Goal: Task Accomplishment & Management: Use online tool/utility

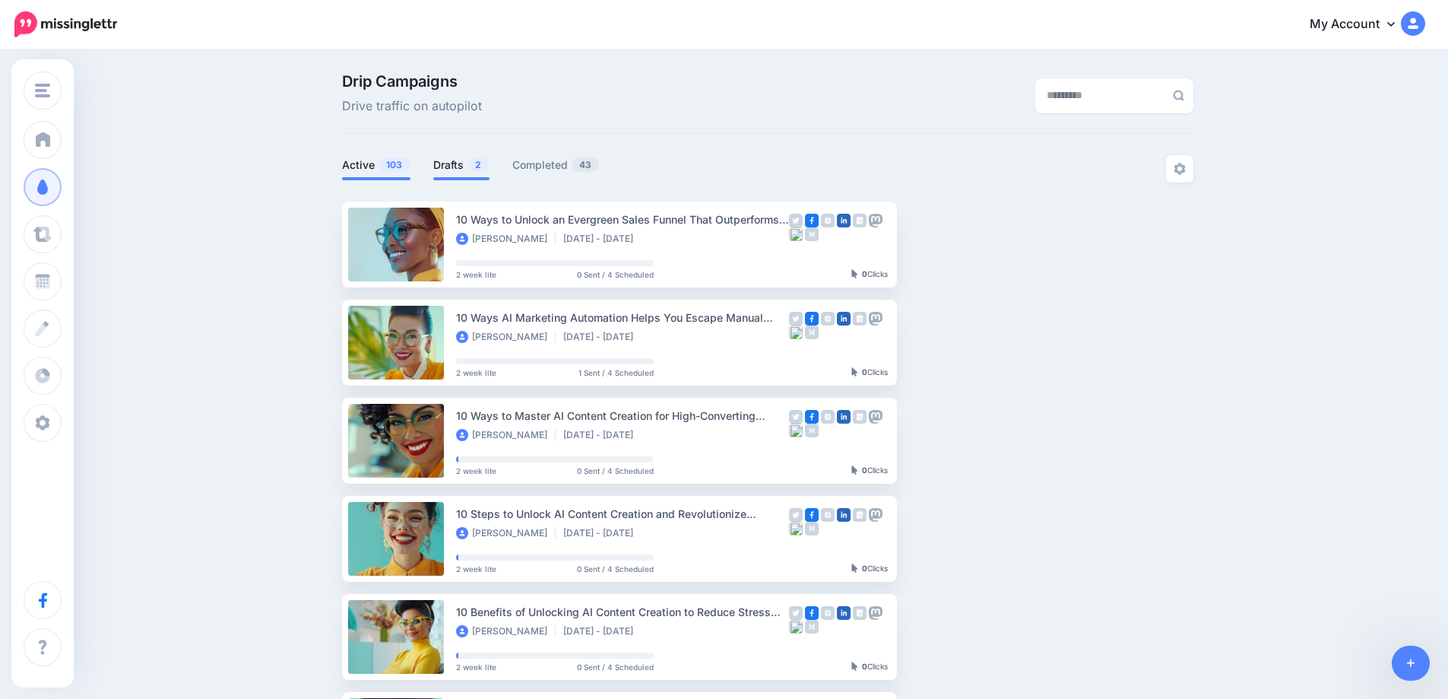
click at [448, 173] on link "Drafts 2" at bounding box center [461, 165] width 56 height 18
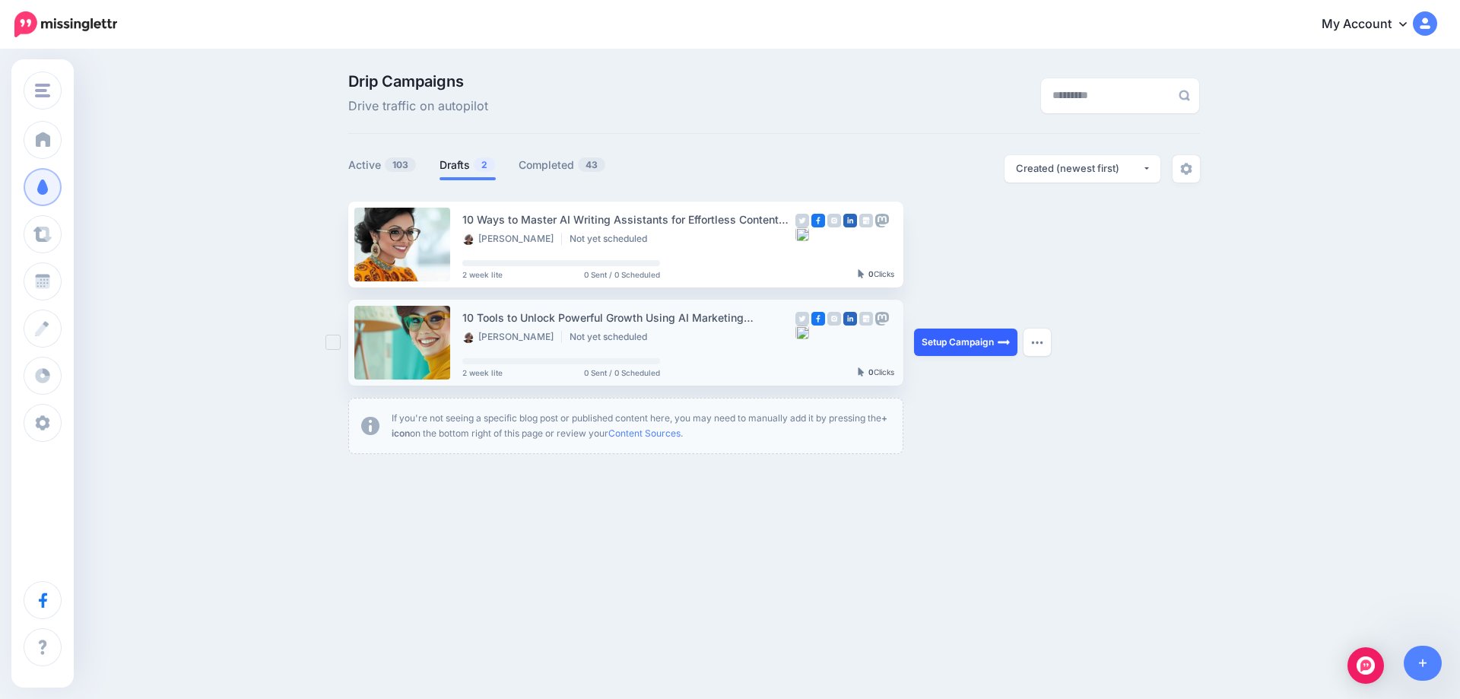
click at [982, 343] on link "Setup Campaign" at bounding box center [965, 341] width 103 height 27
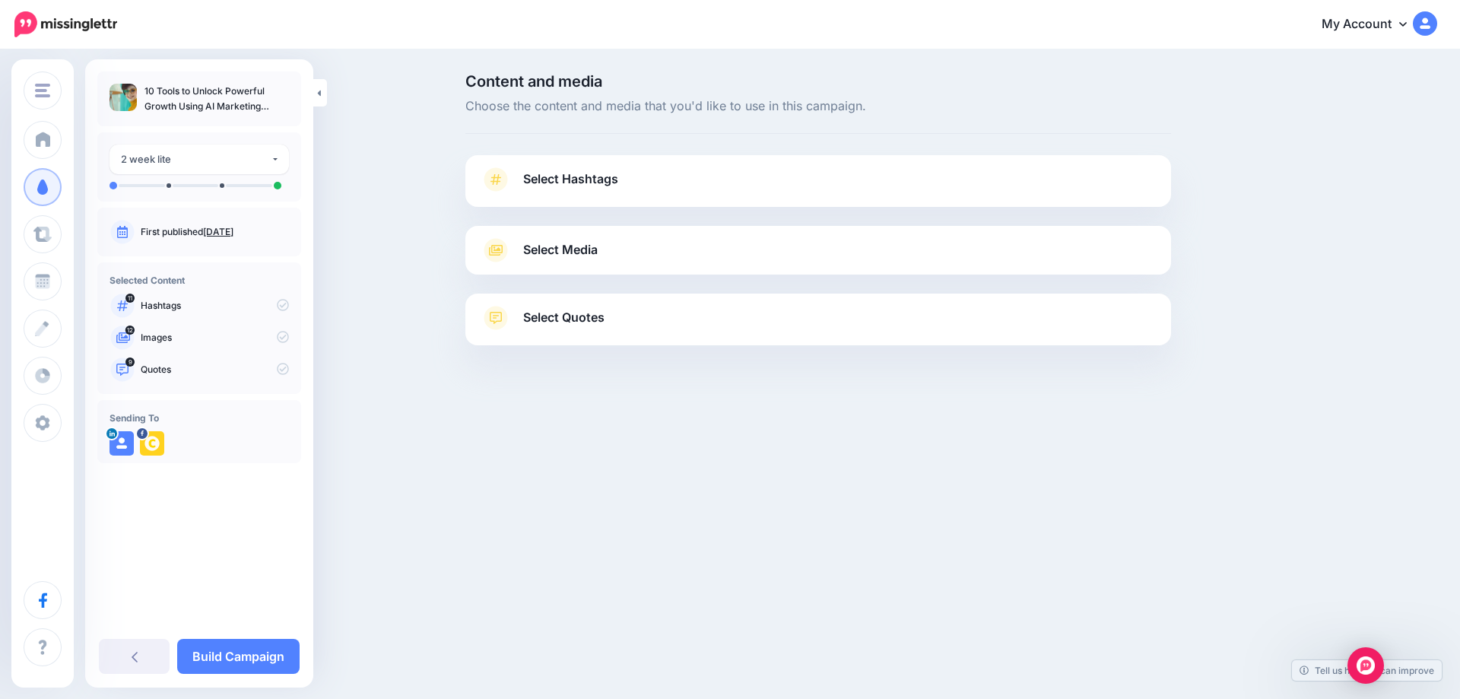
click at [233, 231] on link "Sept. 25, 2025" at bounding box center [218, 231] width 30 height 11
click at [214, 227] on link "Sept. 25, 2025" at bounding box center [218, 231] width 30 height 11
click at [578, 180] on span "Select Hashtags" at bounding box center [570, 179] width 95 height 21
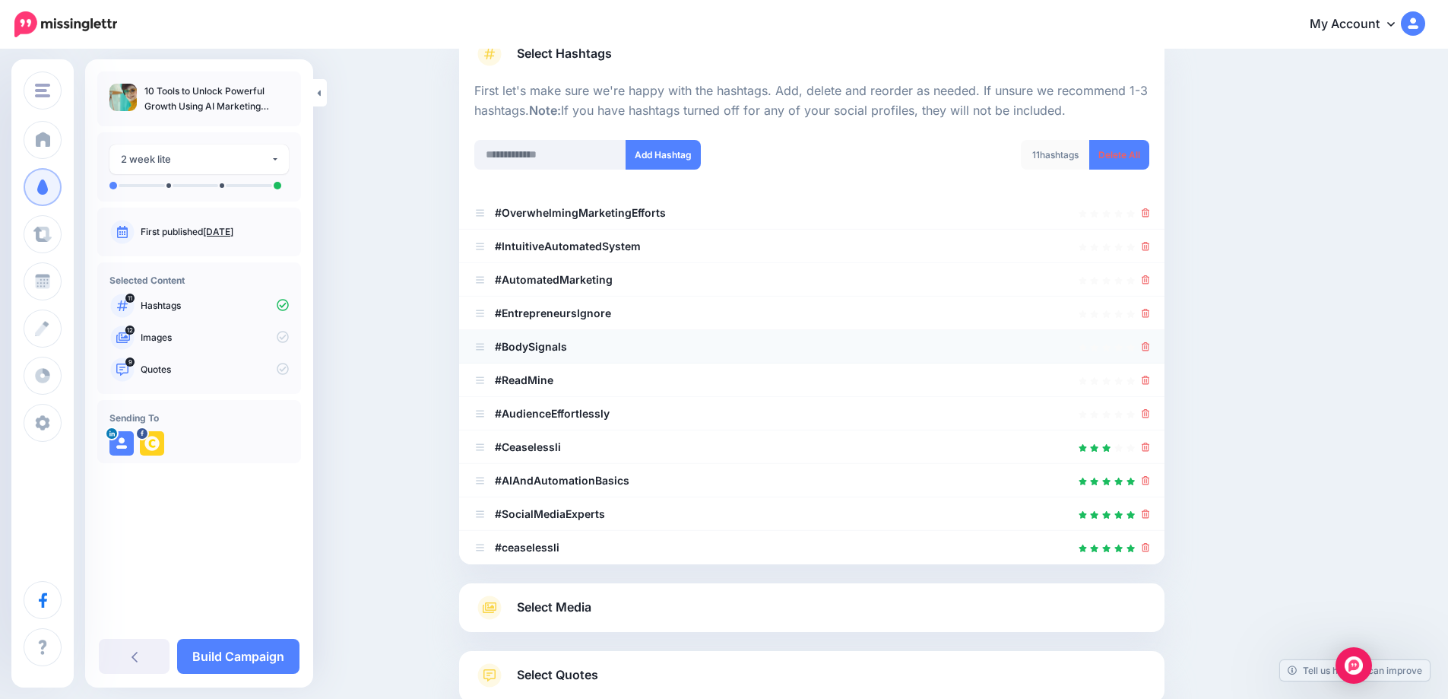
scroll to position [123, 0]
click at [1146, 224] on div at bounding box center [811, 215] width 675 height 18
click at [1146, 215] on div at bounding box center [811, 215] width 675 height 18
click at [1144, 310] on div at bounding box center [811, 315] width 675 height 18
click at [1150, 316] on icon at bounding box center [1146, 315] width 8 height 9
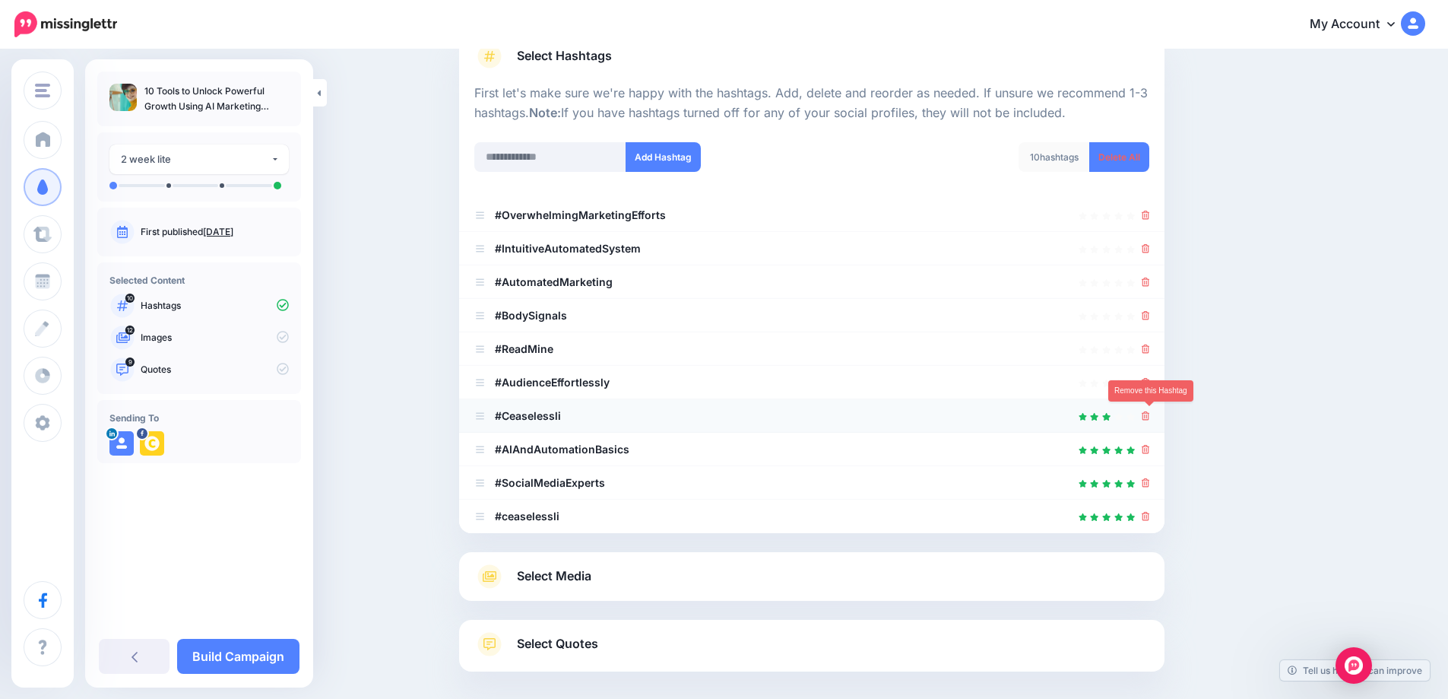
click at [1150, 411] on icon at bounding box center [1146, 415] width 8 height 9
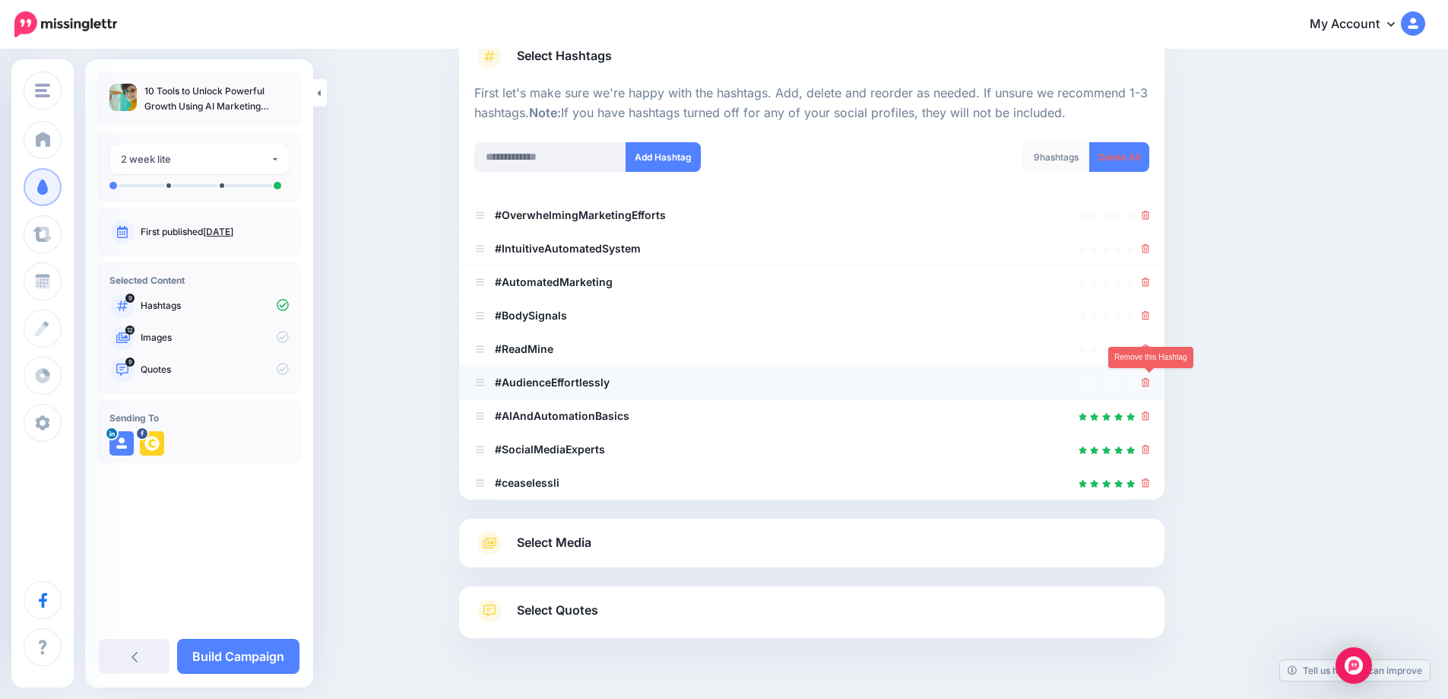
click at [1150, 387] on icon at bounding box center [1146, 382] width 8 height 9
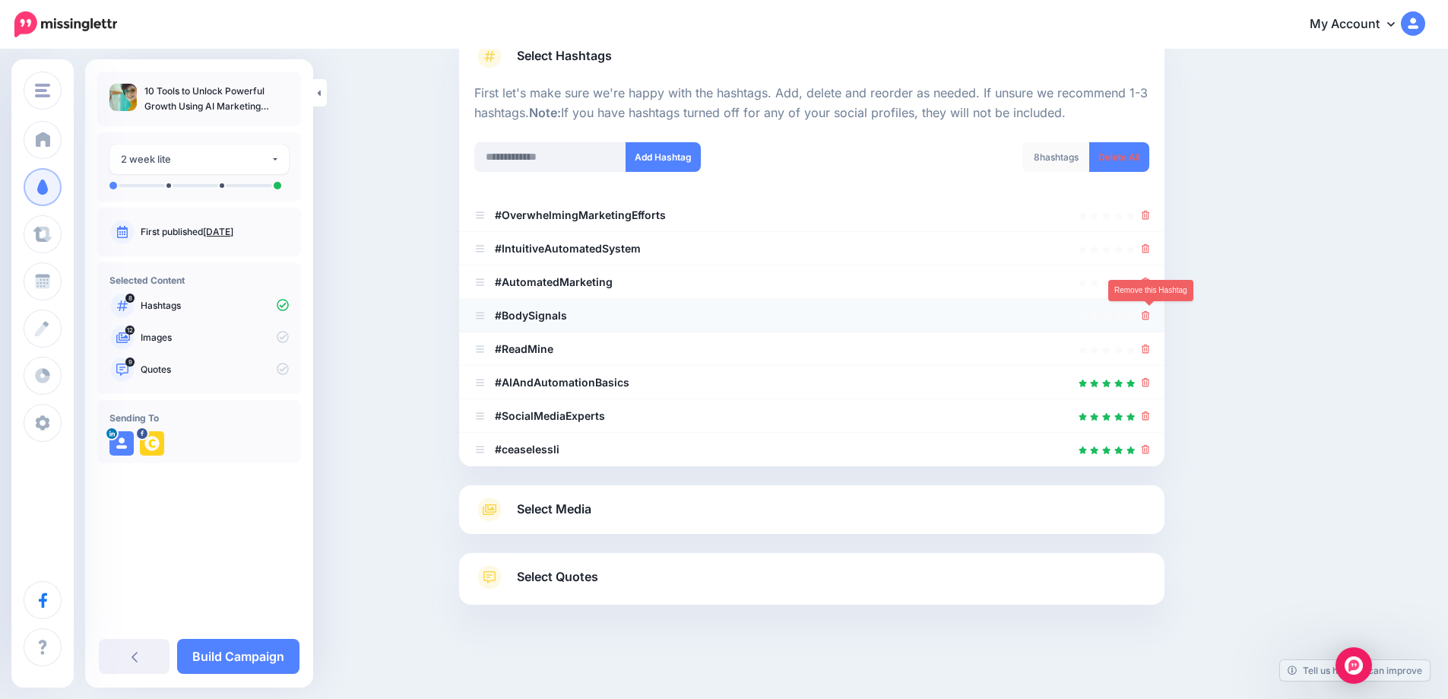
click at [1150, 317] on icon at bounding box center [1146, 315] width 8 height 9
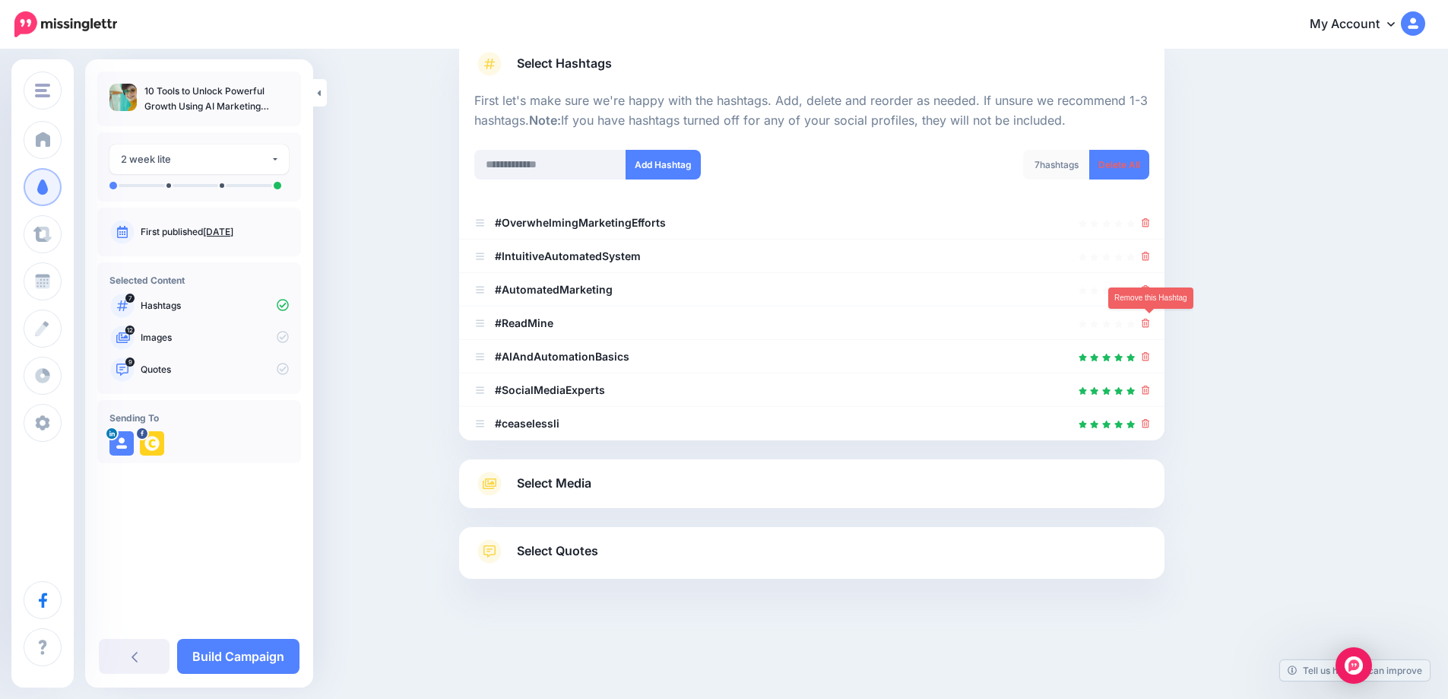
scroll to position [116, 0]
click at [1150, 323] on icon at bounding box center [1146, 323] width 8 height 9
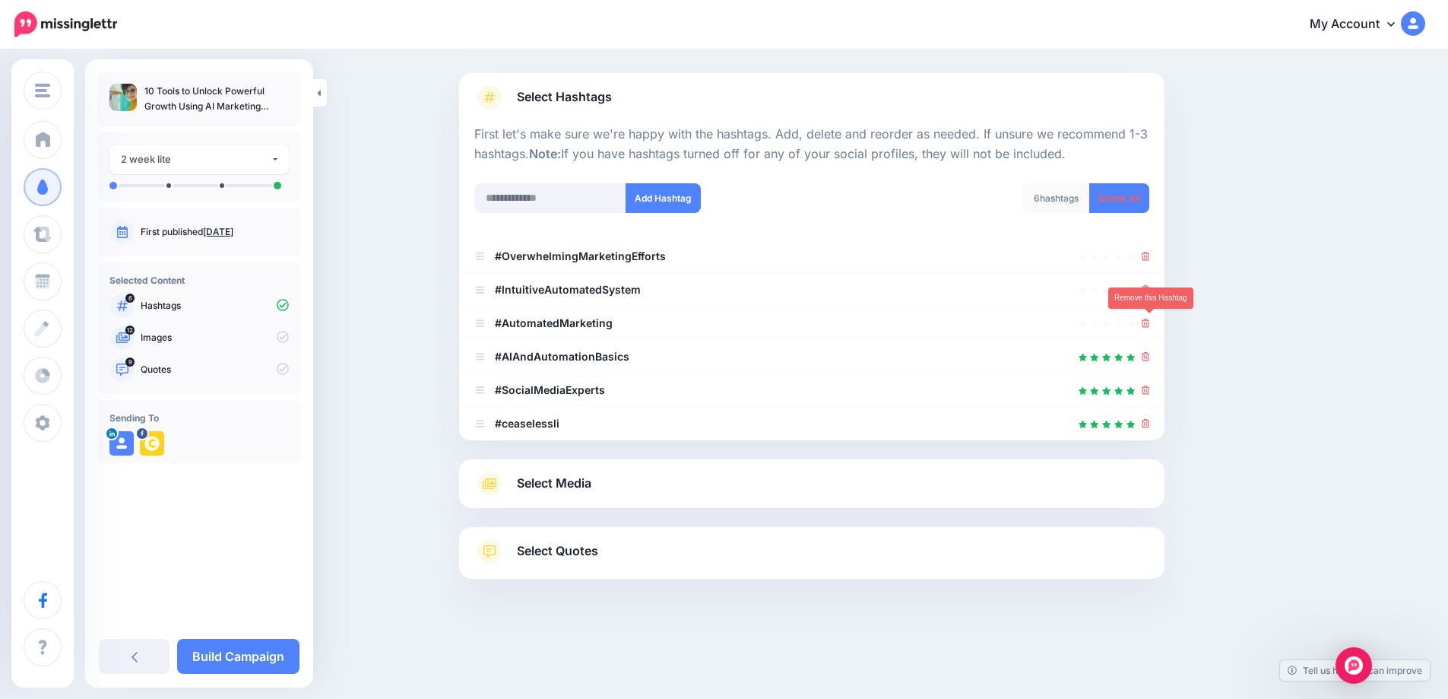
scroll to position [82, 0]
click at [1156, 255] on li "#OverwhelmingMarketingEfforts" at bounding box center [812, 255] width 706 height 33
click at [561, 484] on span "Select Media" at bounding box center [554, 483] width 75 height 21
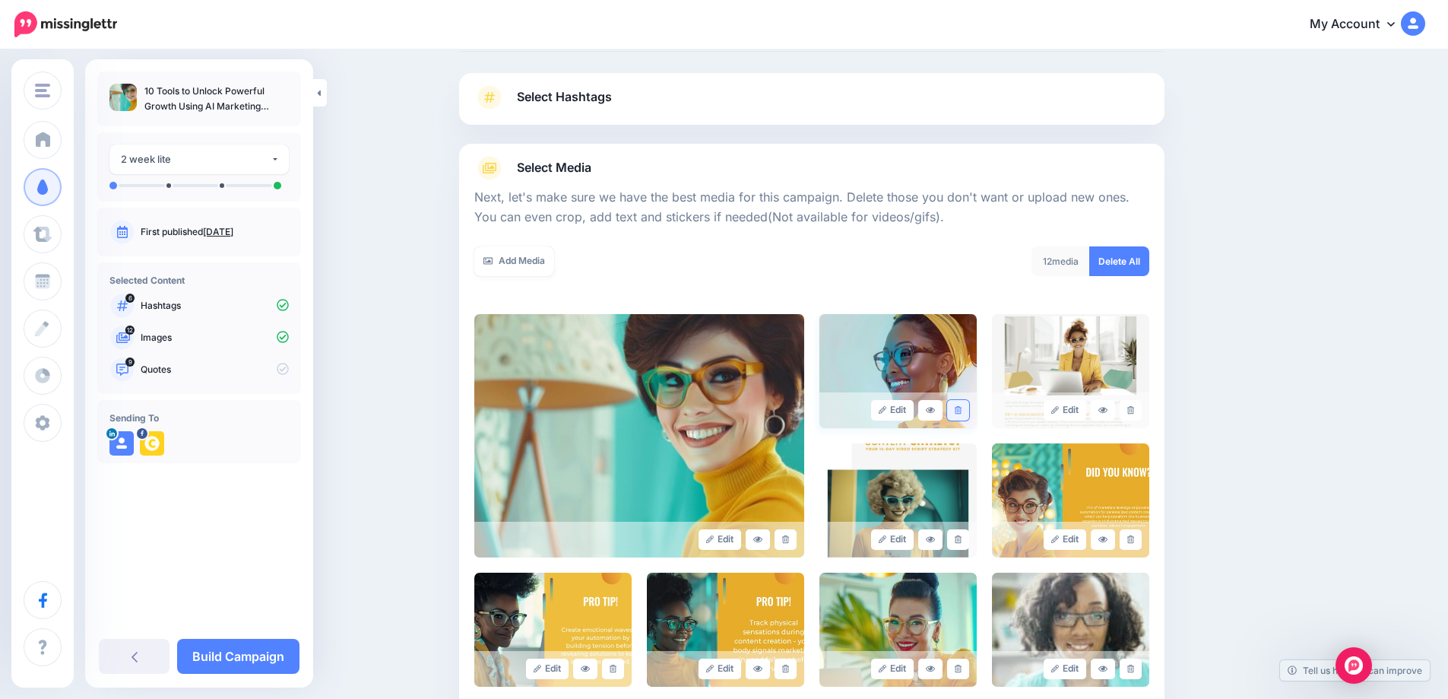
click at [960, 409] on icon at bounding box center [958, 410] width 7 height 8
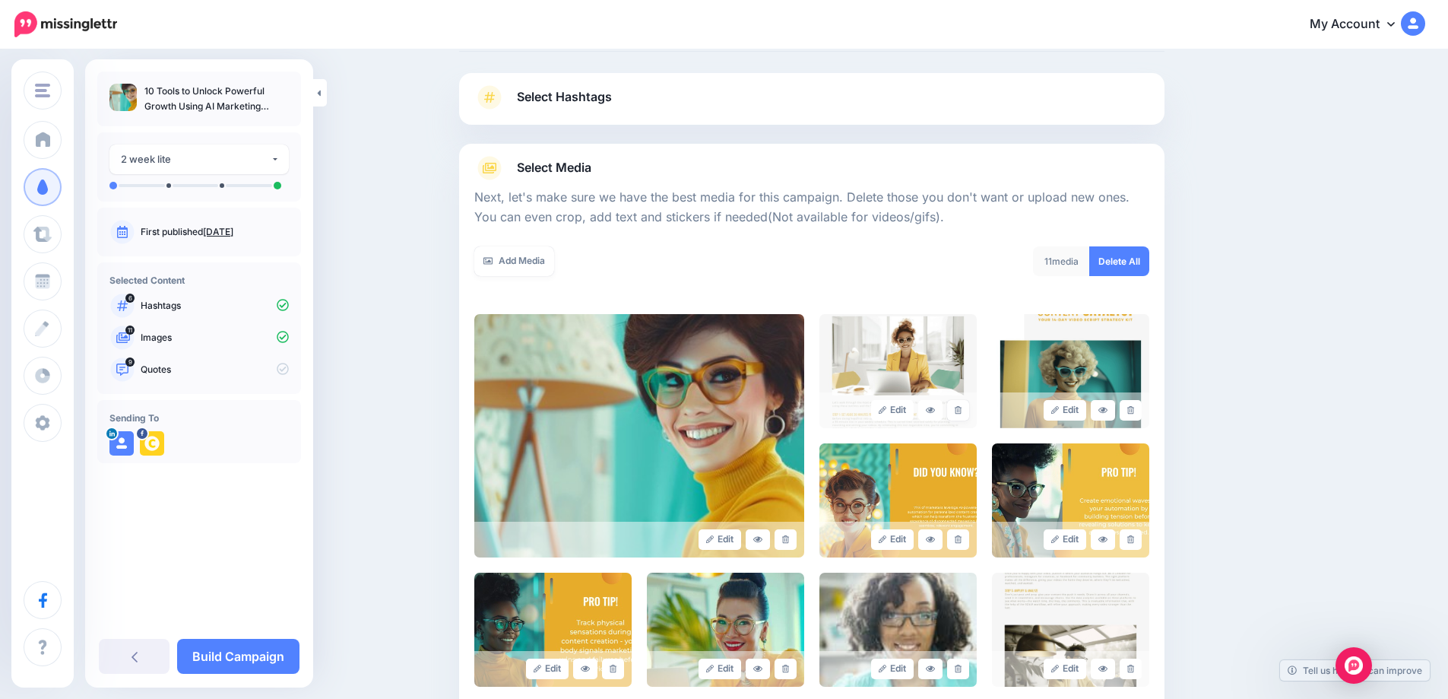
click at [960, 409] on icon at bounding box center [958, 410] width 7 height 8
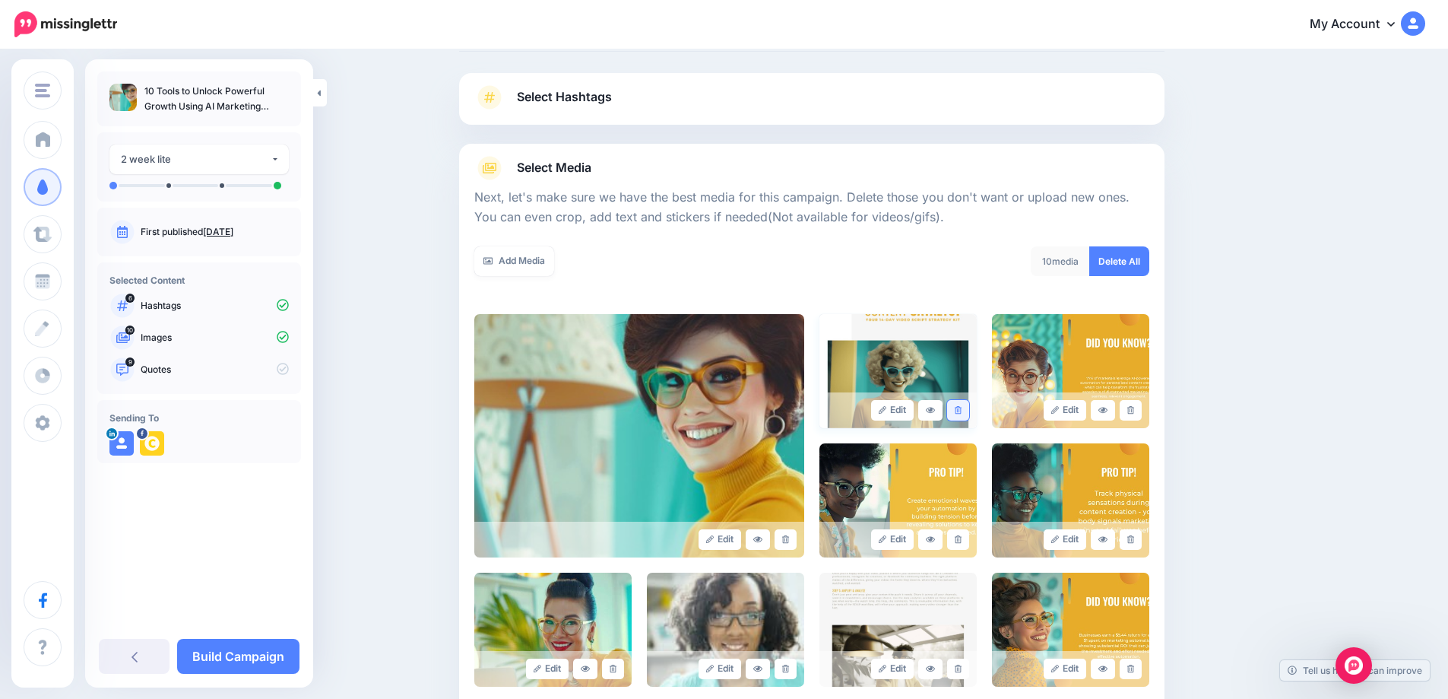
click at [962, 406] on icon at bounding box center [958, 410] width 7 height 8
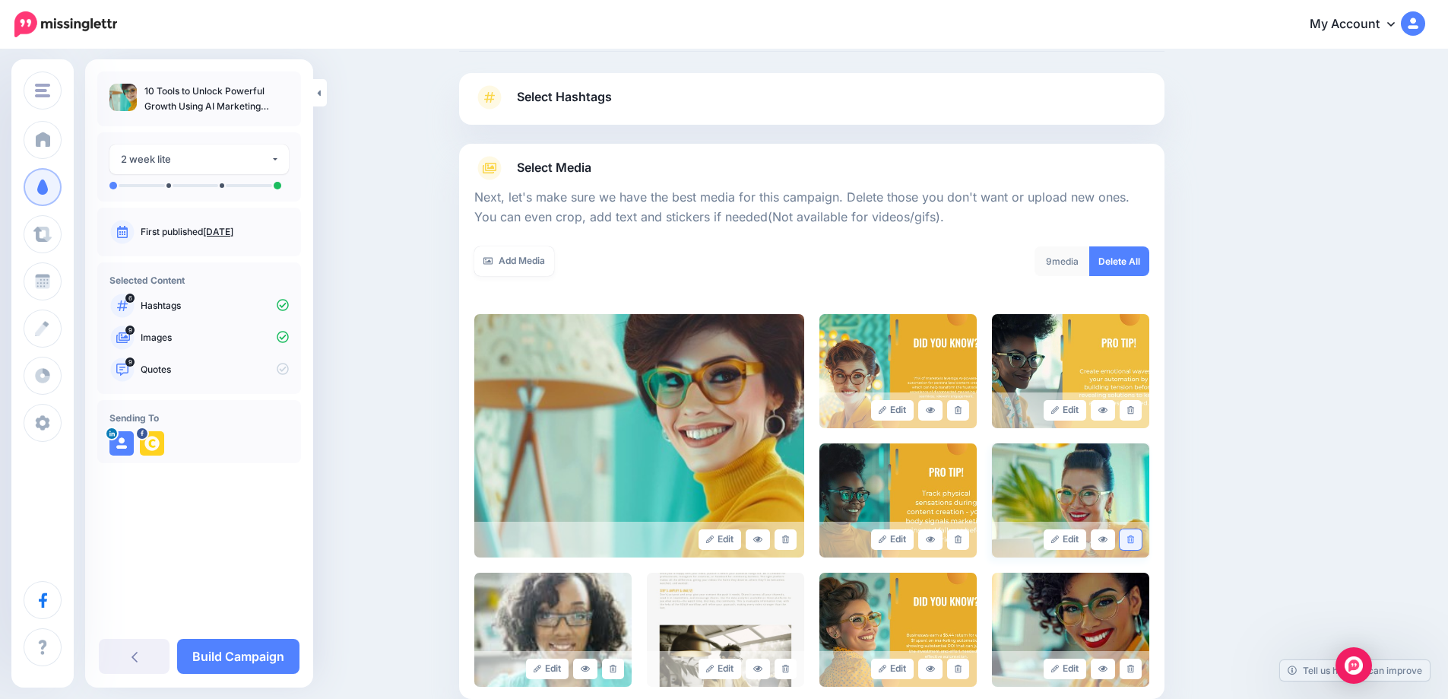
click at [1141, 534] on link at bounding box center [1131, 539] width 22 height 21
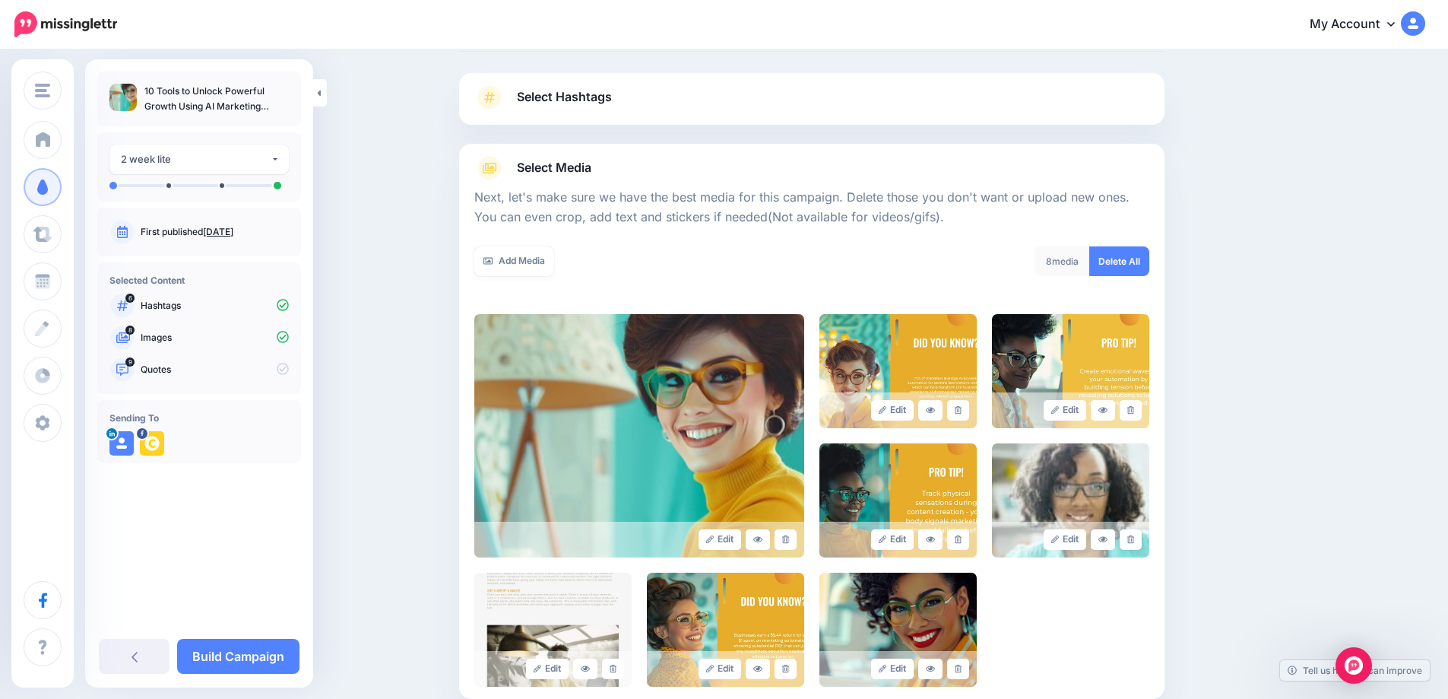
click at [1141, 534] on link at bounding box center [1131, 539] width 22 height 21
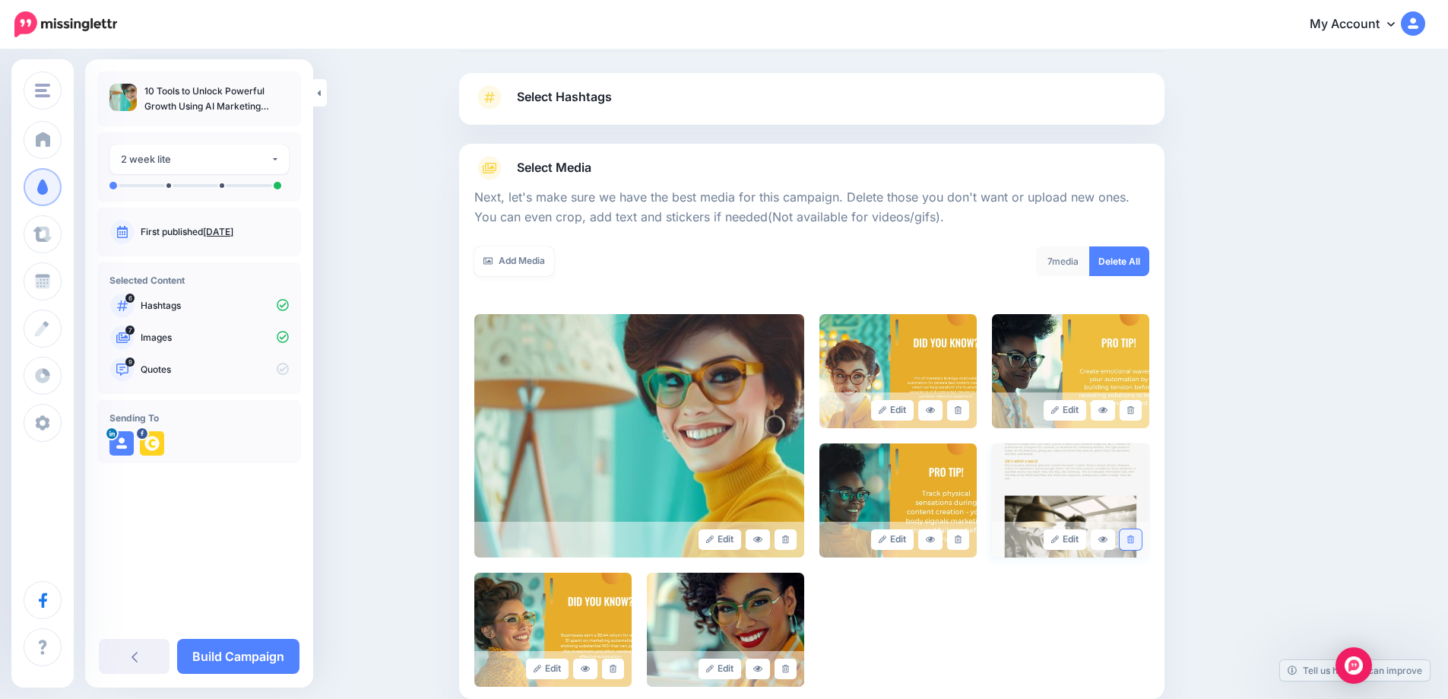
click at [1141, 534] on link at bounding box center [1131, 539] width 22 height 21
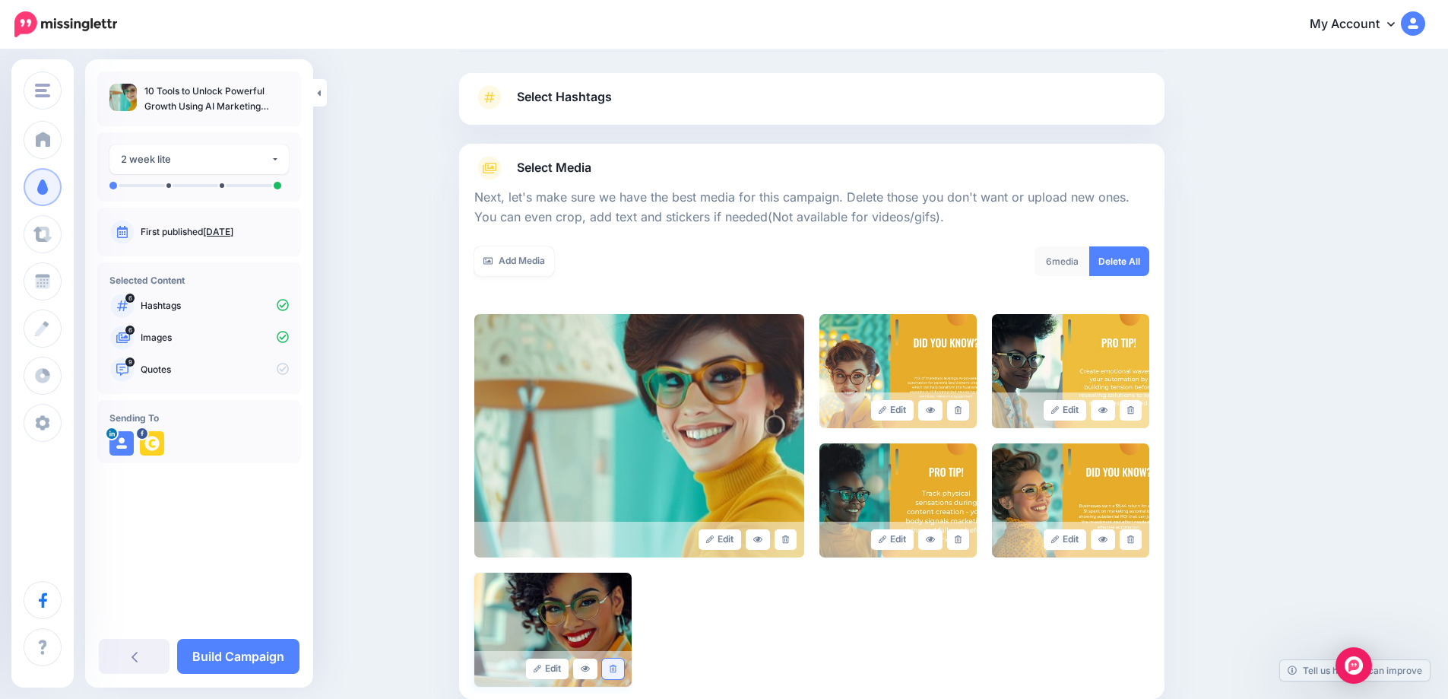
click at [616, 667] on icon at bounding box center [613, 668] width 7 height 8
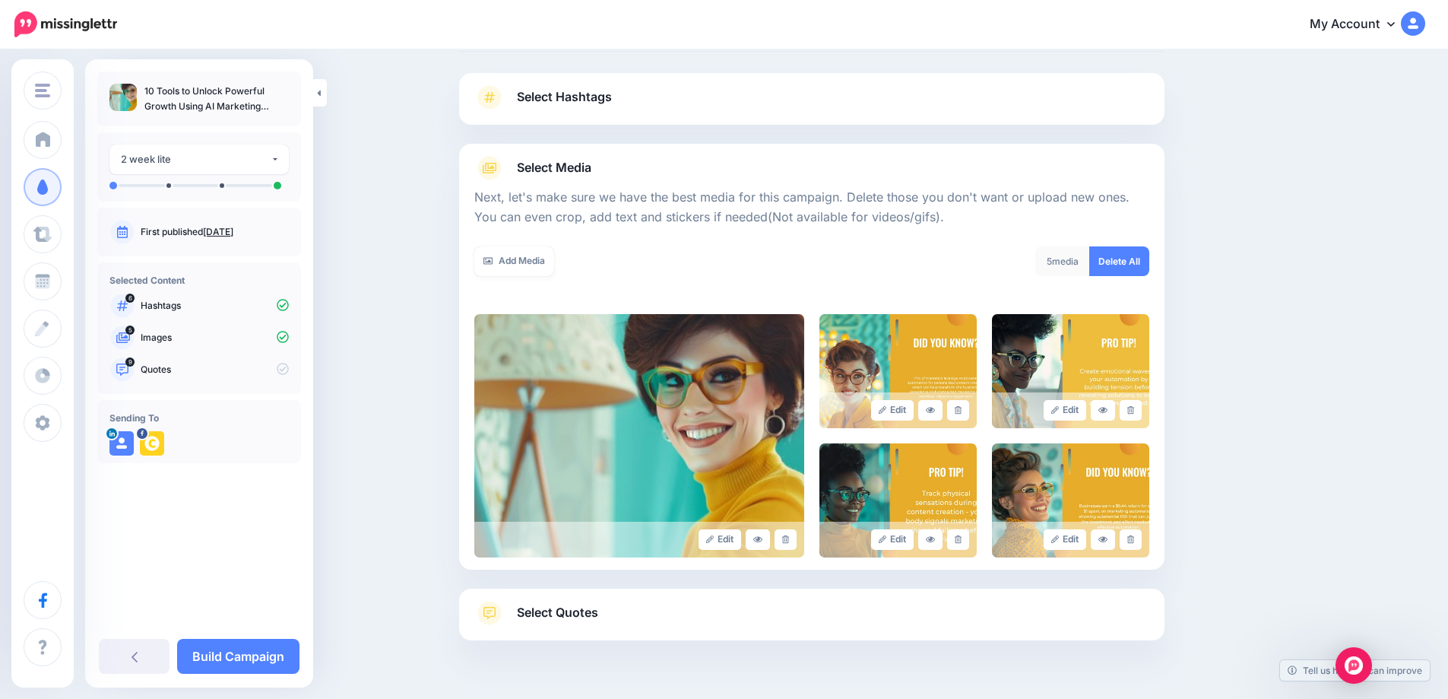
scroll to position [144, 0]
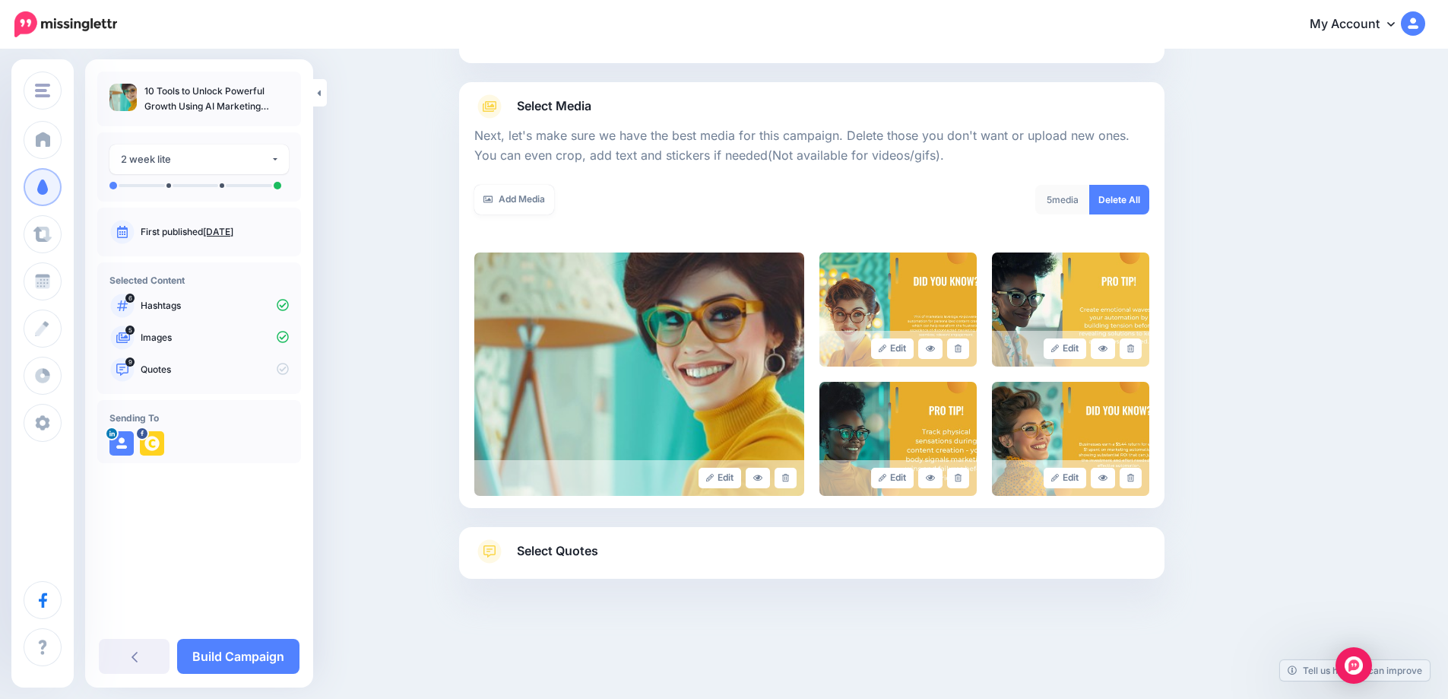
click at [569, 555] on span "Select Quotes" at bounding box center [557, 551] width 81 height 21
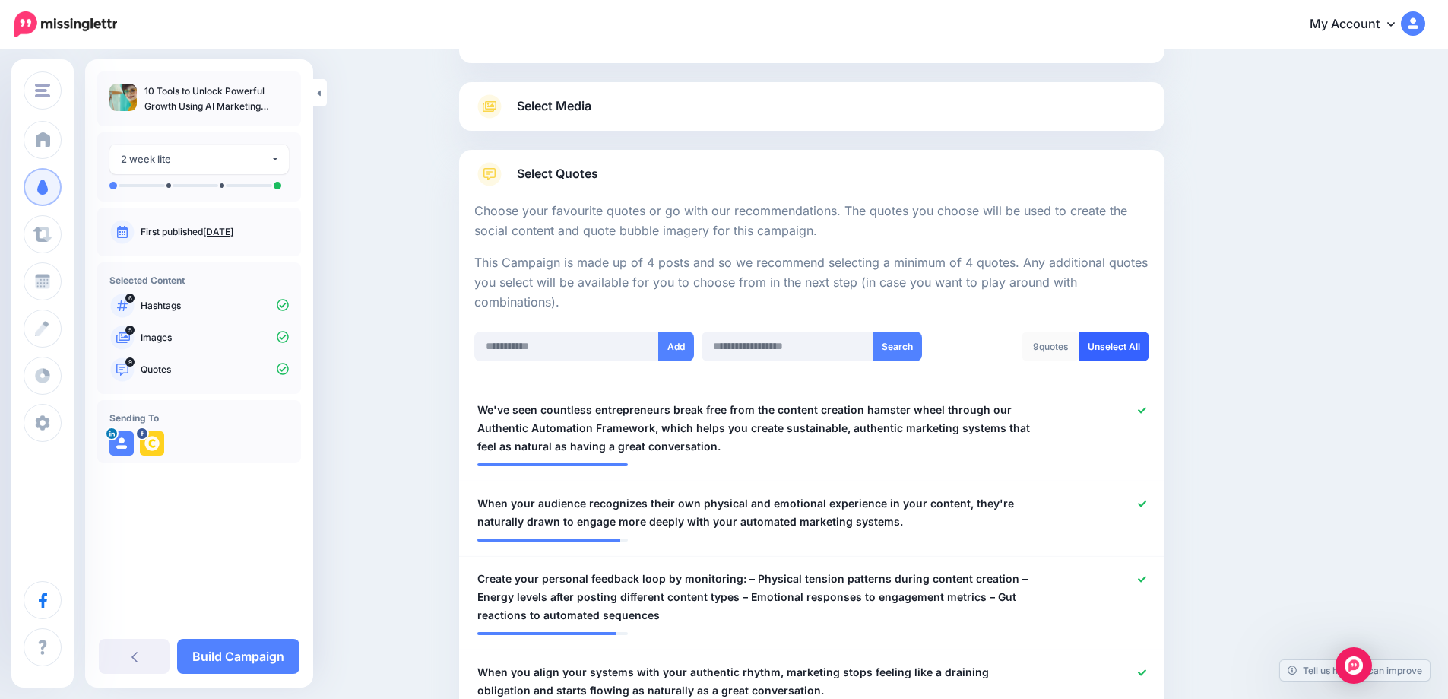
click at [1134, 354] on link "Unselect All" at bounding box center [1114, 346] width 71 height 30
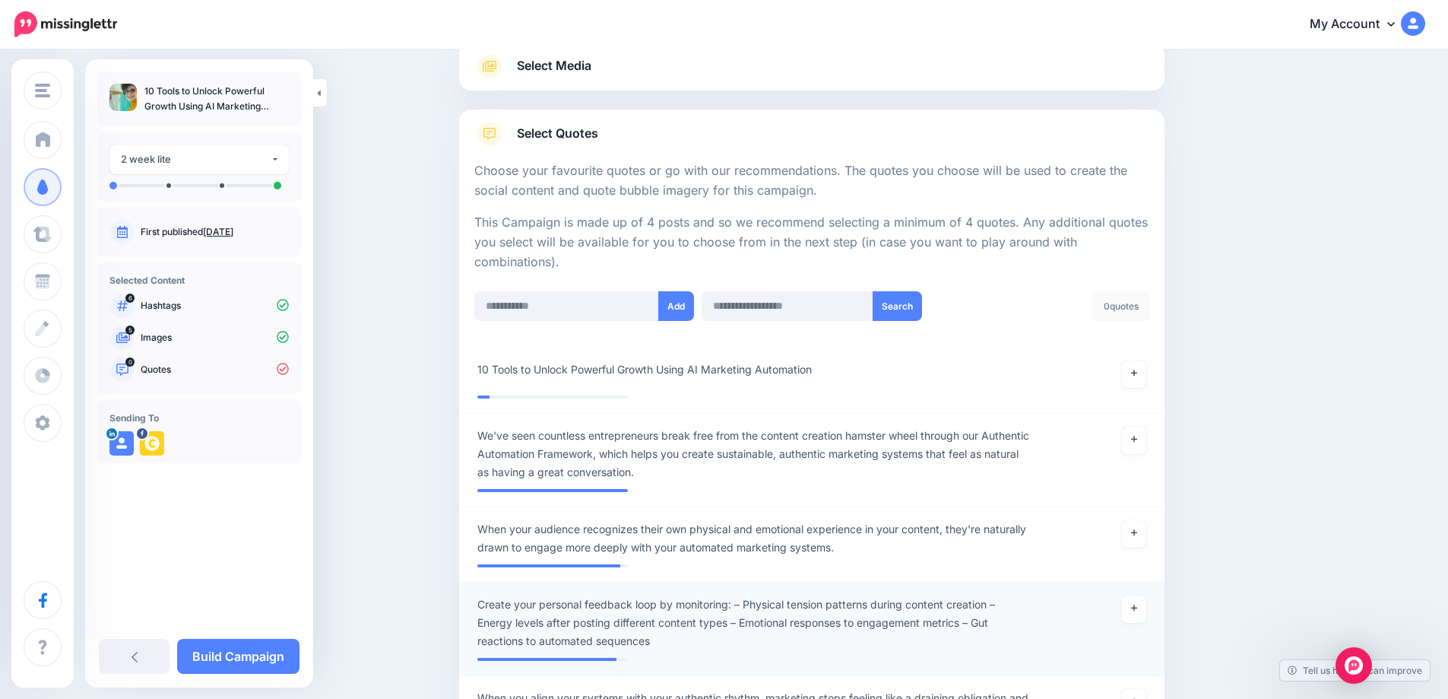
scroll to position [0, 0]
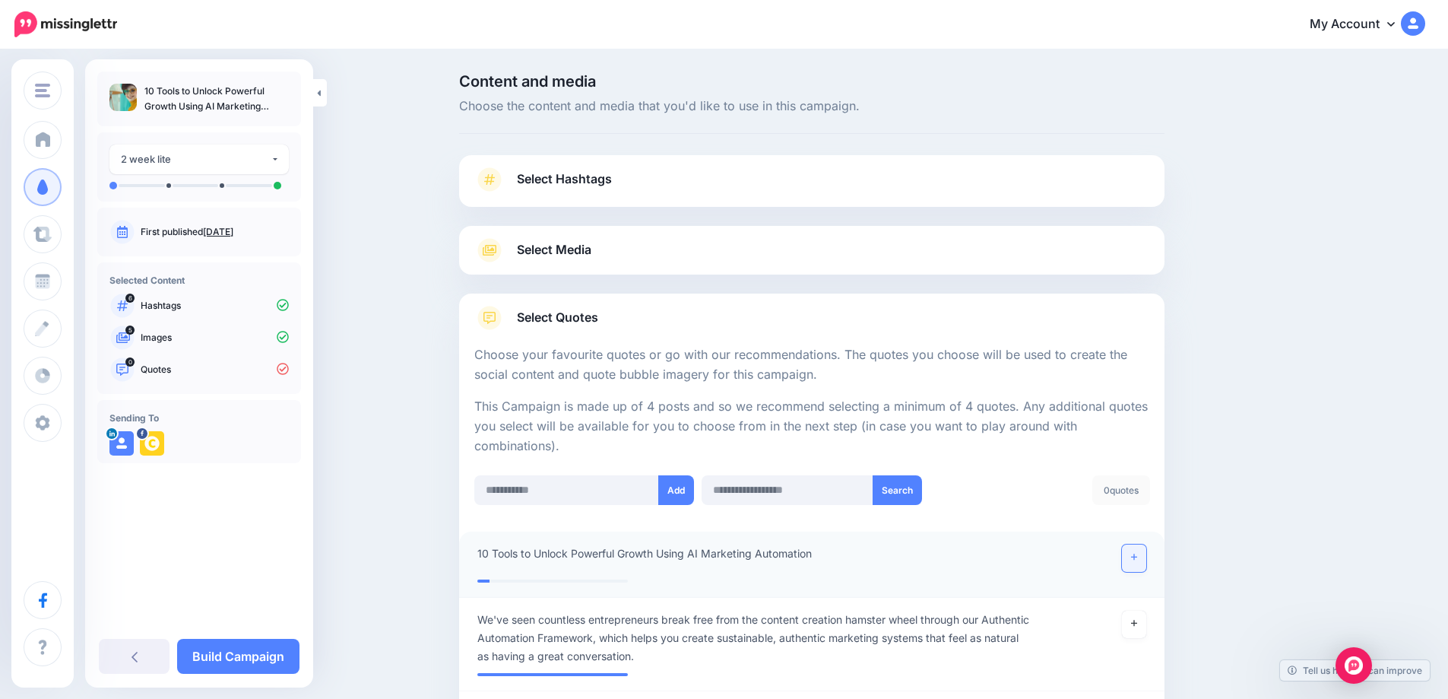
click at [1132, 567] on link at bounding box center [1134, 557] width 24 height 27
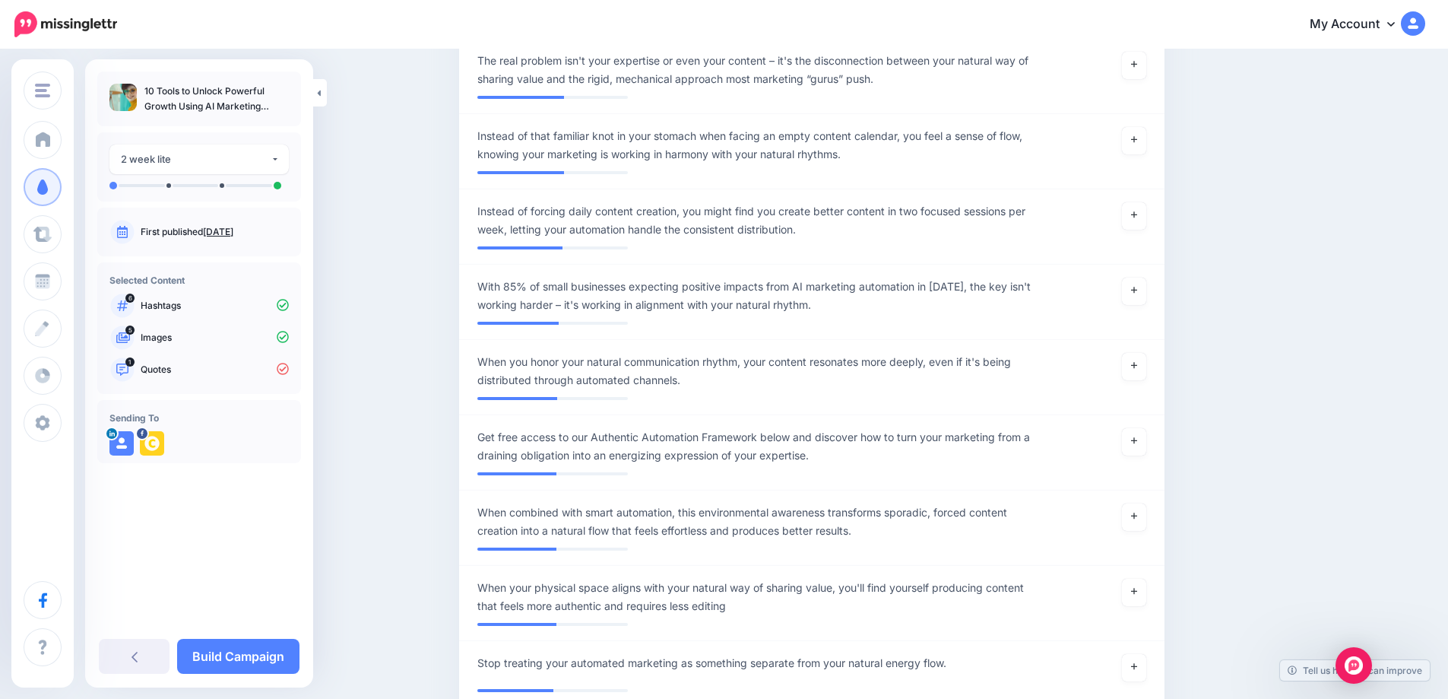
scroll to position [2027, 0]
click at [1136, 290] on link at bounding box center [1134, 290] width 24 height 27
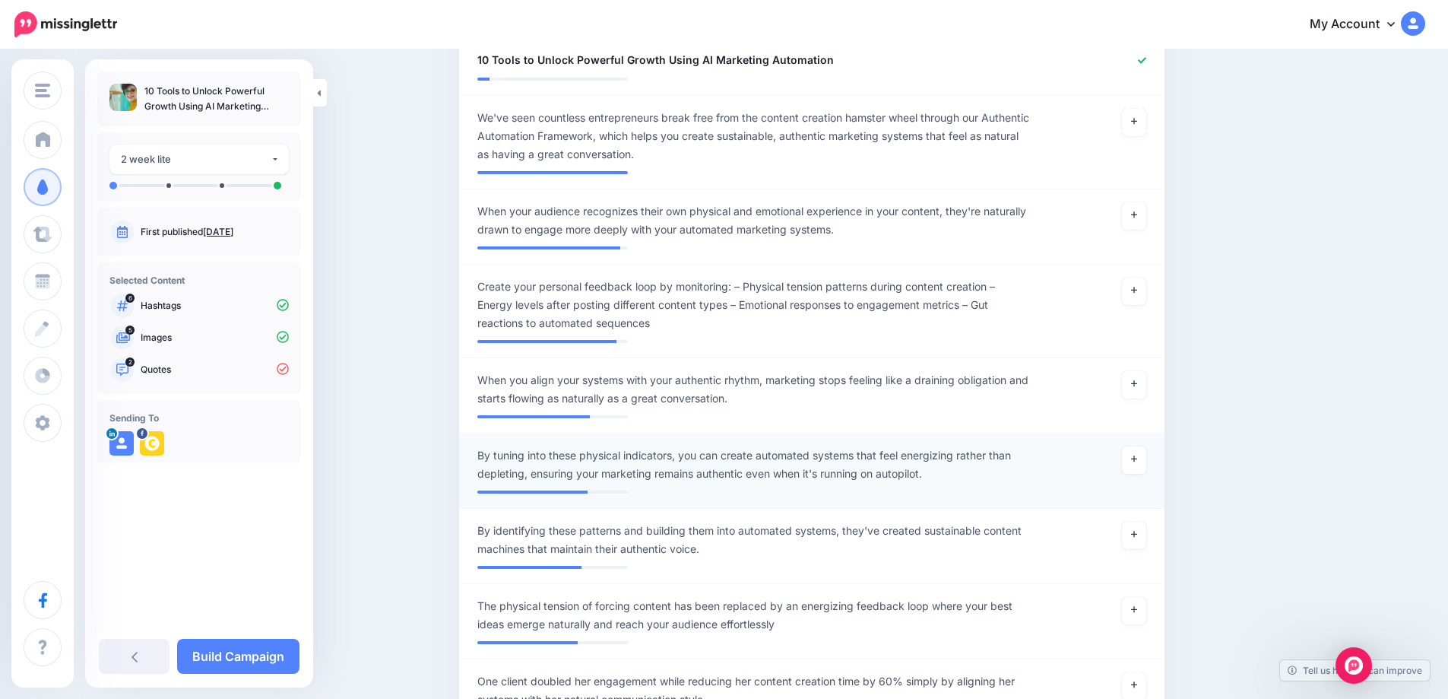
scroll to position [494, 0]
click at [1135, 463] on link at bounding box center [1134, 459] width 24 height 27
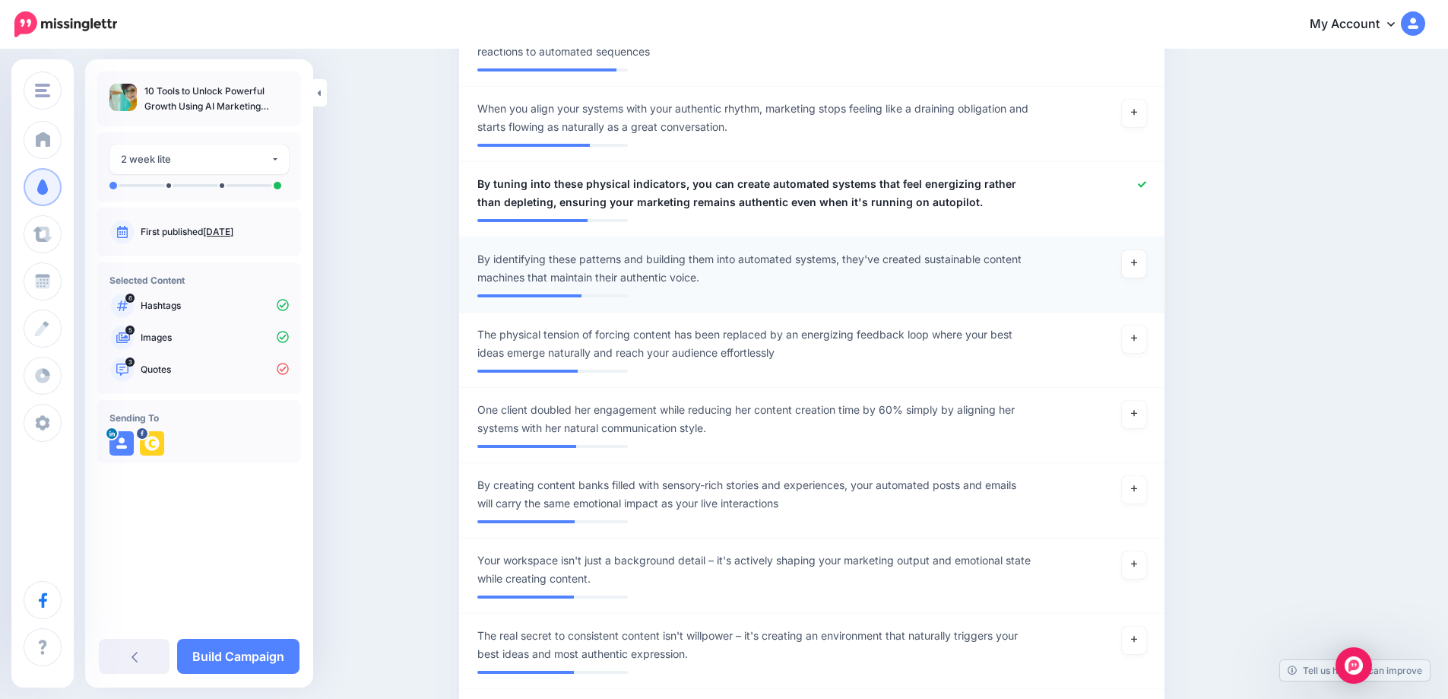
scroll to position [766, 0]
click at [1143, 421] on link at bounding box center [1134, 413] width 24 height 27
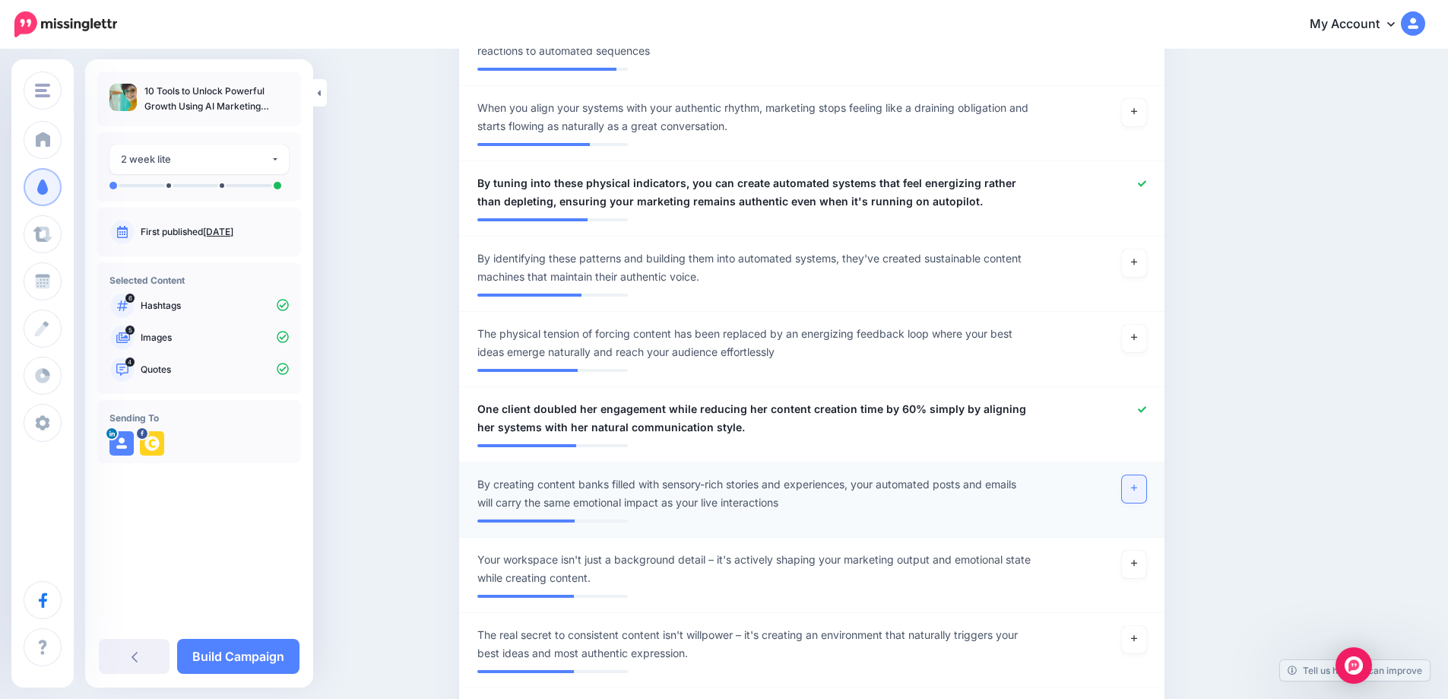
click at [1146, 489] on link at bounding box center [1134, 488] width 24 height 27
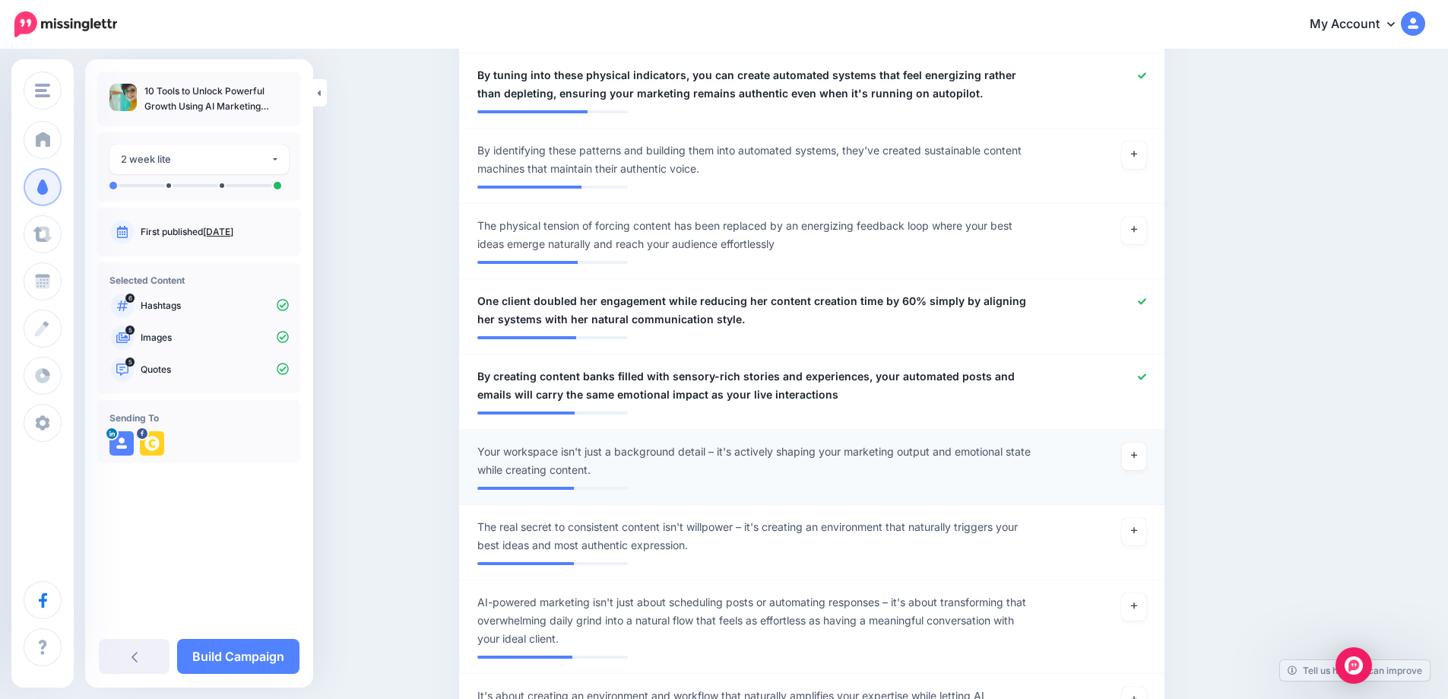
scroll to position [874, 0]
click at [1131, 532] on link at bounding box center [1134, 530] width 24 height 27
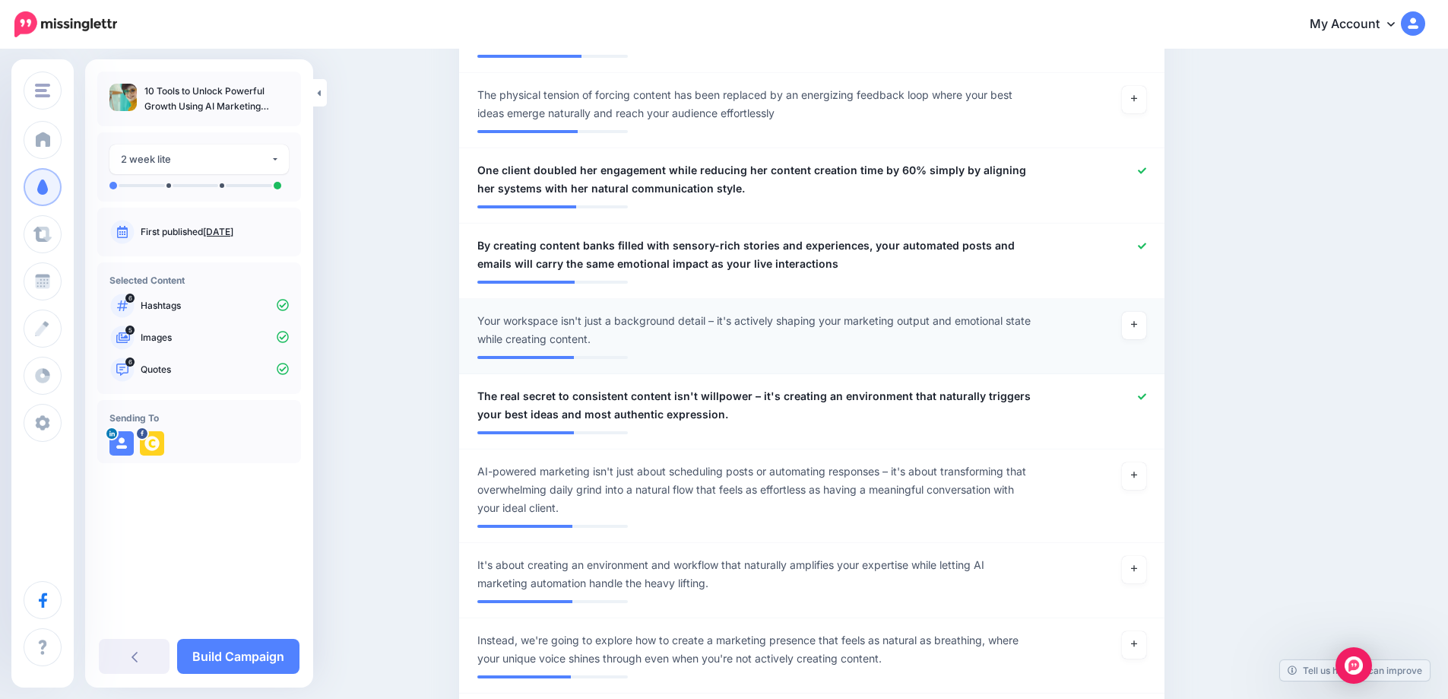
scroll to position [1005, 0]
click at [1145, 473] on link at bounding box center [1134, 474] width 24 height 27
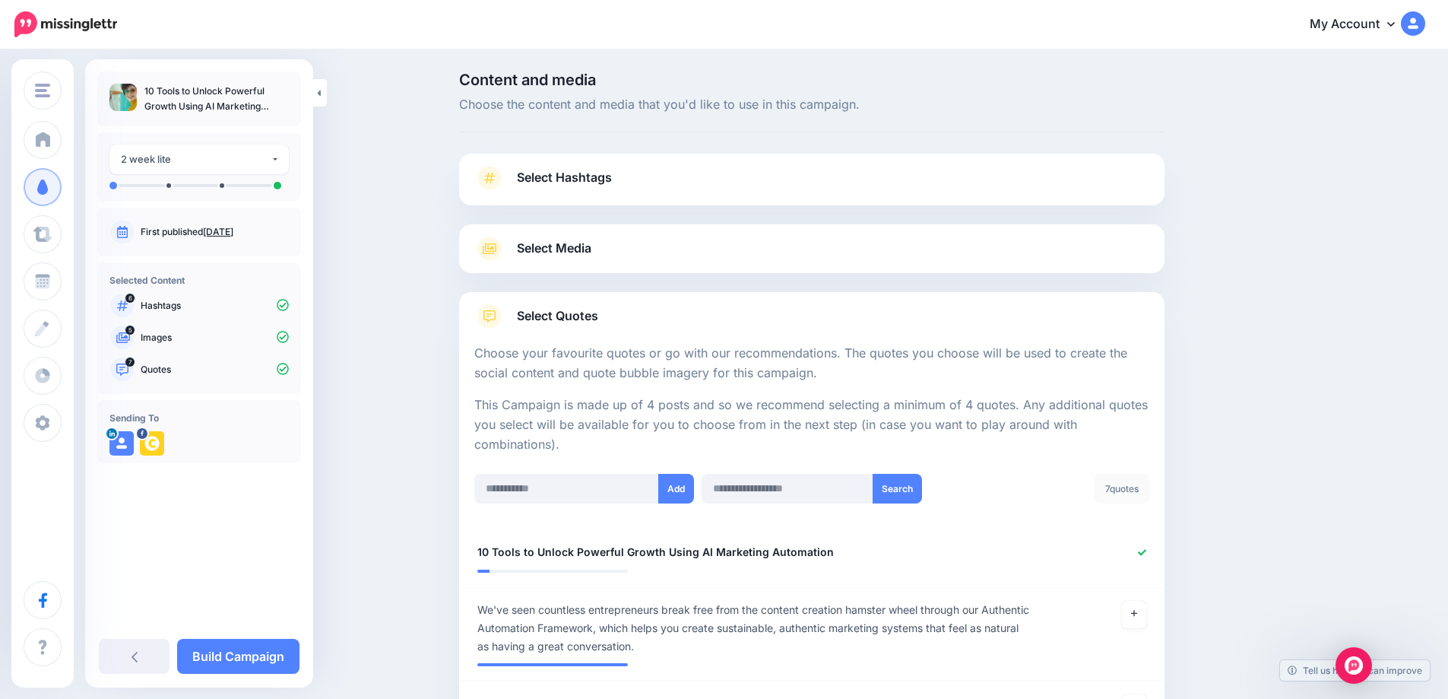
scroll to position [0, 0]
click at [271, 649] on link "Build Campaign" at bounding box center [238, 656] width 122 height 35
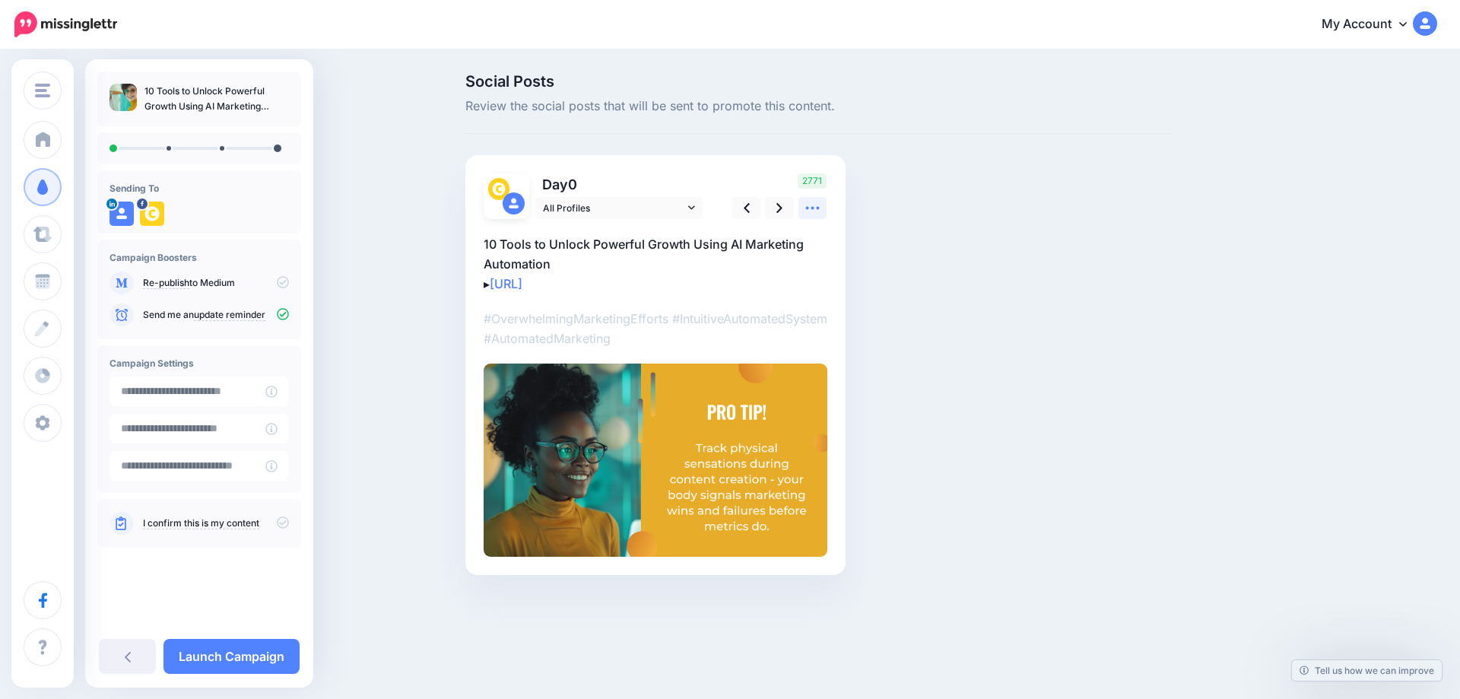
click at [807, 209] on icon at bounding box center [813, 208] width 14 height 3
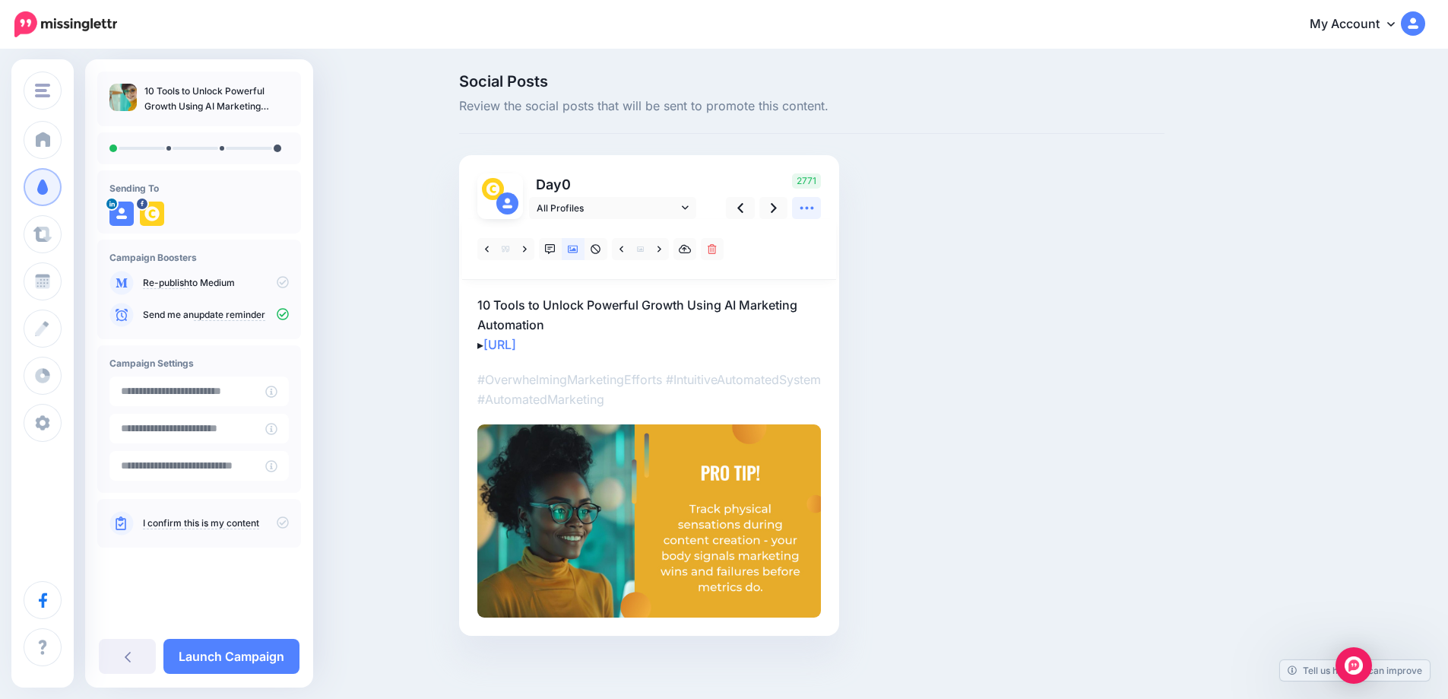
click at [811, 206] on icon at bounding box center [807, 208] width 16 height 16
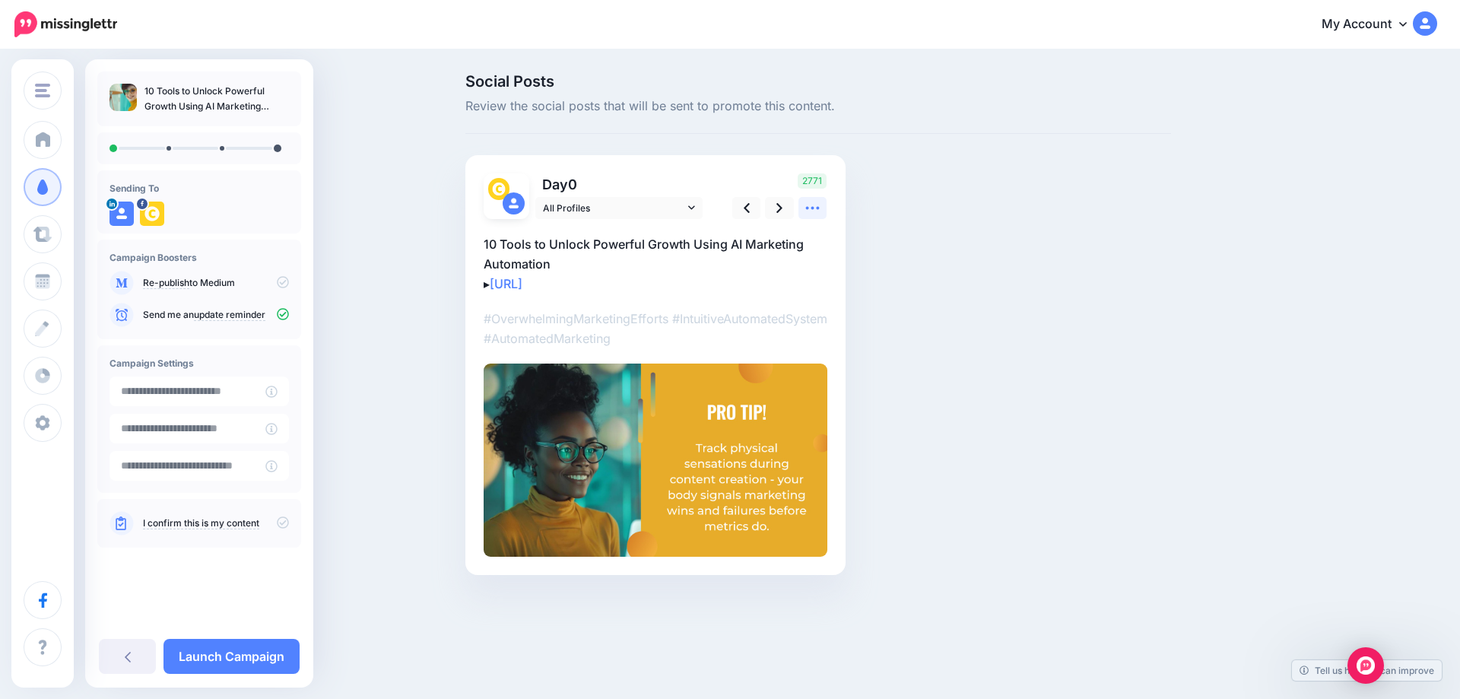
click at [811, 206] on icon at bounding box center [812, 208] width 16 height 16
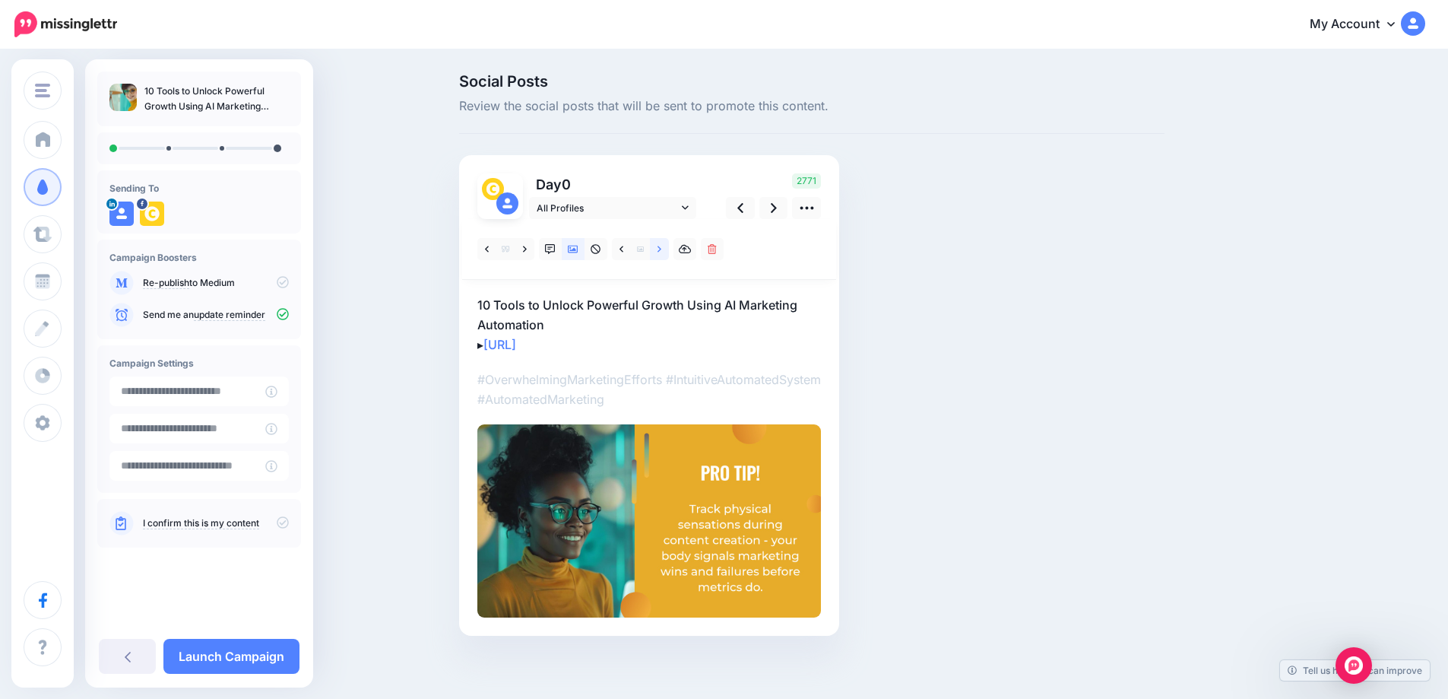
click at [669, 250] on link at bounding box center [659, 249] width 19 height 22
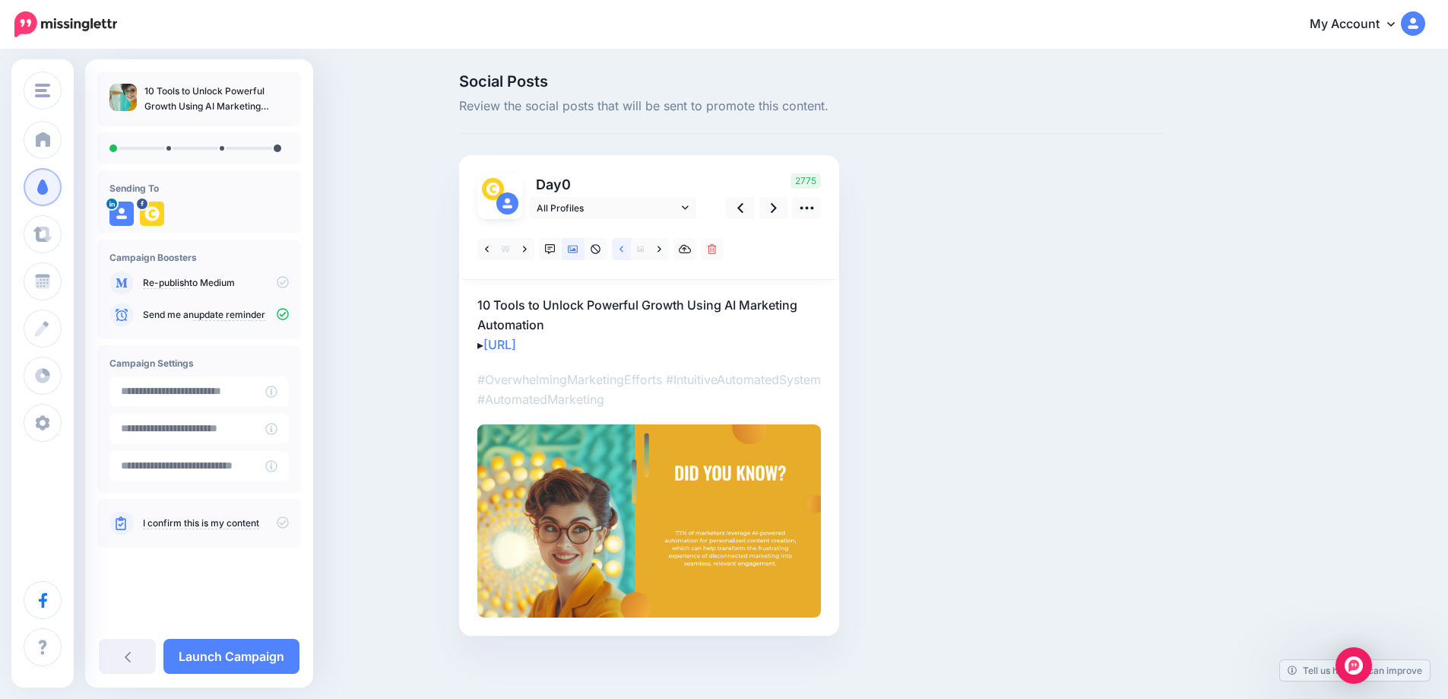
click at [623, 247] on icon at bounding box center [622, 249] width 4 height 11
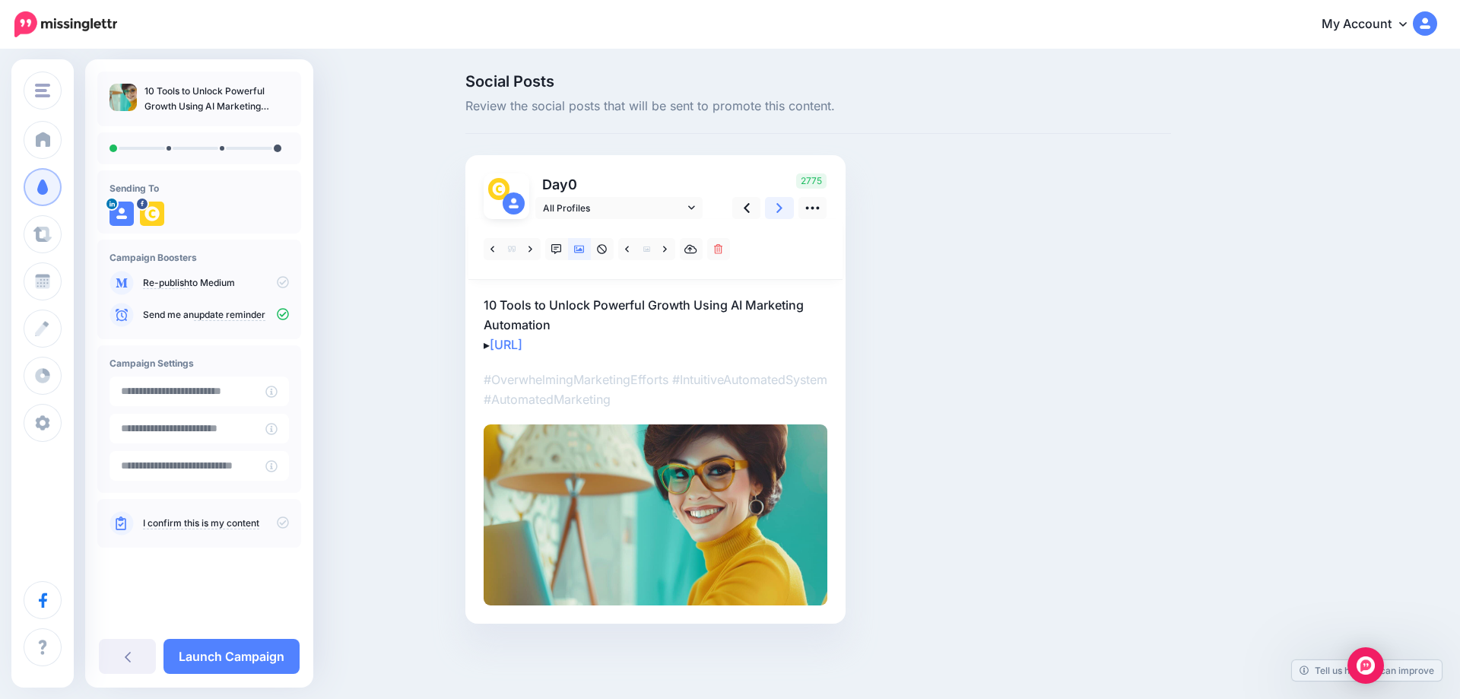
click at [779, 211] on icon at bounding box center [779, 208] width 6 height 10
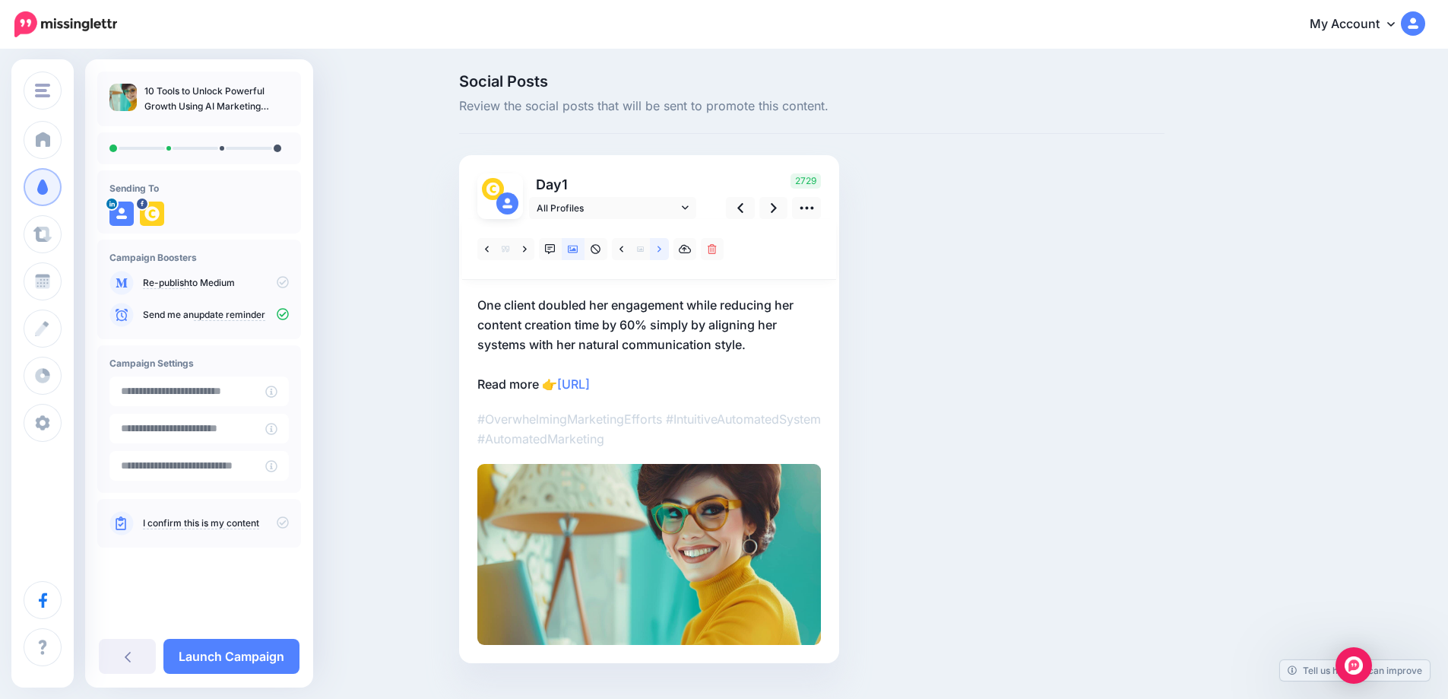
click at [661, 253] on icon at bounding box center [660, 249] width 4 height 11
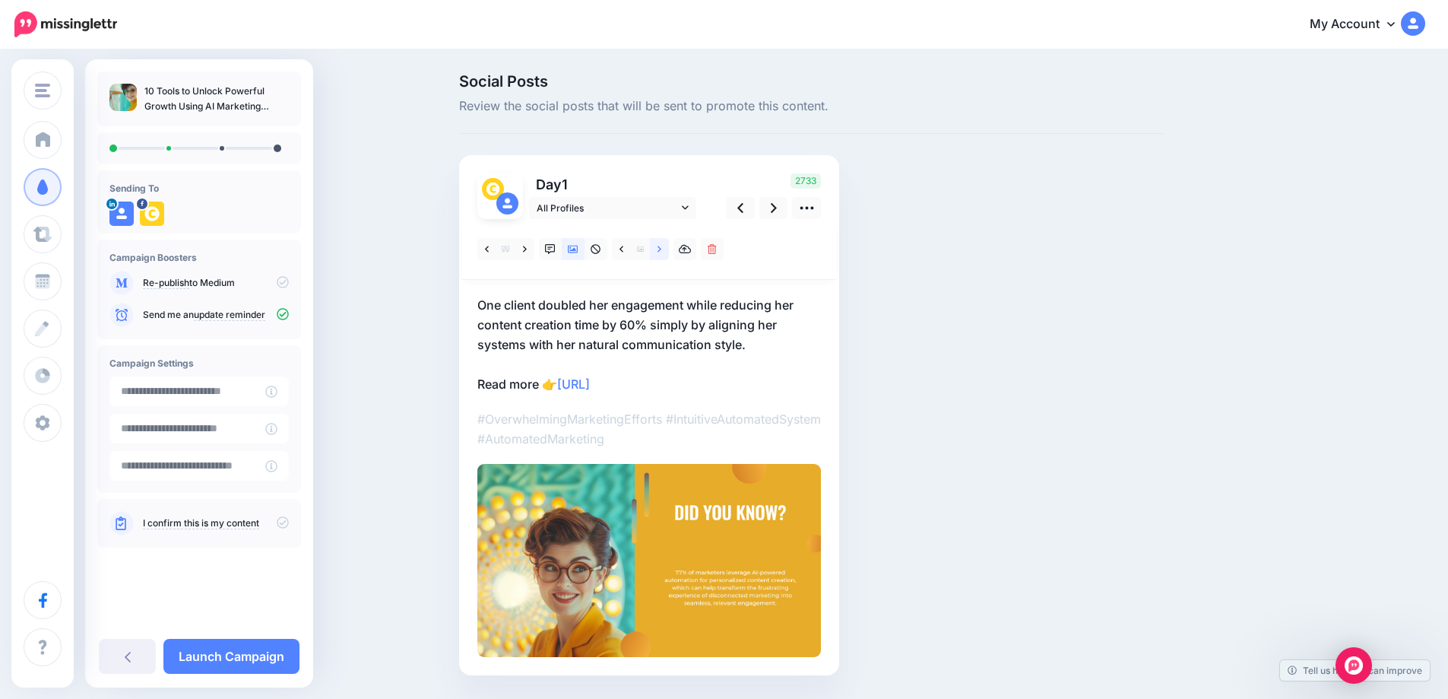
click at [661, 253] on icon at bounding box center [660, 249] width 4 height 11
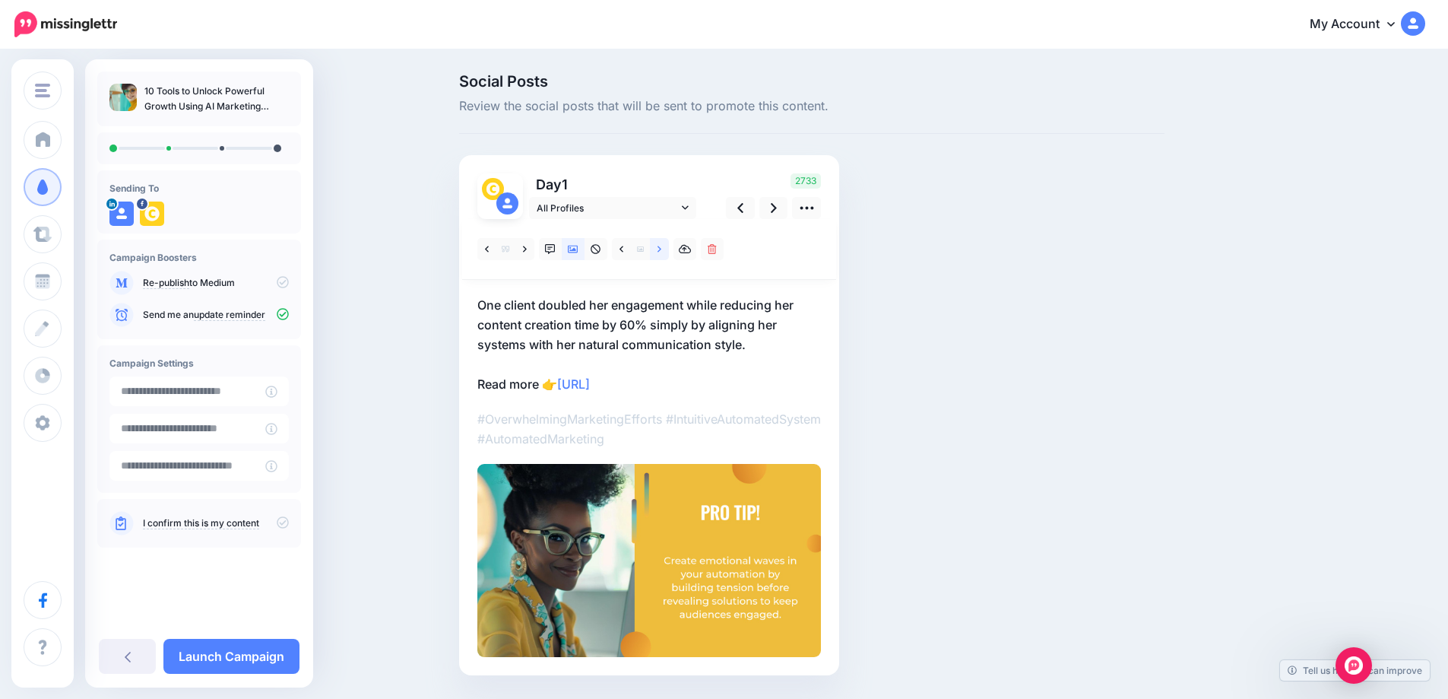
click at [661, 253] on icon at bounding box center [660, 249] width 4 height 11
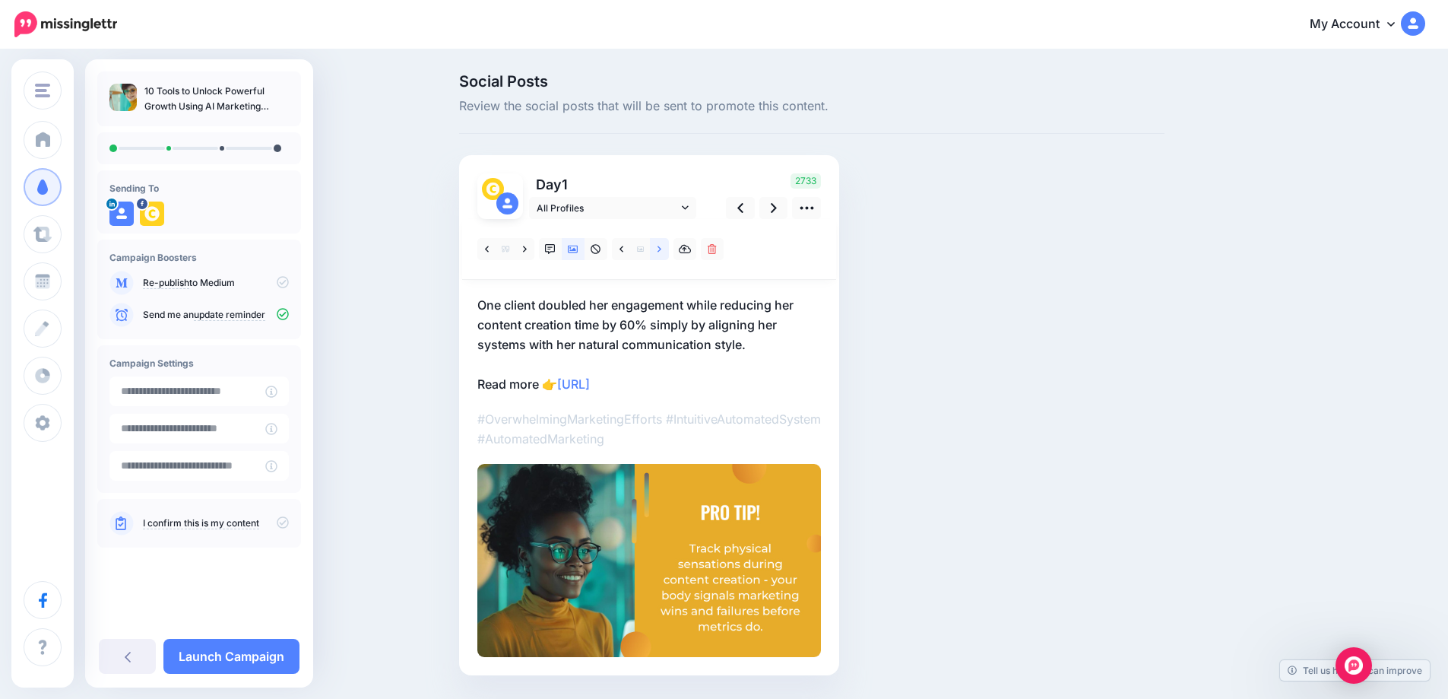
click at [661, 253] on icon at bounding box center [660, 249] width 4 height 11
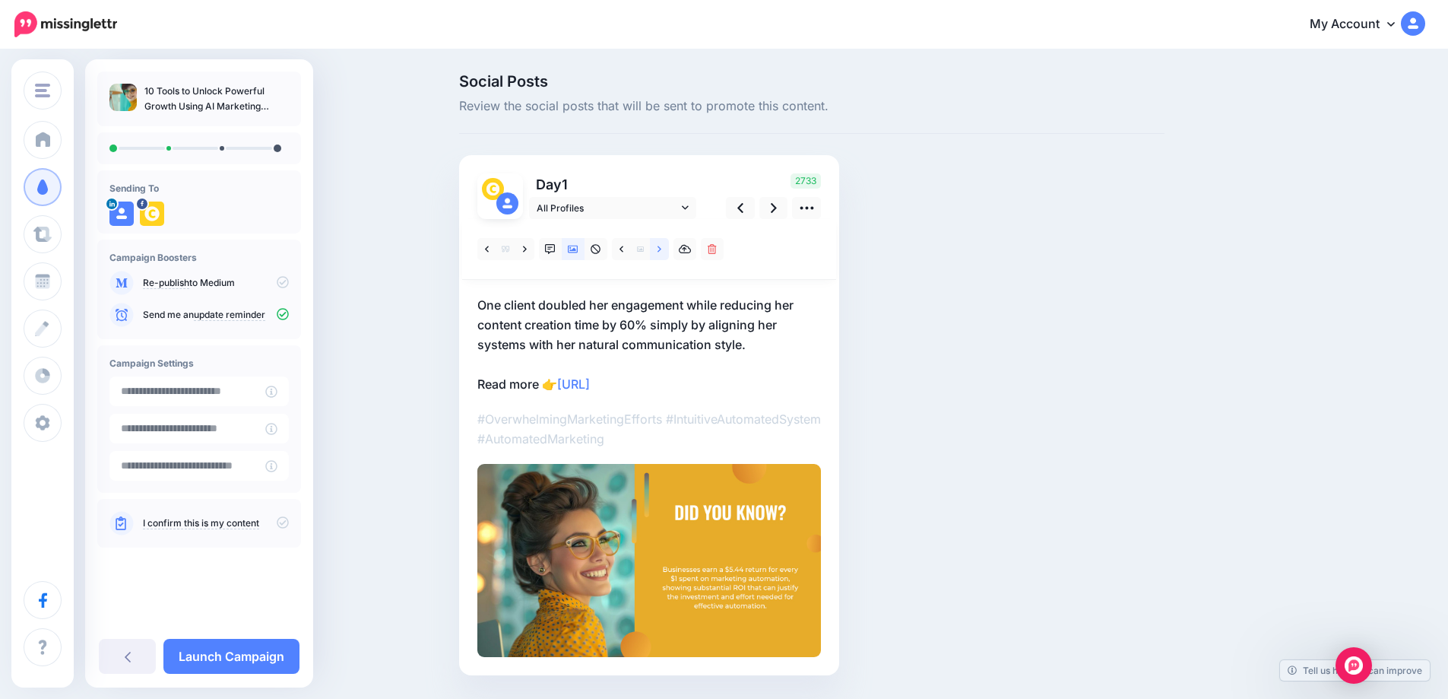
click at [661, 253] on icon at bounding box center [660, 249] width 4 height 11
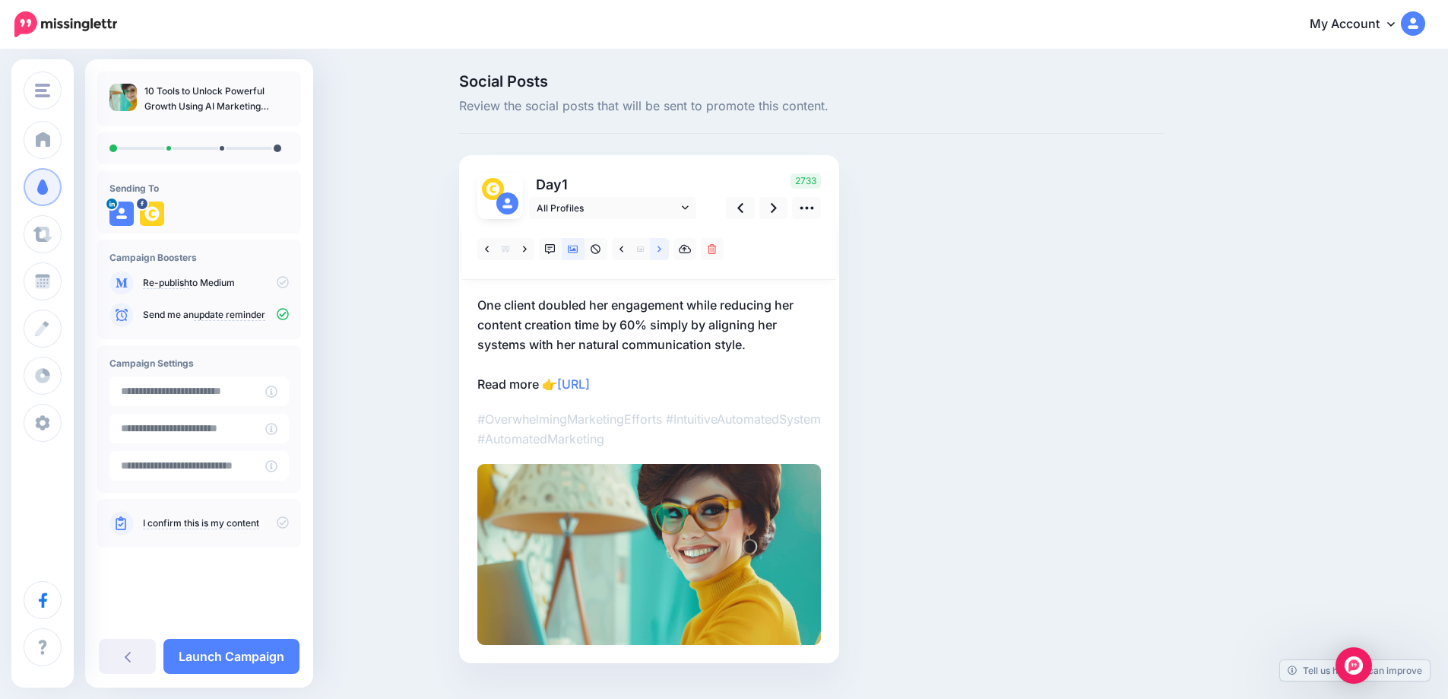
click at [661, 253] on icon at bounding box center [660, 249] width 4 height 11
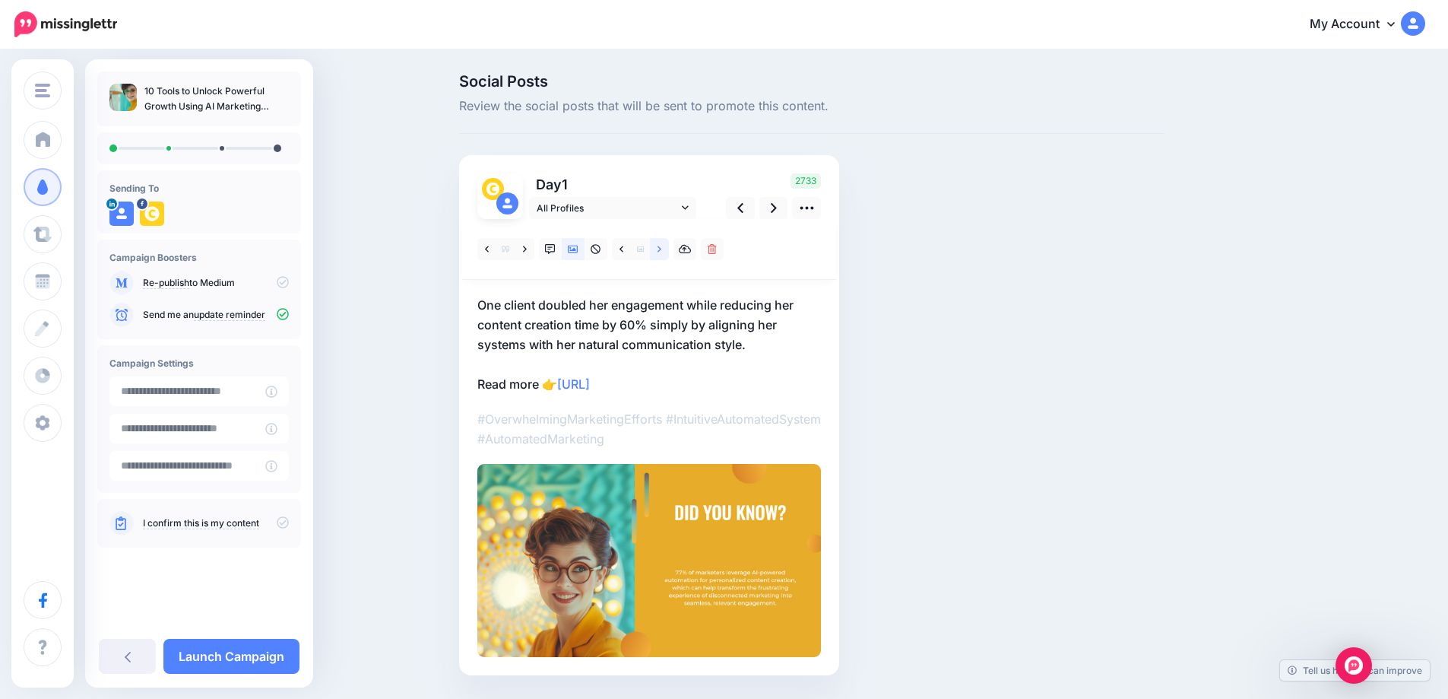
click at [661, 253] on icon at bounding box center [660, 249] width 4 height 11
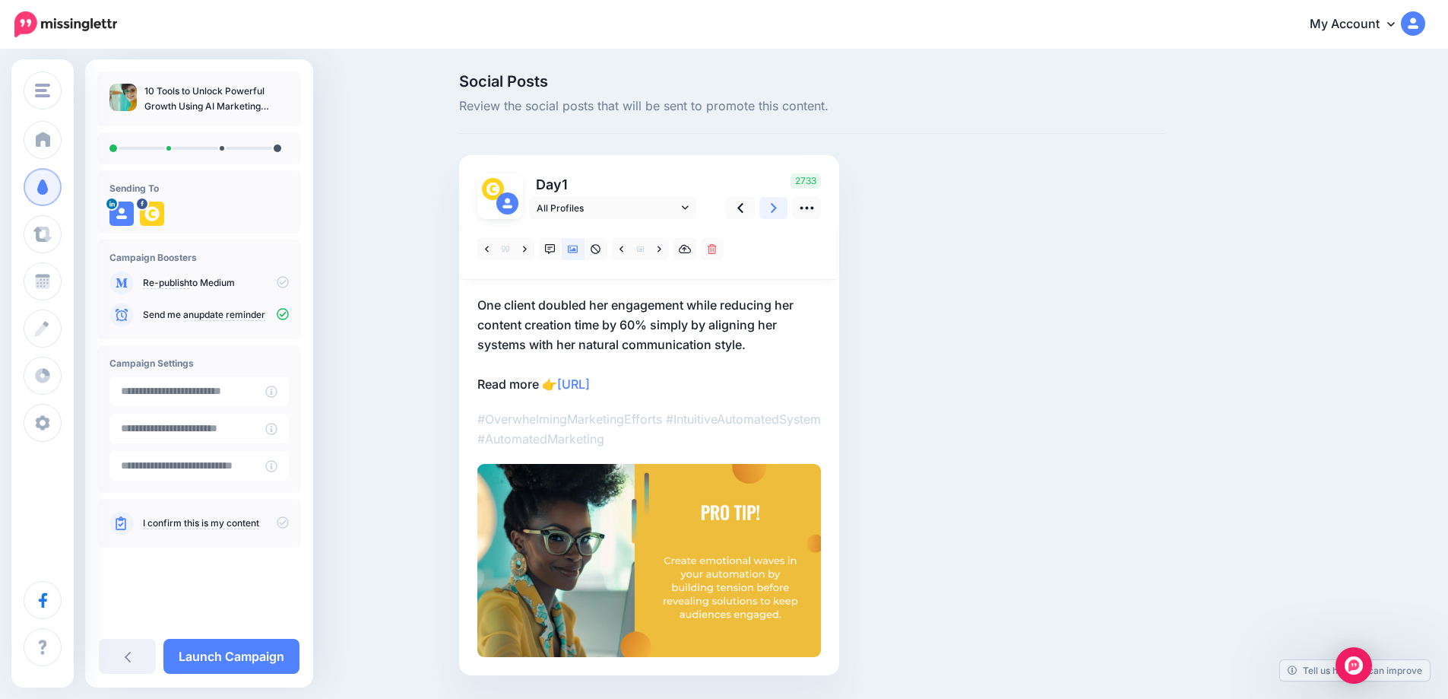
click at [774, 211] on link at bounding box center [774, 208] width 29 height 22
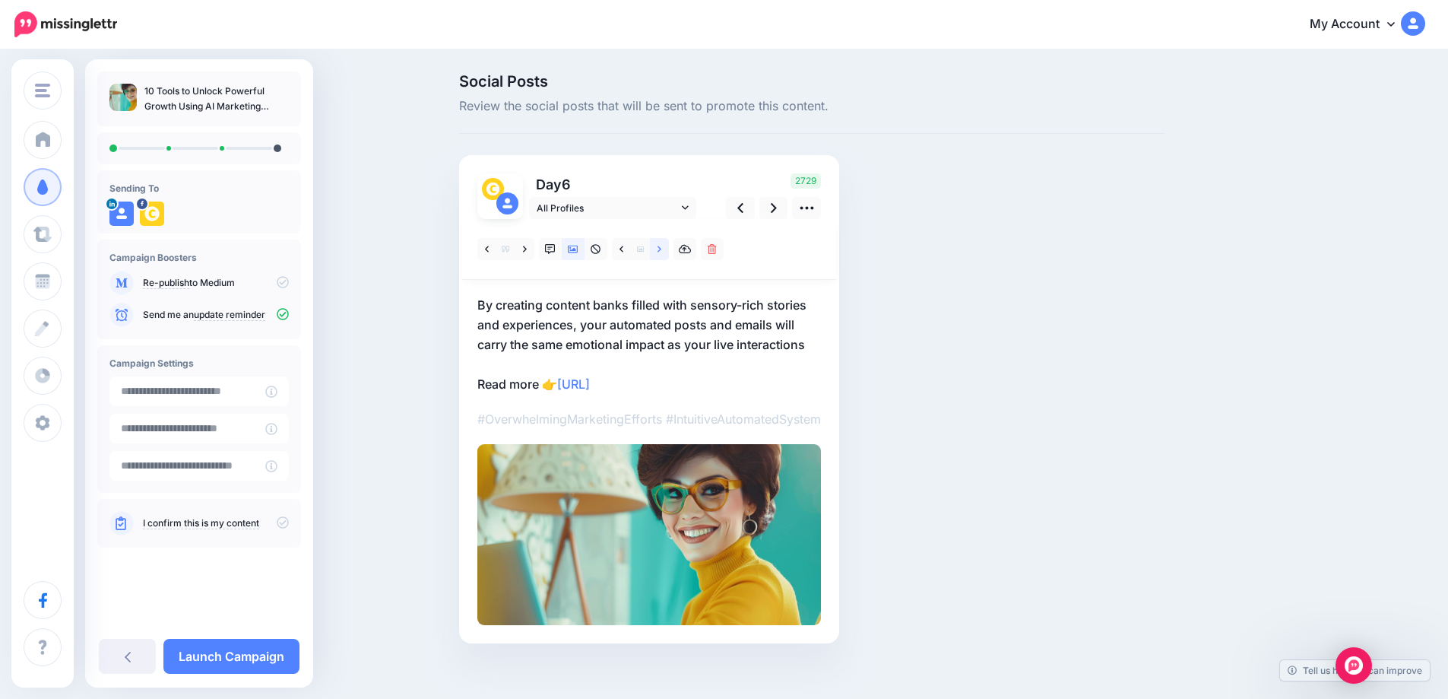
click at [661, 252] on icon at bounding box center [660, 249] width 4 height 11
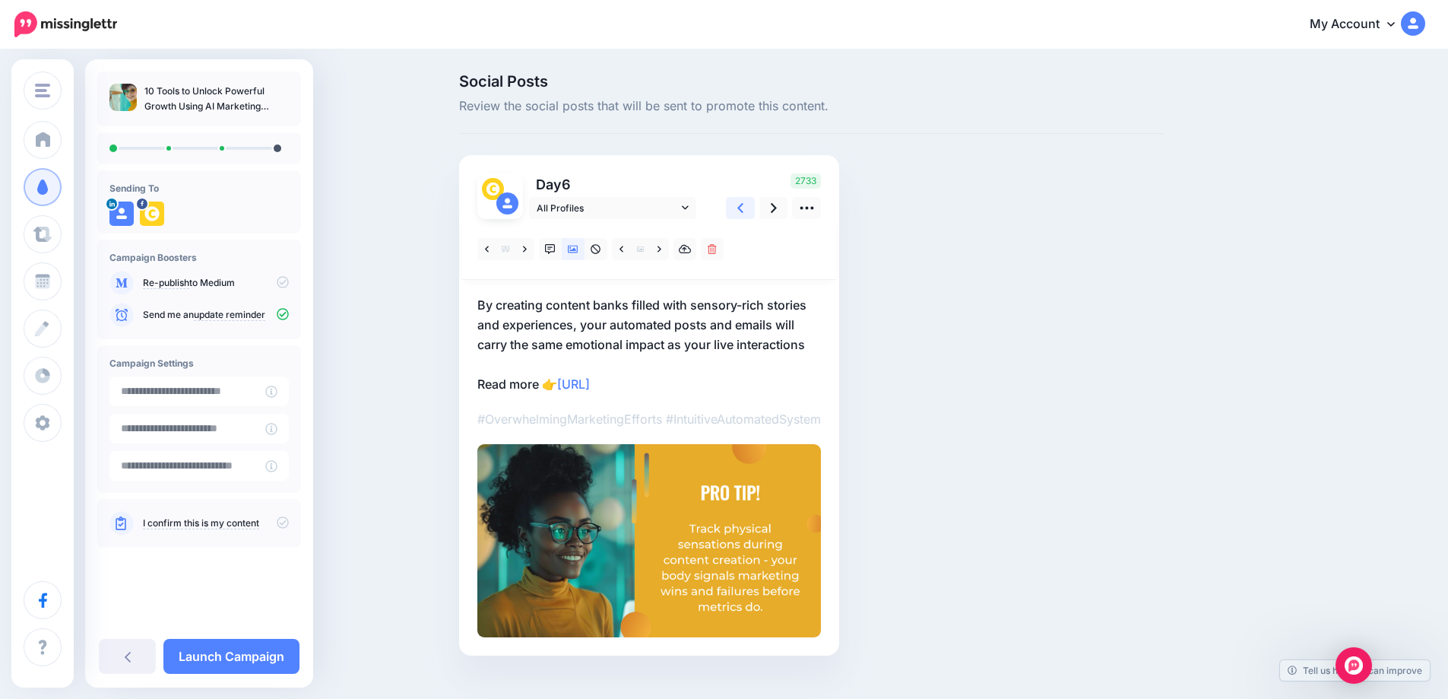
click at [744, 211] on icon at bounding box center [740, 208] width 6 height 10
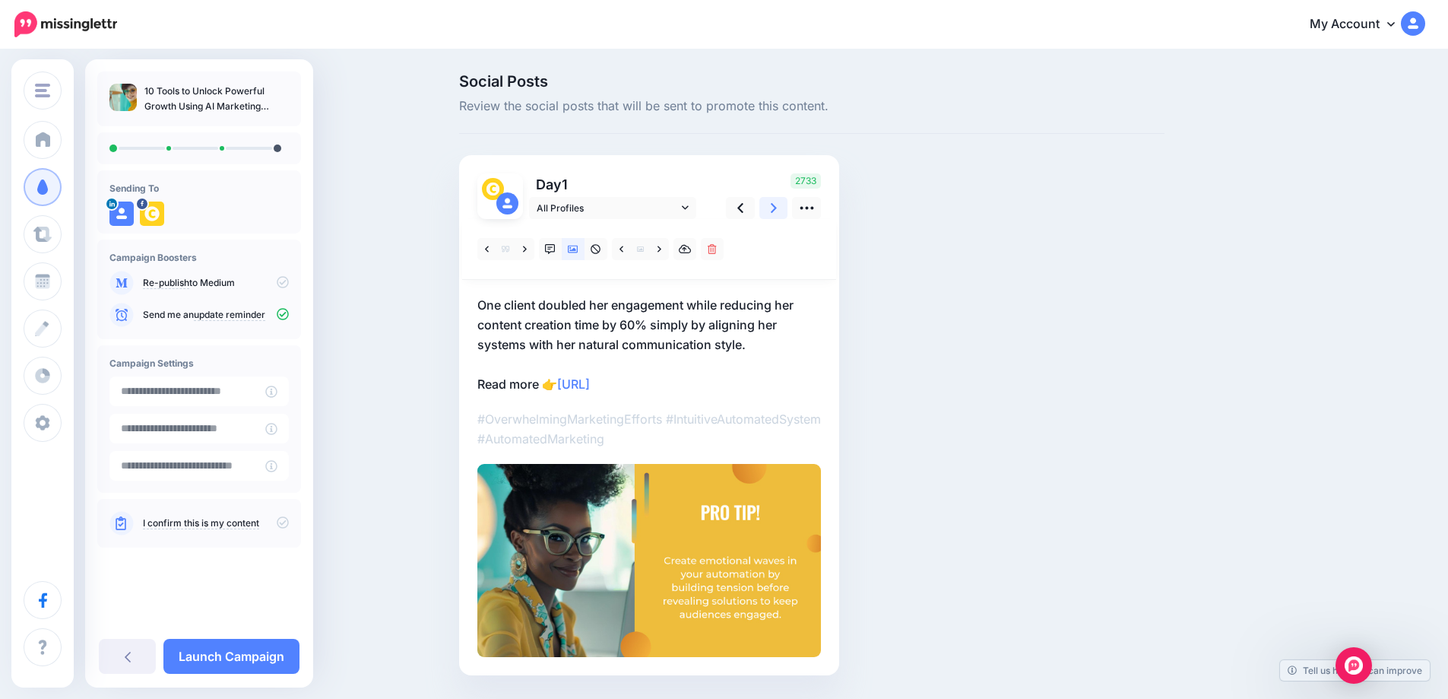
click at [777, 207] on icon at bounding box center [774, 208] width 6 height 16
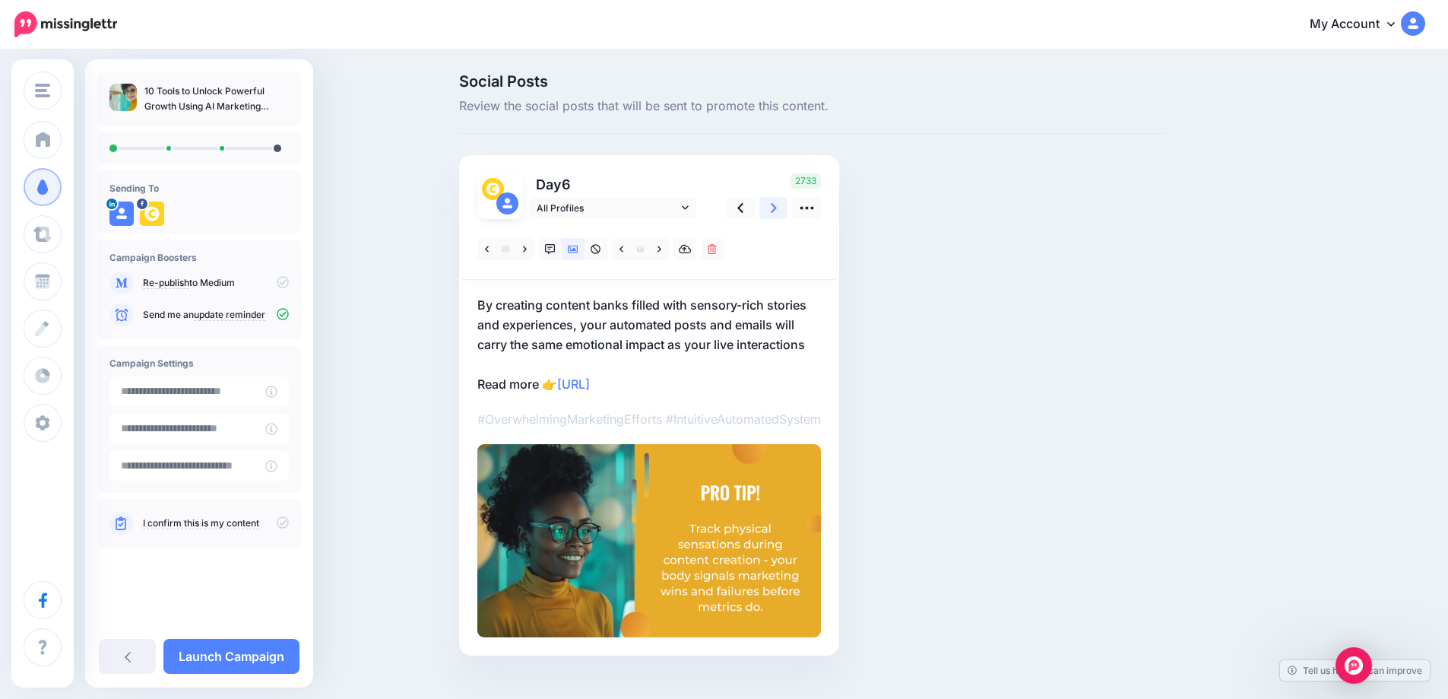
click at [777, 205] on icon at bounding box center [774, 208] width 6 height 16
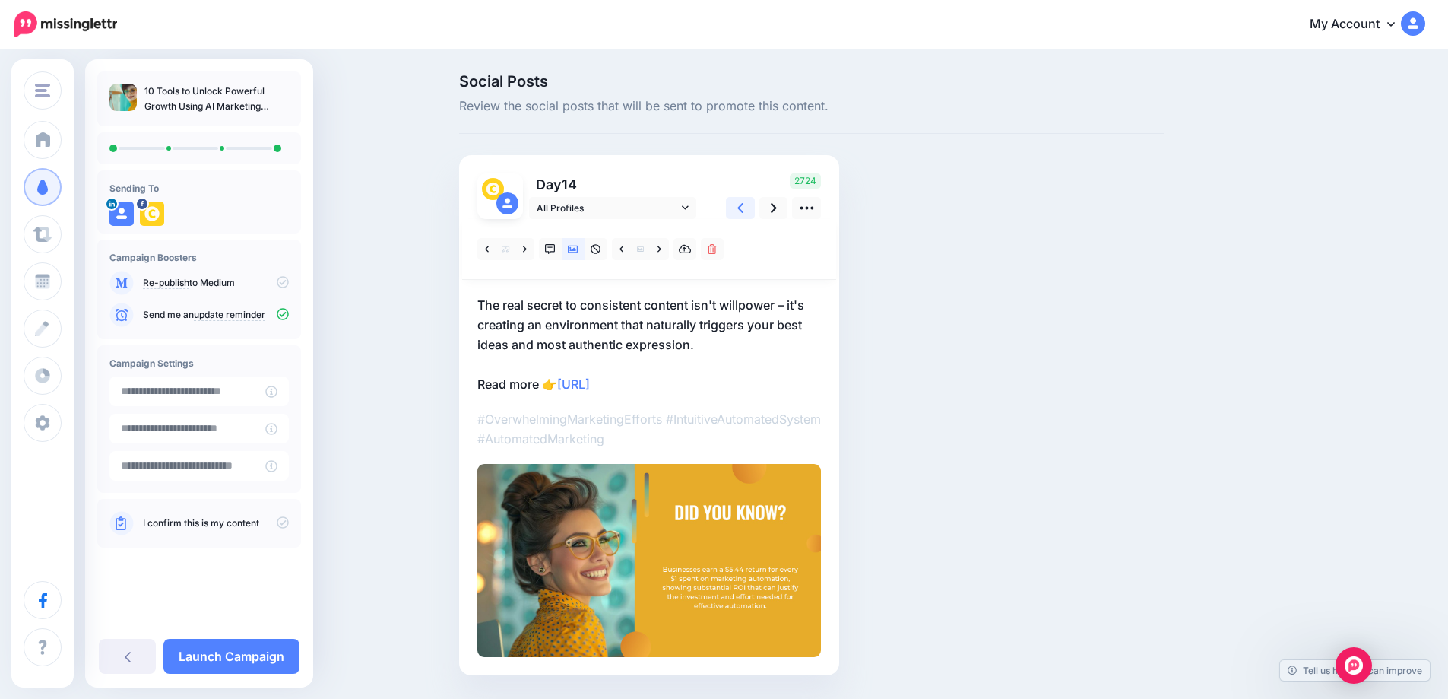
click at [740, 210] on link at bounding box center [740, 208] width 29 height 22
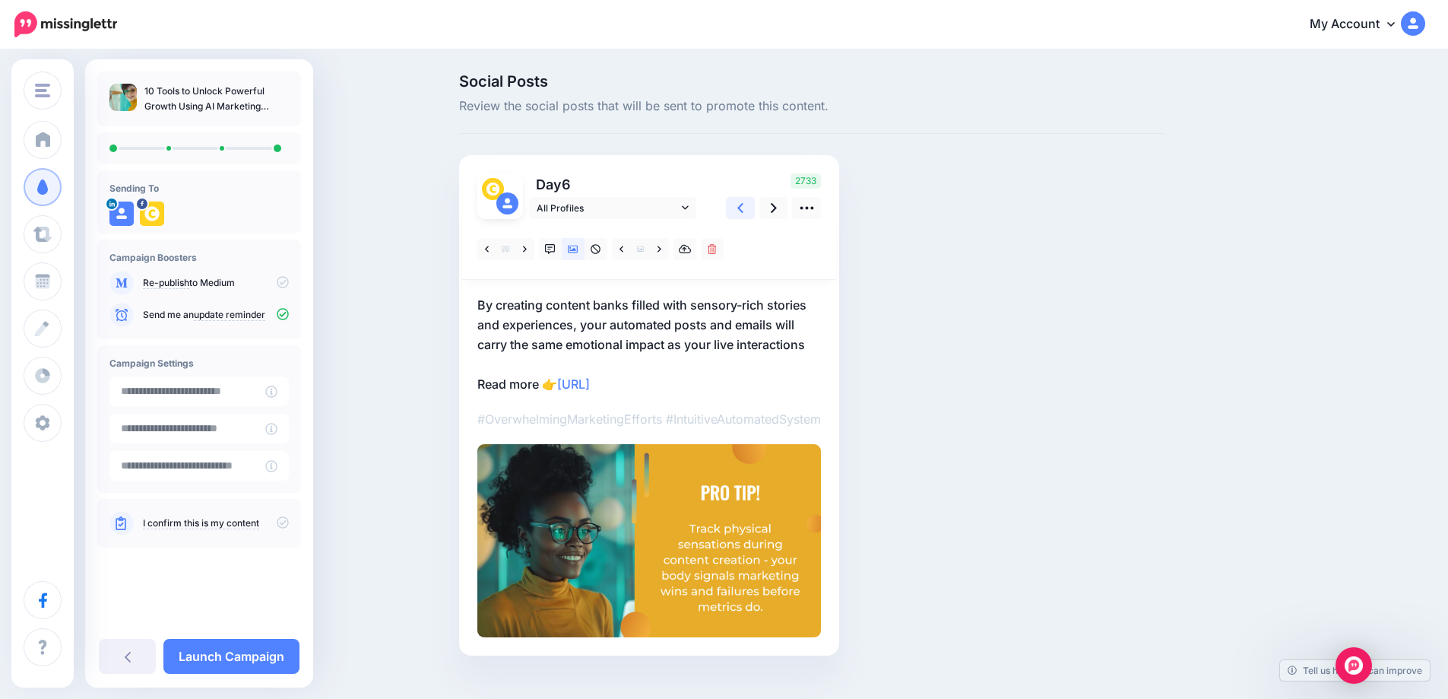
click at [740, 210] on link at bounding box center [740, 208] width 29 height 22
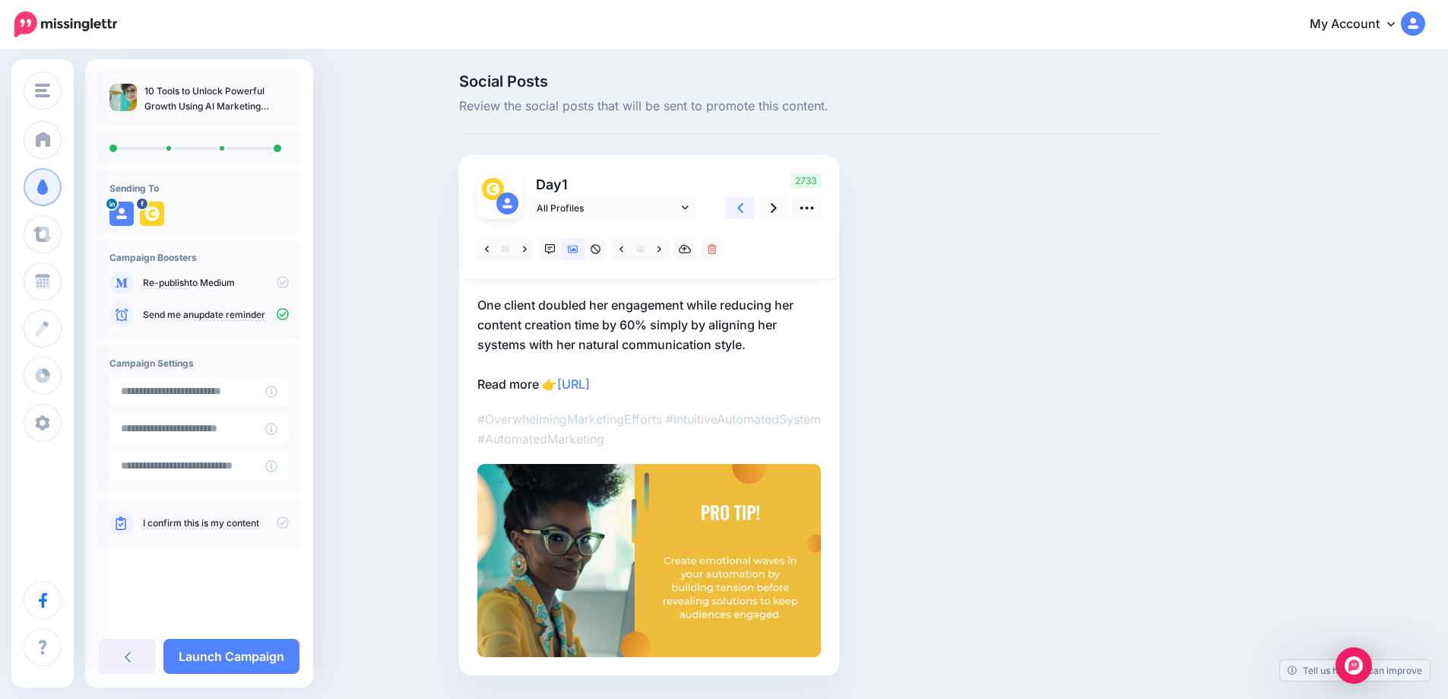
click at [740, 210] on link at bounding box center [740, 208] width 29 height 22
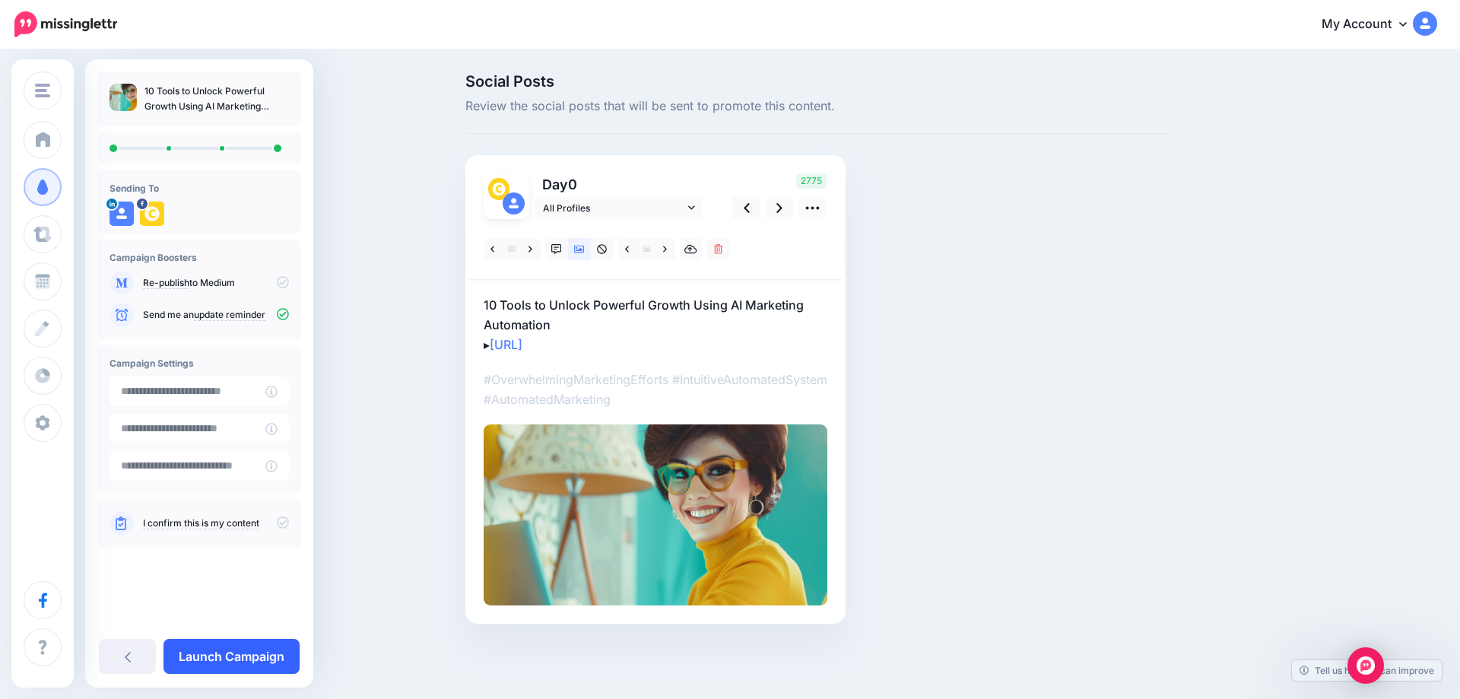
click at [225, 662] on link "Launch Campaign" at bounding box center [231, 656] width 136 height 35
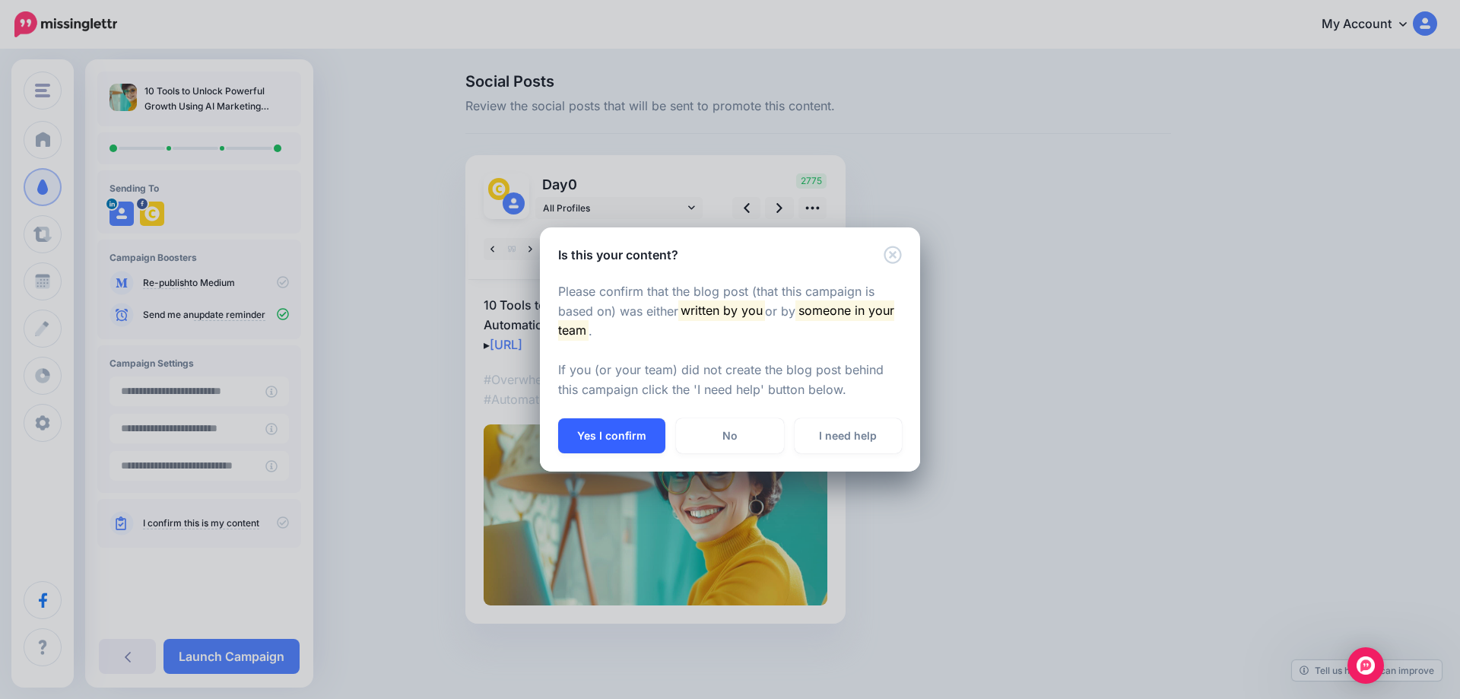
click at [620, 436] on button "Yes I confirm" at bounding box center [611, 435] width 107 height 35
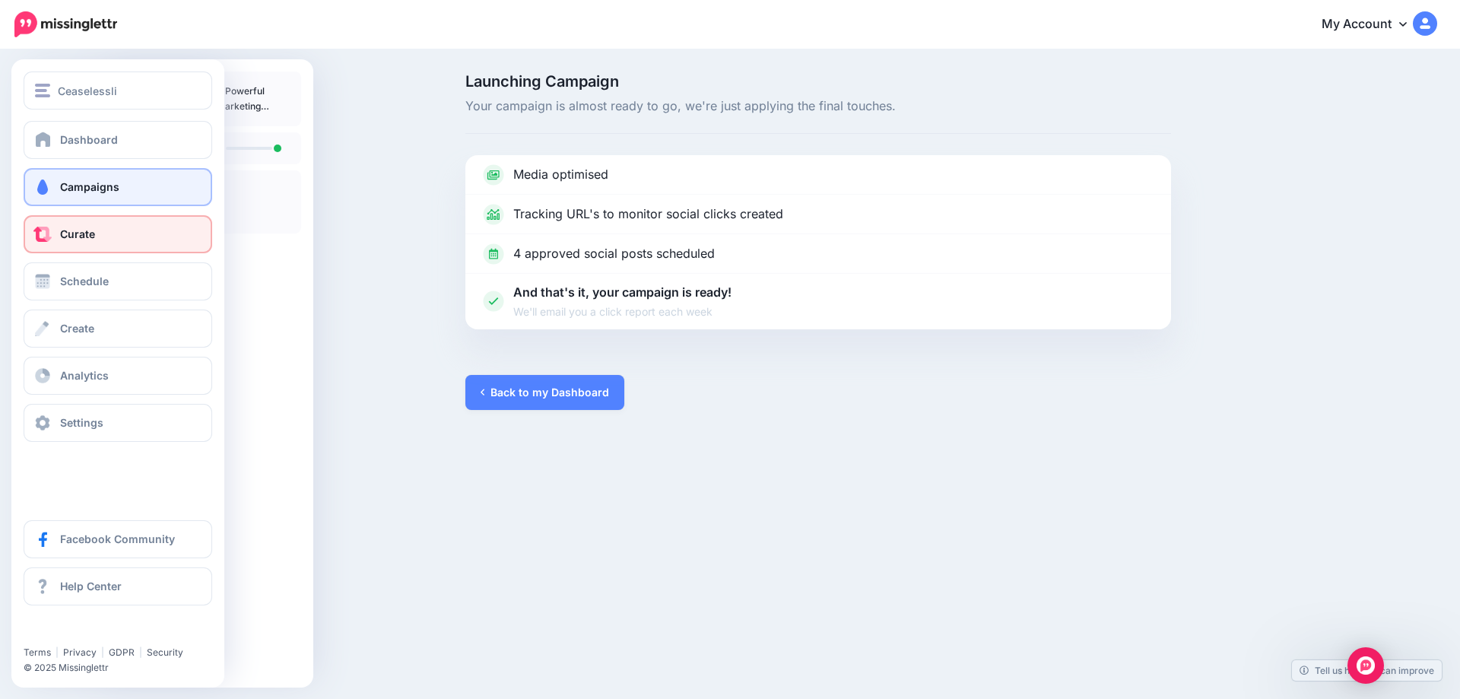
click at [63, 238] on span "Curate" at bounding box center [77, 233] width 35 height 13
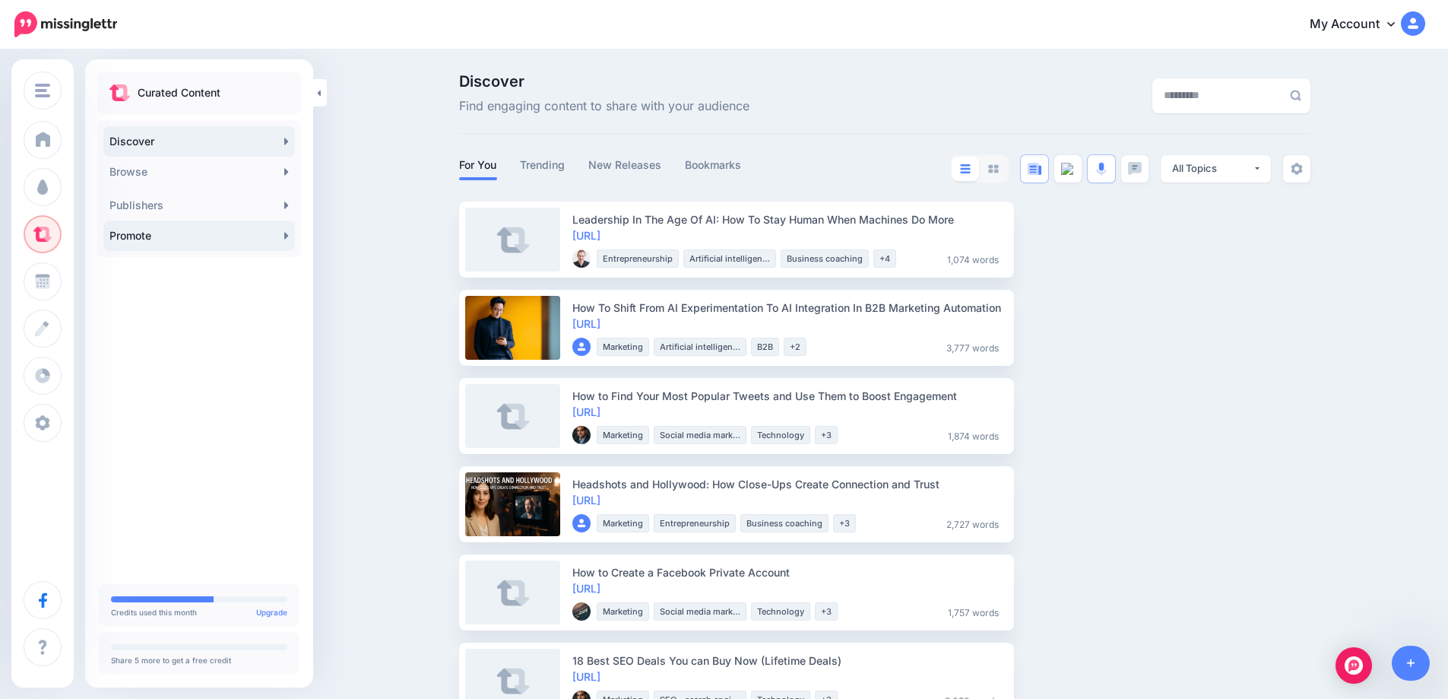
click at [289, 236] on link "Promote" at bounding box center [199, 235] width 192 height 30
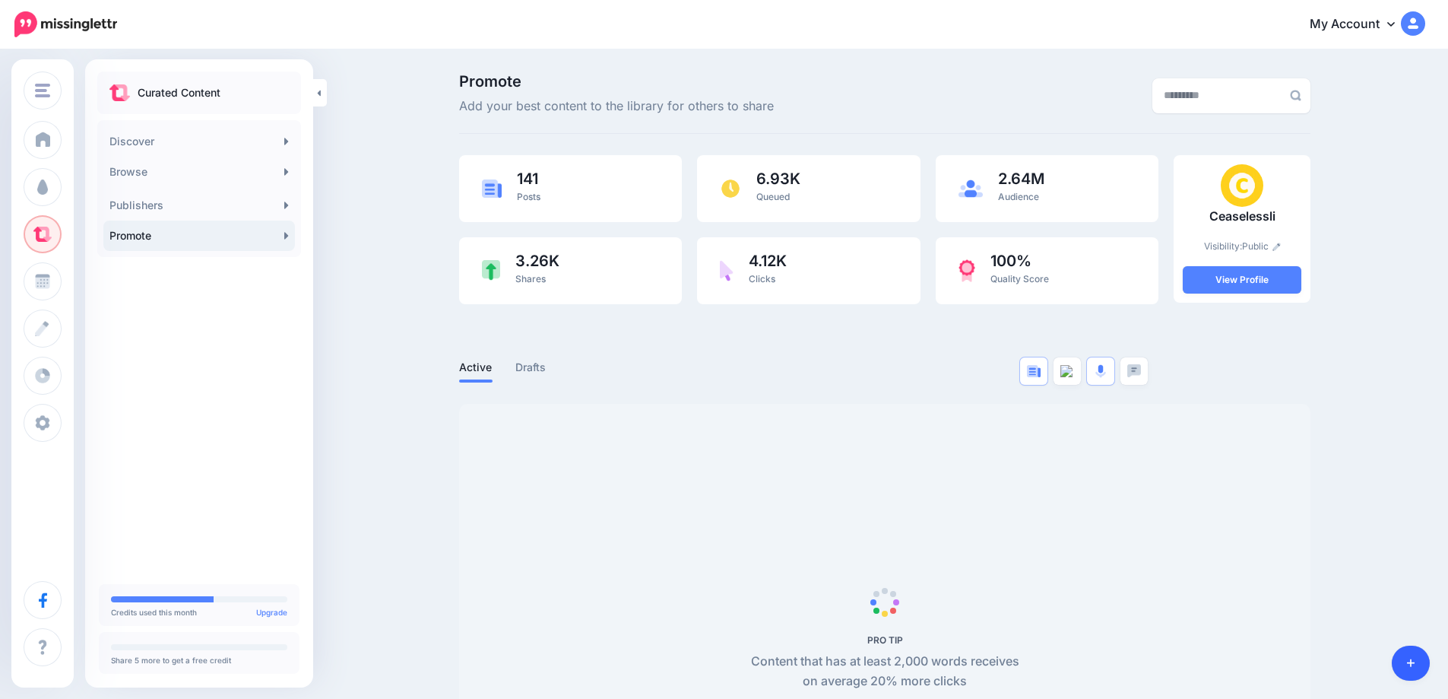
click at [1402, 659] on link at bounding box center [1411, 662] width 39 height 35
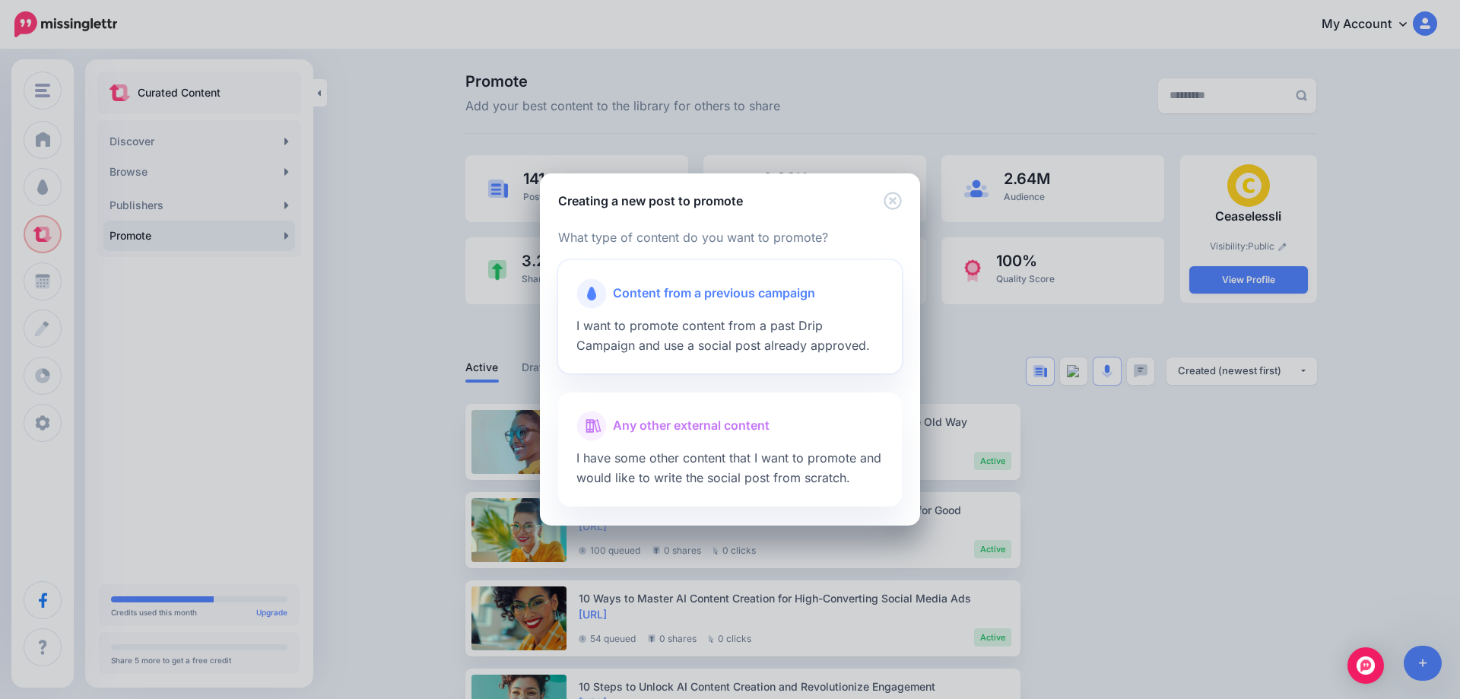
click at [655, 319] on span "I want to promote content from a past Drip Campaign and use a social post alrea…" at bounding box center [722, 335] width 293 height 35
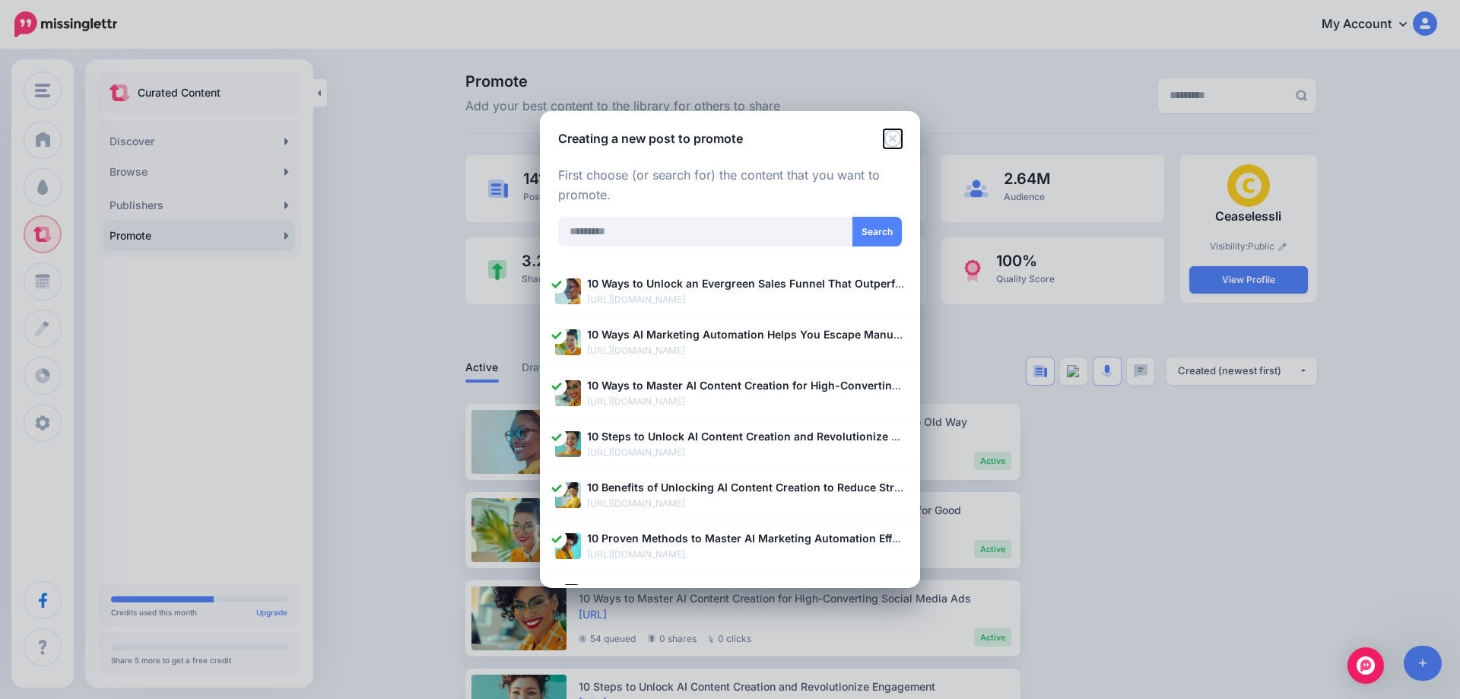
click at [892, 138] on icon "Close" at bounding box center [891, 137] width 17 height 17
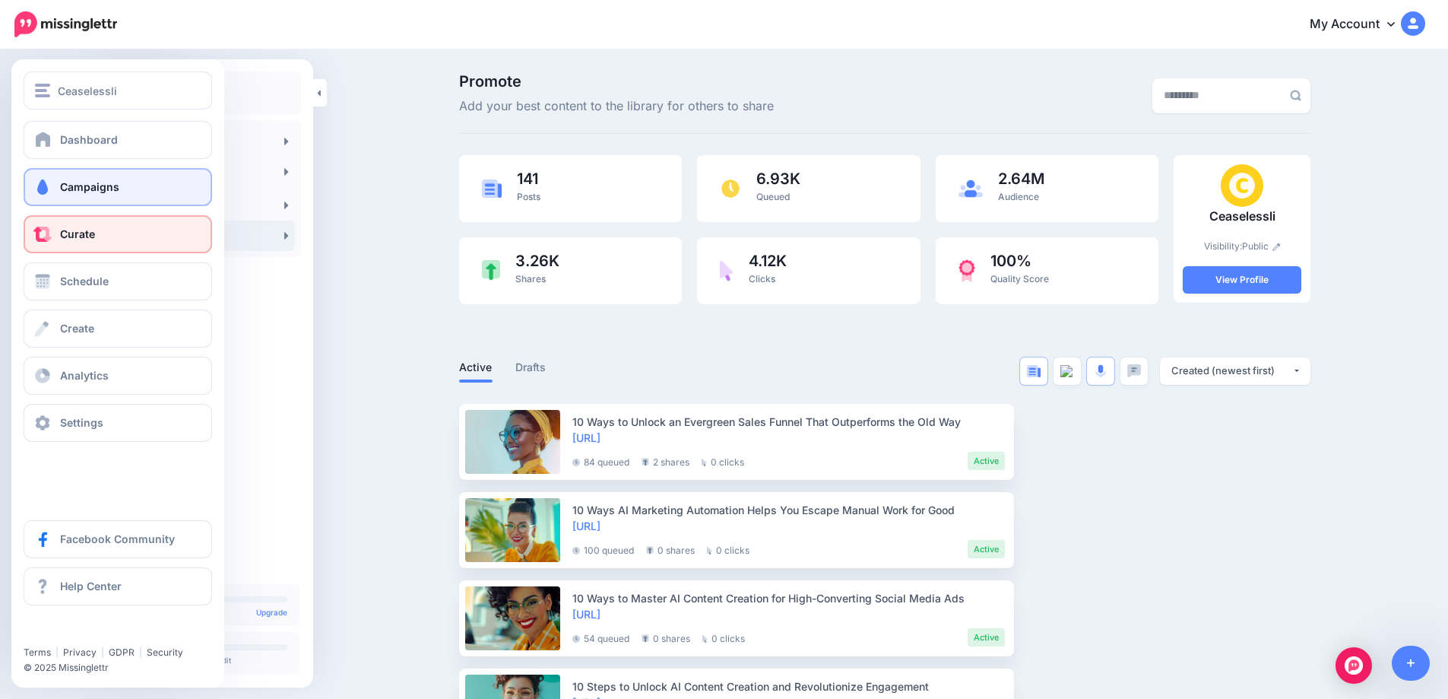
click at [52, 186] on link "Campaigns" at bounding box center [118, 187] width 189 height 38
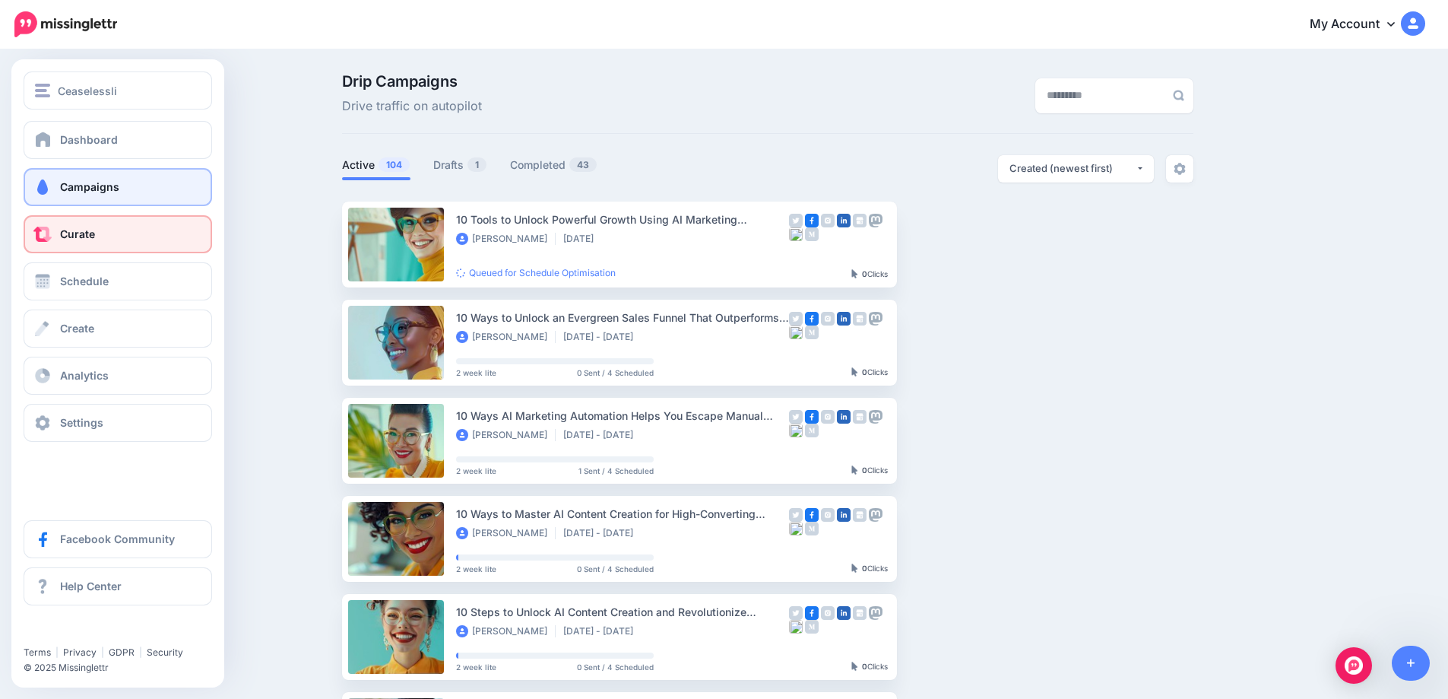
click at [49, 233] on span at bounding box center [43, 234] width 20 height 15
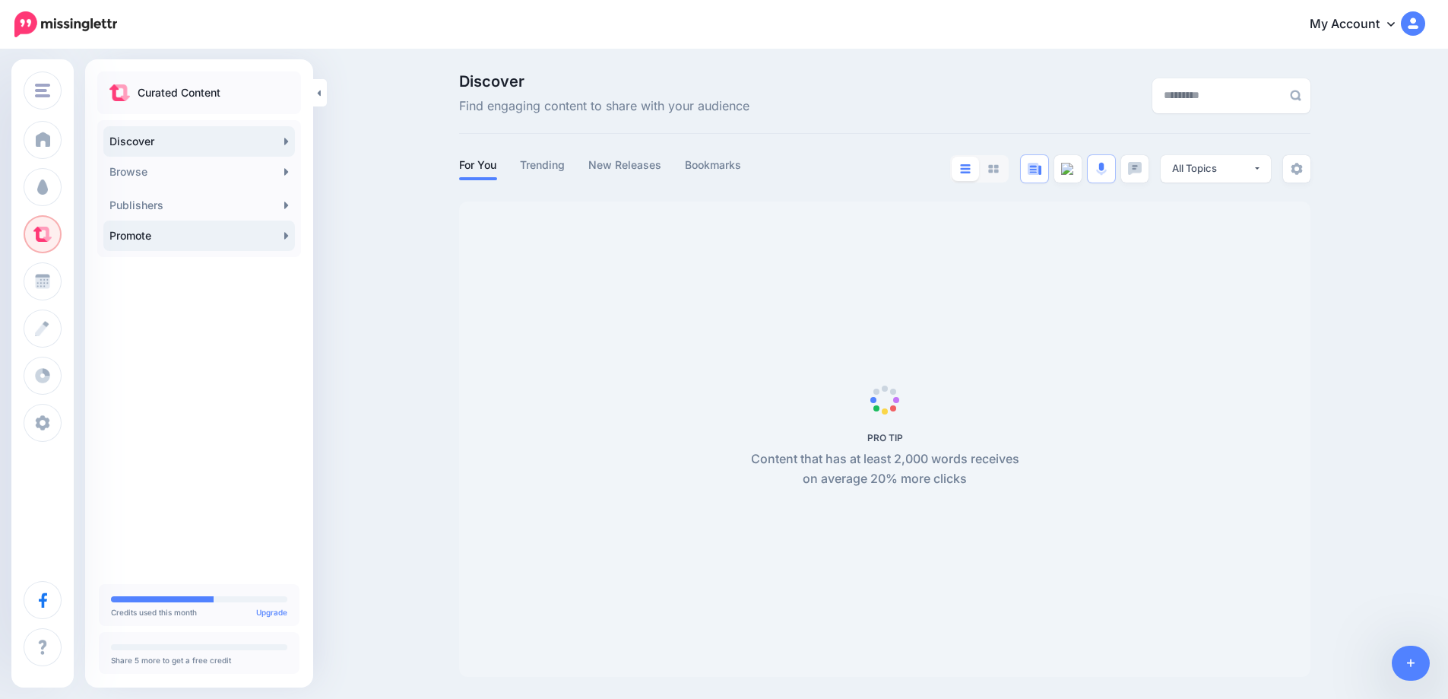
click at [291, 236] on link "Promote" at bounding box center [199, 235] width 192 height 30
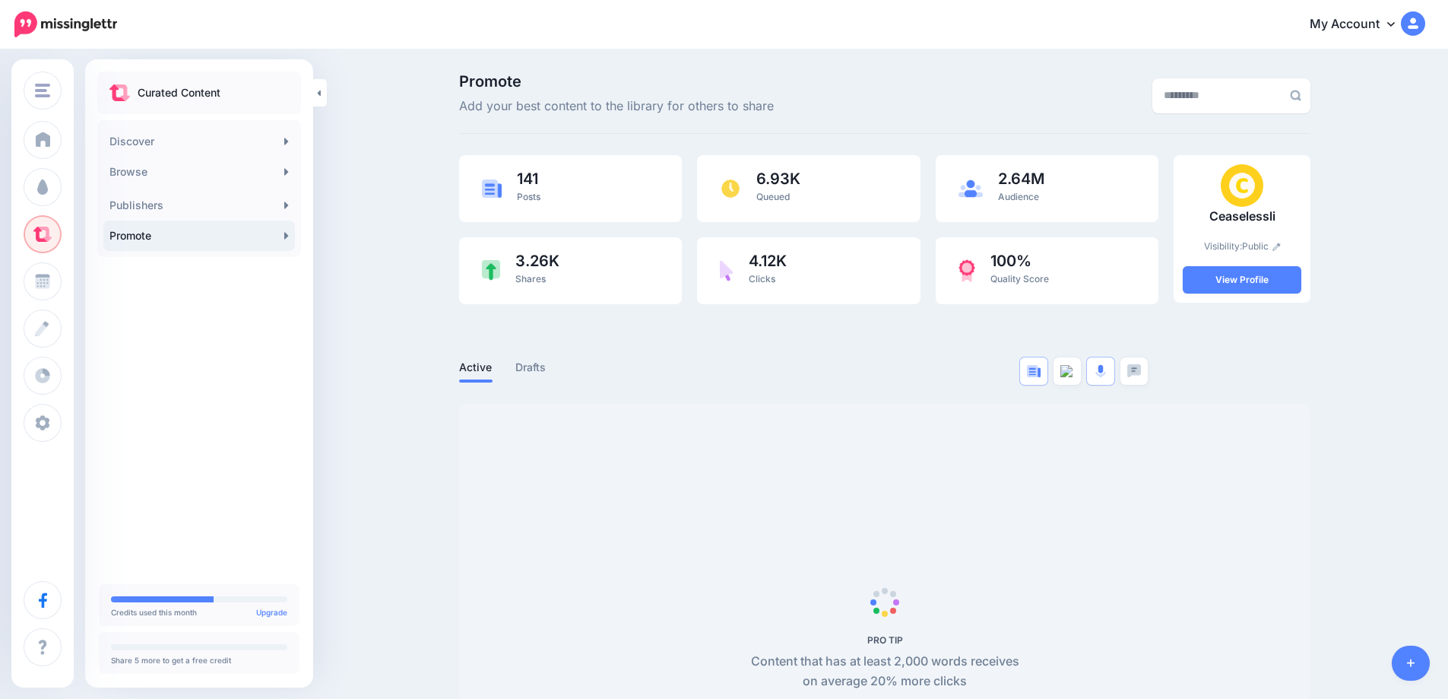
click at [1411, 675] on link at bounding box center [1411, 662] width 39 height 35
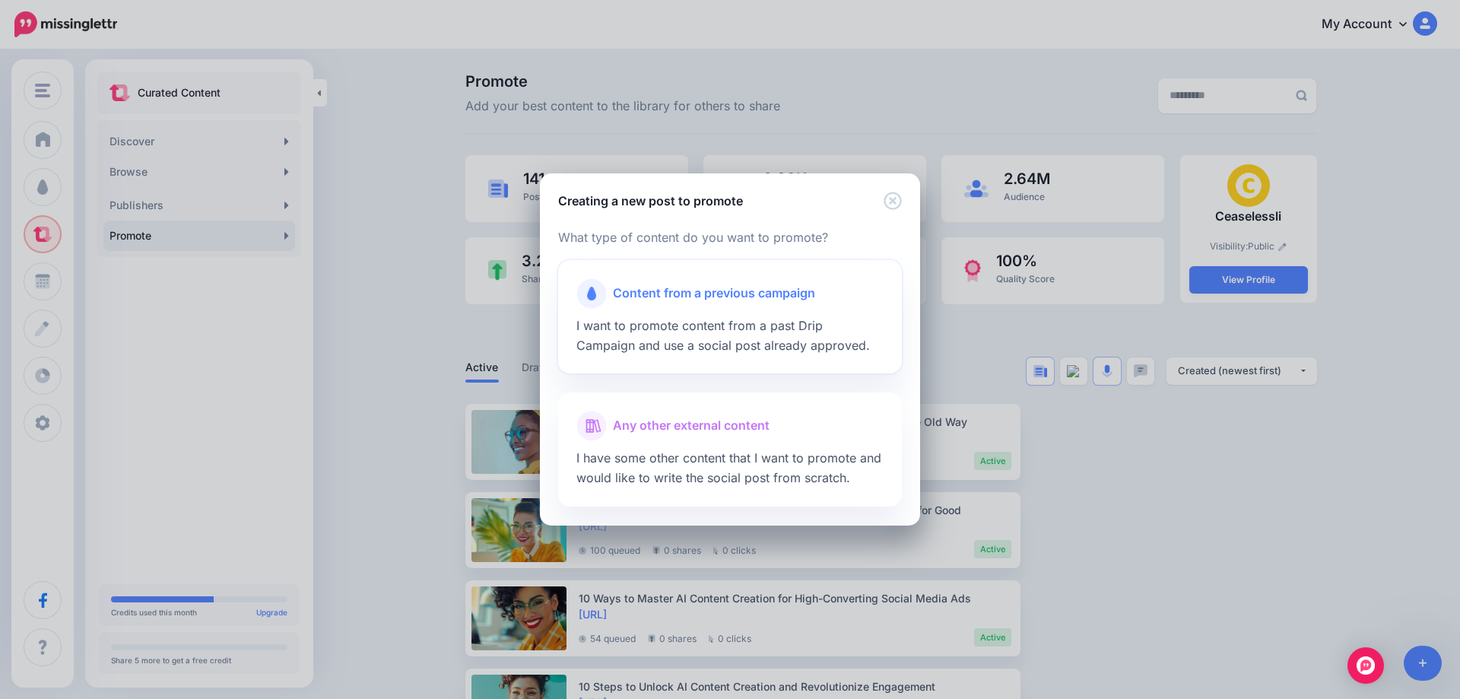
click at [744, 299] on span "Content from a previous campaign" at bounding box center [714, 294] width 202 height 20
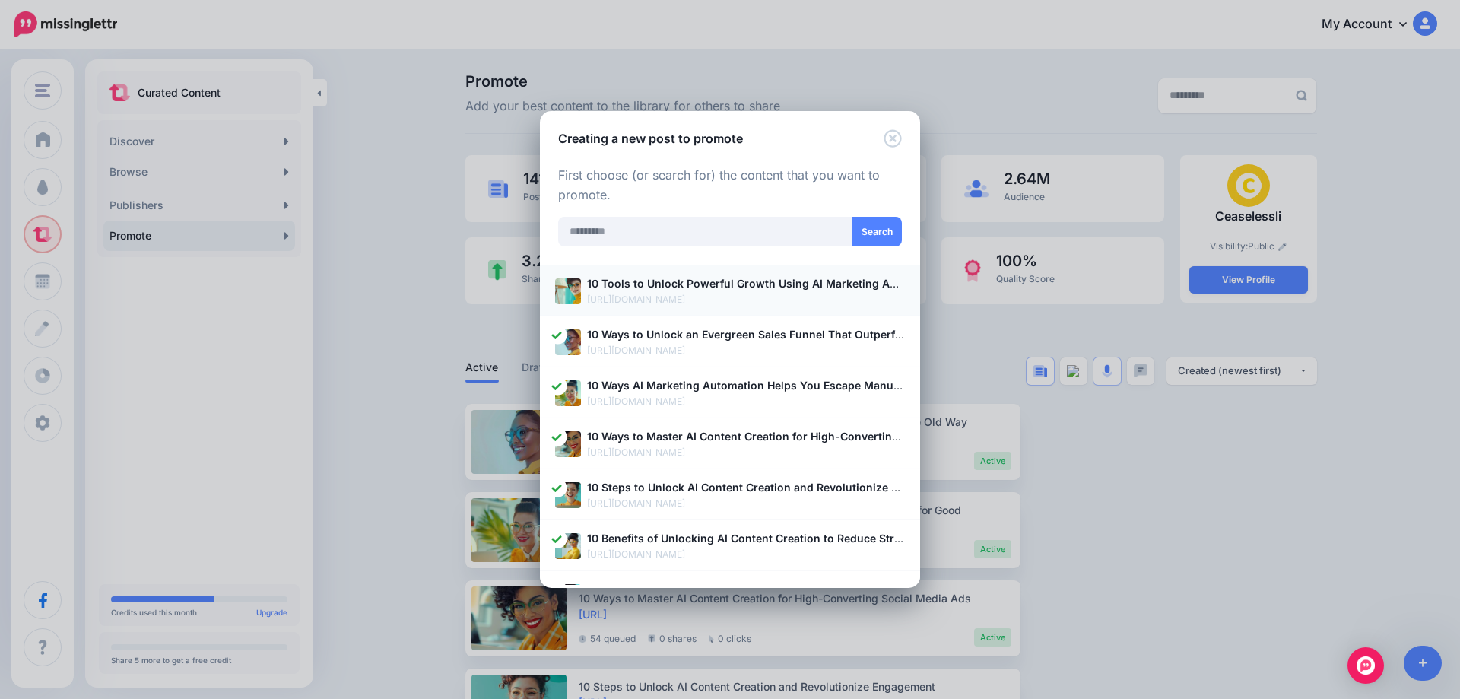
click at [716, 292] on p "10 Tools to Unlock Powerful Growth Using AI Marketing Automation" at bounding box center [746, 282] width 318 height 17
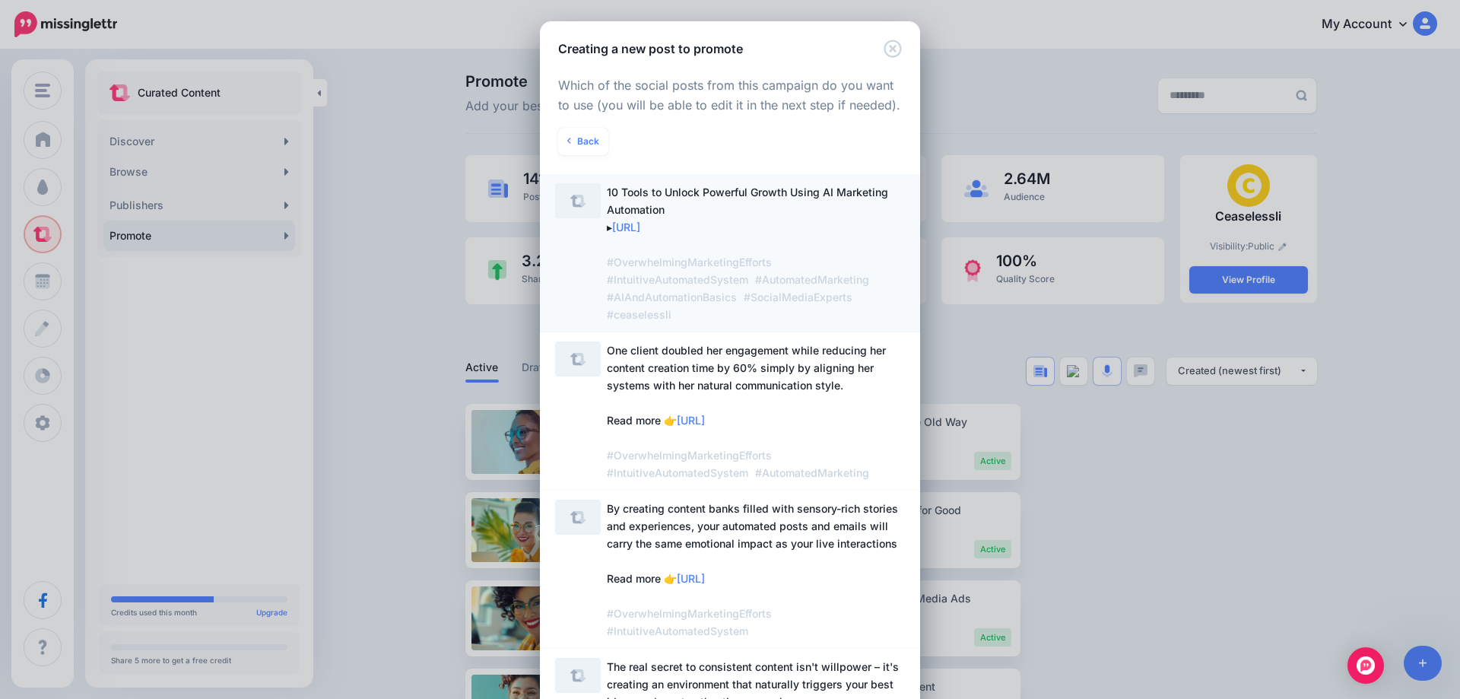
click at [699, 208] on span "10 Tools to Unlock Powerful Growth Using AI Marketing Automation ▸ https://lttr…" at bounding box center [756, 253] width 298 height 140
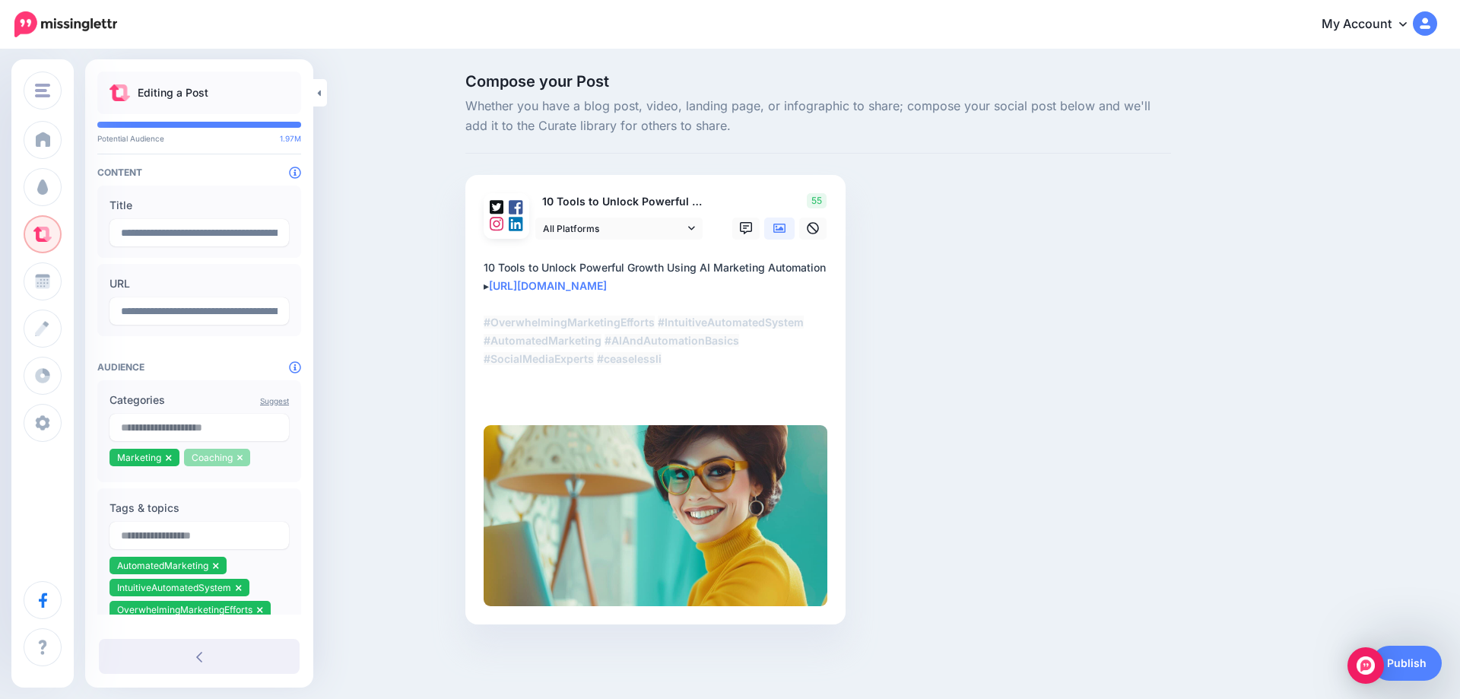
click at [239, 462] on icon at bounding box center [240, 457] width 6 height 9
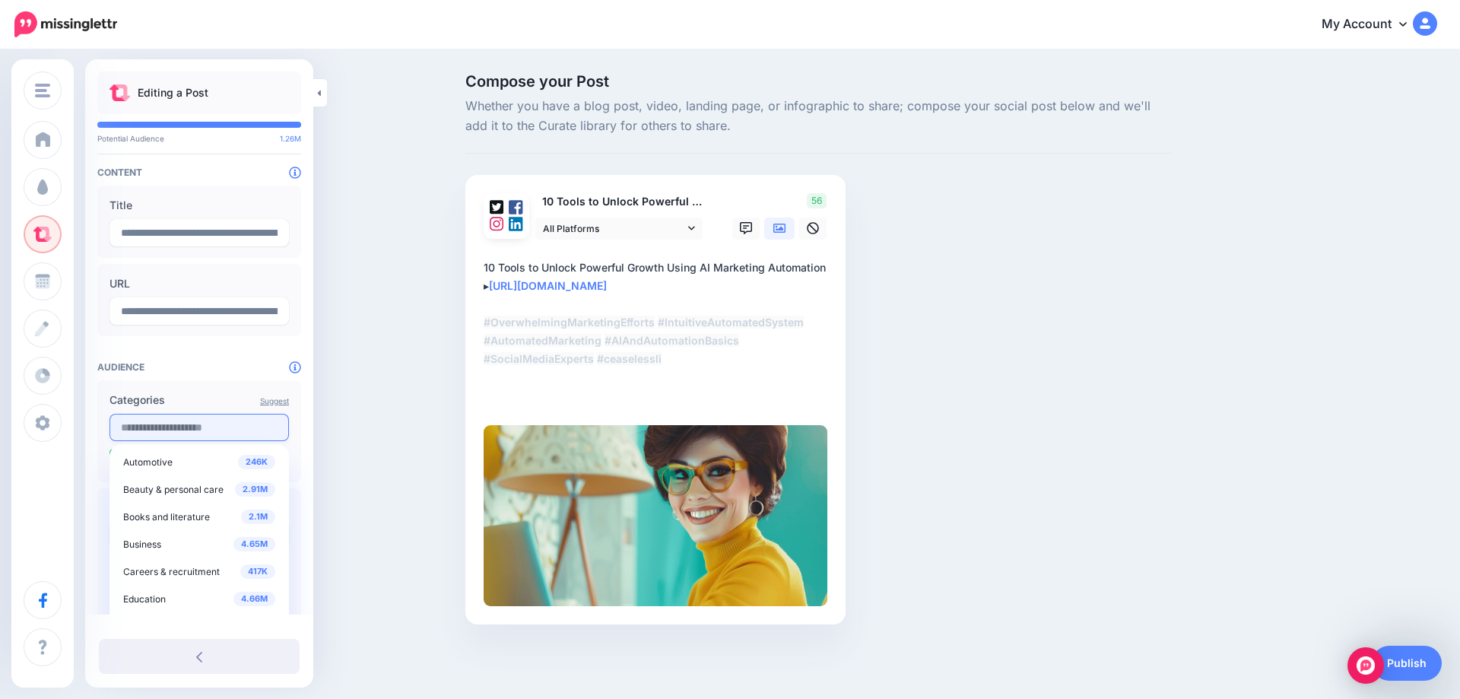
click at [192, 424] on input "text" at bounding box center [198, 427] width 179 height 27
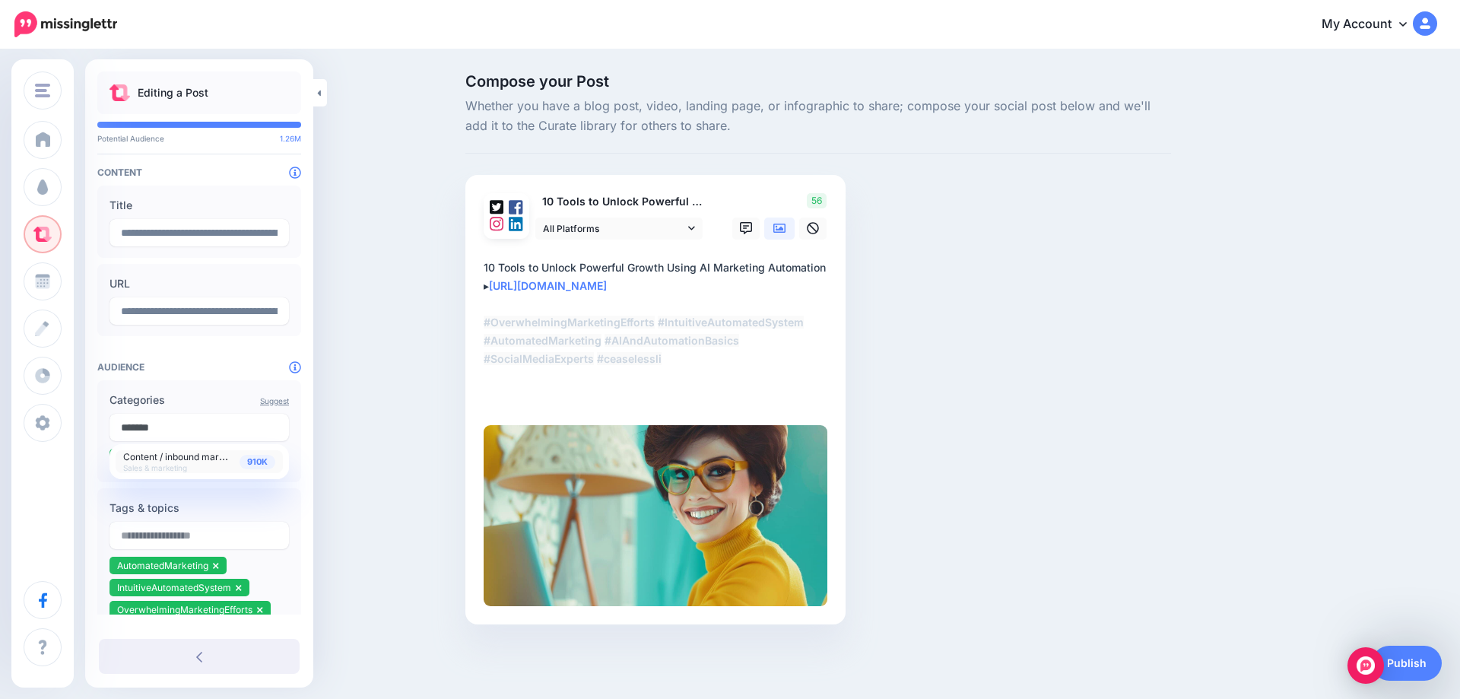
type input "*******"
click at [262, 465] on span "910K" at bounding box center [257, 462] width 36 height 14
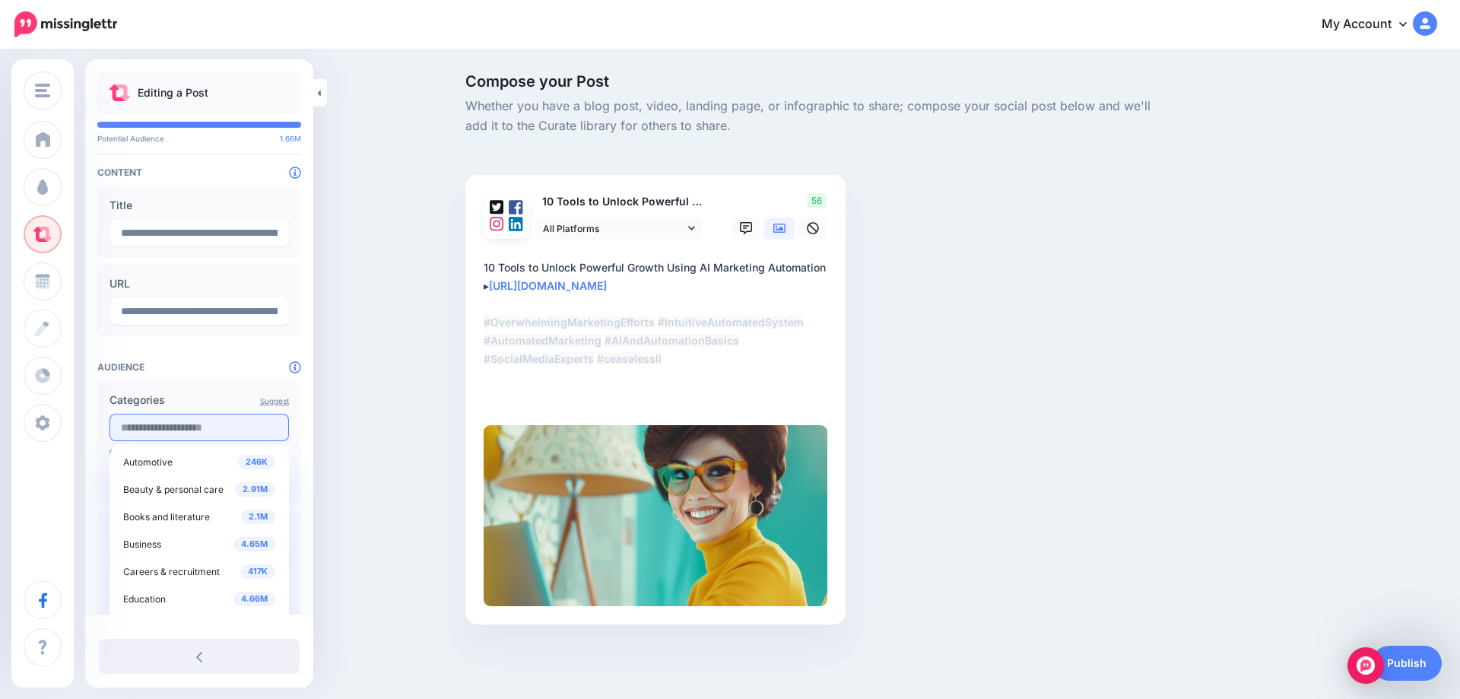
click at [226, 431] on input "text" at bounding box center [198, 427] width 179 height 27
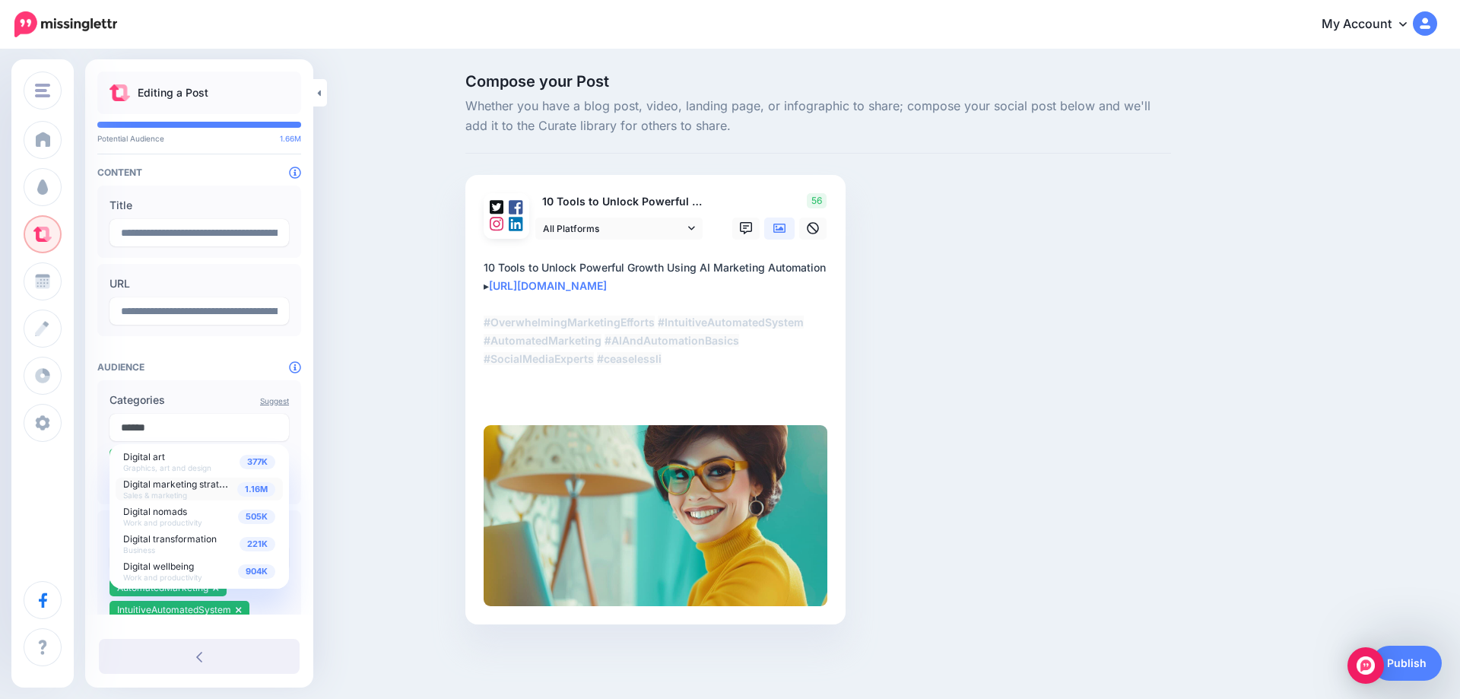
type input "******"
click at [249, 493] on span "1.16M" at bounding box center [256, 489] width 38 height 14
click at [345, 516] on div "Compose your Post Whether you have a blog post, video, landing page, or infogra…" at bounding box center [730, 372] width 1460 height 642
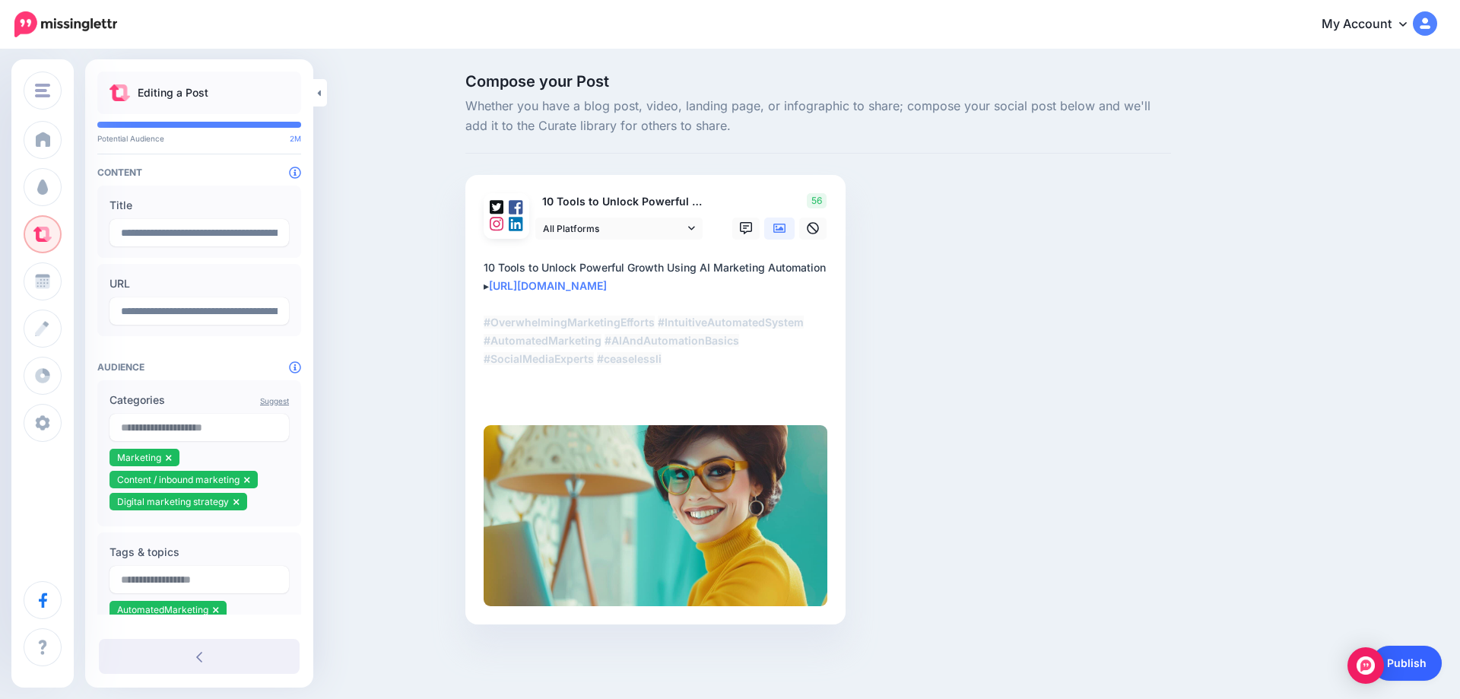
click at [1419, 661] on link "Publish" at bounding box center [1407, 662] width 70 height 35
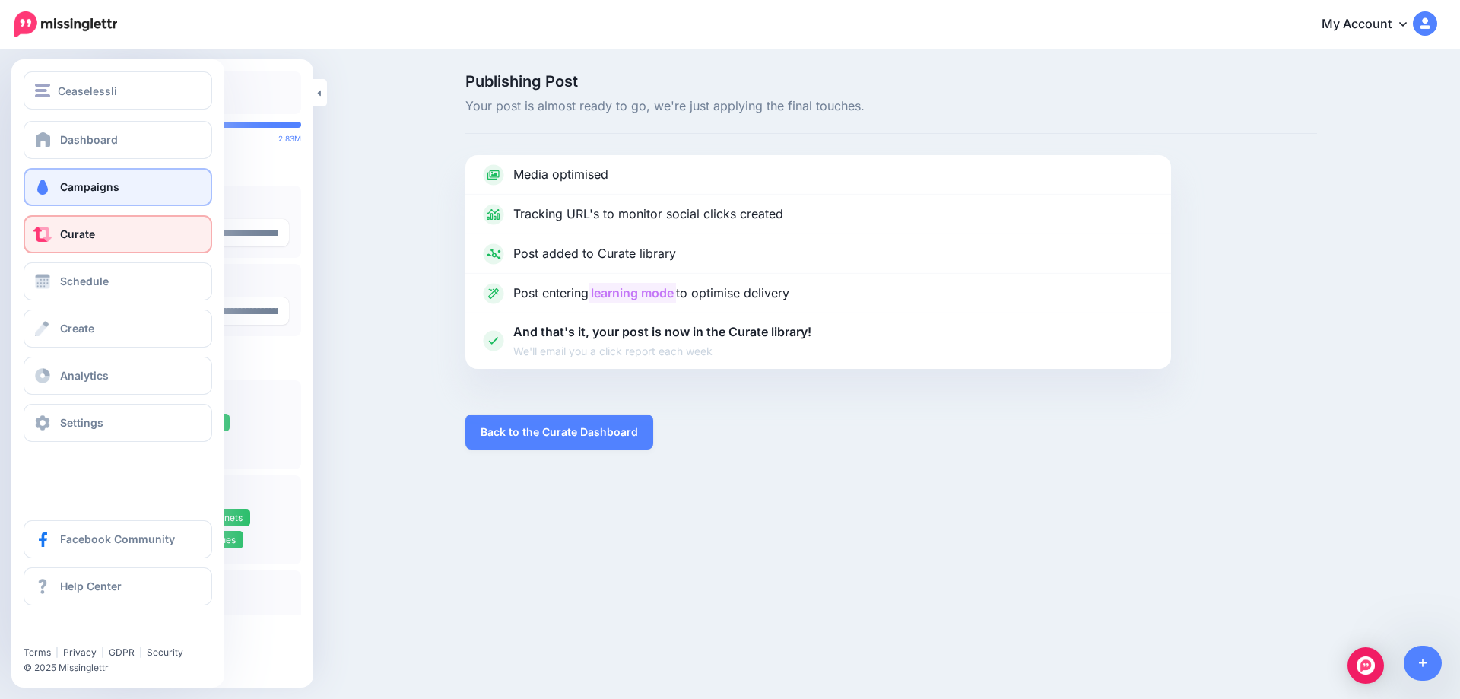
click at [54, 187] on link "Campaigns" at bounding box center [118, 187] width 189 height 38
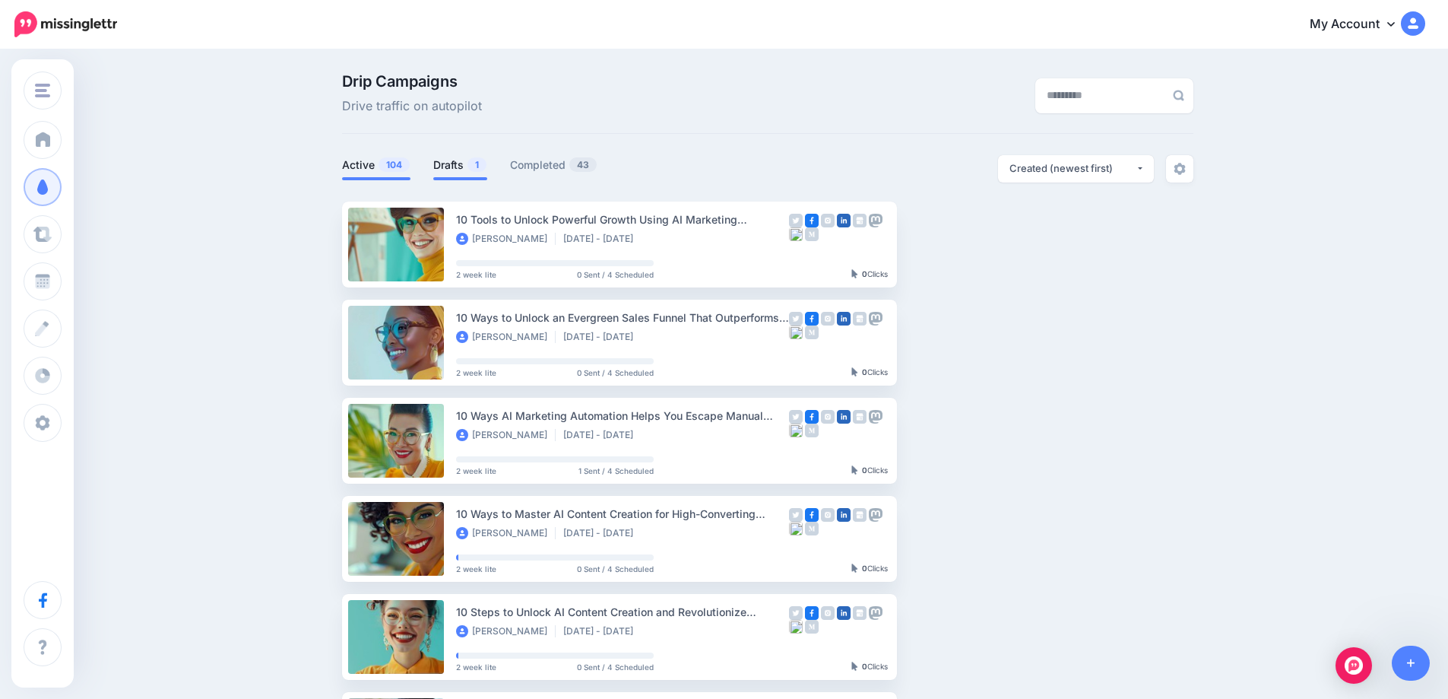
click at [445, 170] on link "Drafts 1" at bounding box center [460, 165] width 54 height 18
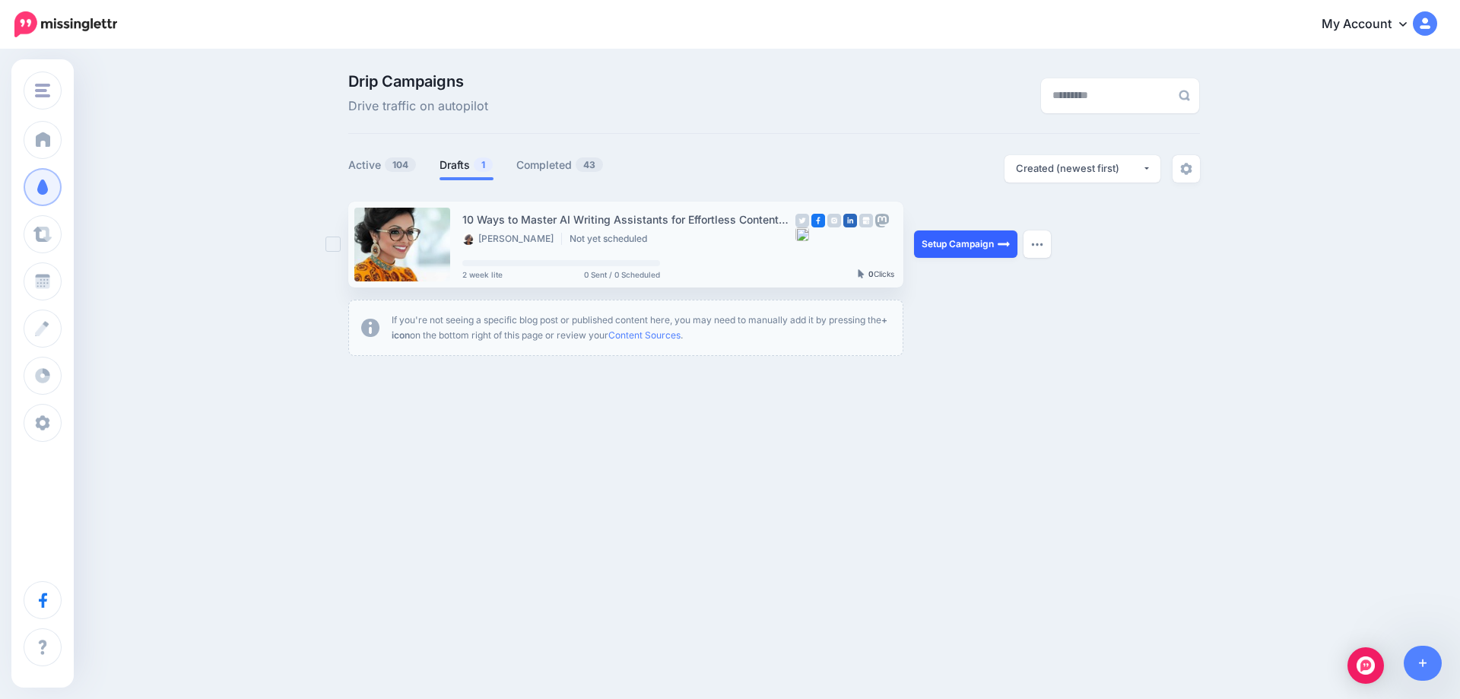
click at [978, 247] on link "Setup Campaign" at bounding box center [965, 243] width 103 height 27
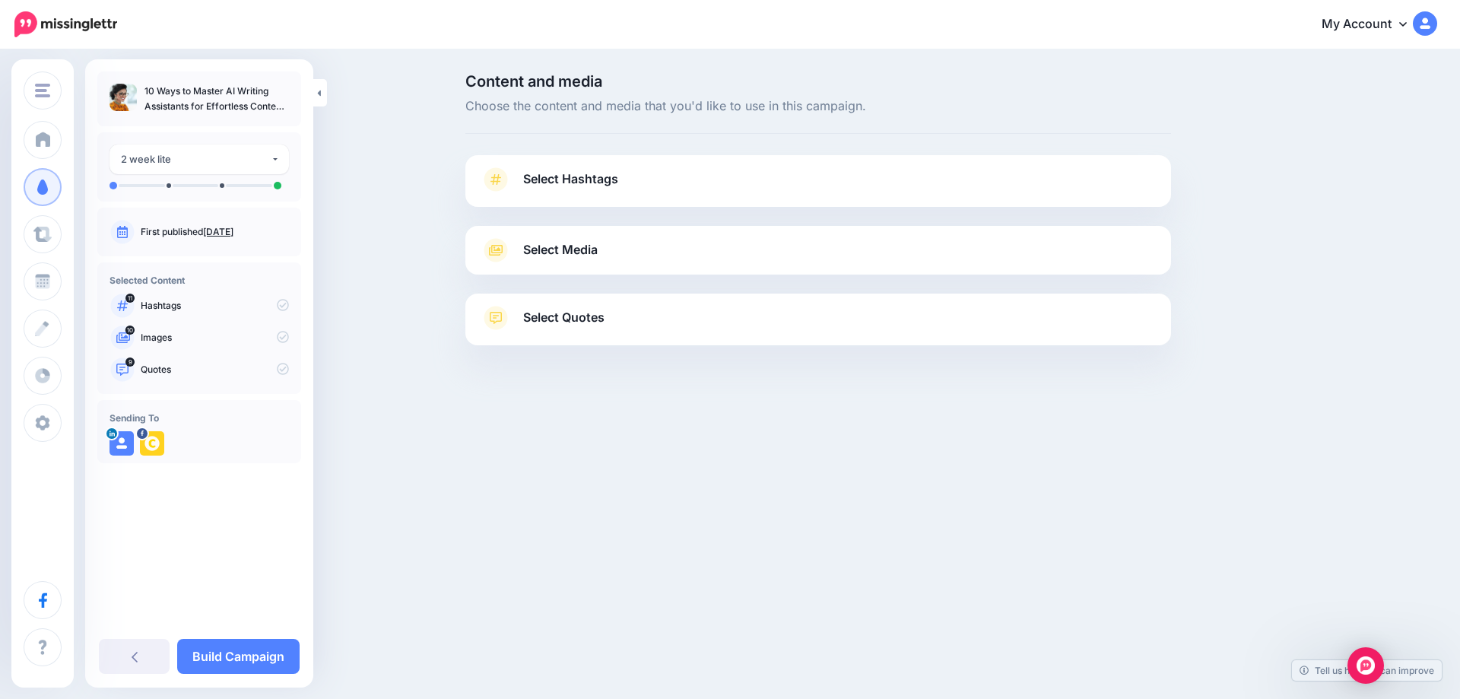
click at [233, 229] on link "Sept. 26, 2025" at bounding box center [218, 231] width 30 height 11
click at [579, 177] on span "Select Hashtags" at bounding box center [570, 179] width 95 height 21
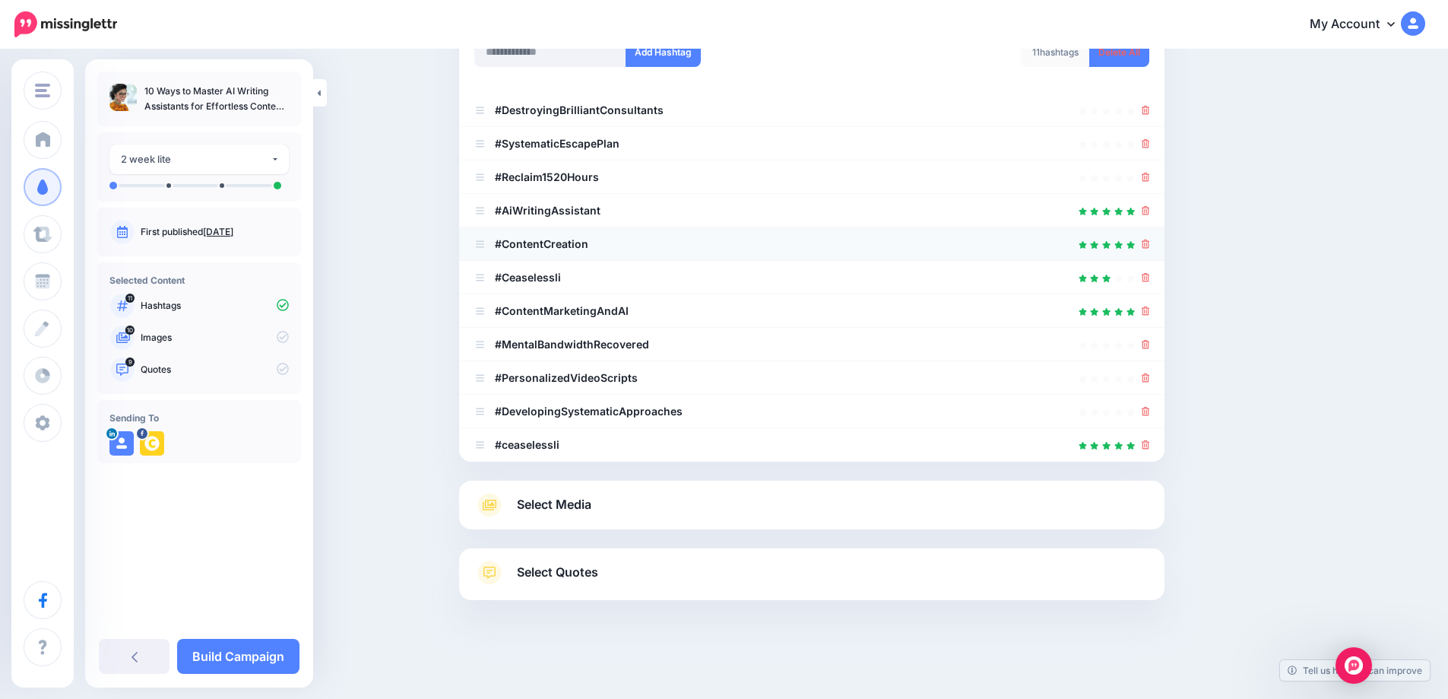
scroll to position [177, 0]
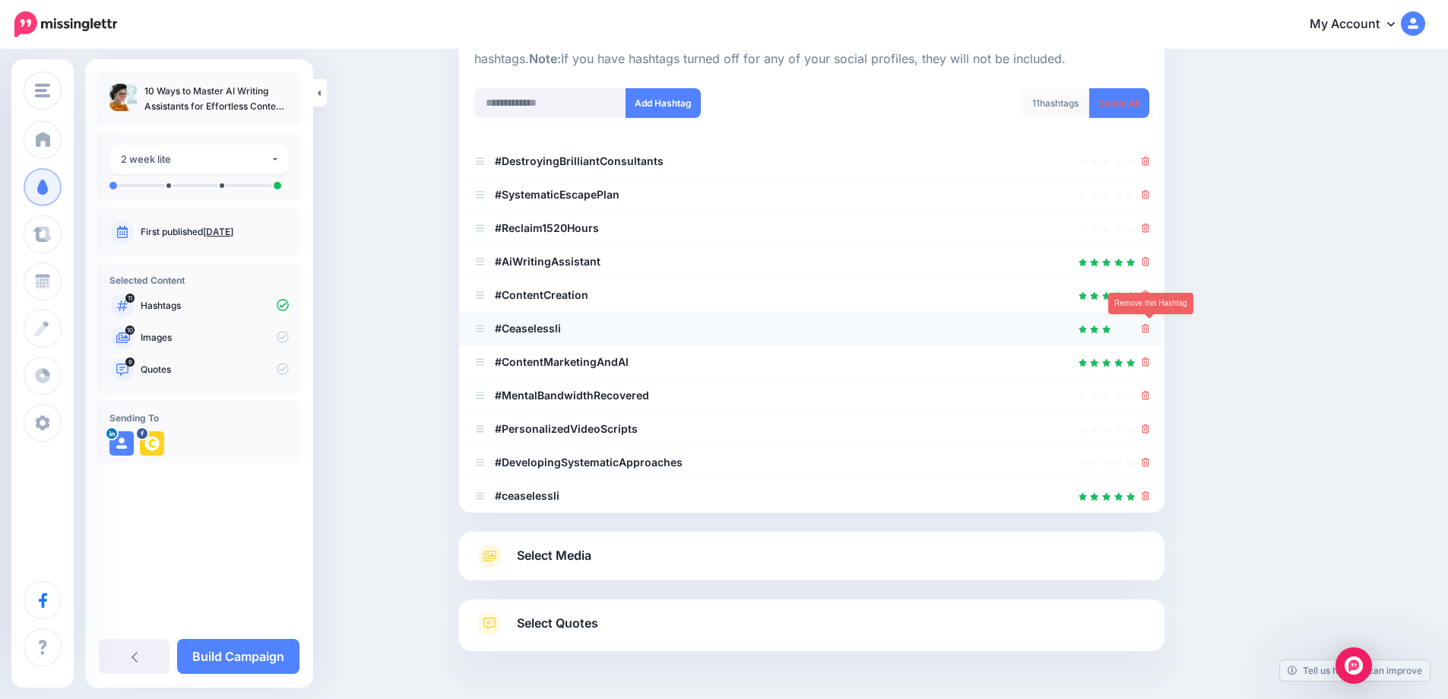
click at [1150, 329] on icon at bounding box center [1146, 328] width 8 height 9
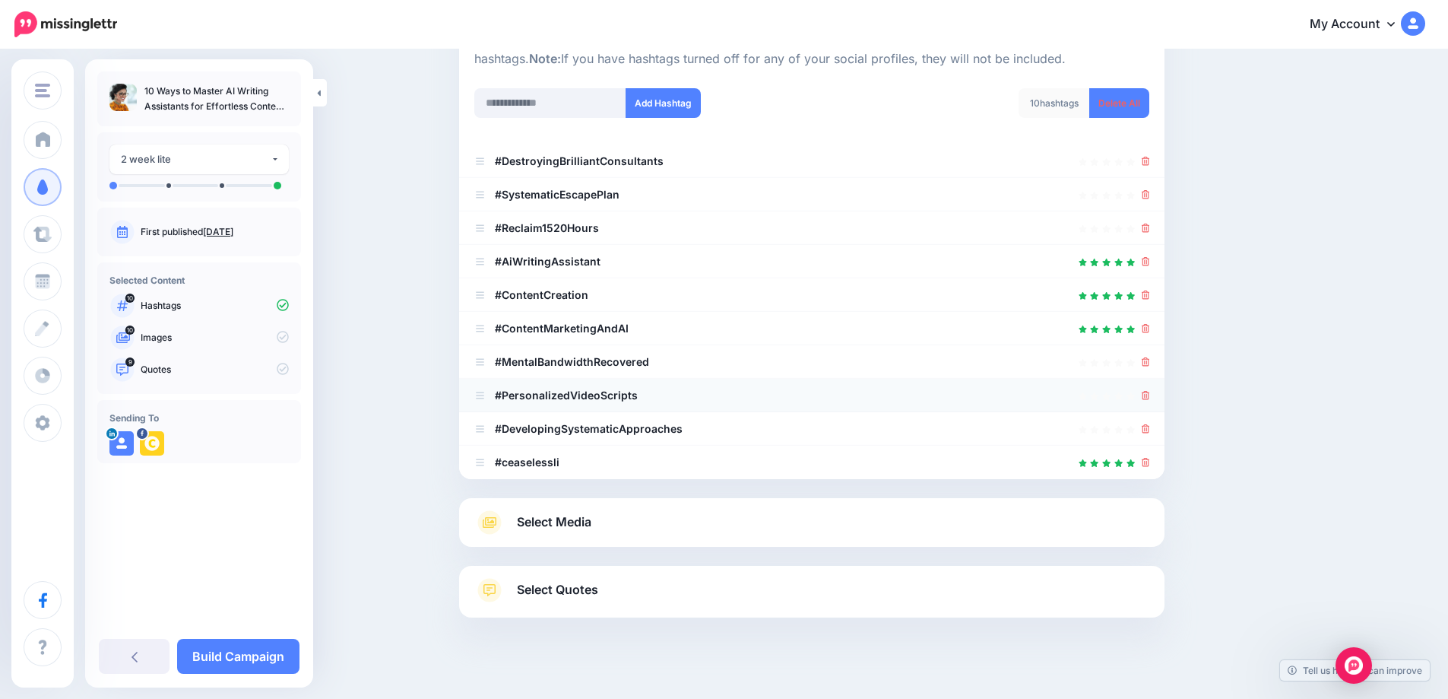
click at [1149, 402] on div at bounding box center [1146, 395] width 8 height 18
click at [1150, 365] on icon at bounding box center [1146, 361] width 8 height 9
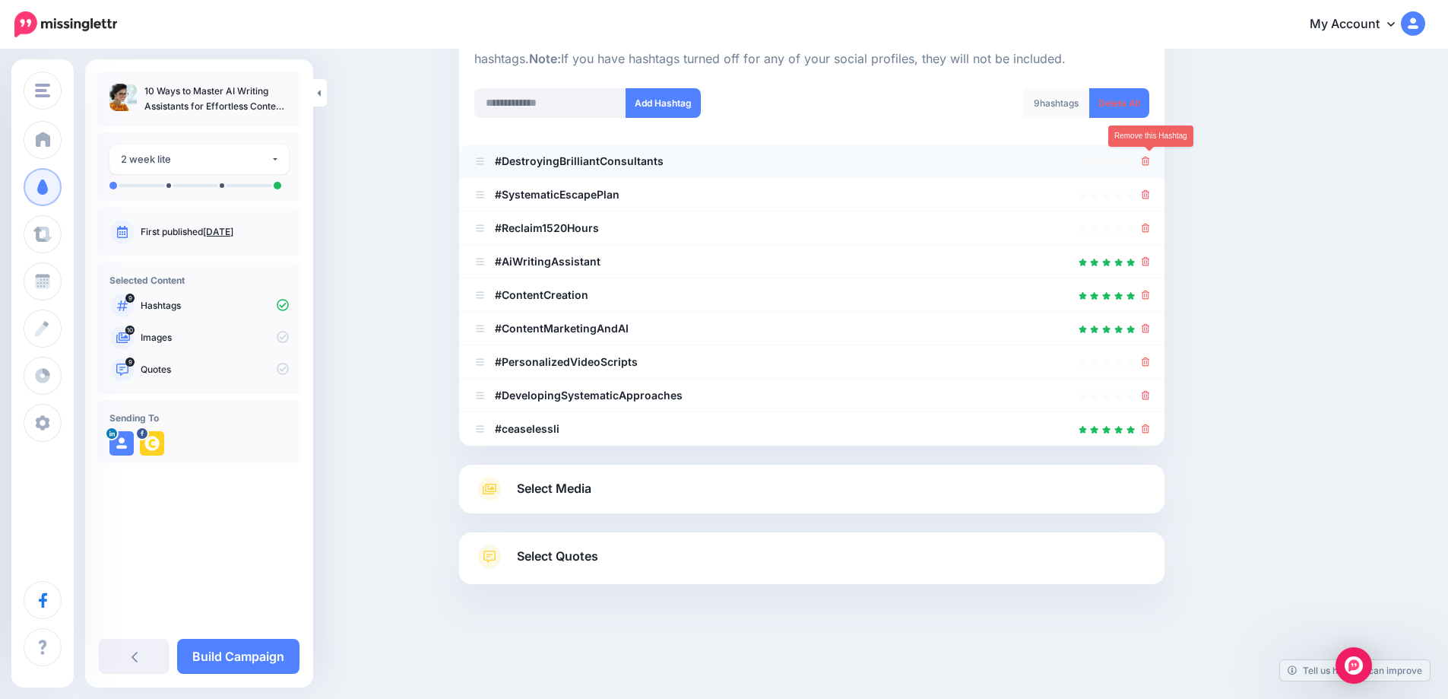
click at [1149, 163] on icon at bounding box center [1146, 161] width 8 height 9
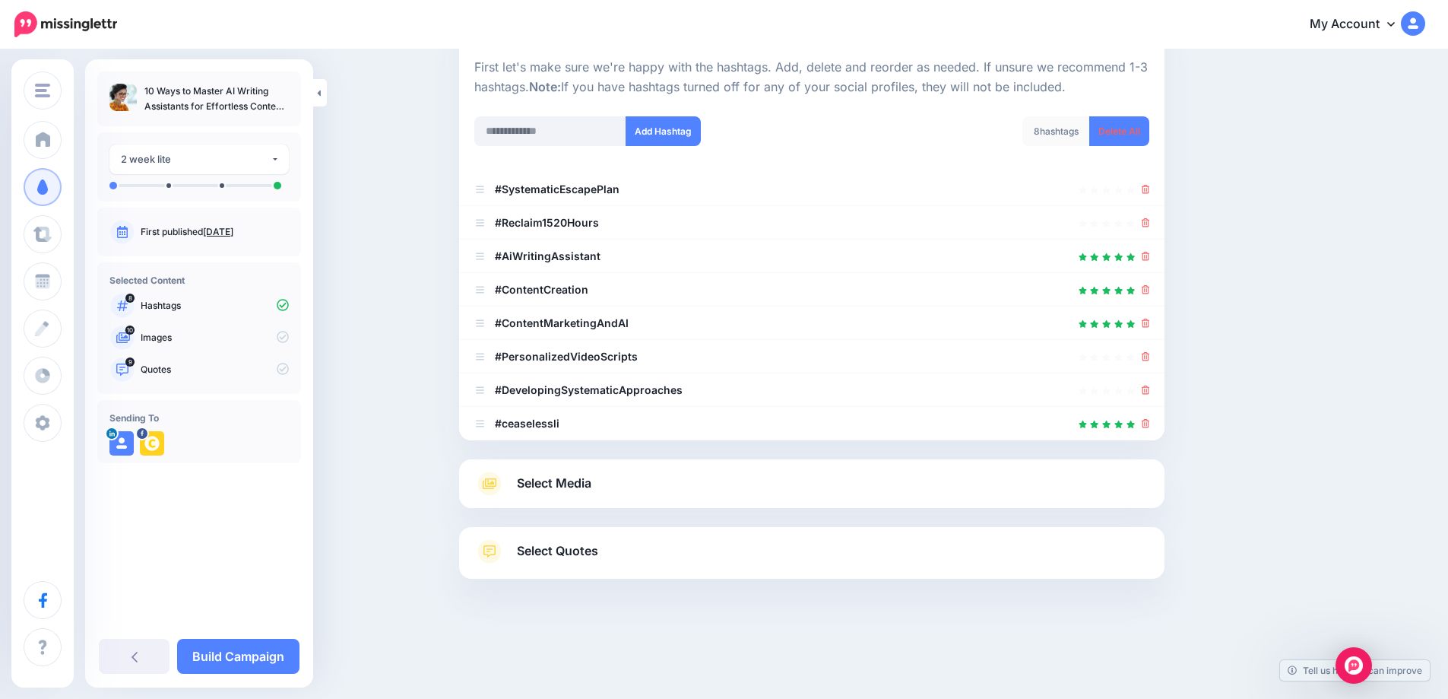
click at [1149, 163] on div "8 hashtags Delete All" at bounding box center [986, 140] width 349 height 49
click at [1150, 192] on icon at bounding box center [1146, 189] width 8 height 9
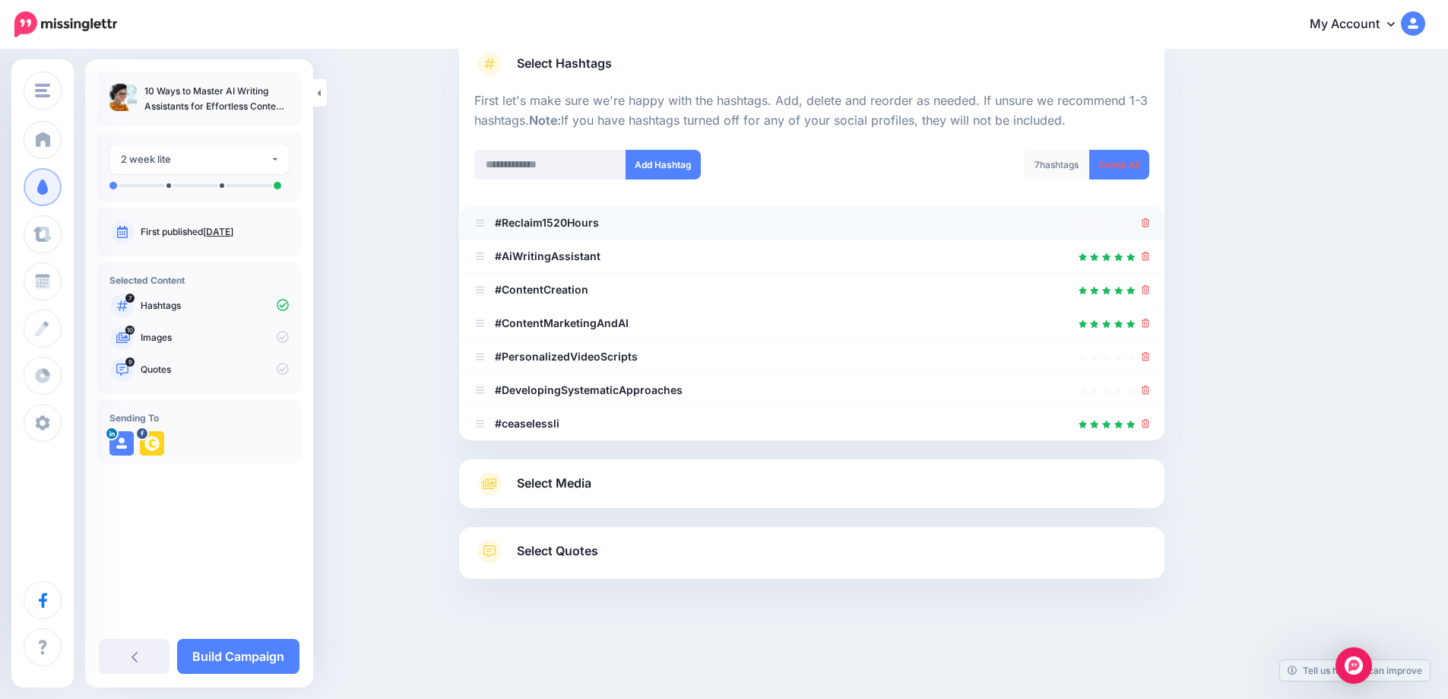
scroll to position [116, 0]
click at [1145, 226] on div at bounding box center [811, 223] width 675 height 18
click at [1146, 224] on div at bounding box center [811, 223] width 675 height 18
click at [1150, 221] on icon at bounding box center [1146, 222] width 8 height 9
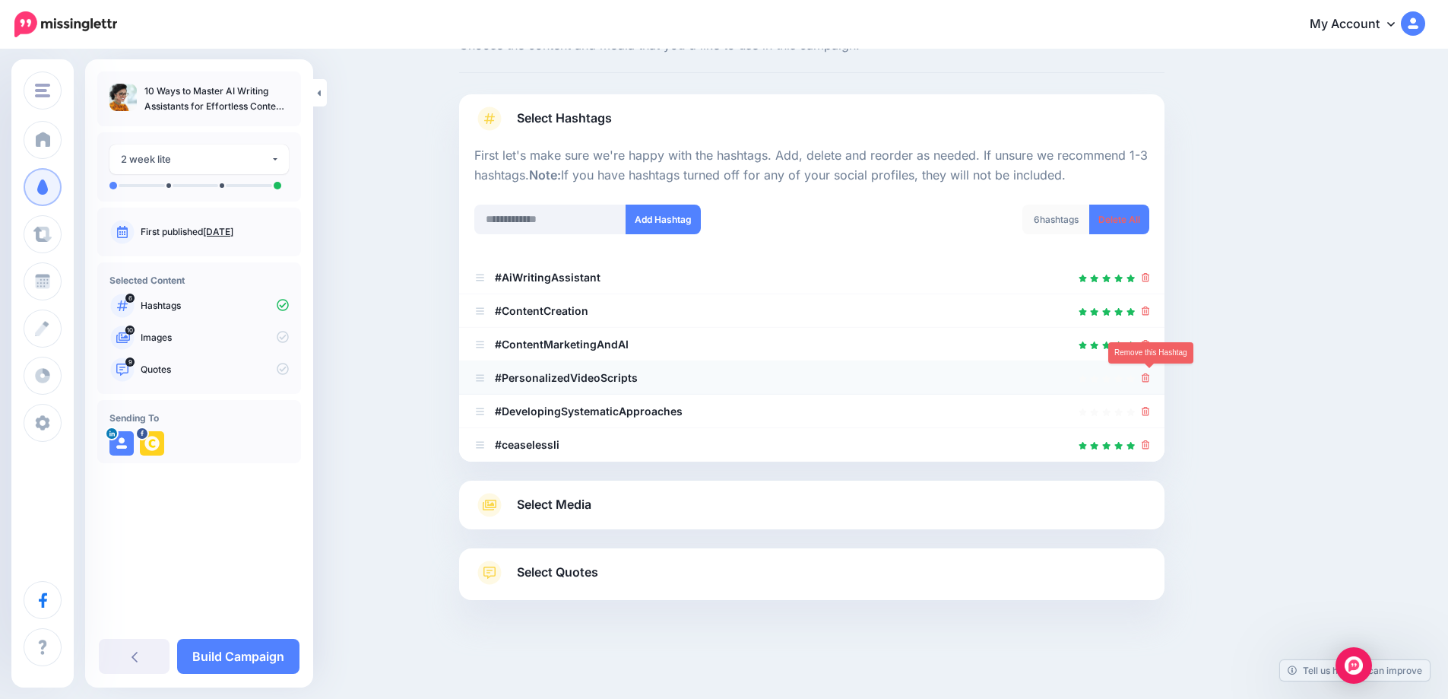
click at [1150, 379] on icon at bounding box center [1146, 377] width 8 height 9
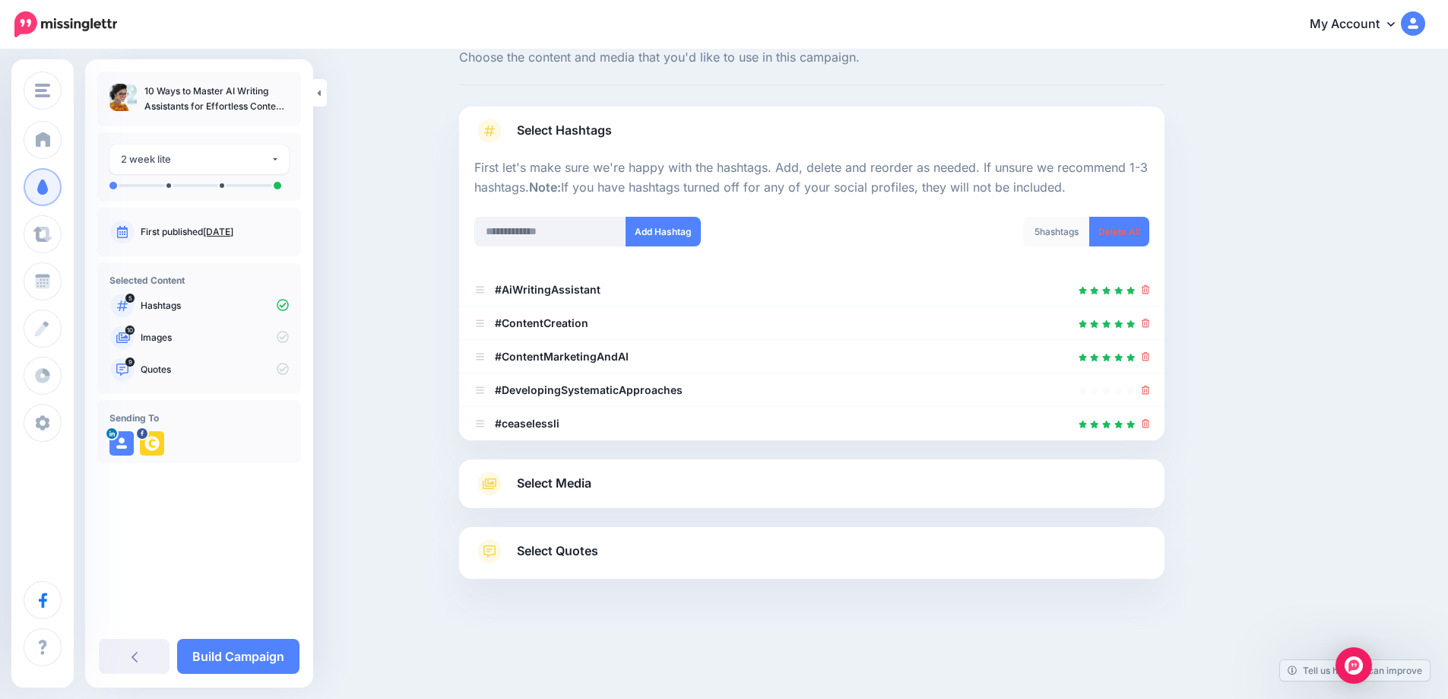
scroll to position [49, 0]
click at [580, 479] on span "Select Media" at bounding box center [554, 483] width 75 height 21
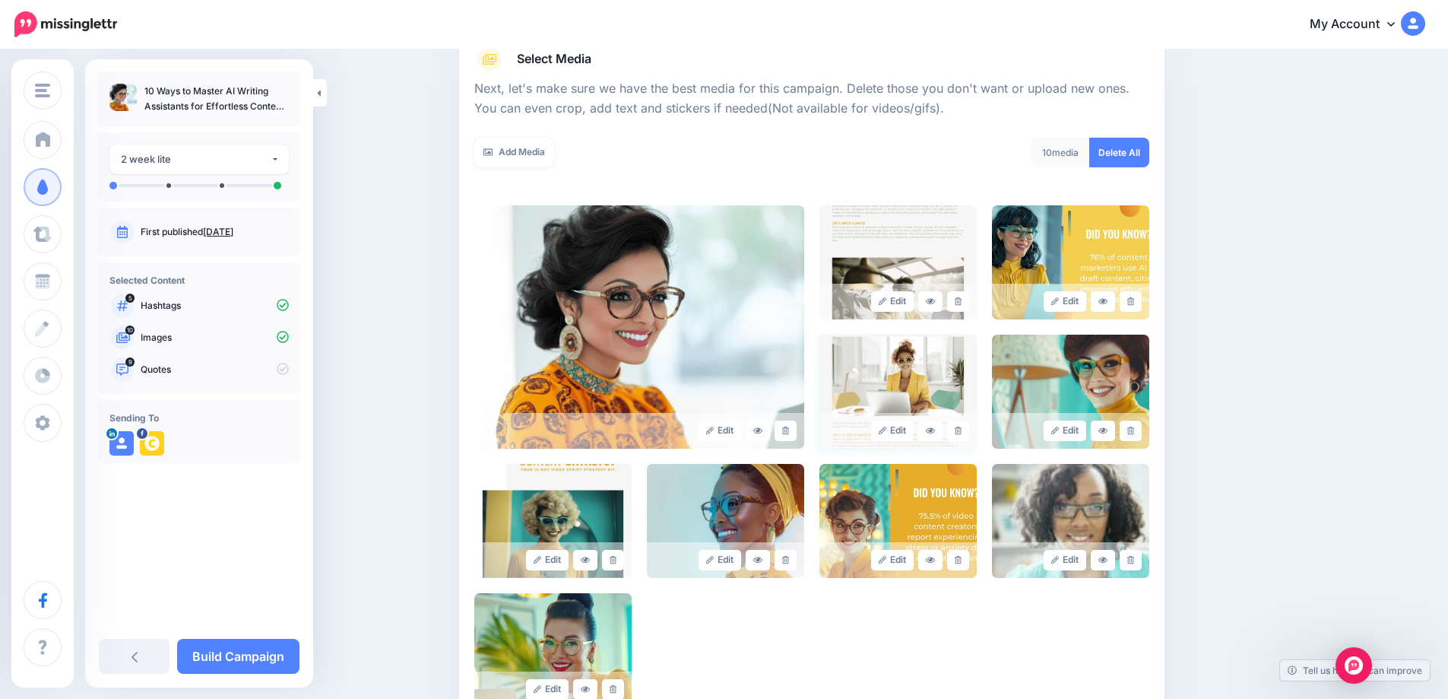
scroll to position [193, 0]
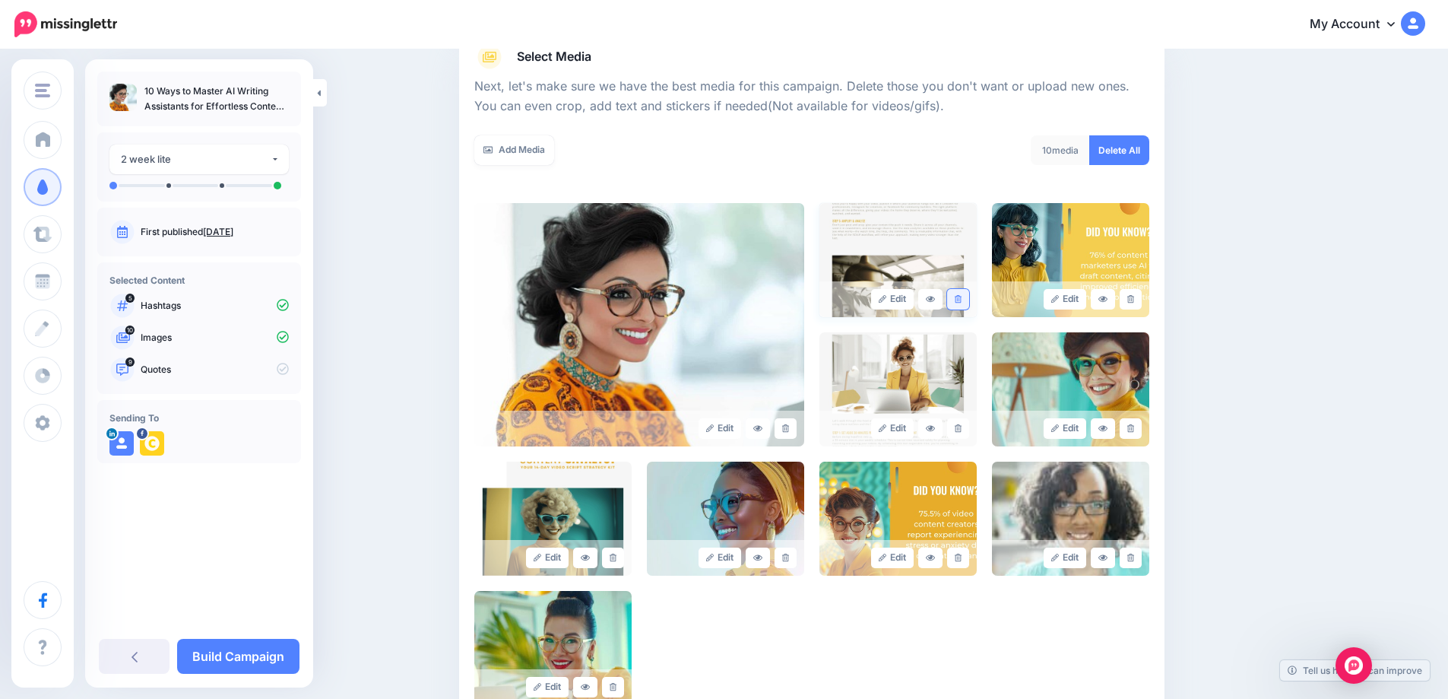
click at [966, 306] on link at bounding box center [958, 299] width 22 height 21
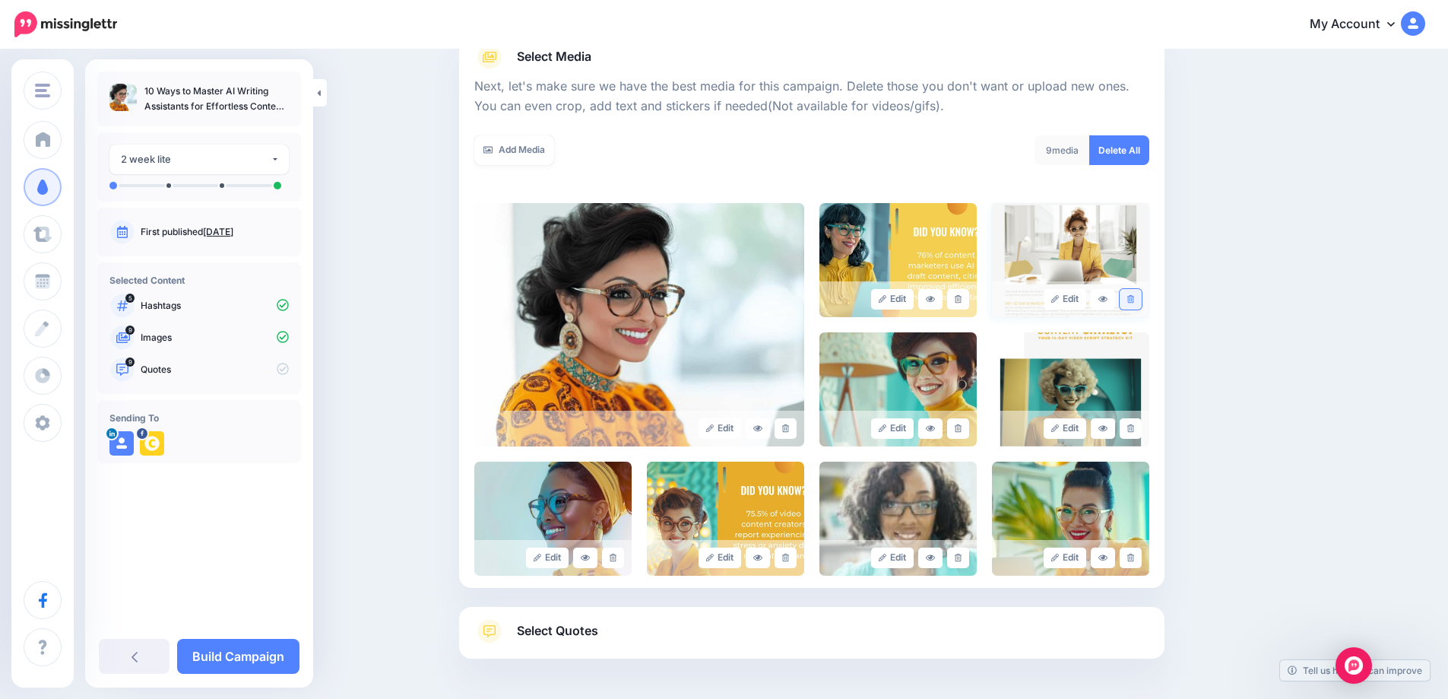
click at [1132, 299] on link at bounding box center [1131, 299] width 22 height 21
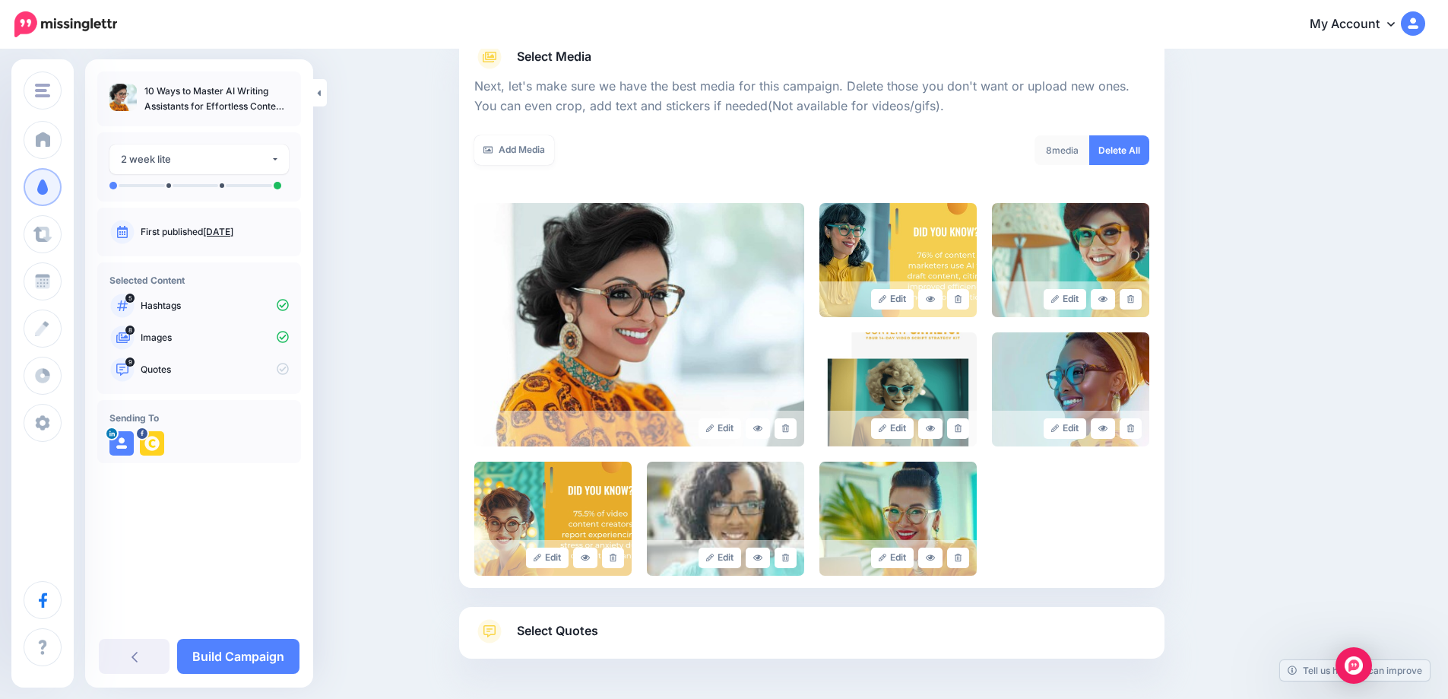
click at [1132, 299] on link at bounding box center [1131, 299] width 22 height 21
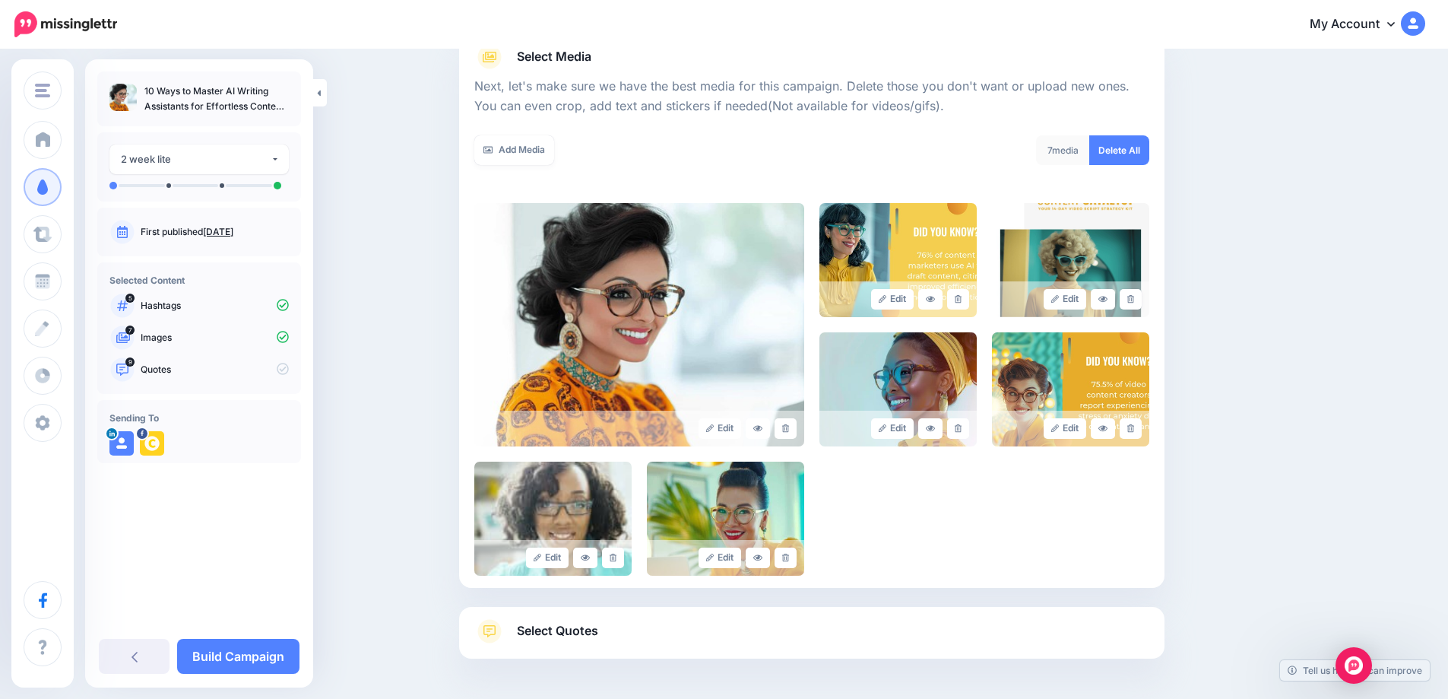
click at [1132, 299] on link at bounding box center [1131, 299] width 22 height 21
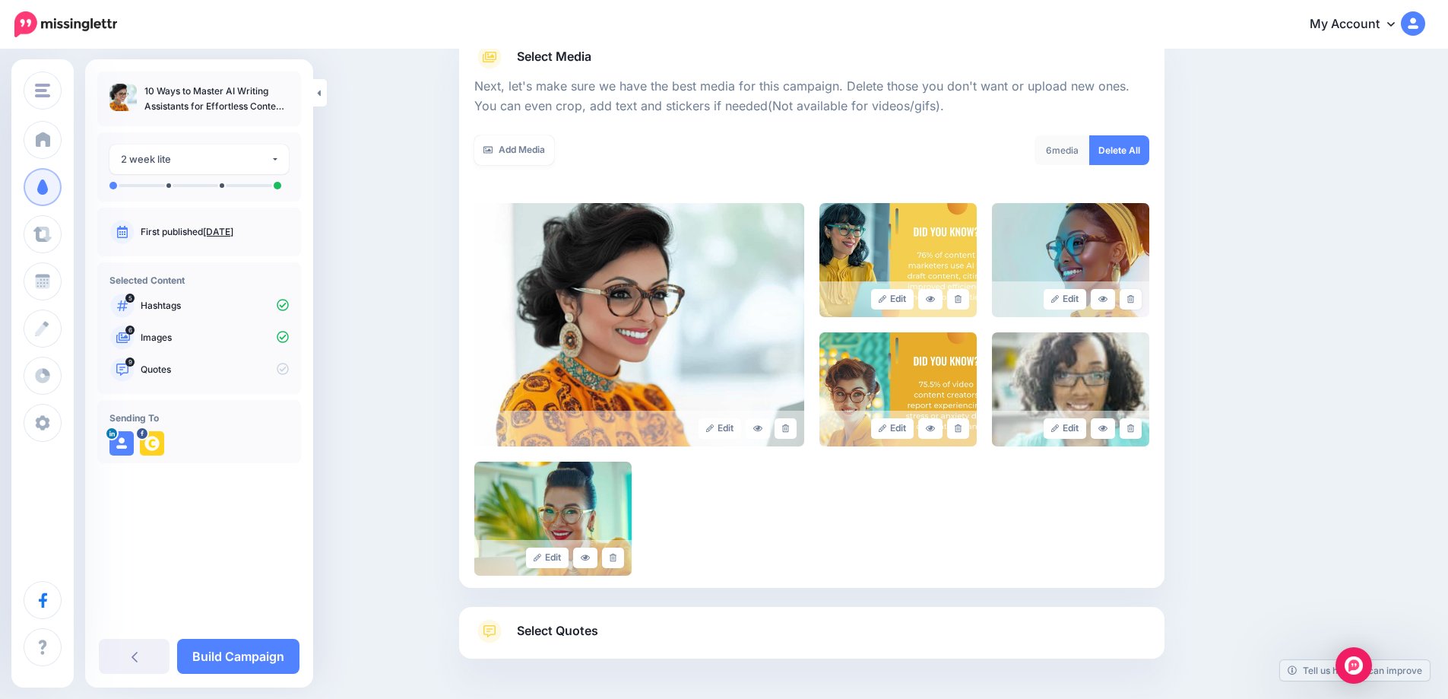
click at [1132, 299] on link at bounding box center [1131, 299] width 22 height 21
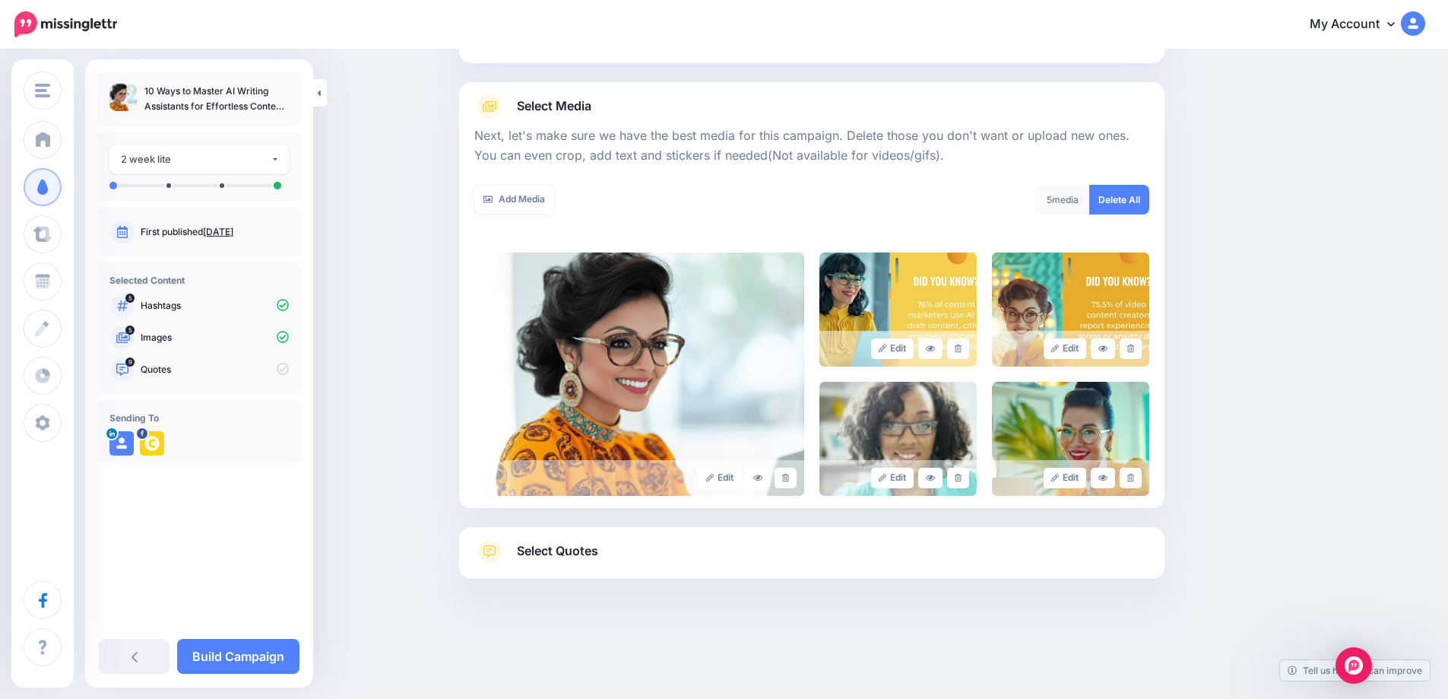
scroll to position [144, 0]
click at [962, 480] on icon at bounding box center [958, 478] width 7 height 8
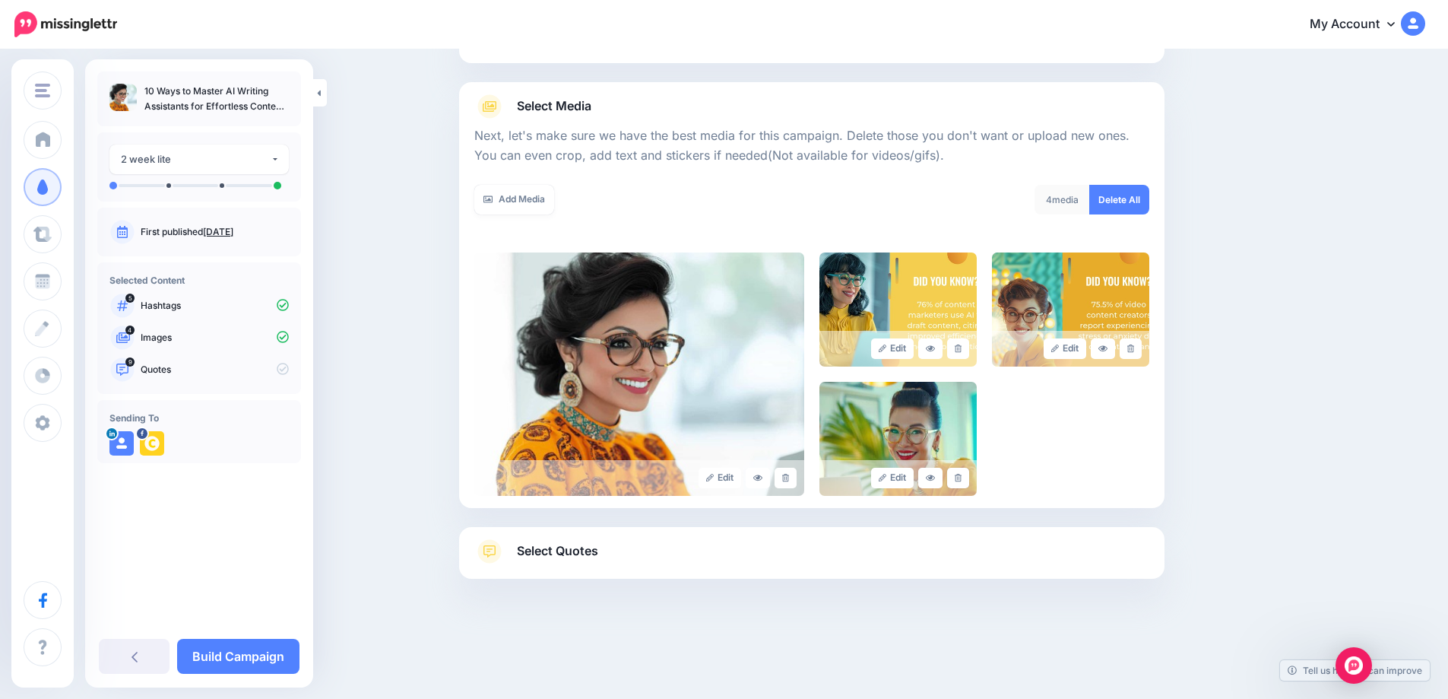
click at [962, 480] on icon at bounding box center [958, 478] width 7 height 8
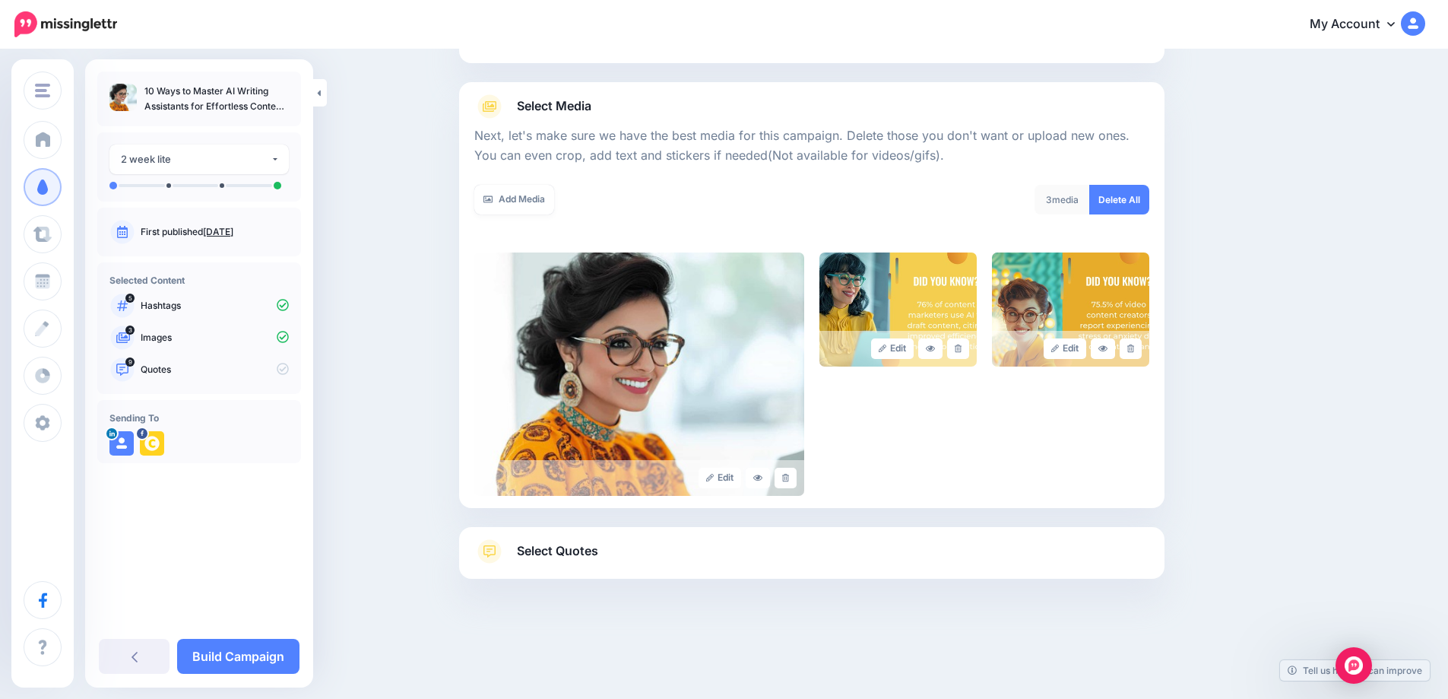
click at [549, 547] on span "Select Quotes" at bounding box center [557, 551] width 81 height 21
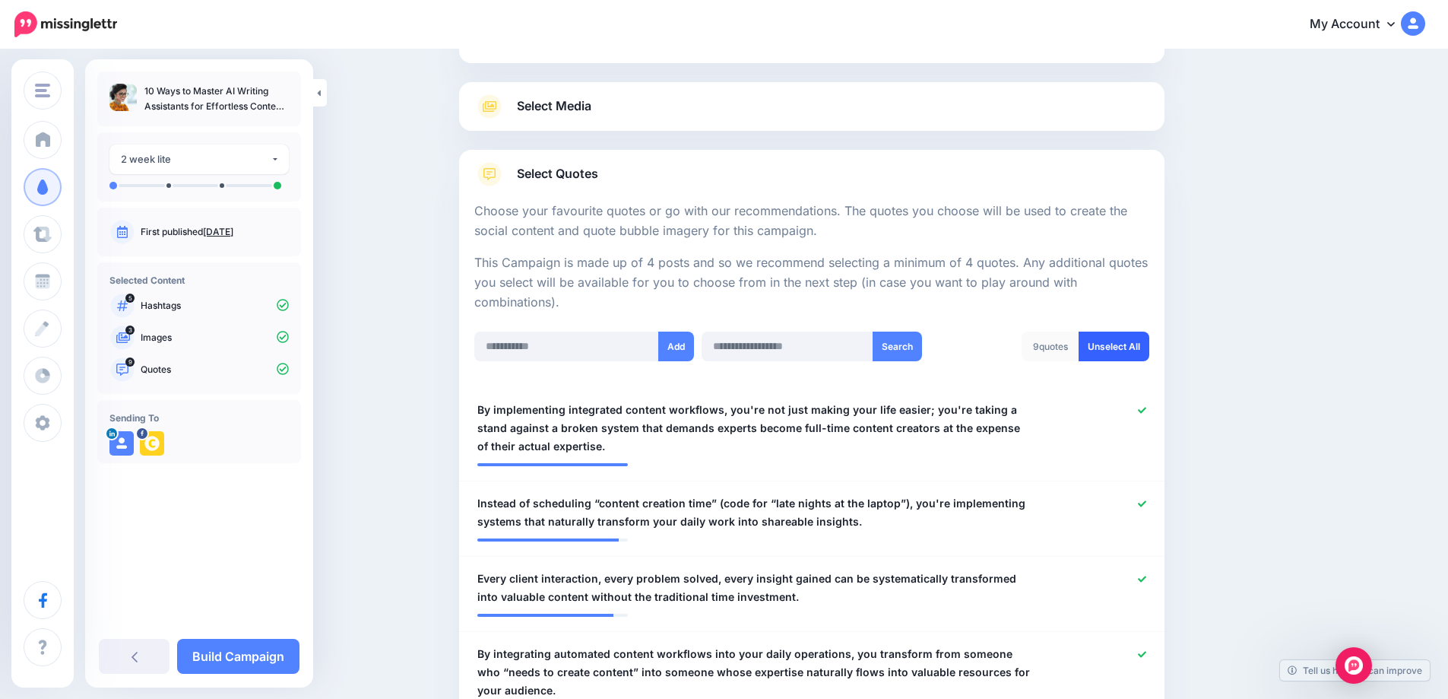
click at [1121, 352] on link "Unselect All" at bounding box center [1114, 346] width 71 height 30
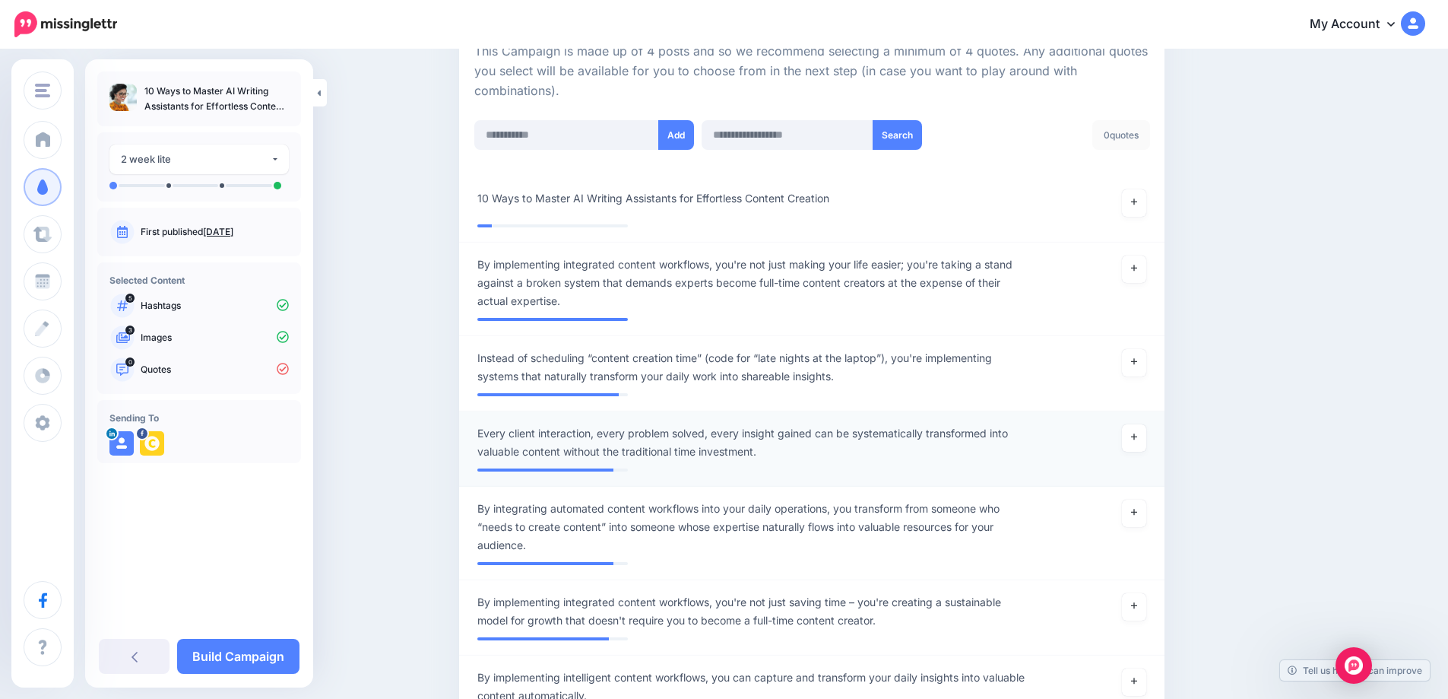
scroll to position [356, 0]
click at [1137, 205] on icon at bounding box center [1134, 201] width 6 height 6
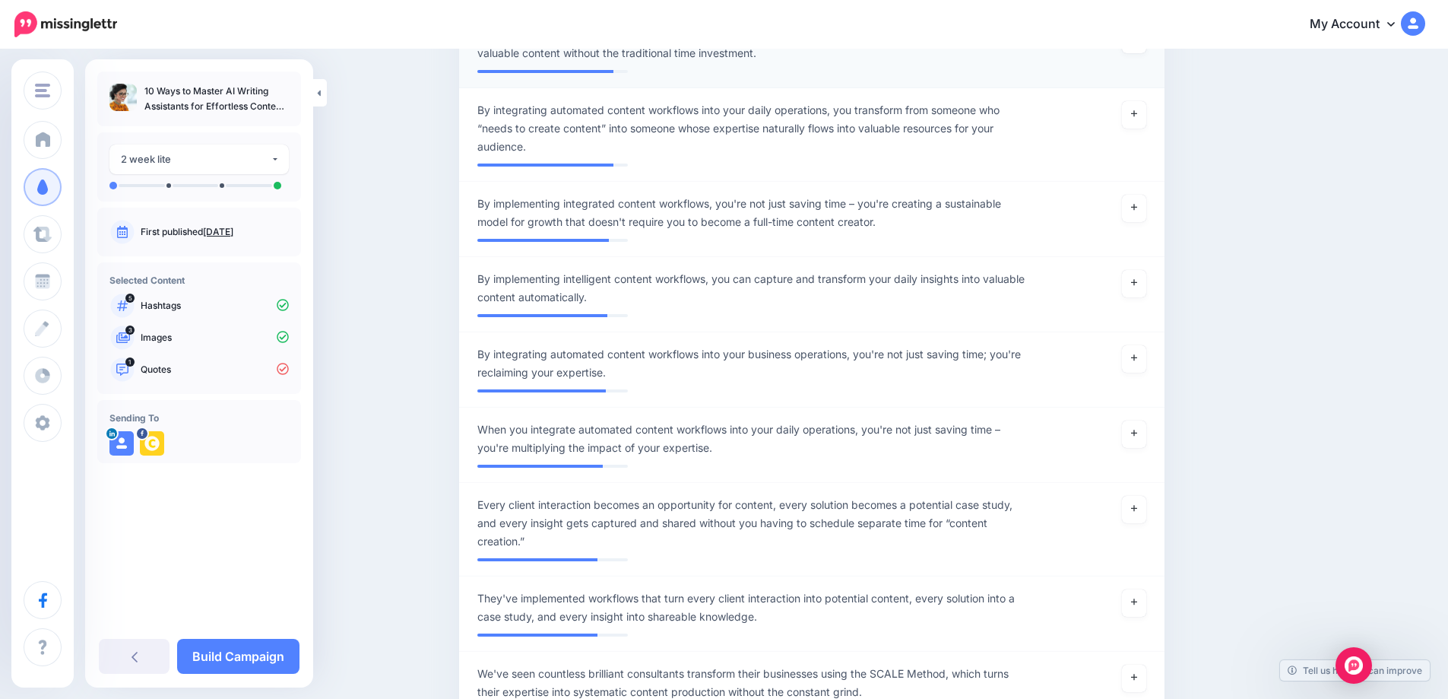
scroll to position [746, 0]
click at [1140, 370] on link at bounding box center [1134, 357] width 24 height 27
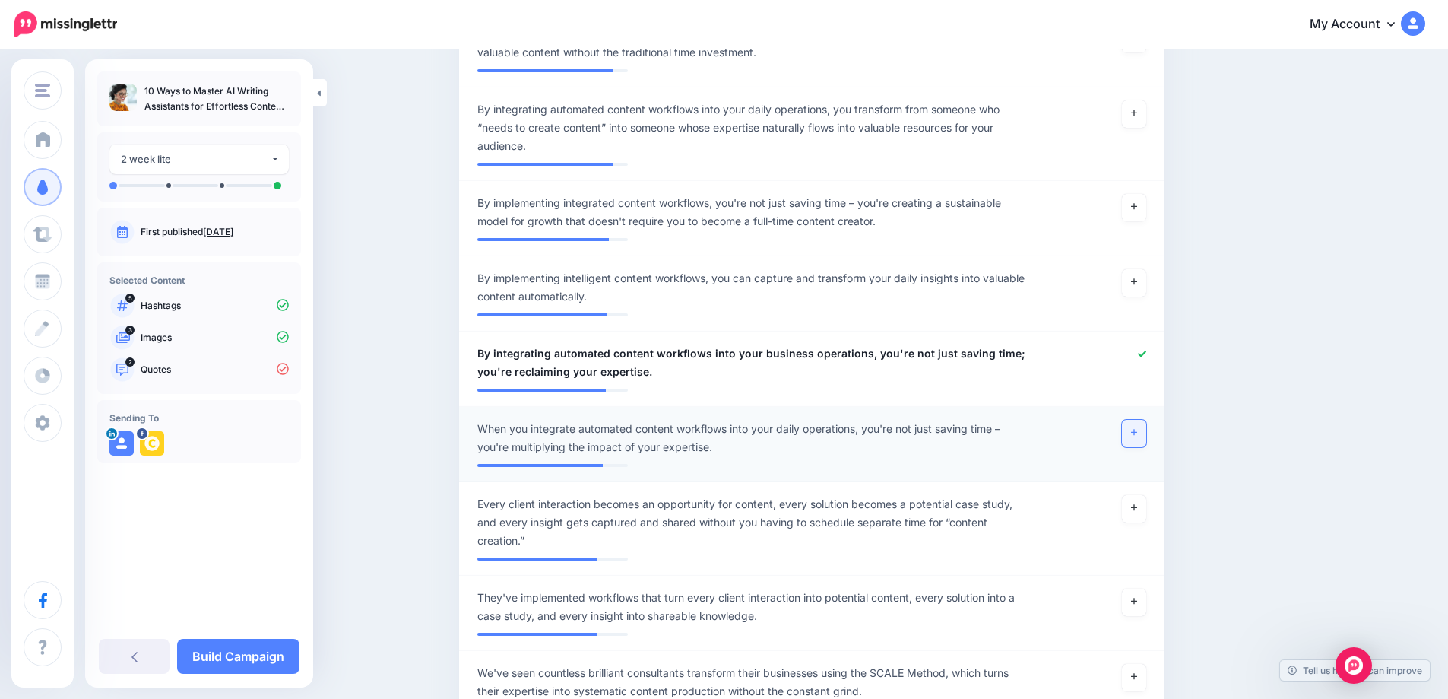
click at [1137, 433] on icon at bounding box center [1134, 433] width 6 height 6
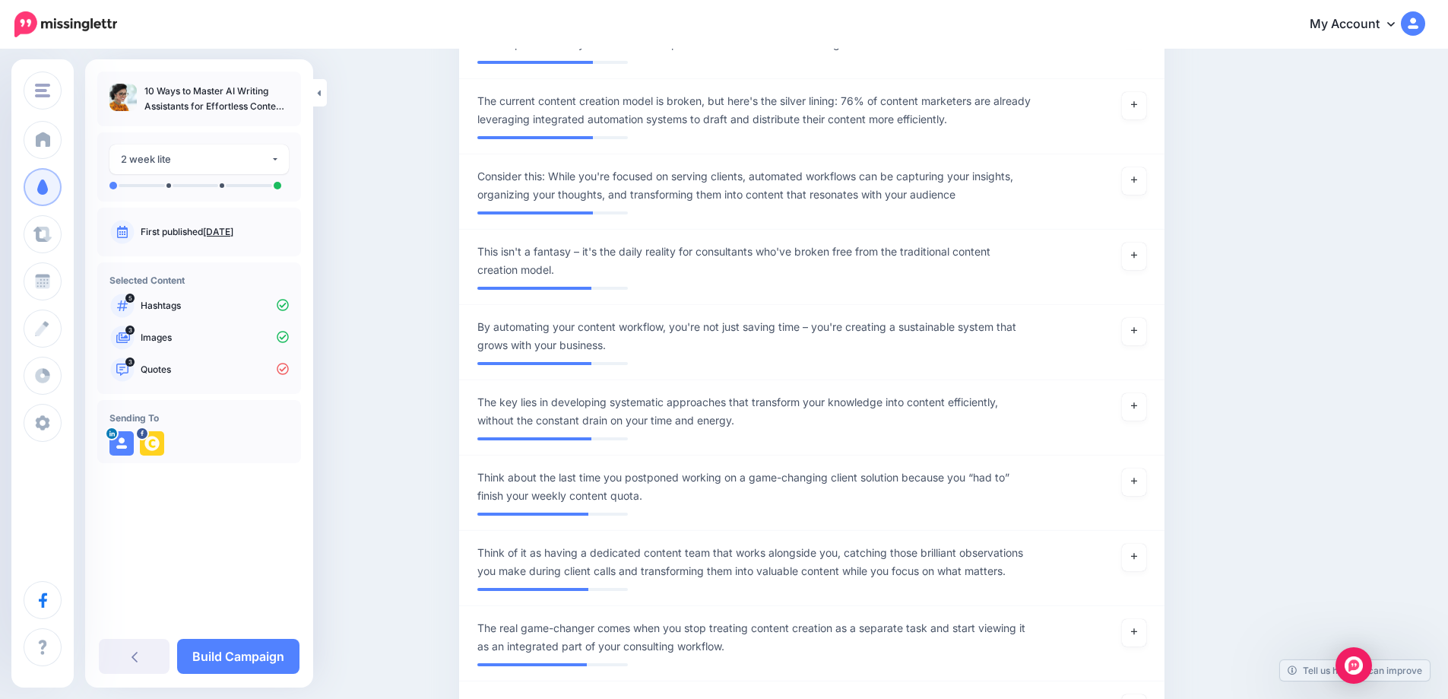
scroll to position [1394, 0]
click at [1145, 334] on link at bounding box center [1134, 330] width 24 height 27
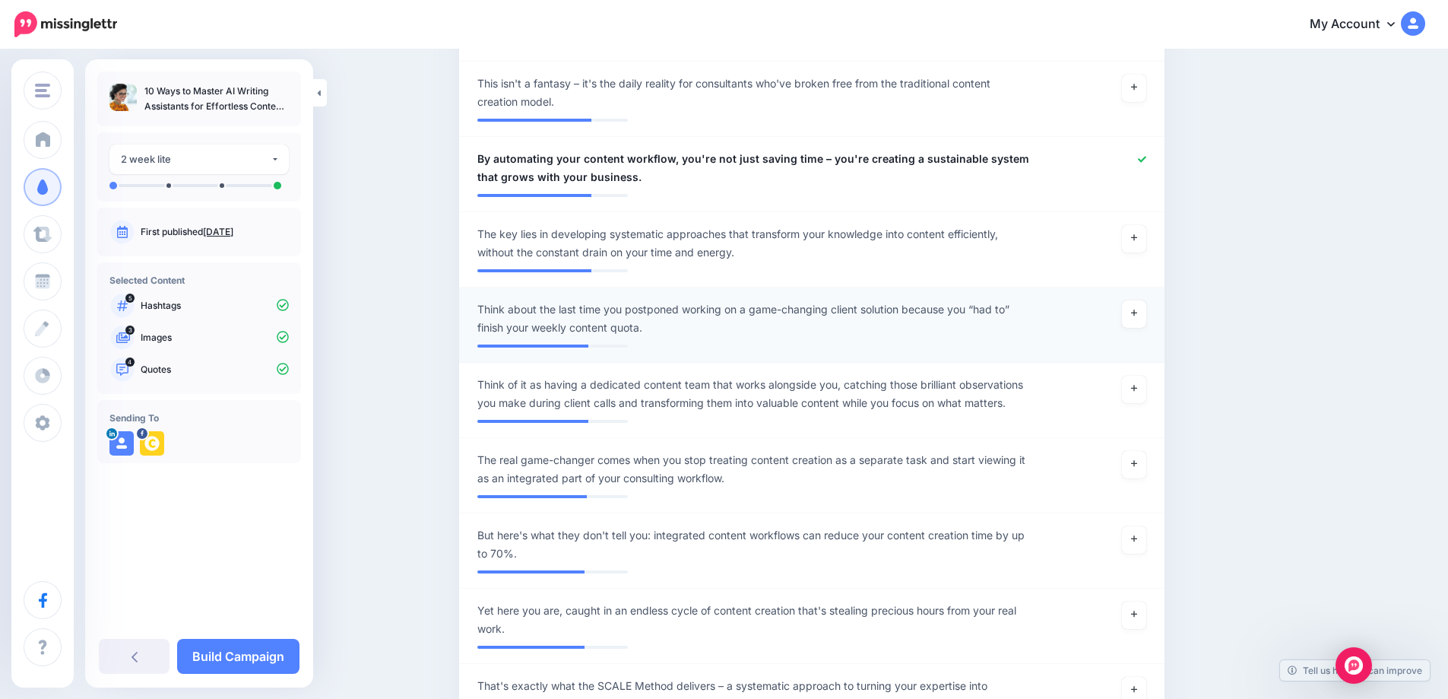
scroll to position [1565, 0]
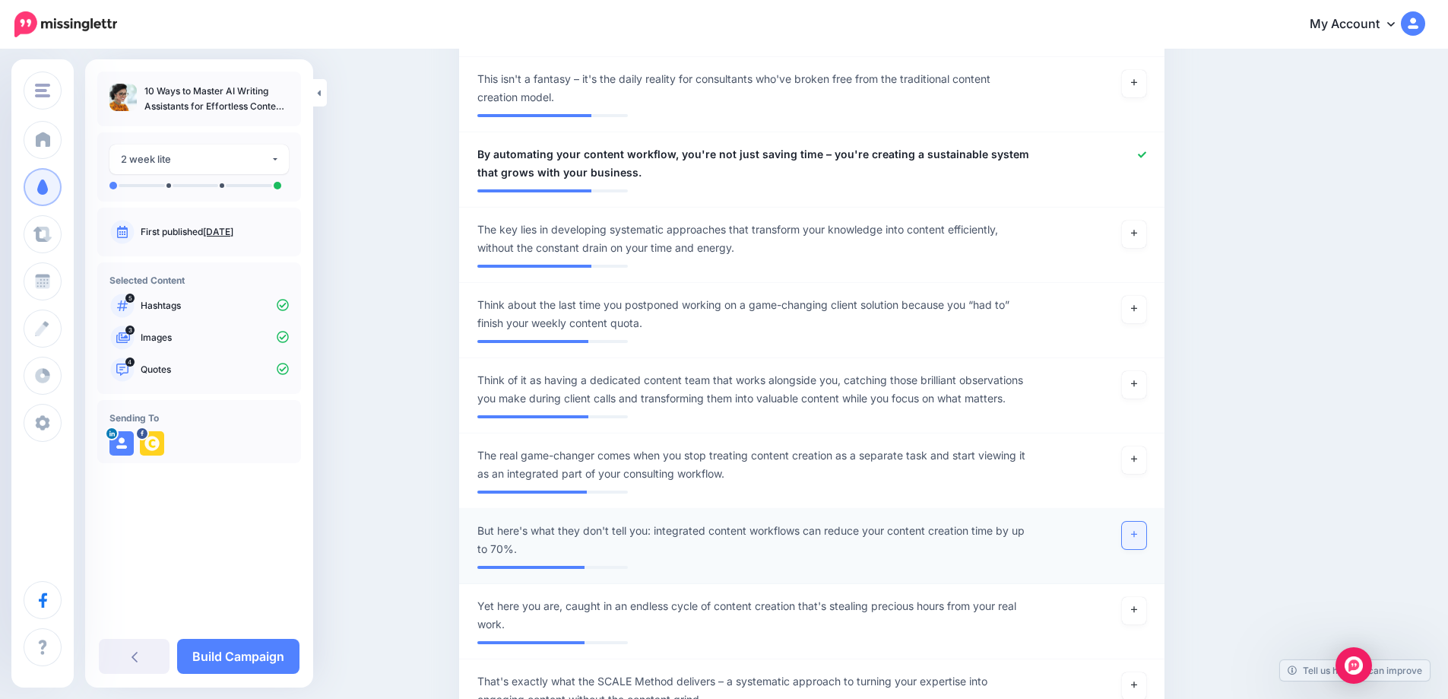
click at [1137, 538] on icon at bounding box center [1134, 534] width 6 height 8
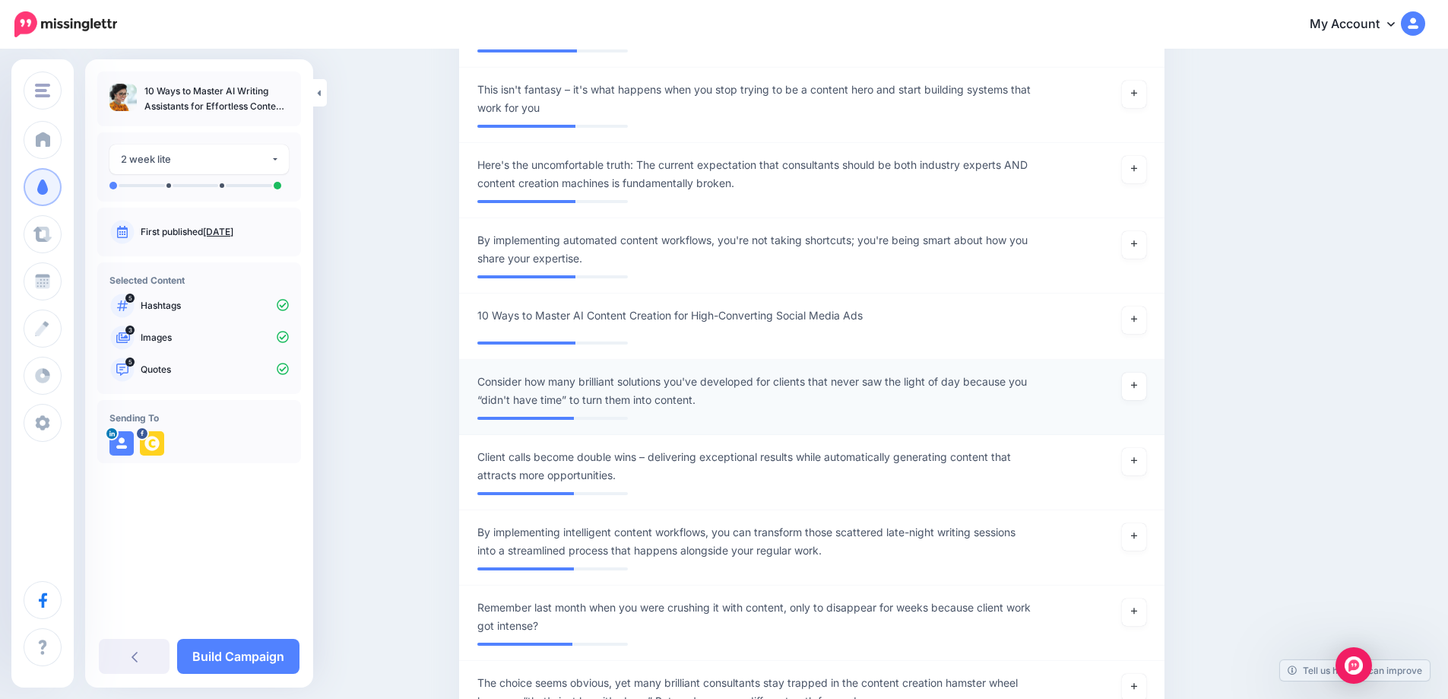
scroll to position [2892, 0]
click at [288, 655] on link "Build Campaign" at bounding box center [238, 656] width 122 height 35
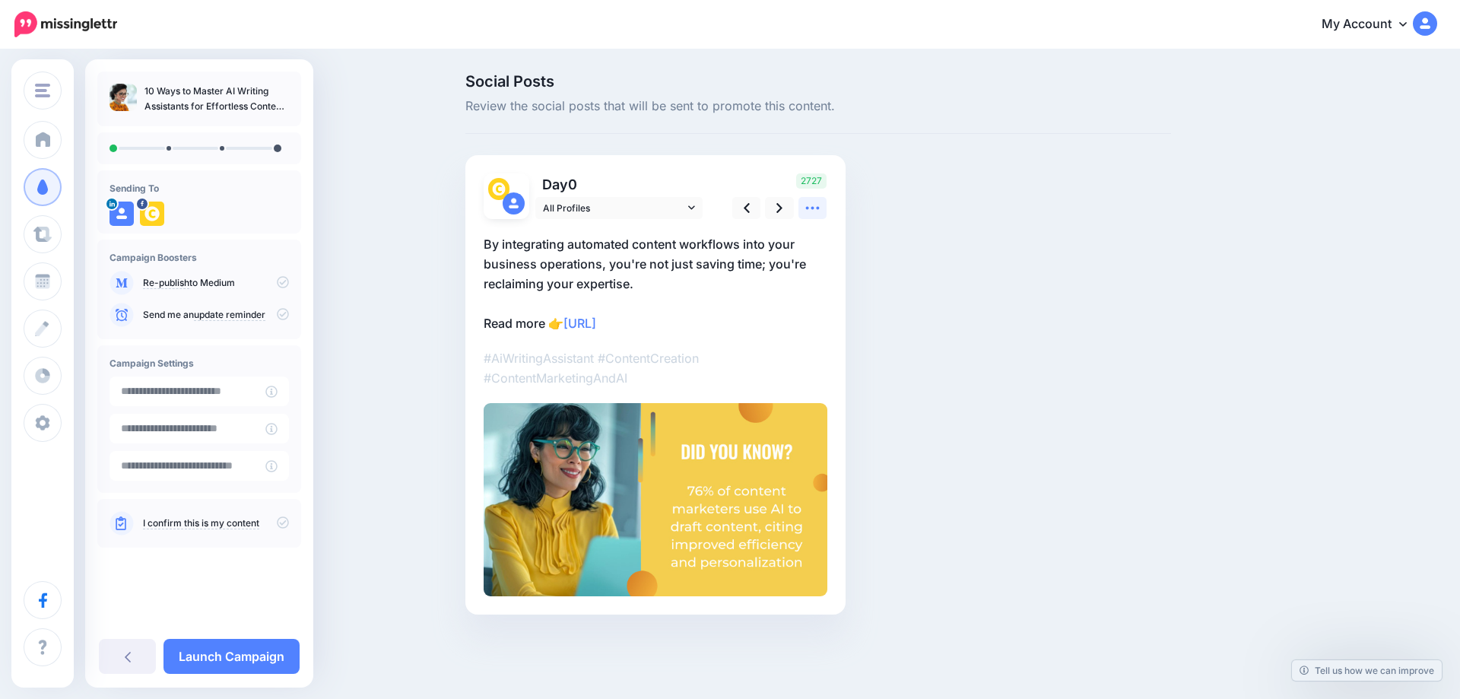
click at [810, 211] on icon at bounding box center [812, 208] width 16 height 16
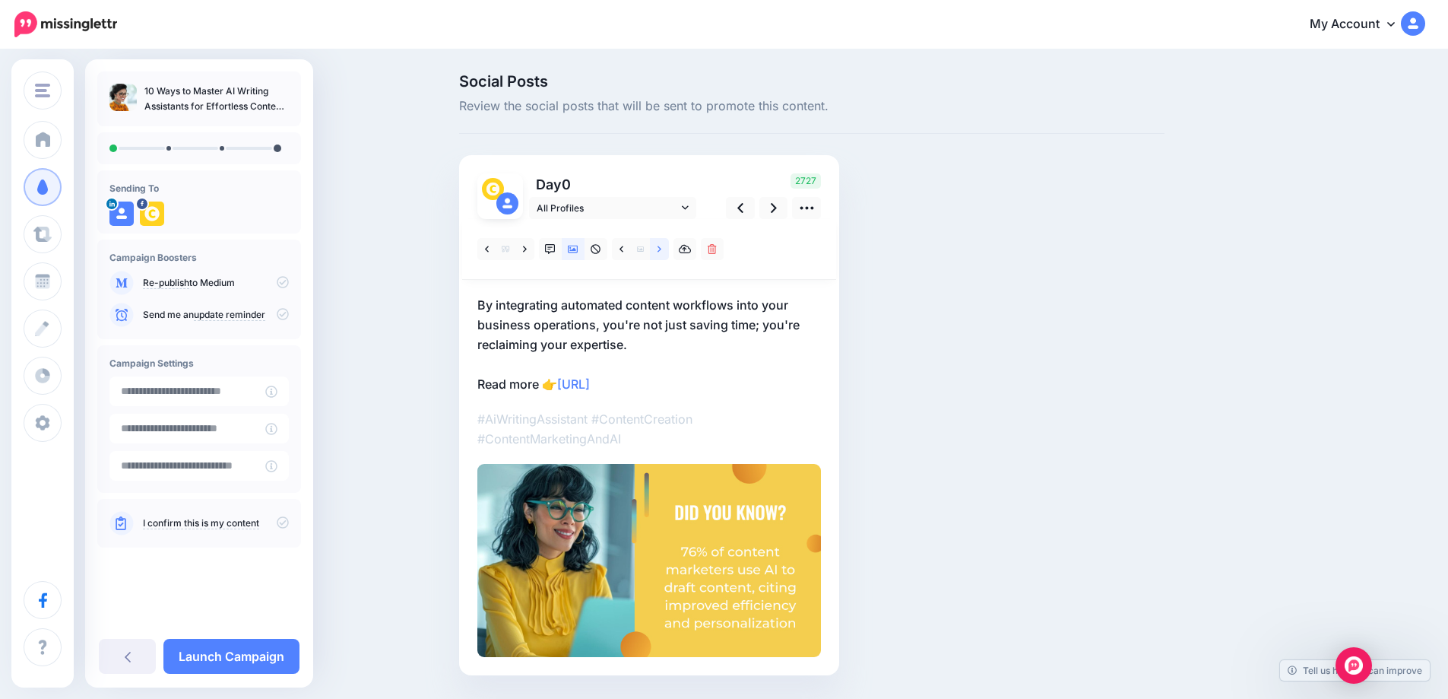
click at [668, 249] on link at bounding box center [659, 249] width 19 height 22
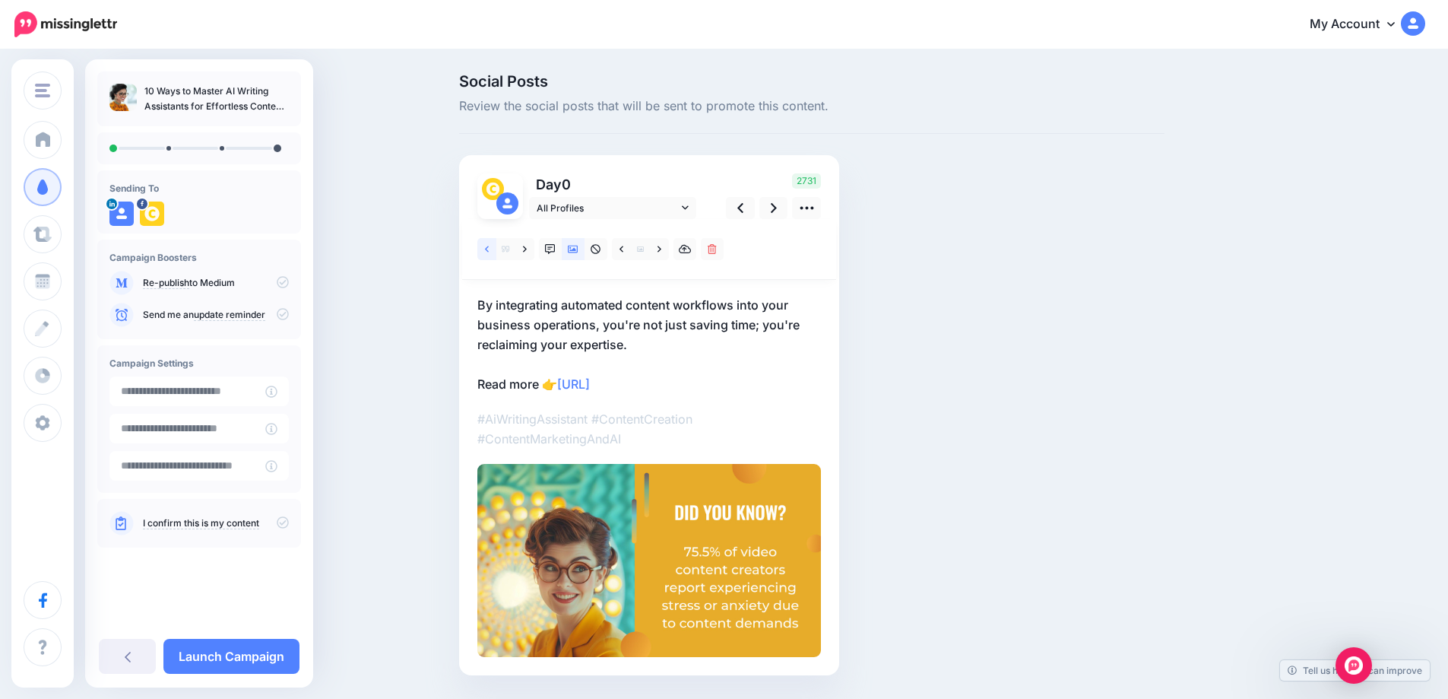
click at [496, 249] on link at bounding box center [486, 249] width 19 height 22
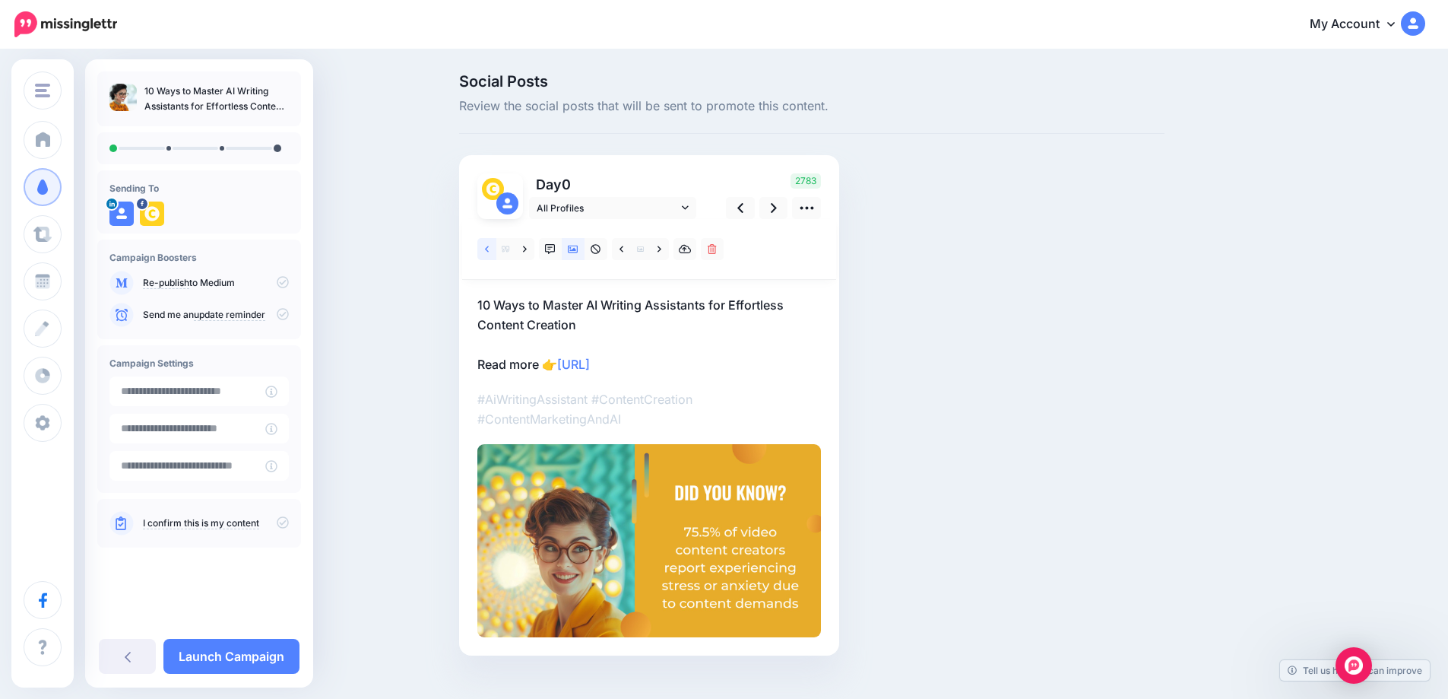
click at [496, 249] on link at bounding box center [486, 249] width 19 height 22
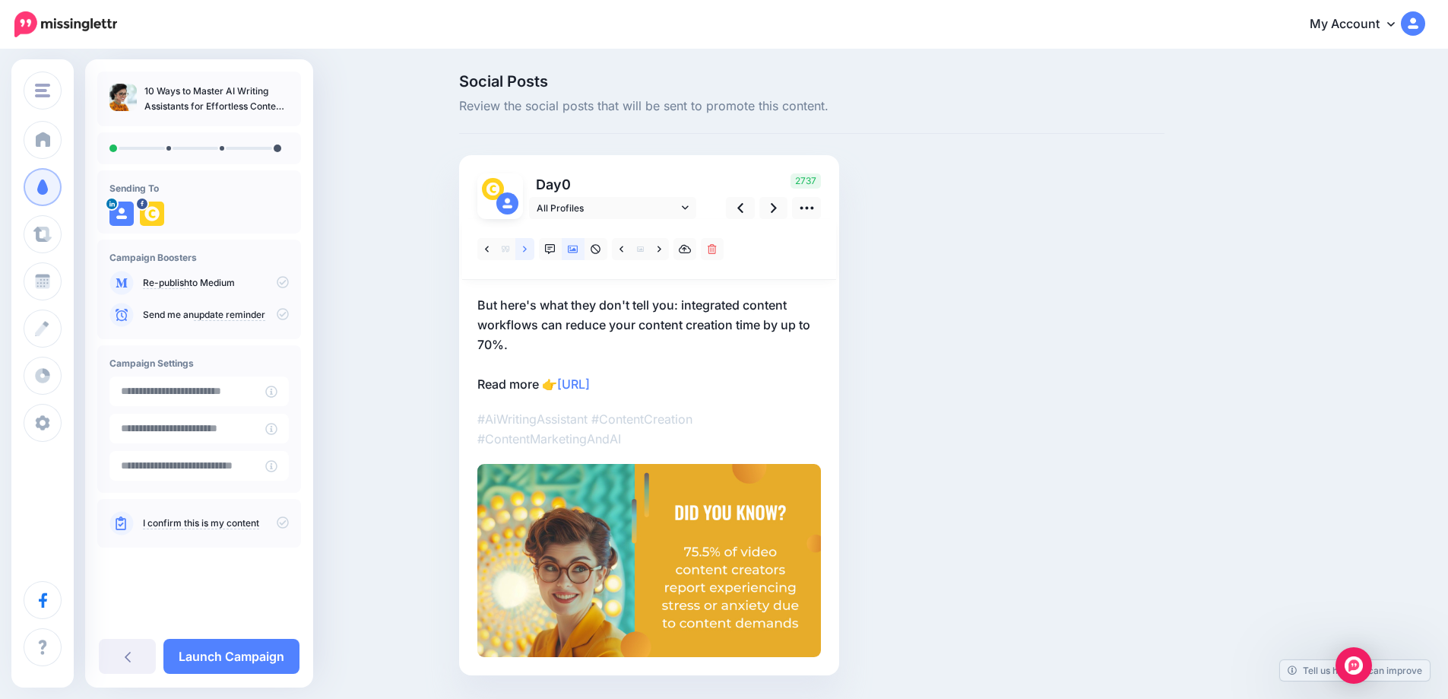
click at [527, 245] on icon at bounding box center [525, 249] width 4 height 11
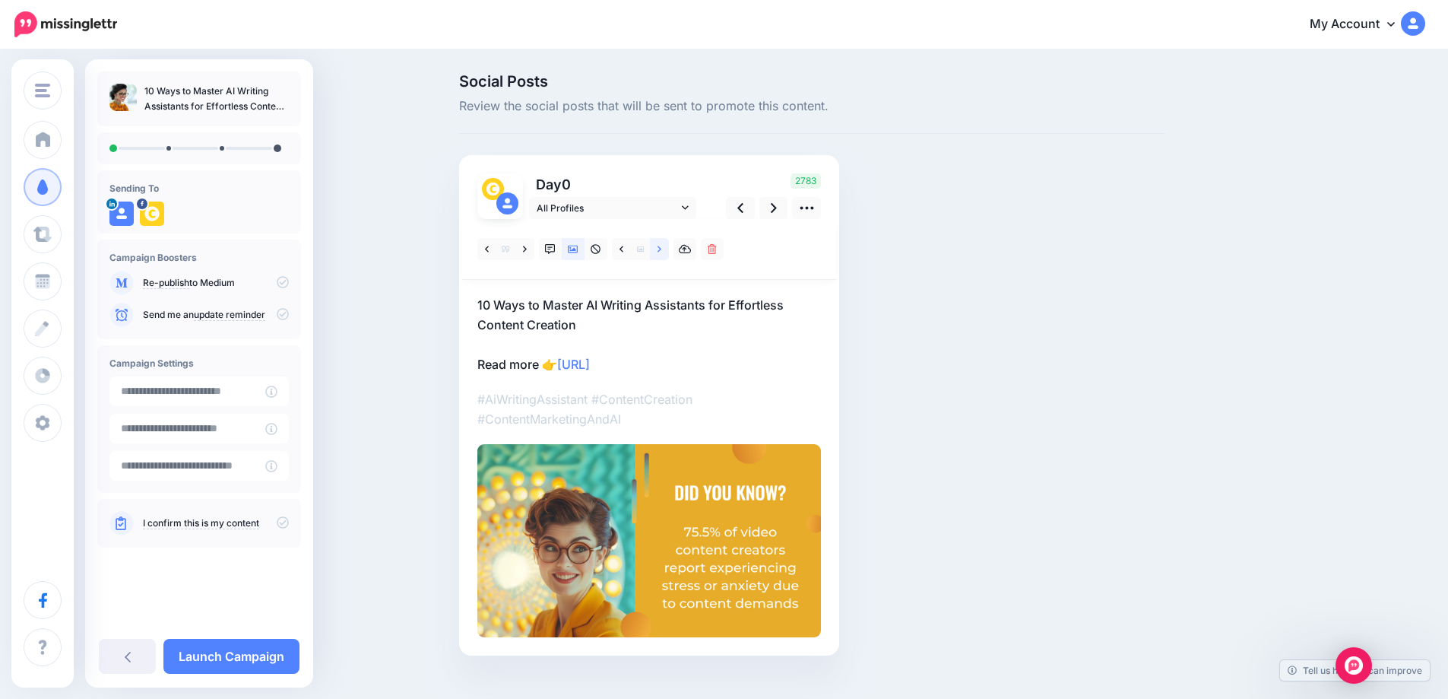
click at [661, 249] on icon at bounding box center [660, 249] width 4 height 11
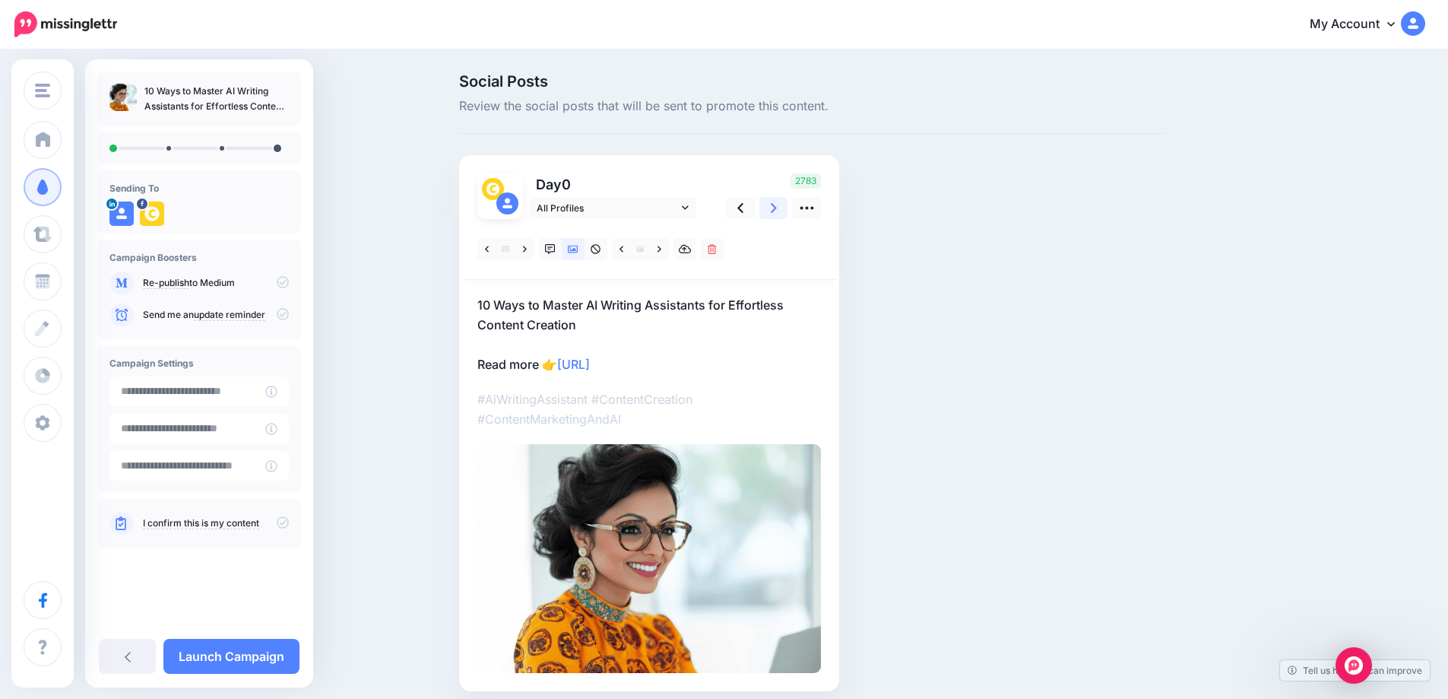
click at [777, 207] on icon at bounding box center [774, 208] width 6 height 10
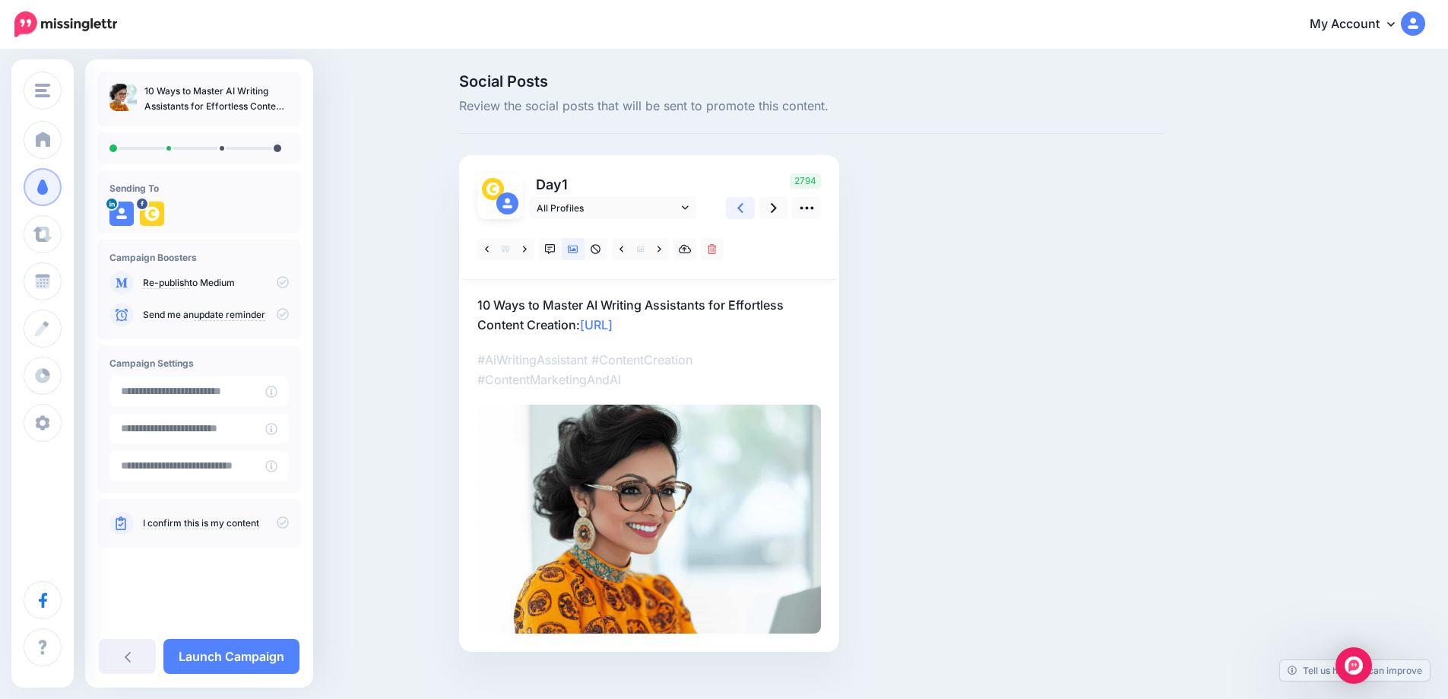
click at [750, 207] on link at bounding box center [740, 208] width 29 height 22
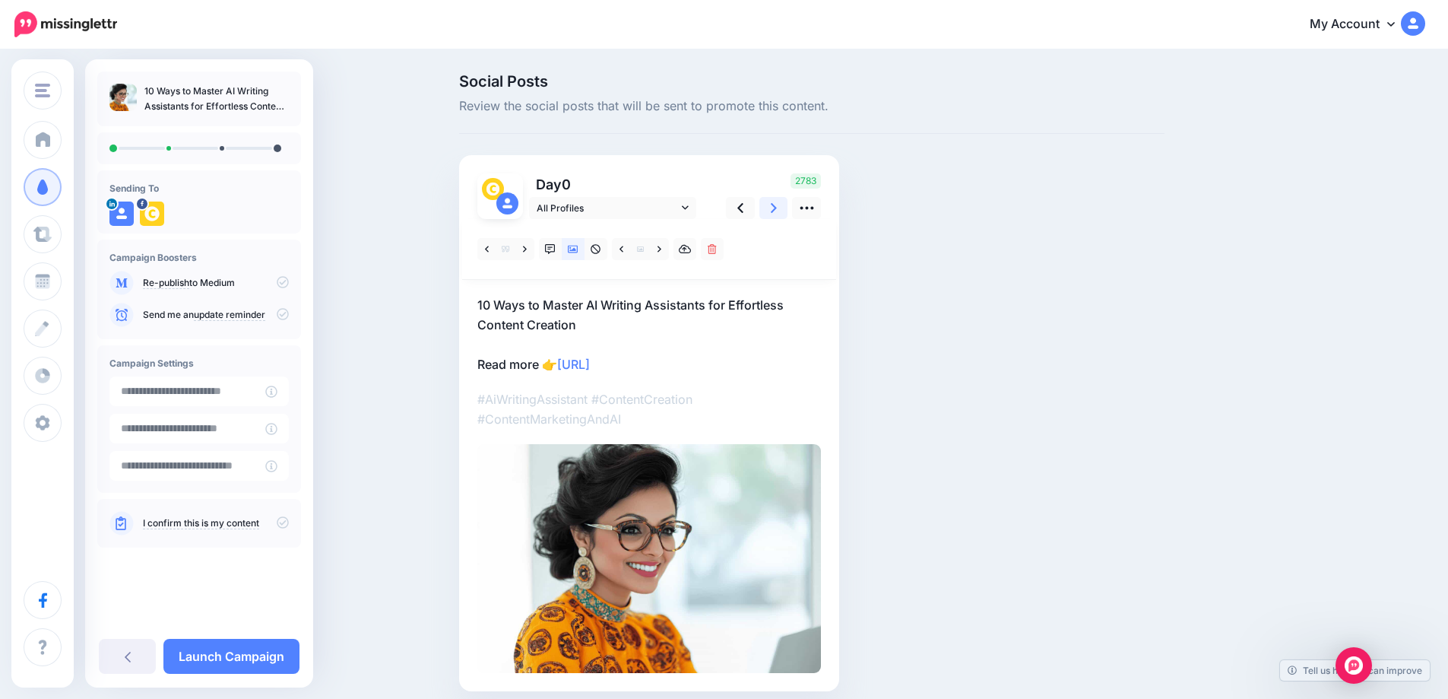
click at [777, 209] on icon at bounding box center [774, 208] width 6 height 10
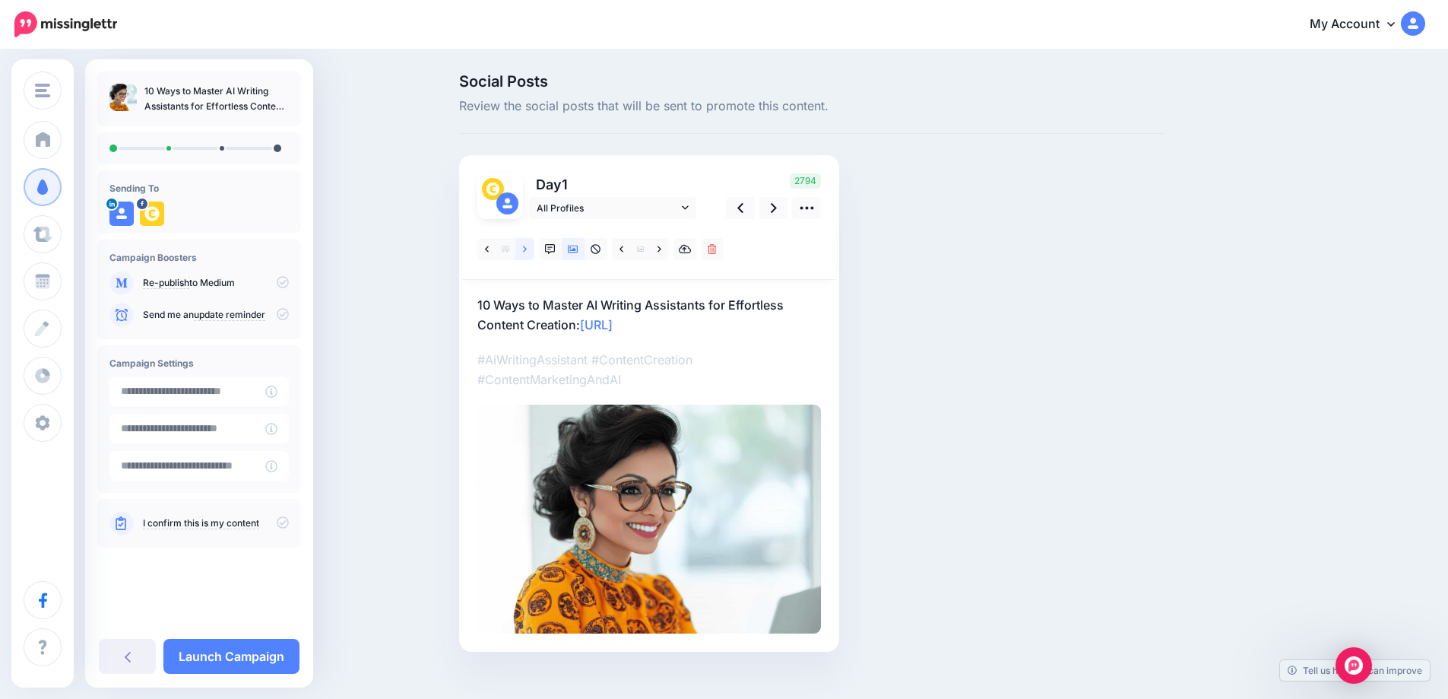
click at [527, 250] on icon at bounding box center [525, 249] width 4 height 11
click at [659, 253] on link at bounding box center [659, 249] width 19 height 22
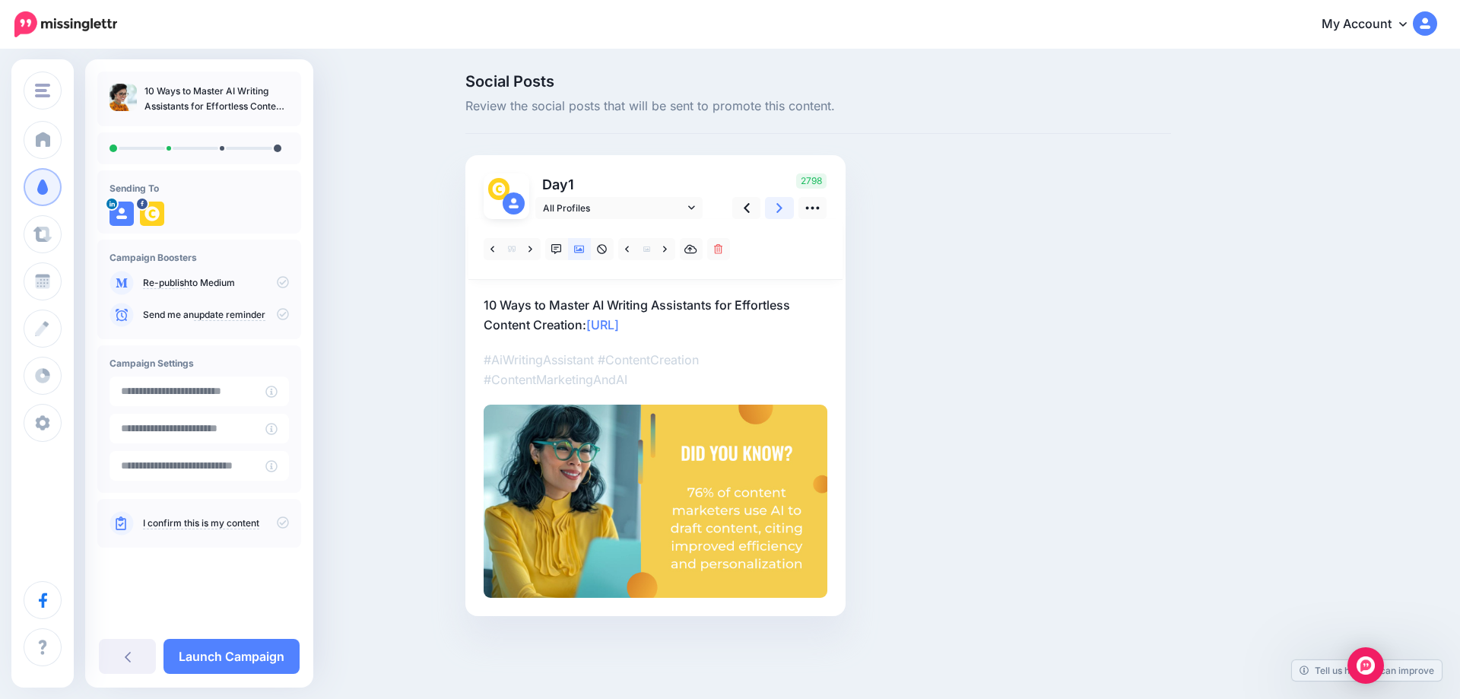
click at [777, 208] on icon at bounding box center [779, 208] width 6 height 16
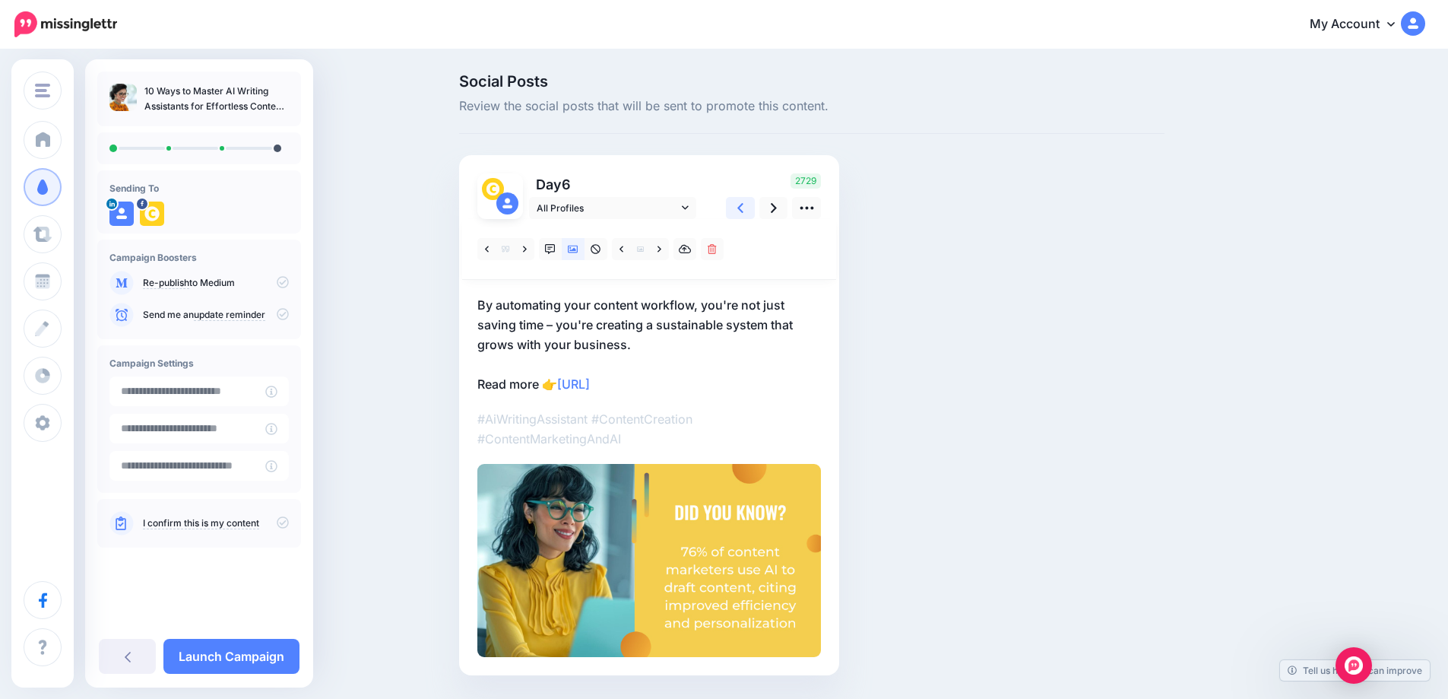
click at [742, 205] on link at bounding box center [740, 208] width 29 height 22
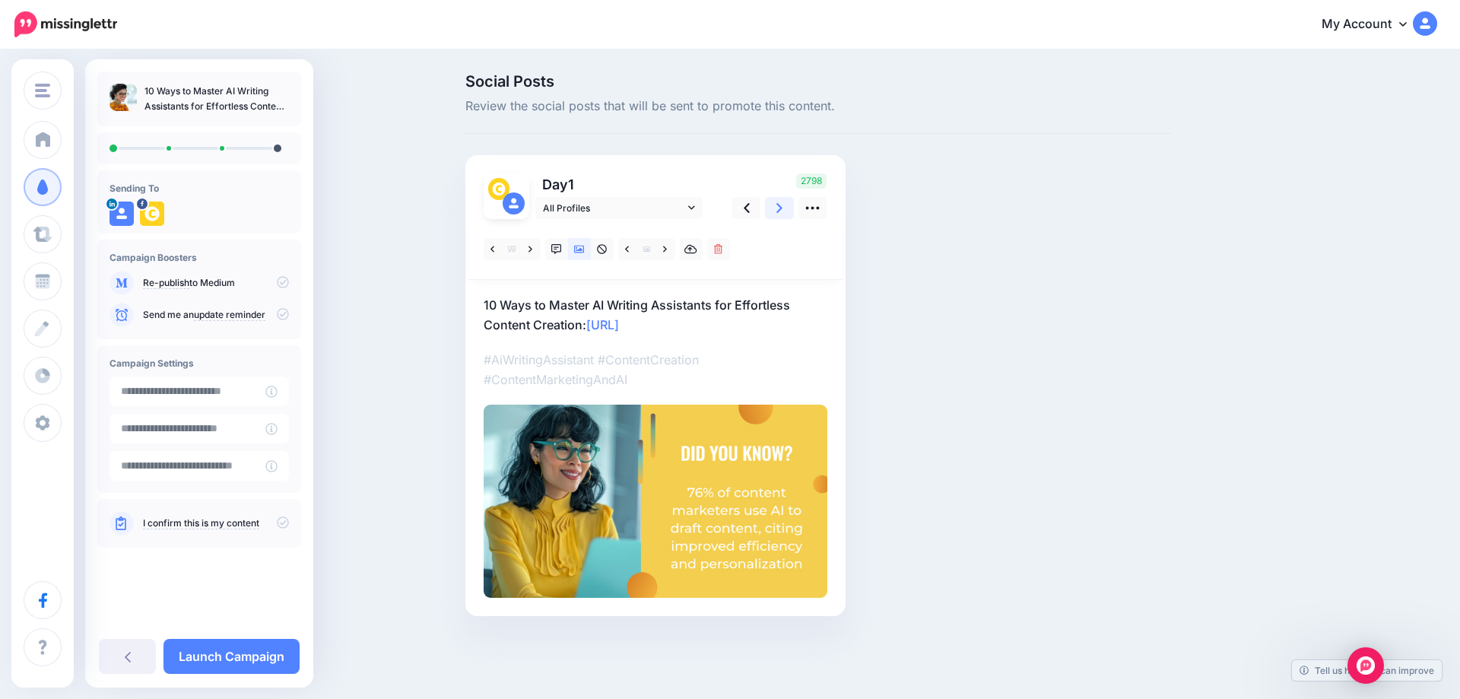
click at [771, 210] on link at bounding box center [779, 208] width 29 height 22
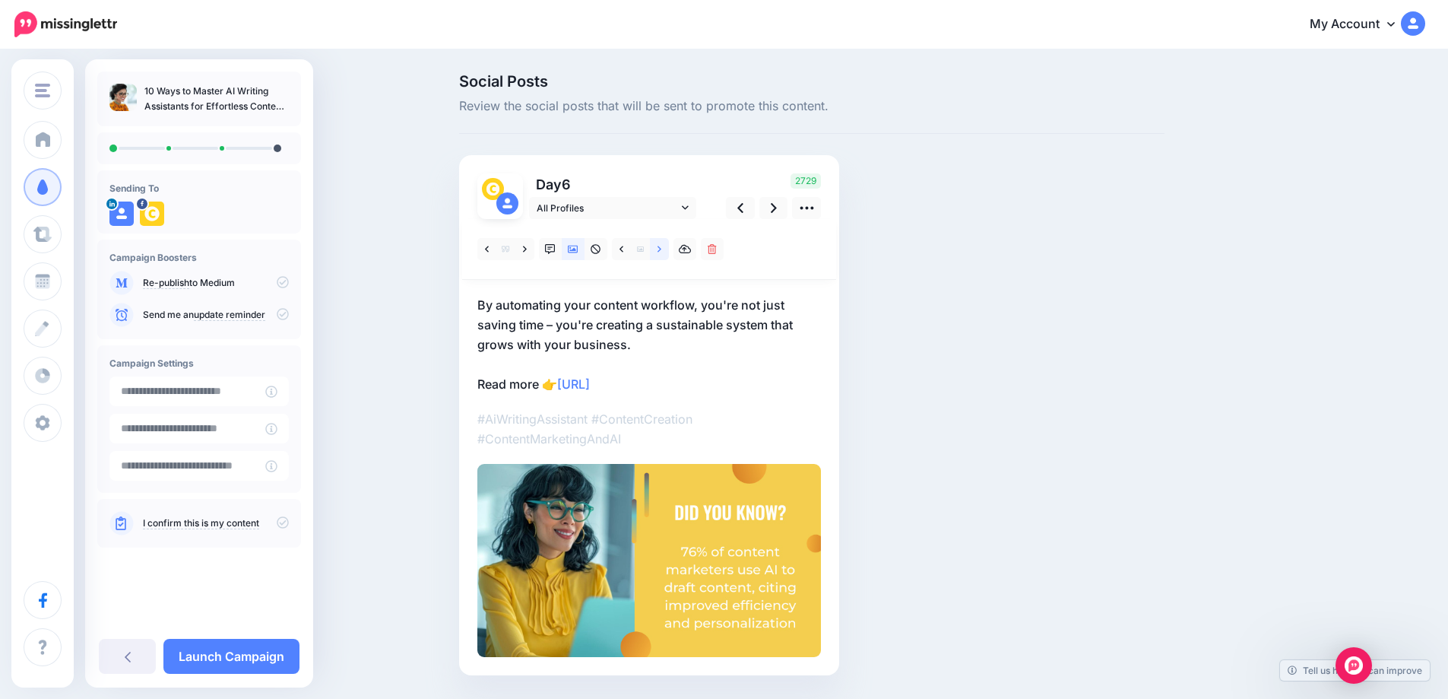
click at [669, 252] on link at bounding box center [659, 249] width 19 height 22
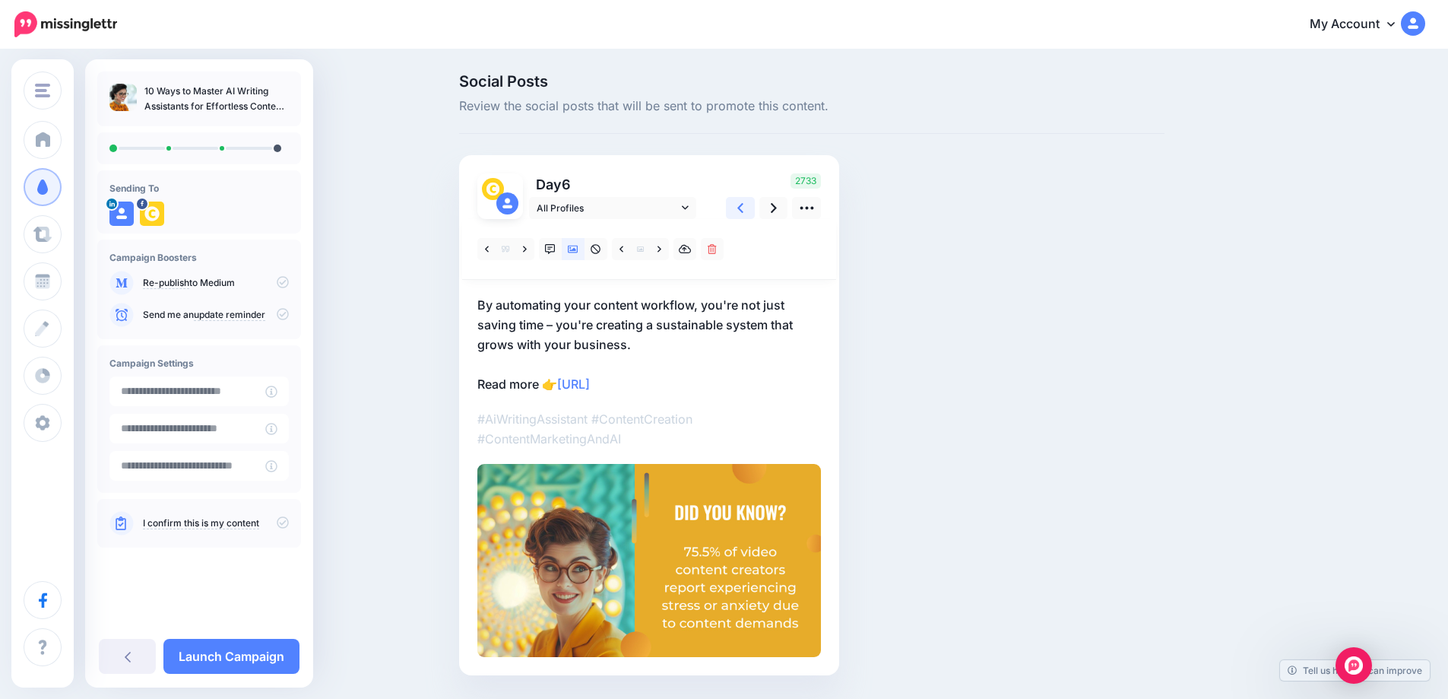
click at [744, 206] on icon at bounding box center [740, 208] width 6 height 16
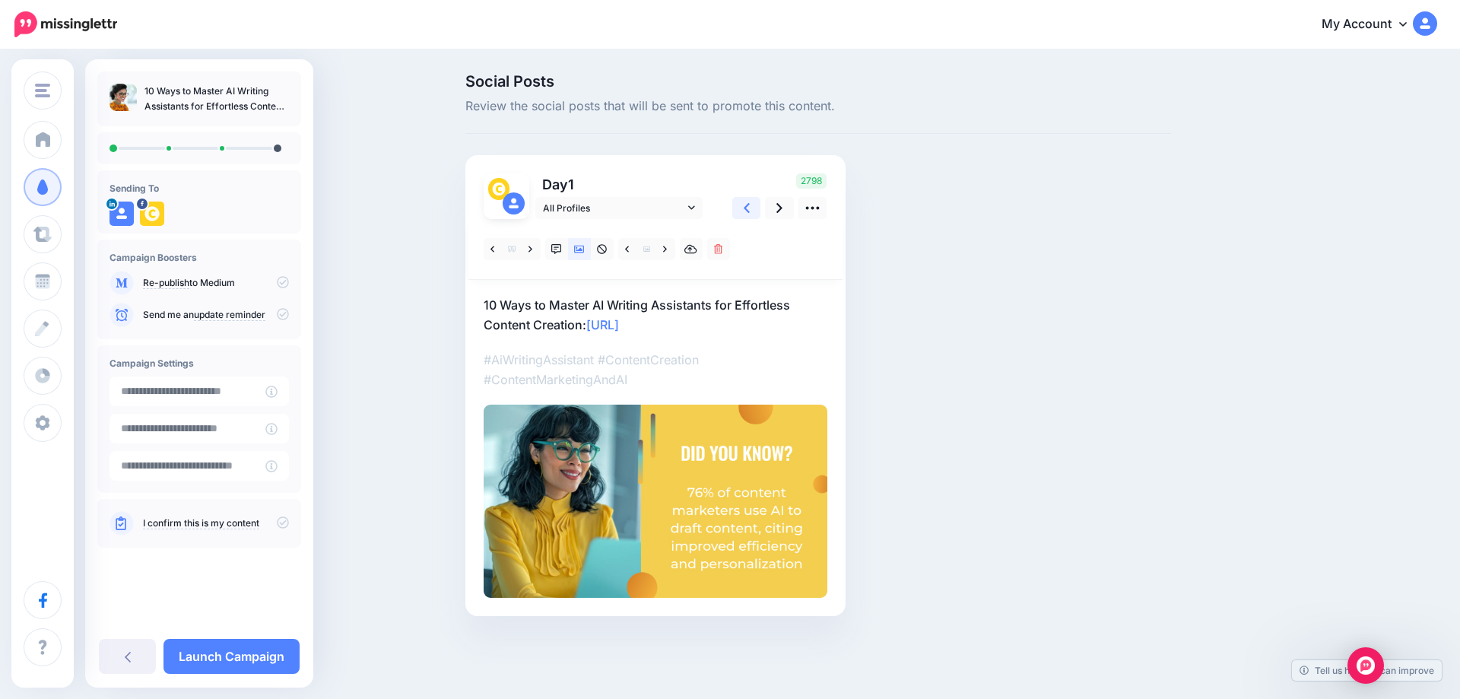
click at [749, 208] on icon at bounding box center [747, 208] width 6 height 16
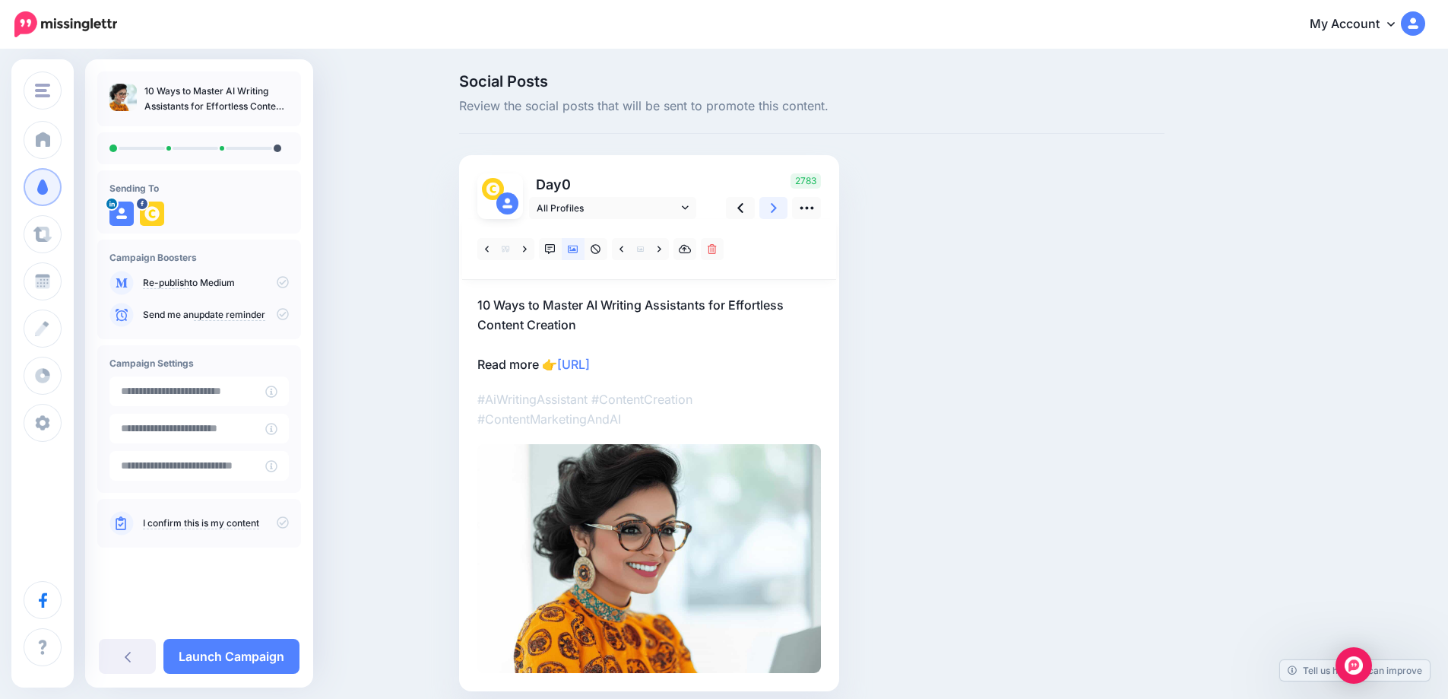
click at [776, 208] on icon at bounding box center [774, 208] width 6 height 16
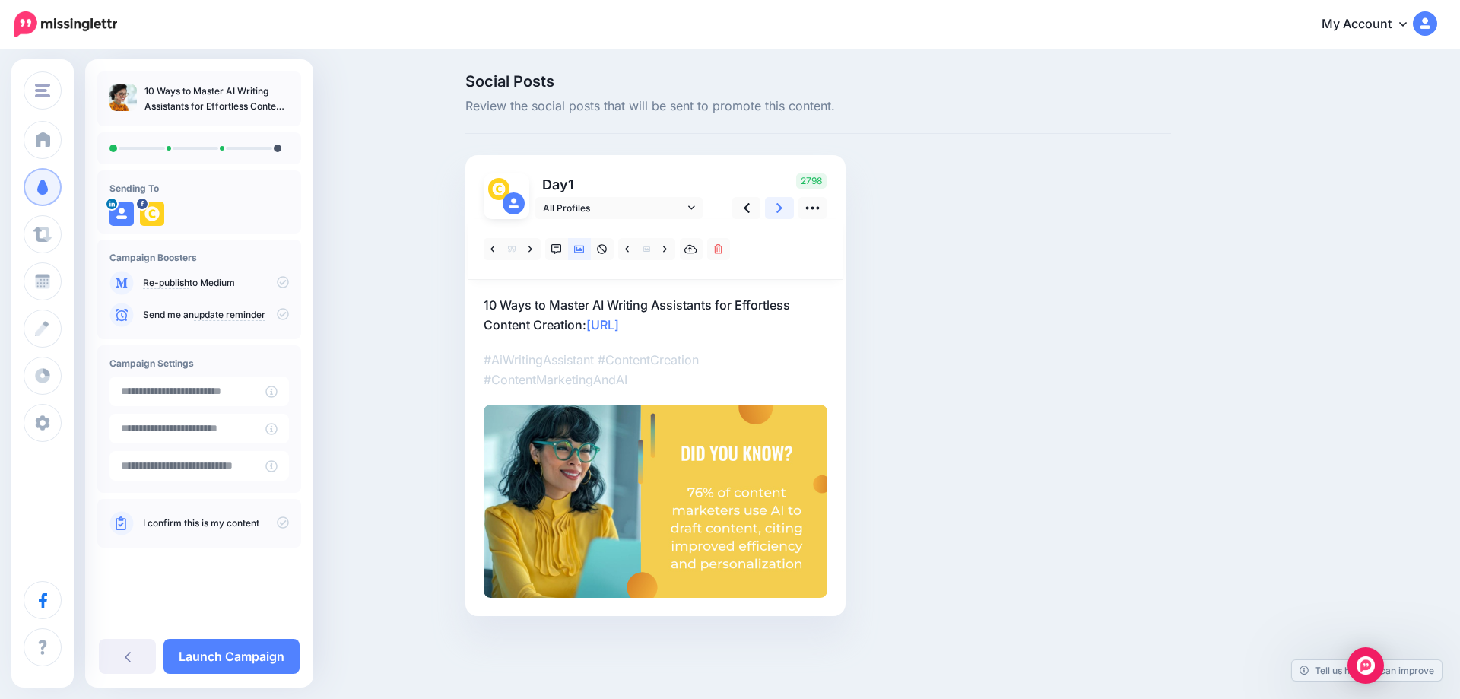
click at [776, 208] on icon at bounding box center [779, 208] width 6 height 16
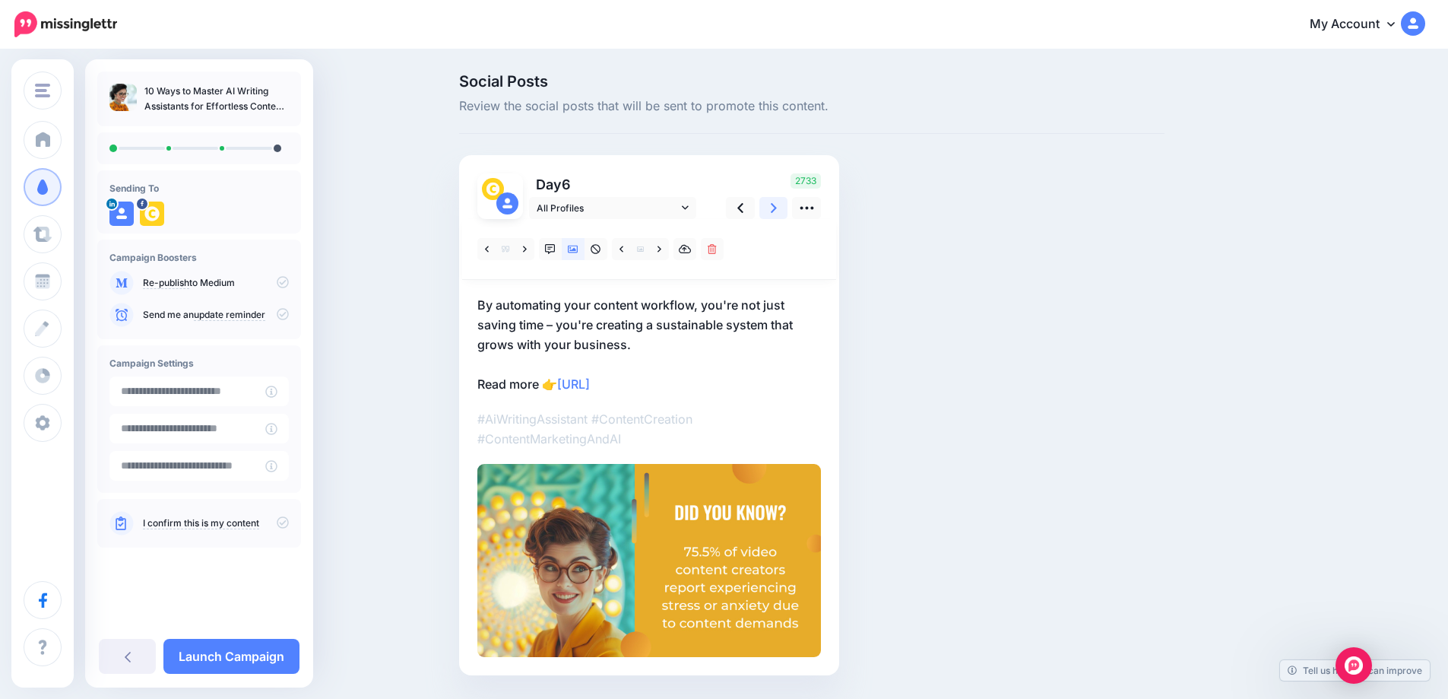
click at [776, 208] on icon at bounding box center [774, 208] width 6 height 16
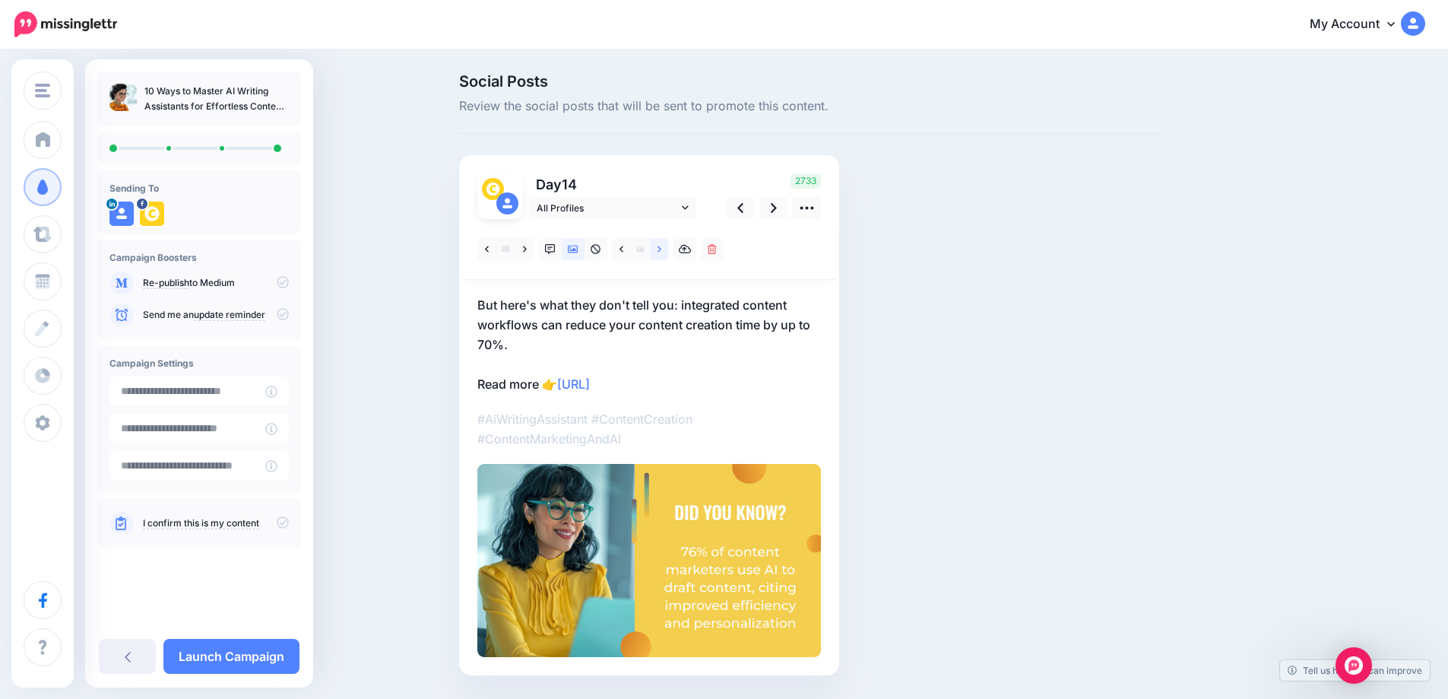
click at [661, 250] on icon at bounding box center [660, 249] width 4 height 11
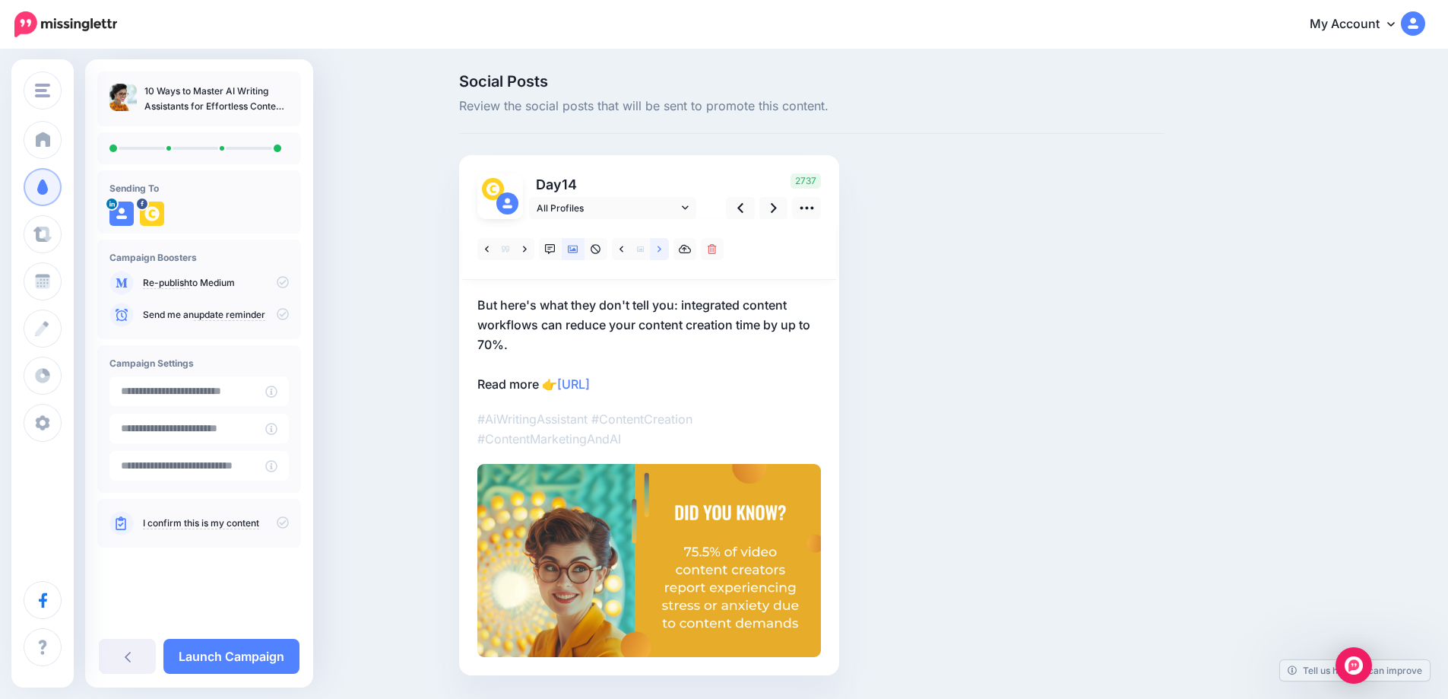
click at [661, 250] on icon at bounding box center [660, 249] width 4 height 11
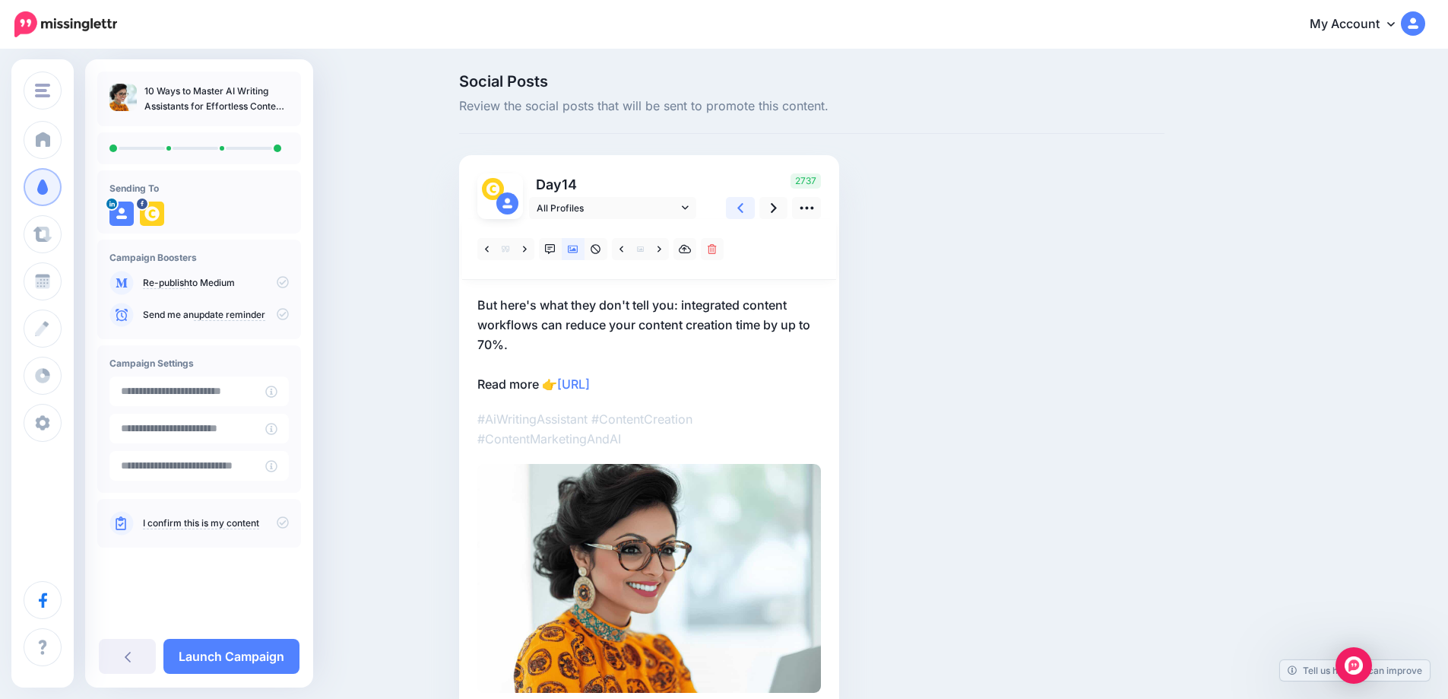
click at [744, 210] on icon at bounding box center [740, 208] width 6 height 10
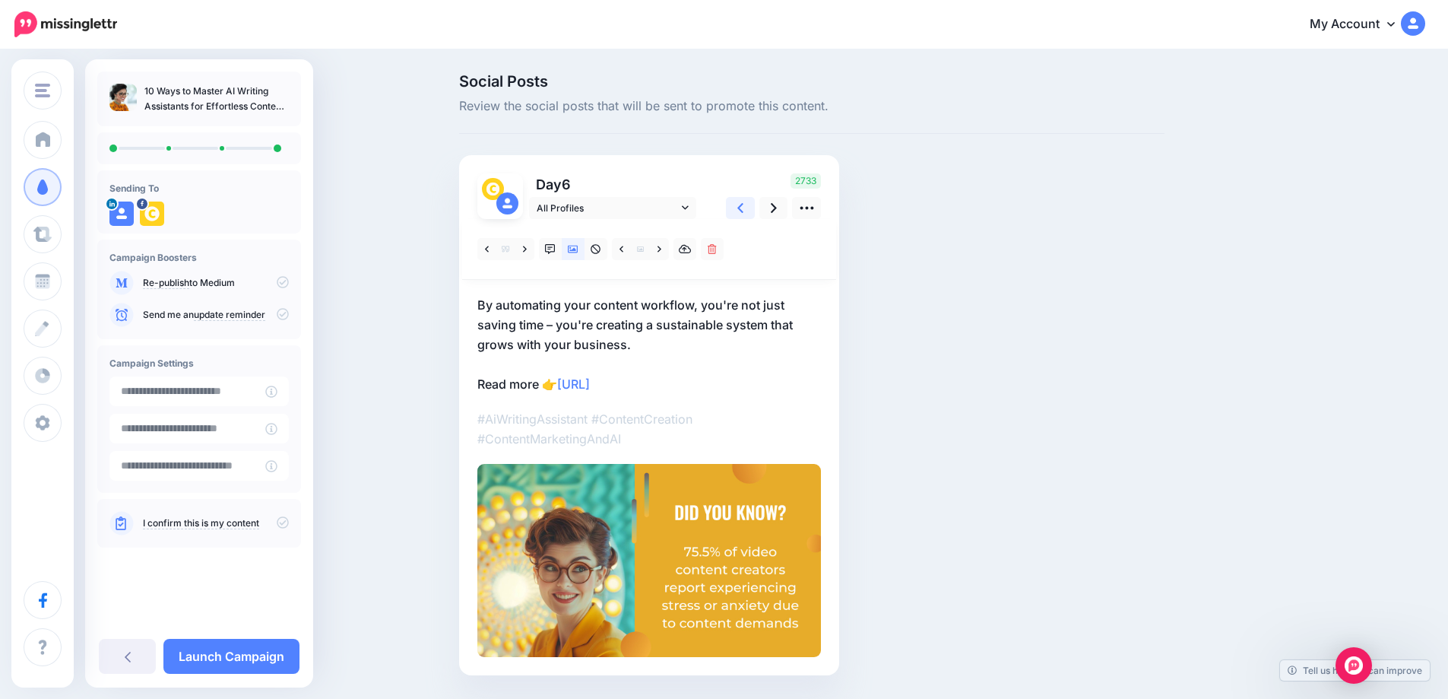
click at [744, 210] on icon at bounding box center [740, 208] width 6 height 10
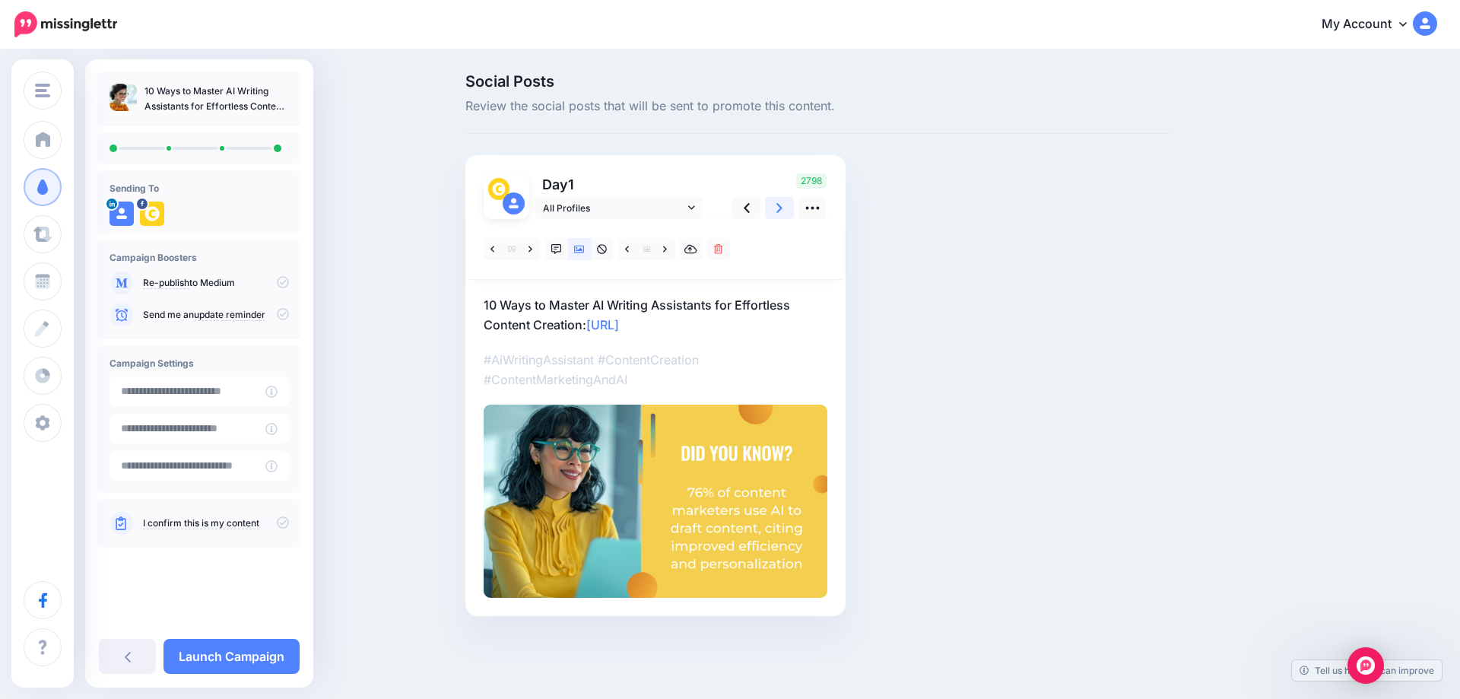
click at [774, 208] on link at bounding box center [779, 208] width 29 height 22
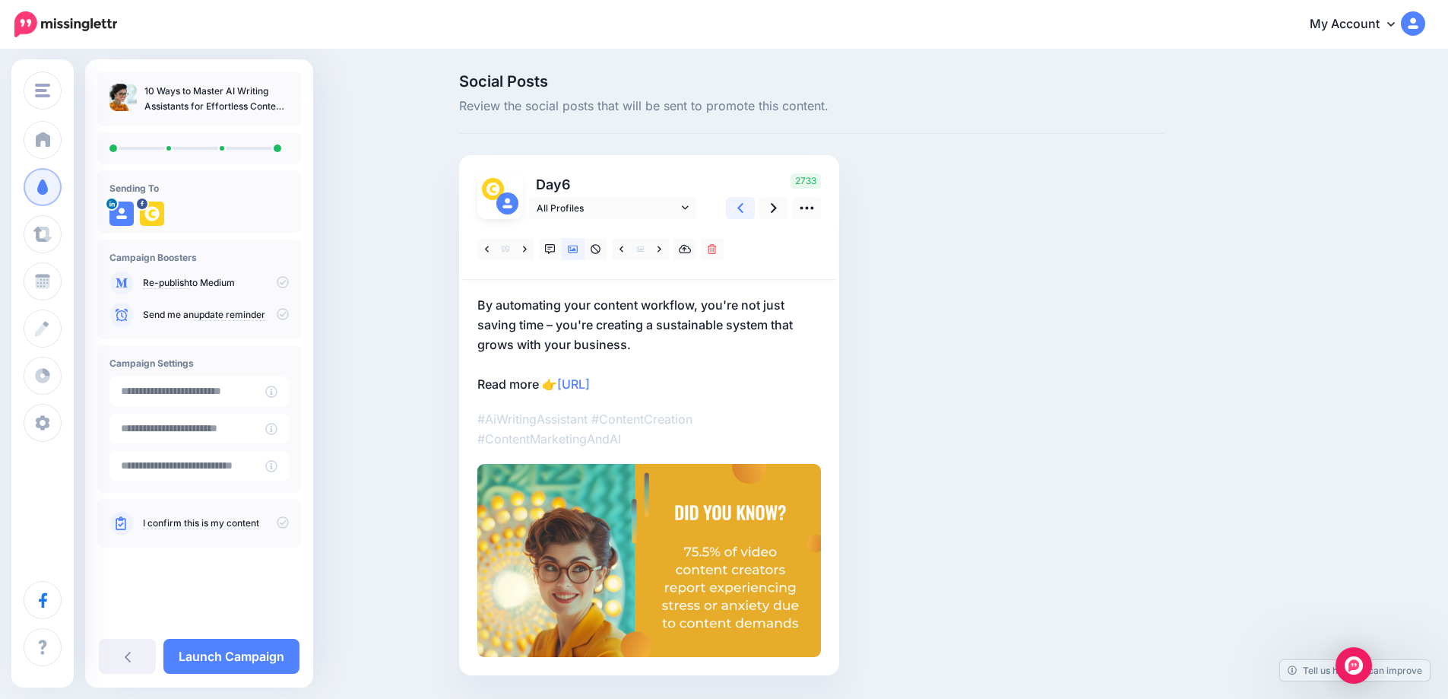
click at [737, 212] on link at bounding box center [740, 208] width 29 height 22
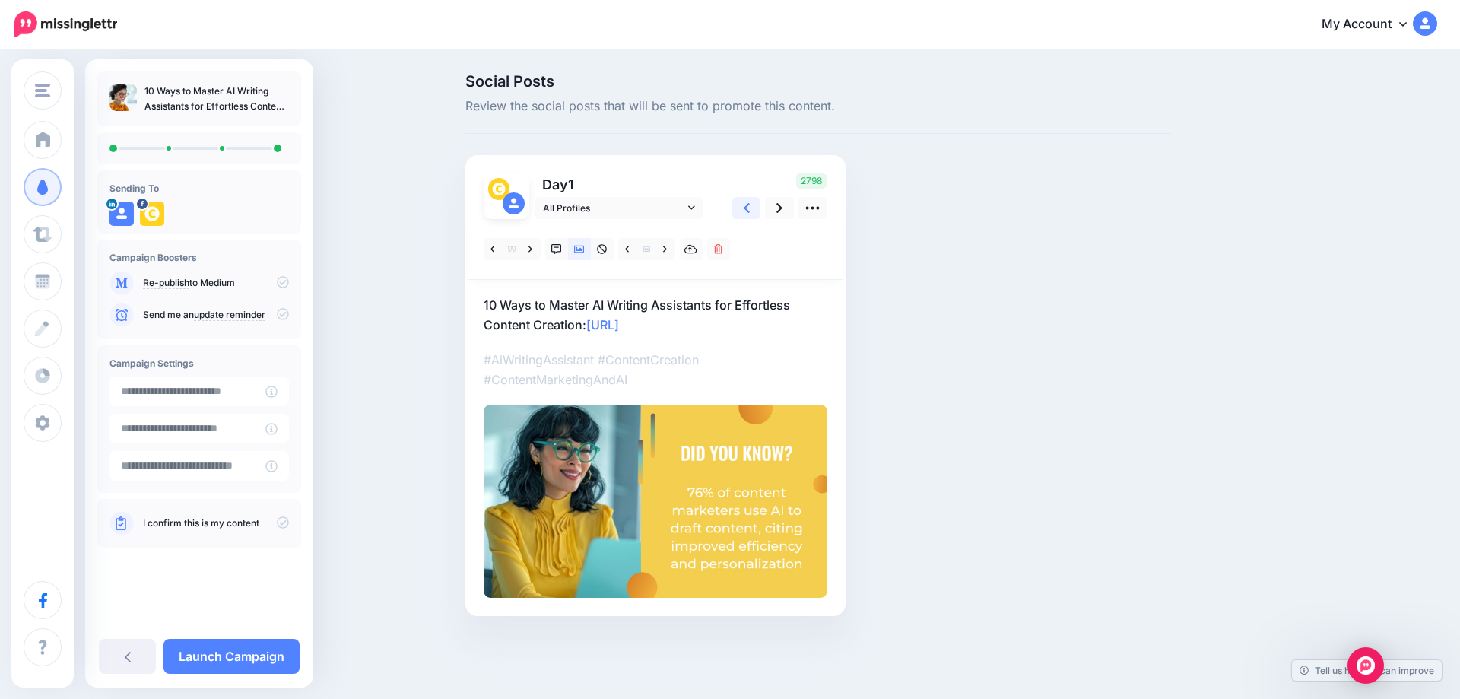
click at [737, 212] on link at bounding box center [746, 208] width 29 height 22
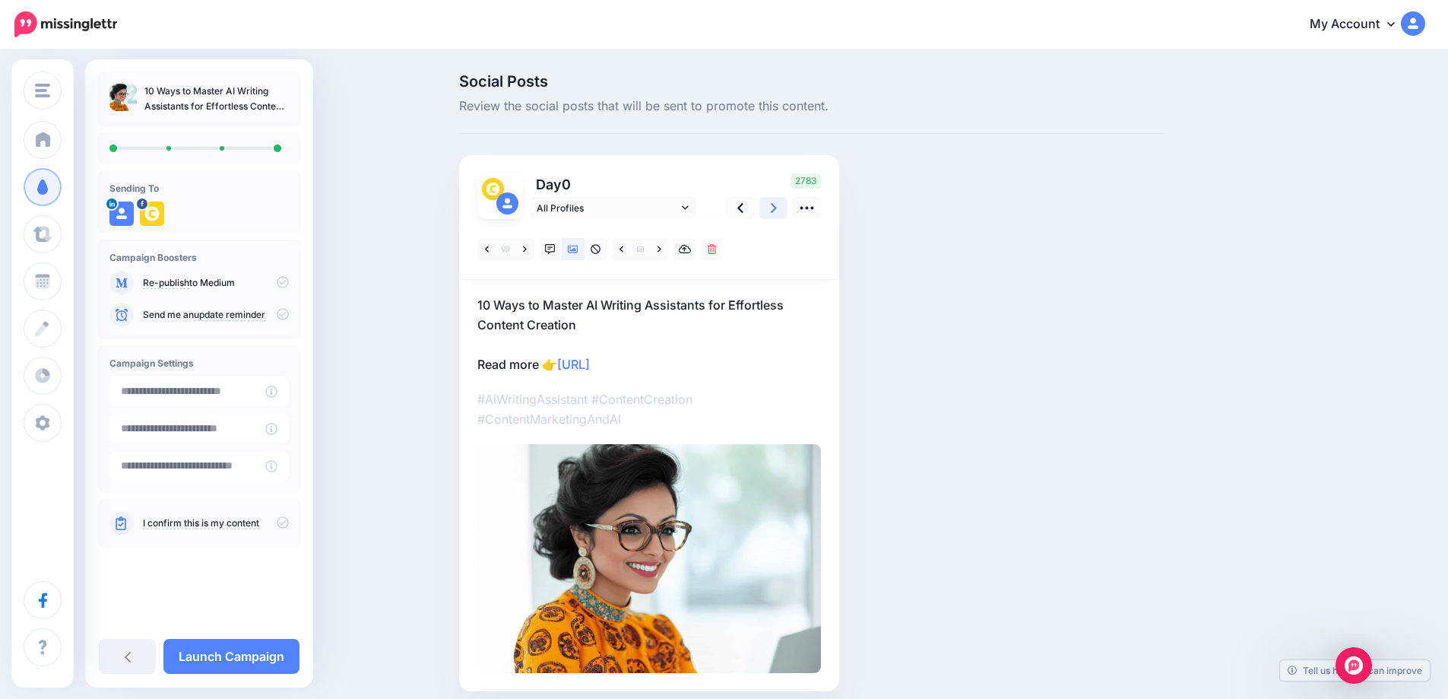
click at [777, 212] on icon at bounding box center [774, 208] width 6 height 16
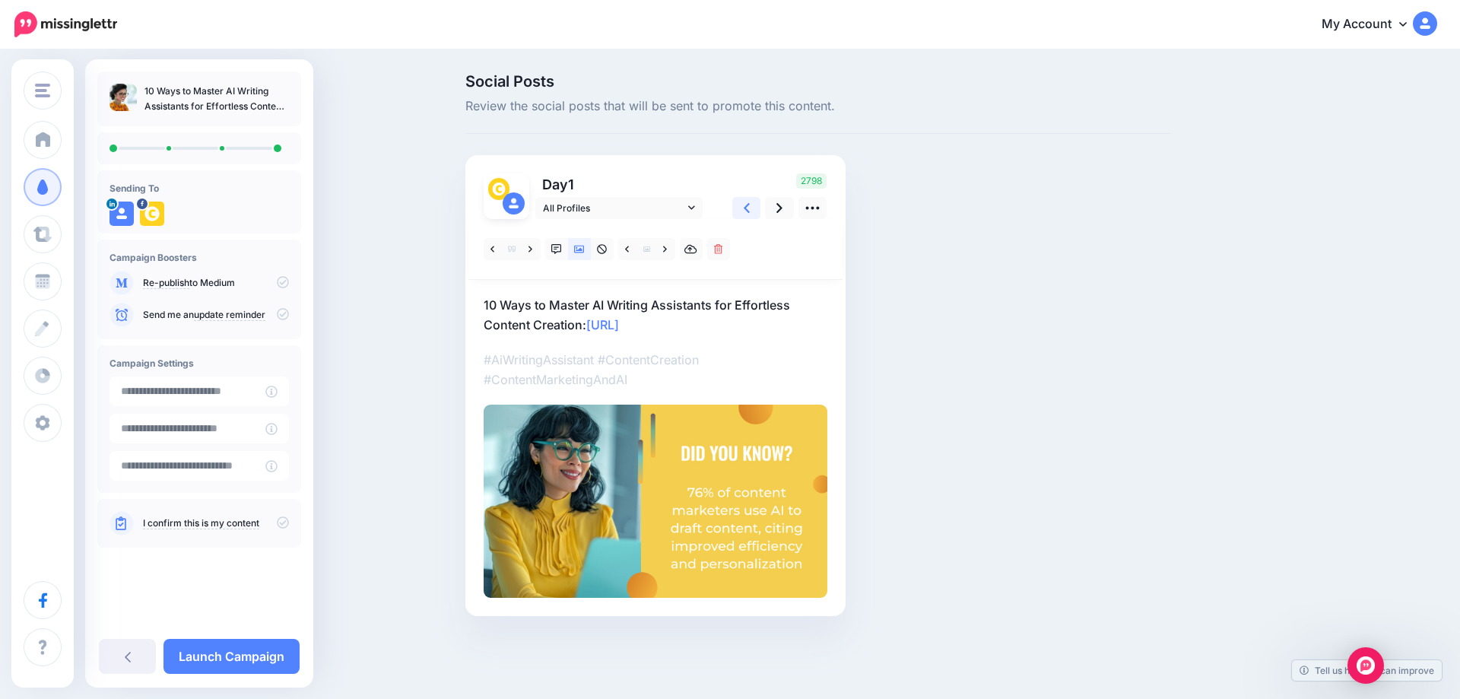
click at [739, 211] on link at bounding box center [746, 208] width 29 height 22
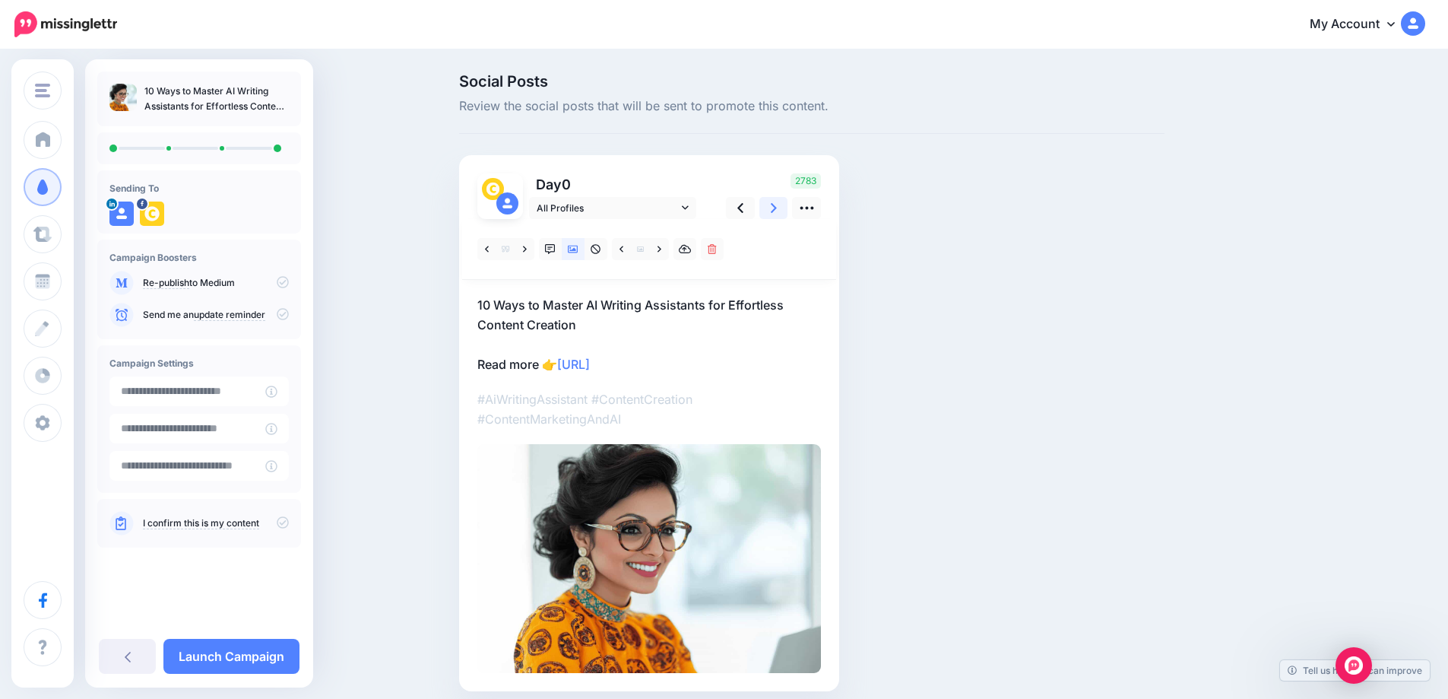
click at [770, 210] on link at bounding box center [774, 208] width 29 height 22
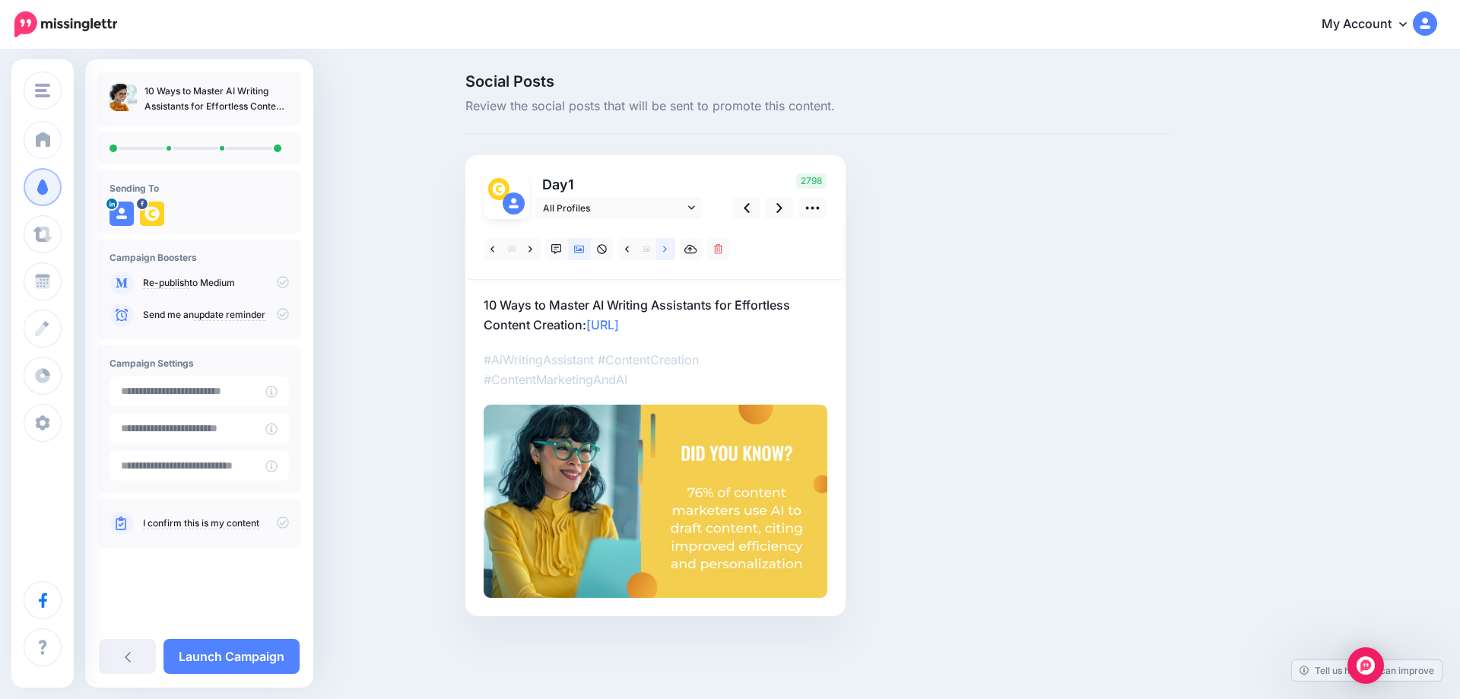
click at [658, 251] on link at bounding box center [665, 249] width 19 height 22
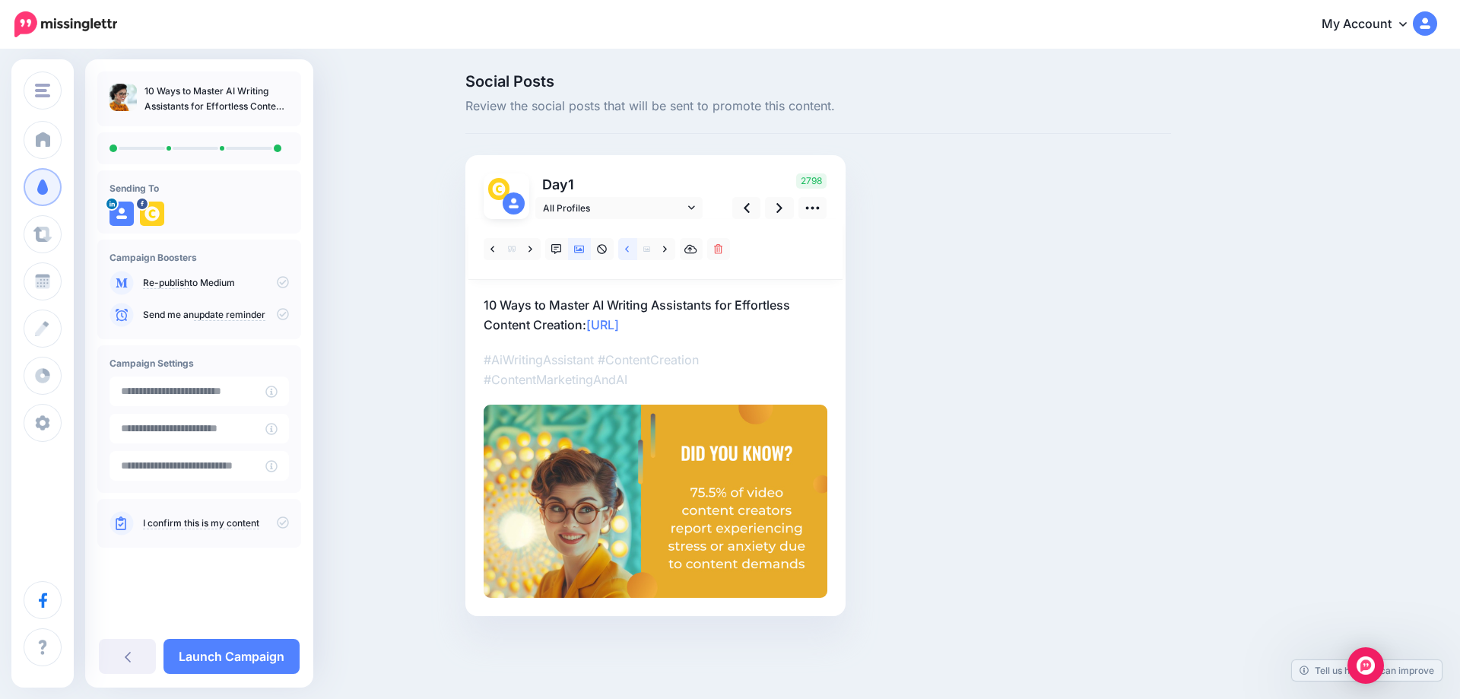
click at [625, 251] on icon at bounding box center [627, 249] width 4 height 11
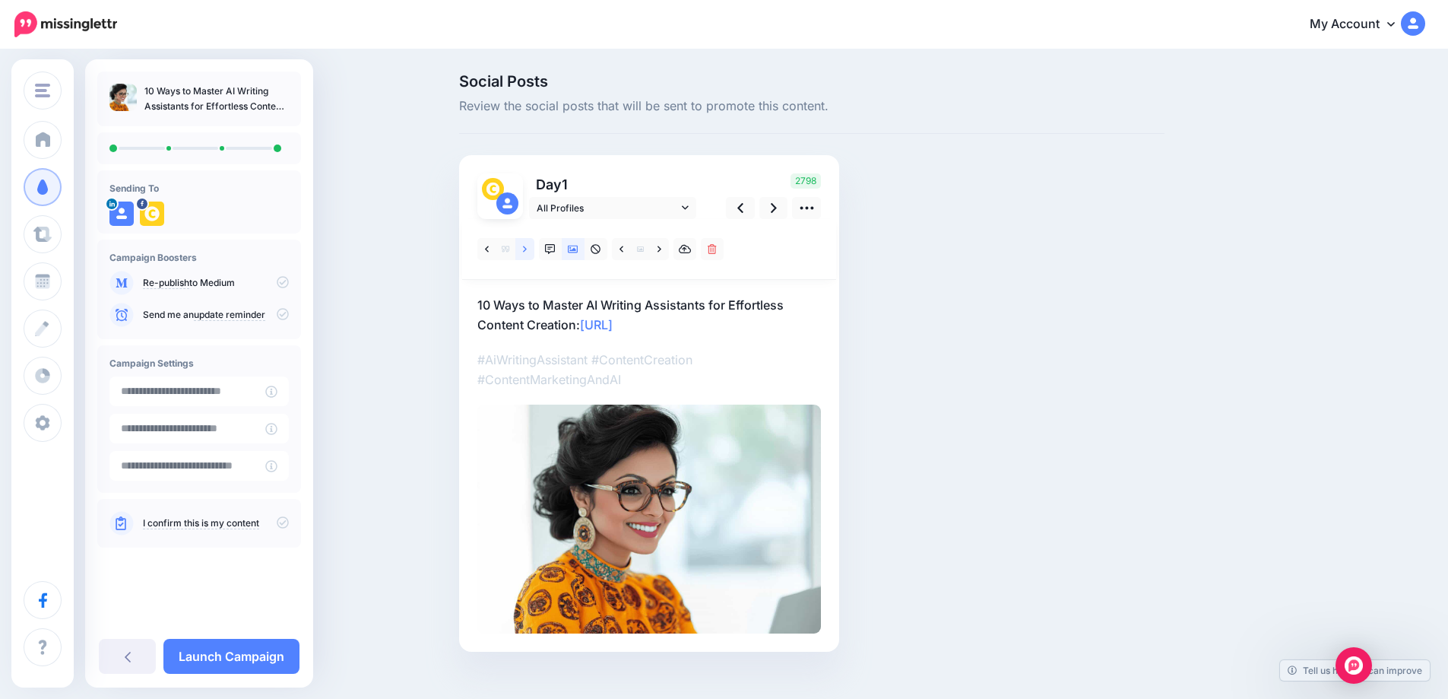
click at [524, 249] on link at bounding box center [524, 249] width 19 height 22
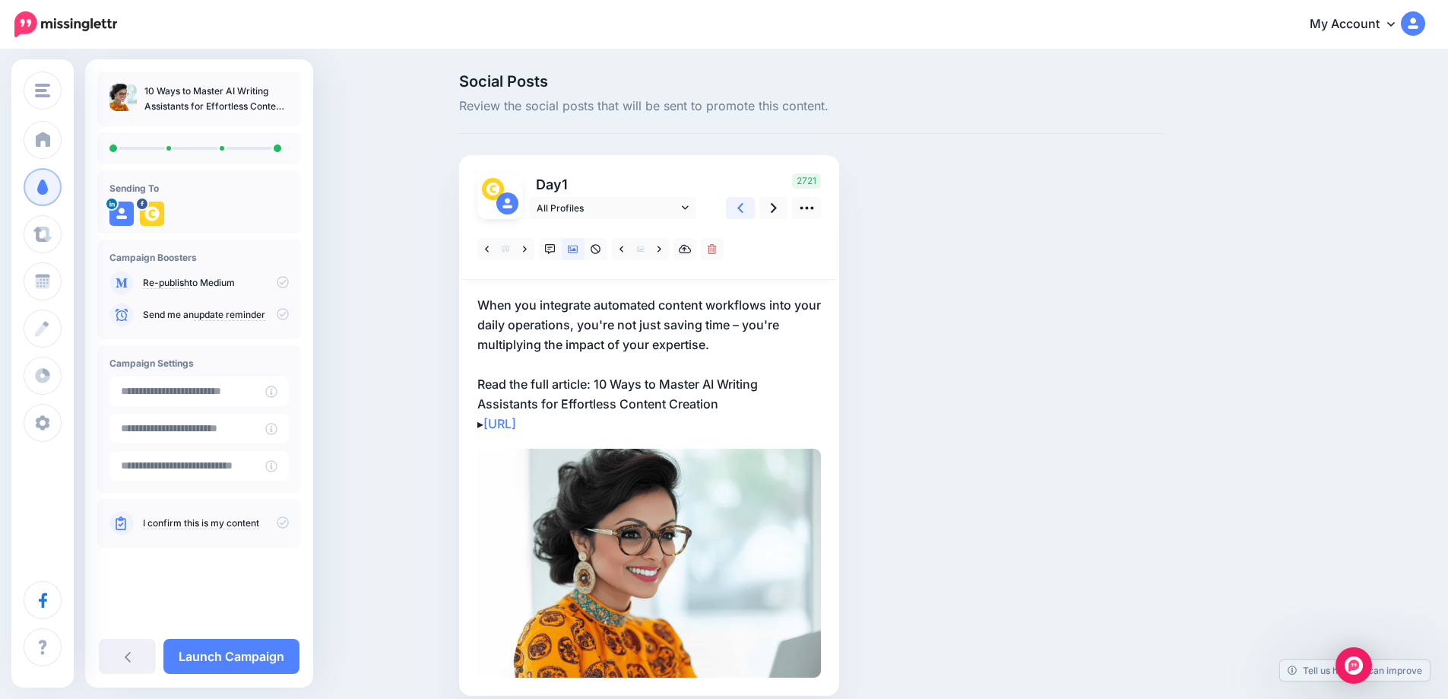
click at [742, 215] on link at bounding box center [740, 208] width 29 height 22
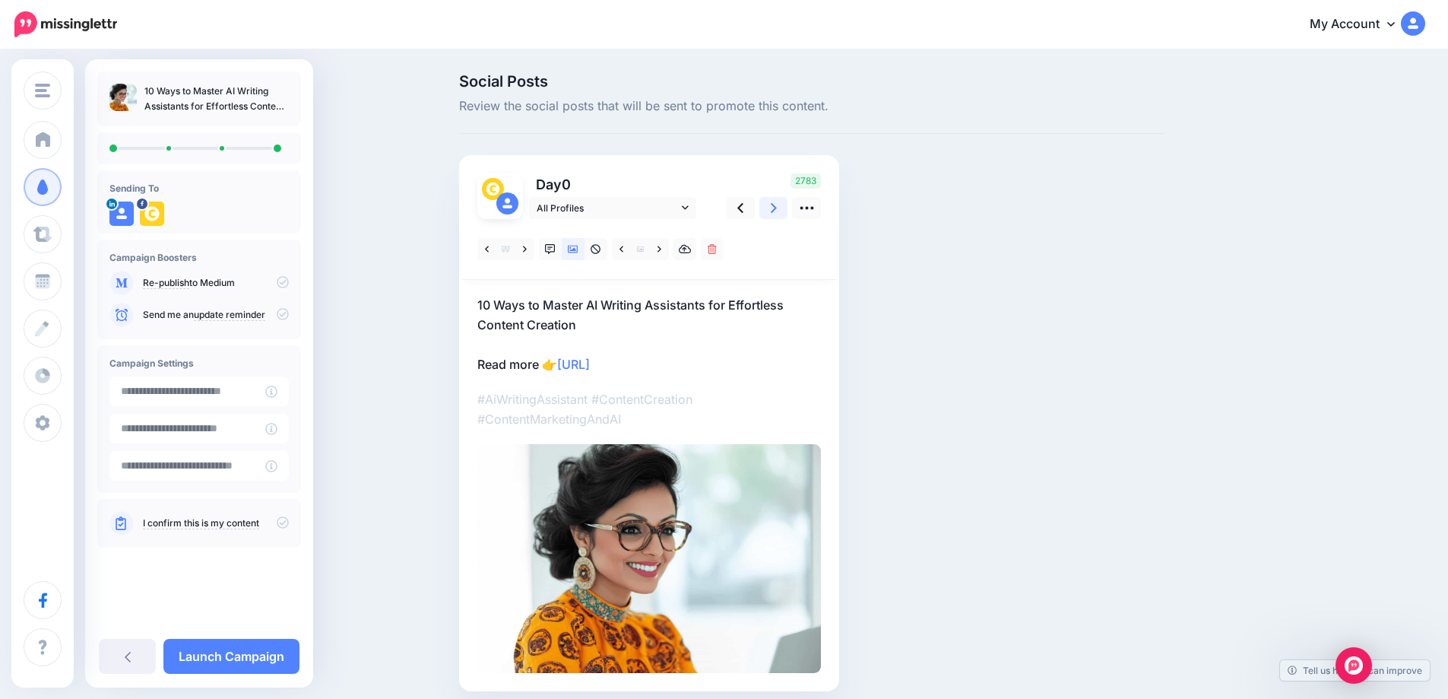
click at [785, 214] on link at bounding box center [774, 208] width 29 height 22
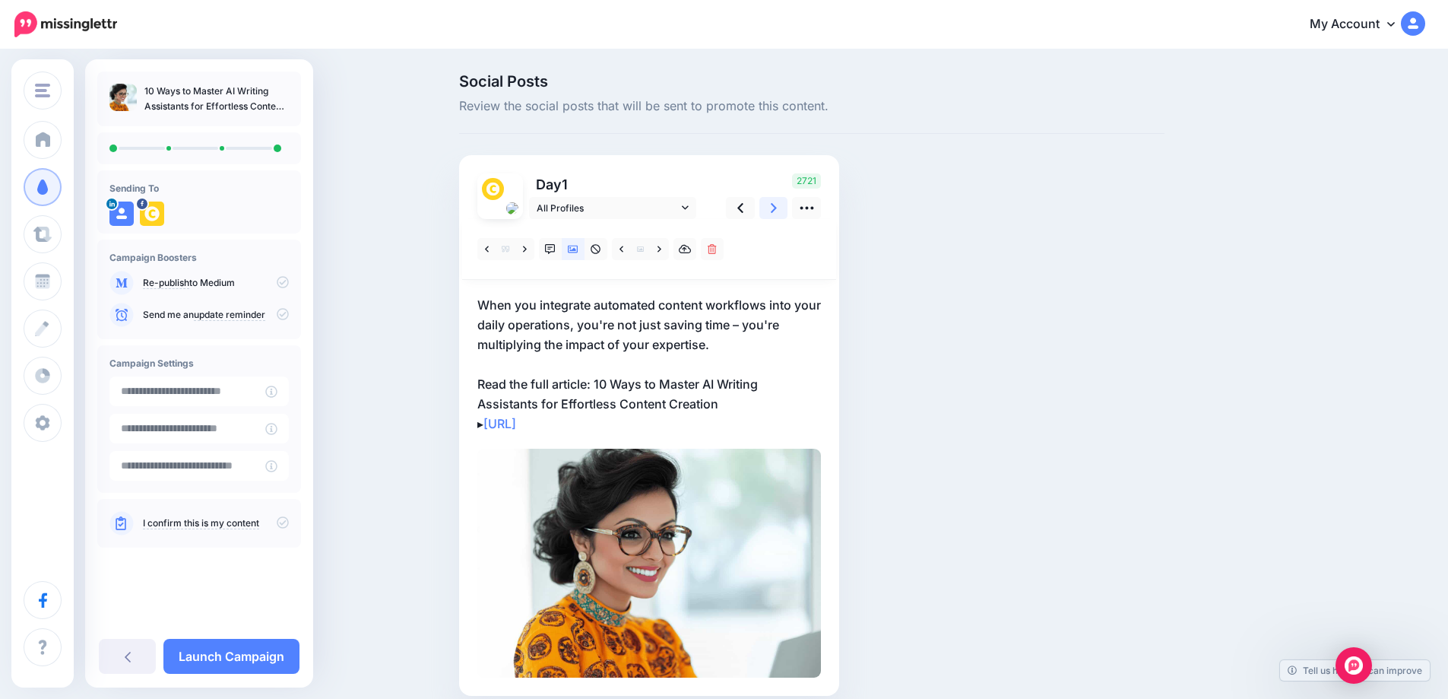
click at [785, 214] on link at bounding box center [774, 208] width 29 height 22
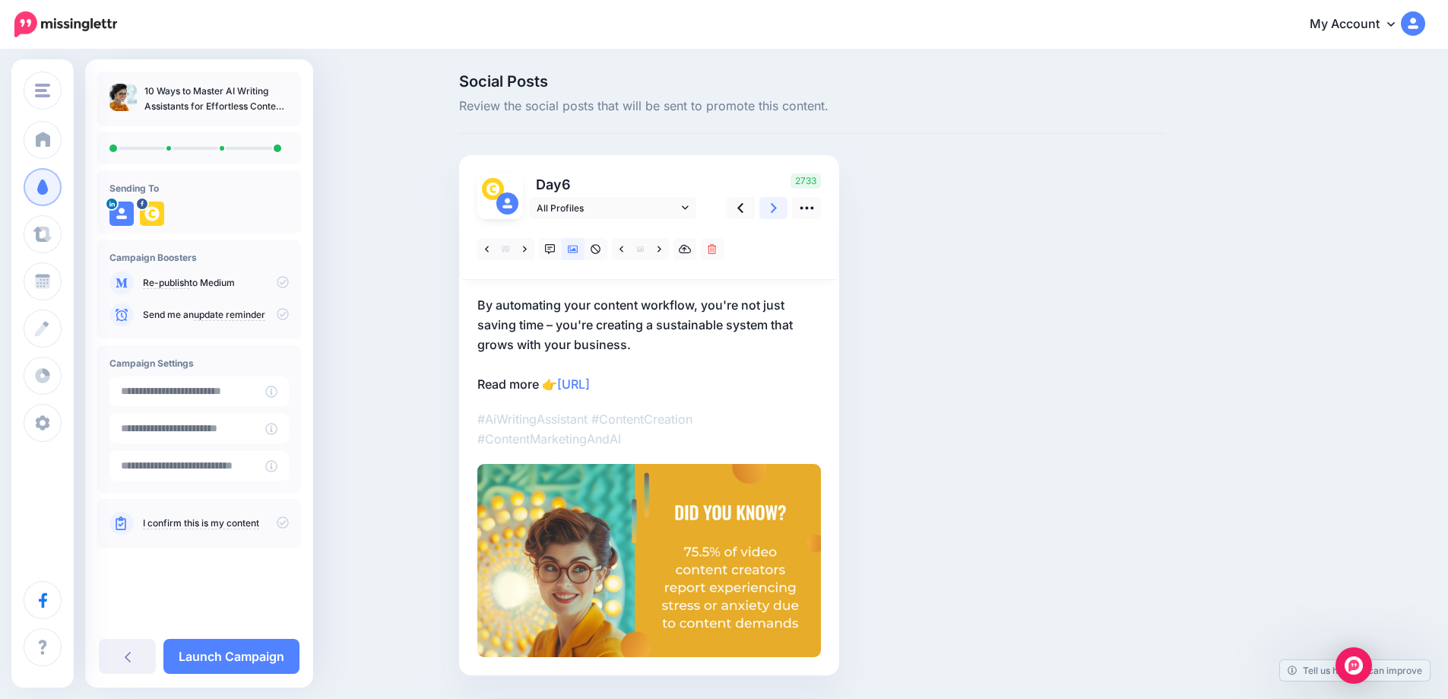
click at [785, 214] on link at bounding box center [774, 208] width 29 height 22
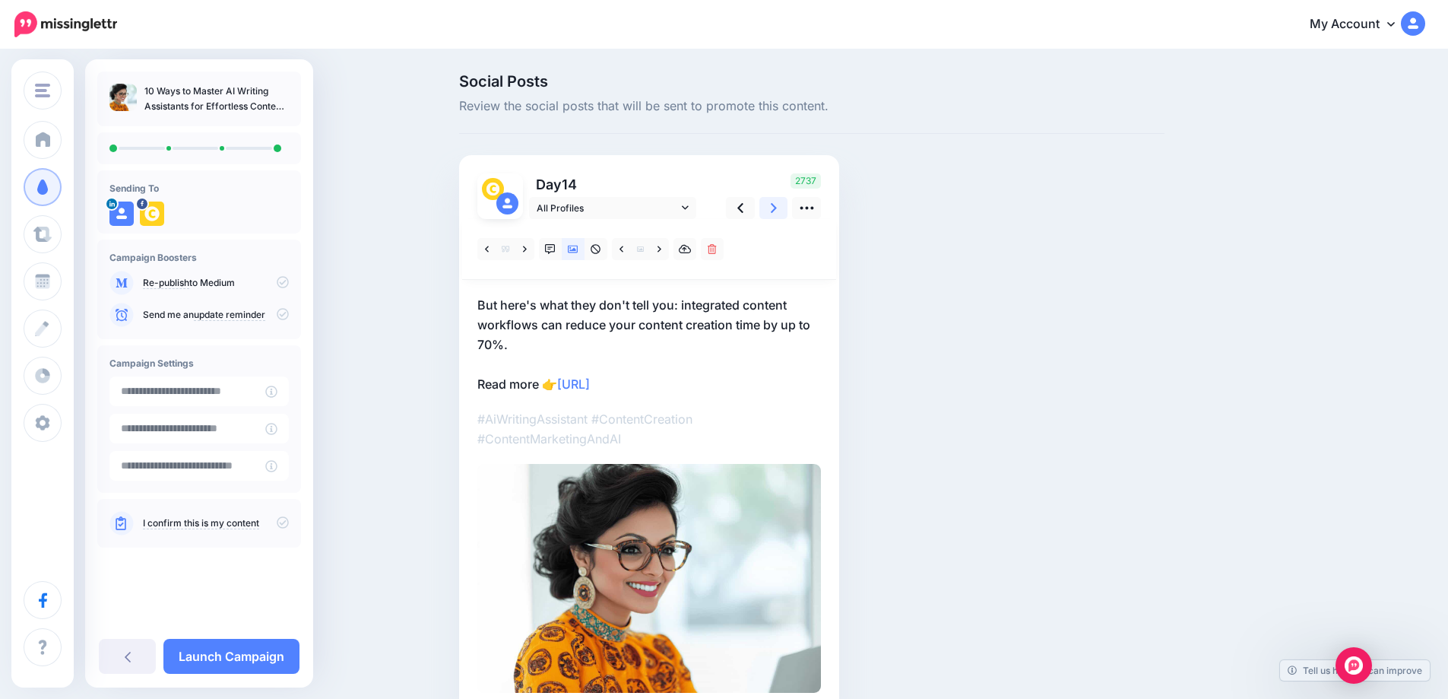
click at [785, 214] on link at bounding box center [774, 208] width 29 height 22
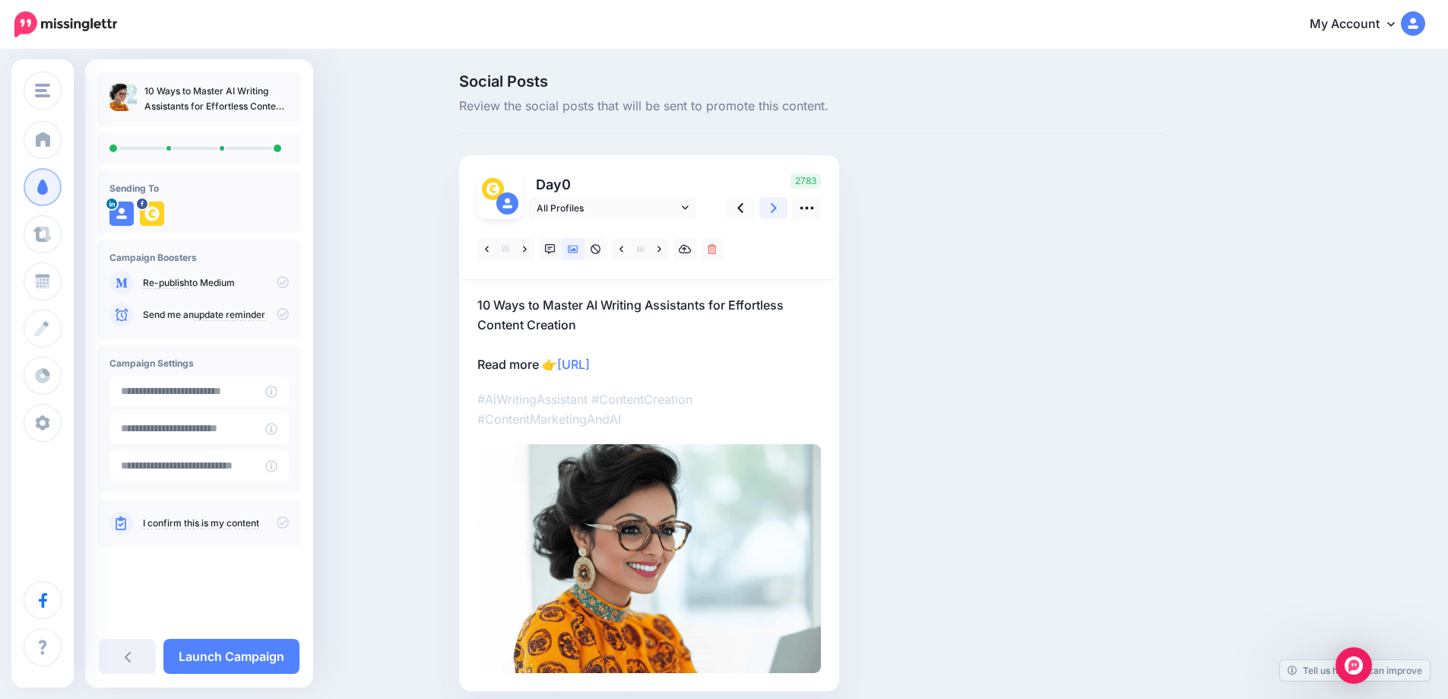
click at [776, 214] on icon at bounding box center [774, 208] width 6 height 16
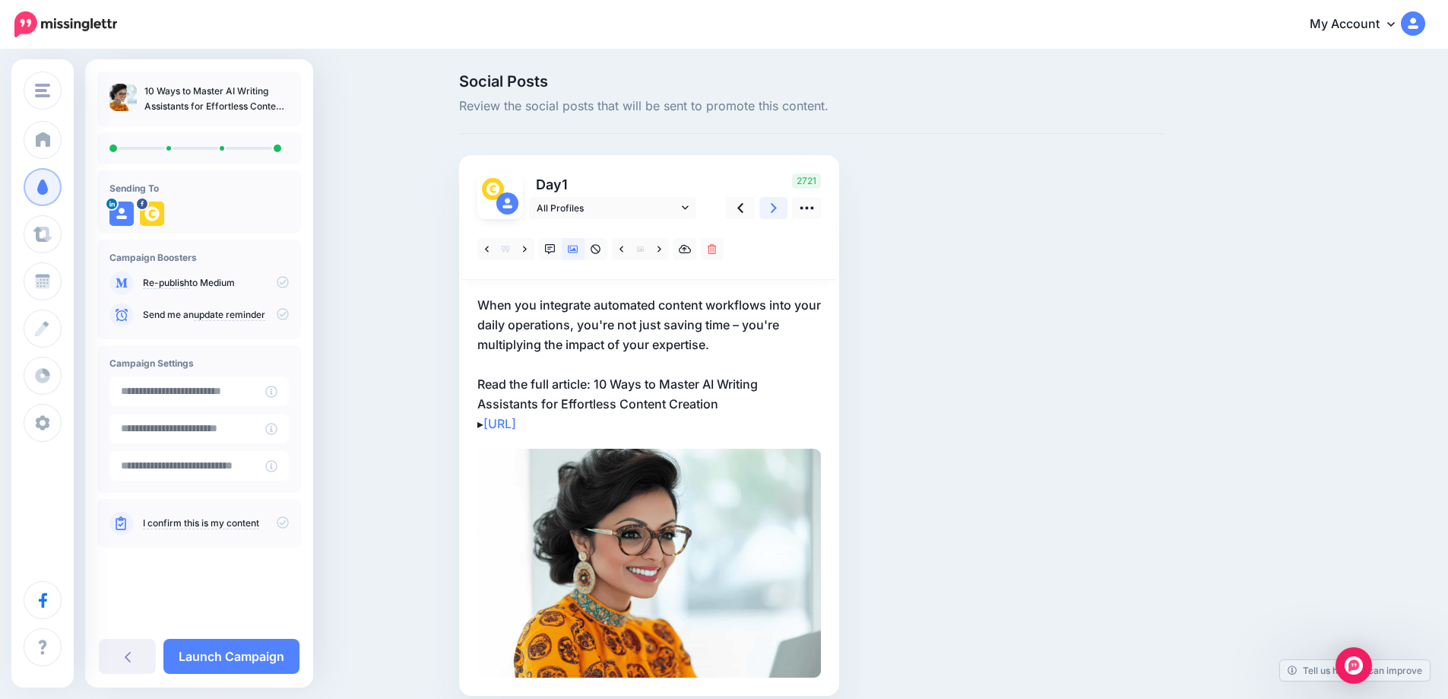
click at [776, 214] on icon at bounding box center [774, 208] width 6 height 16
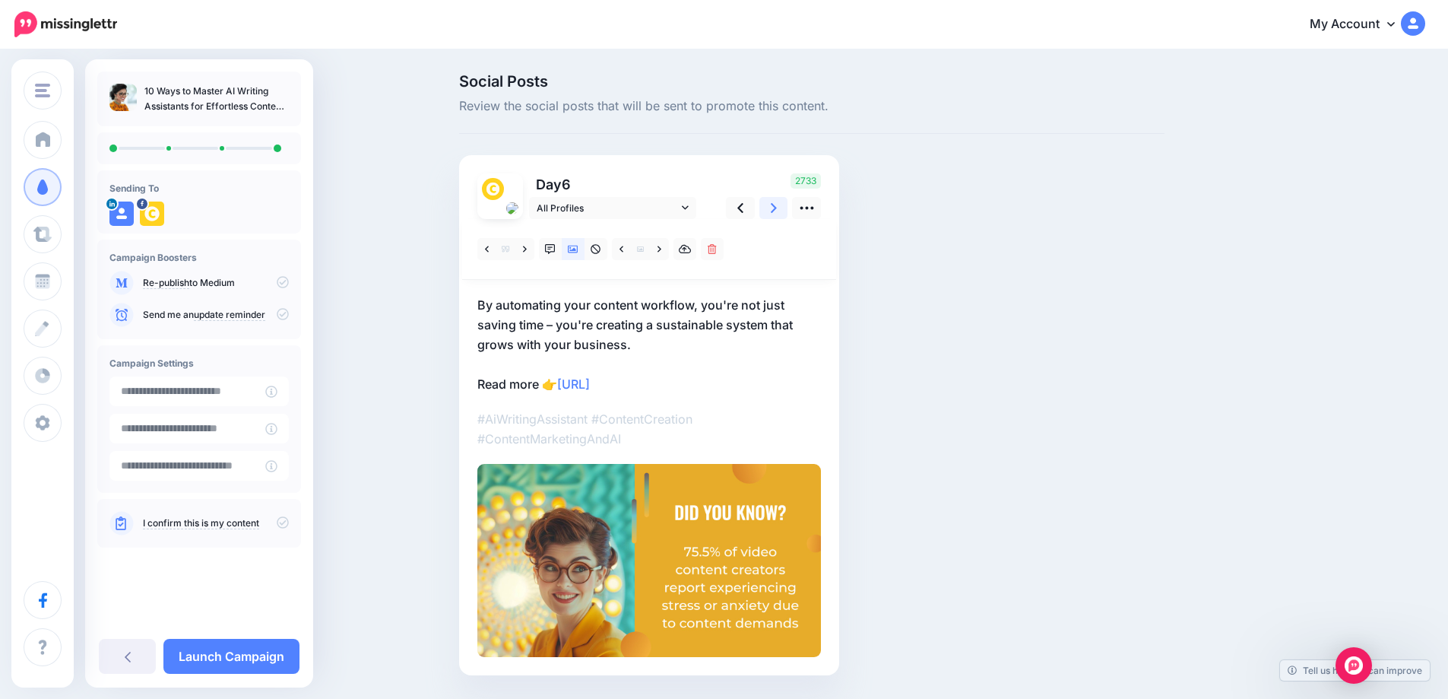
click at [776, 214] on icon at bounding box center [774, 208] width 6 height 16
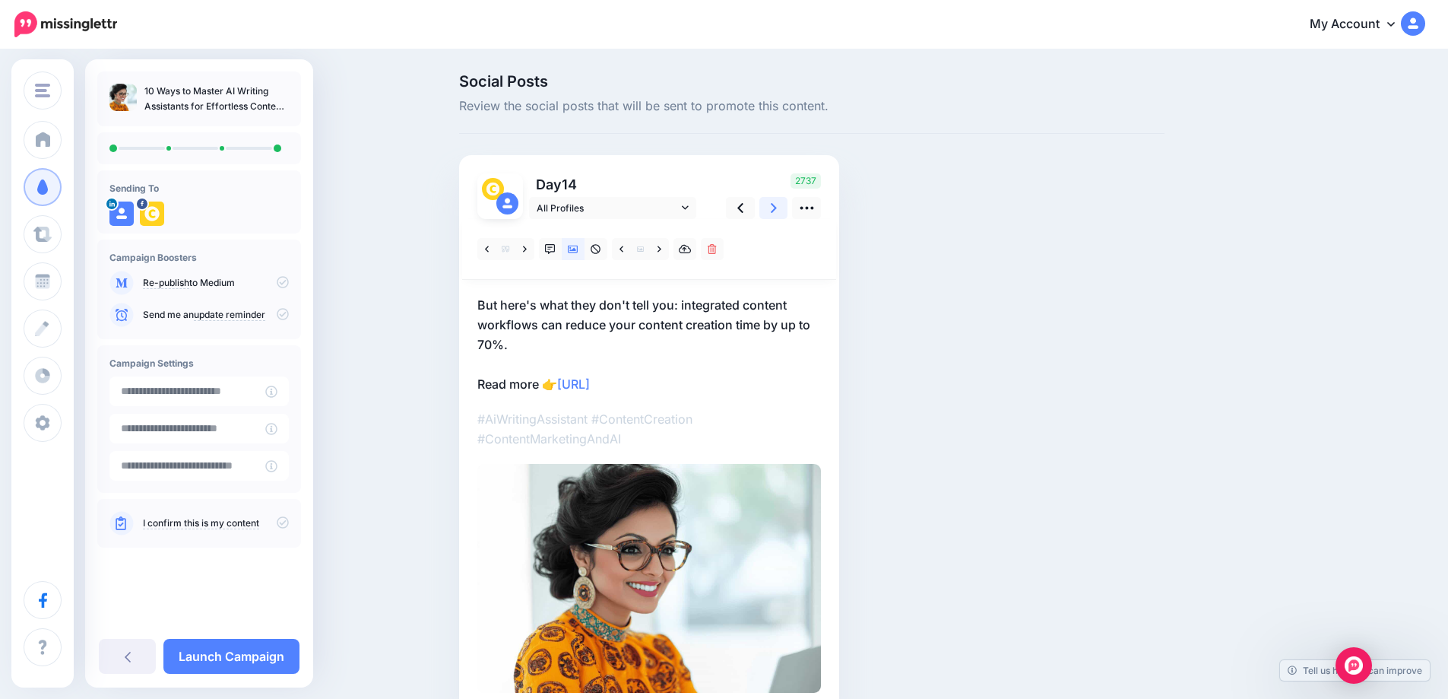
click at [776, 214] on icon at bounding box center [774, 208] width 6 height 16
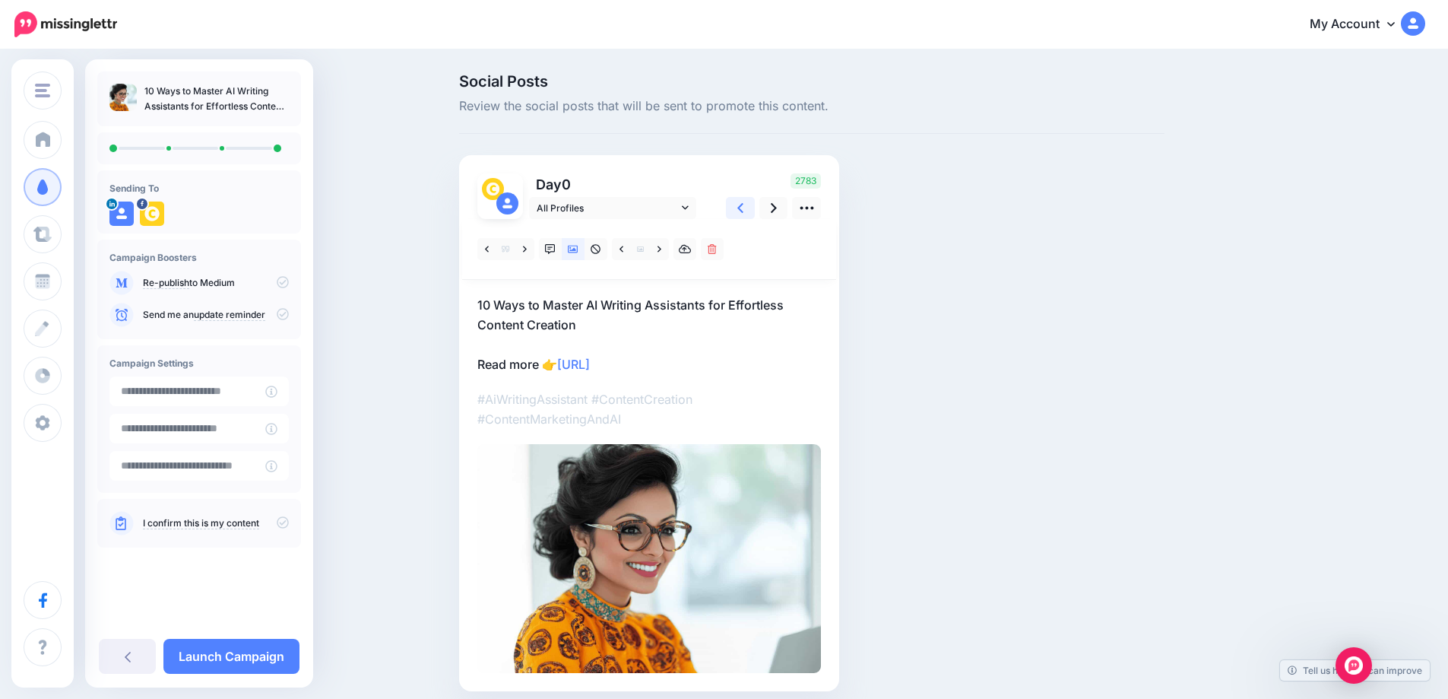
click at [744, 214] on icon at bounding box center [740, 208] width 6 height 16
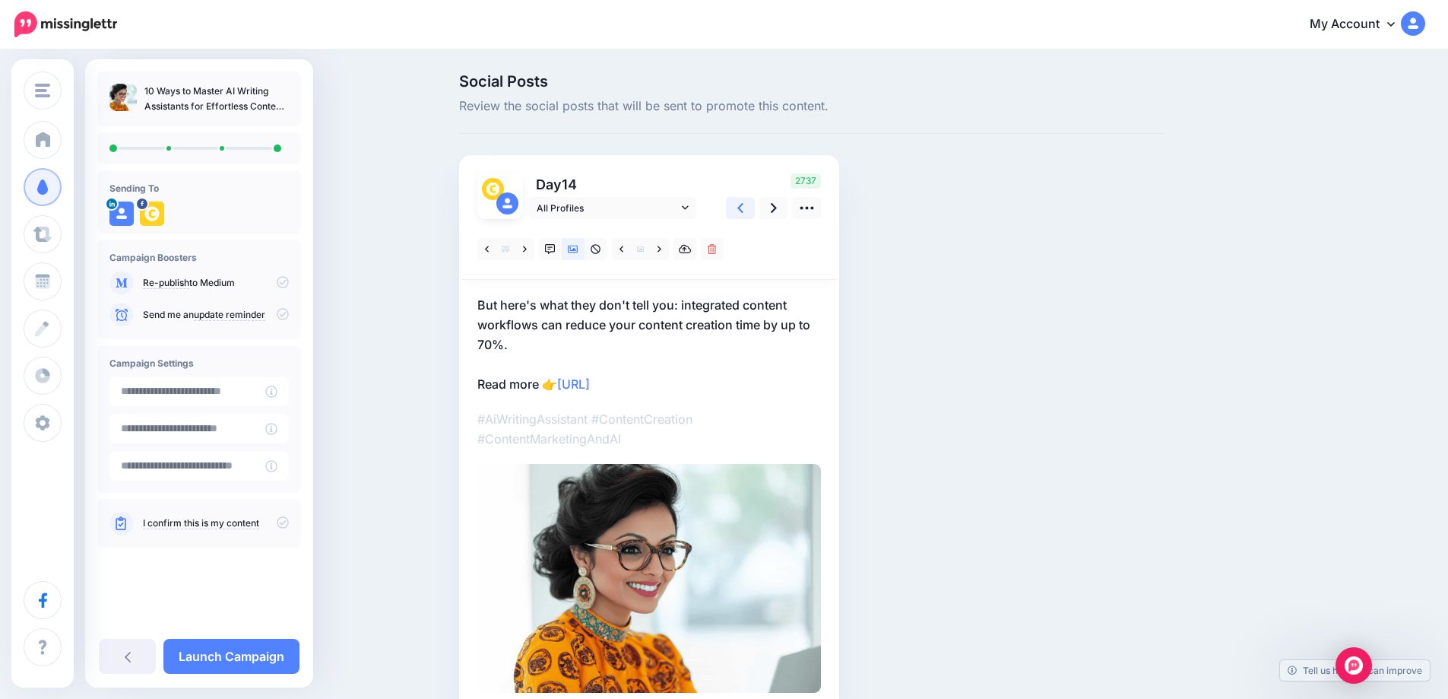
scroll to position [81, 0]
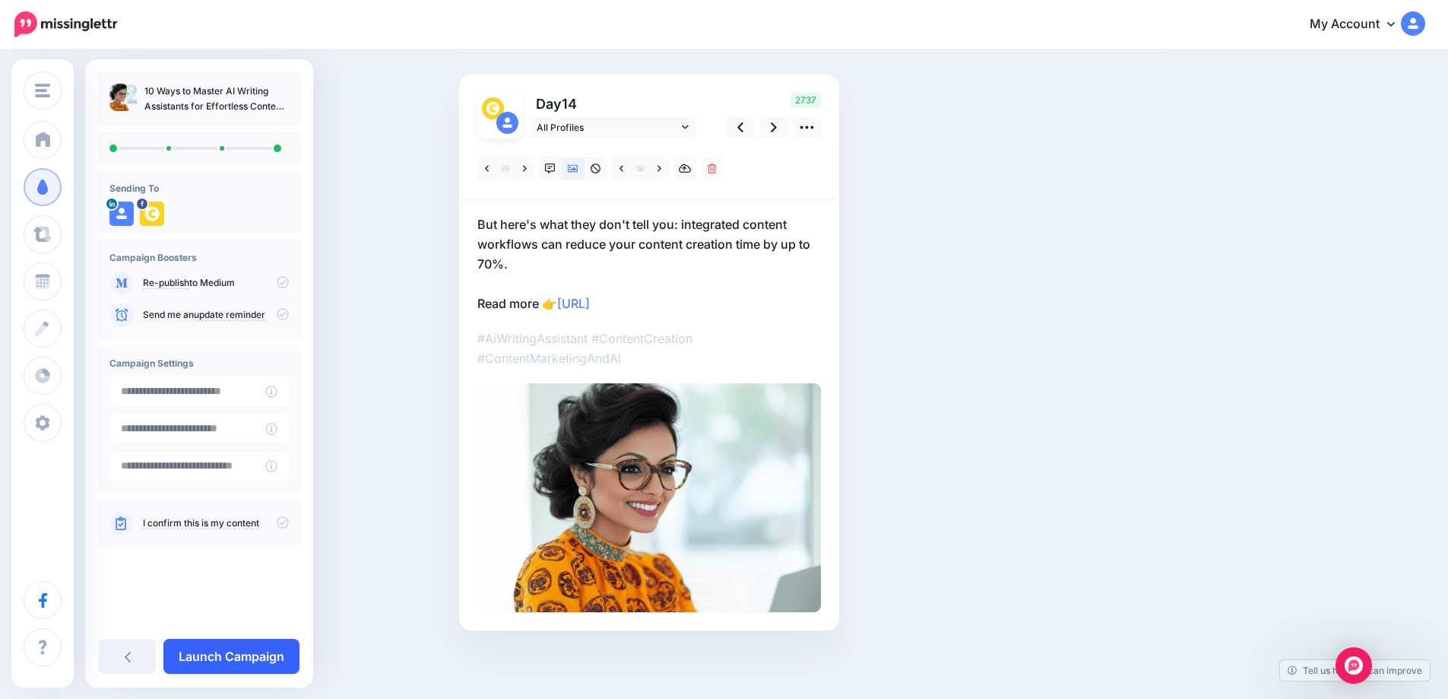
click at [274, 657] on link "Launch Campaign" at bounding box center [231, 656] width 136 height 35
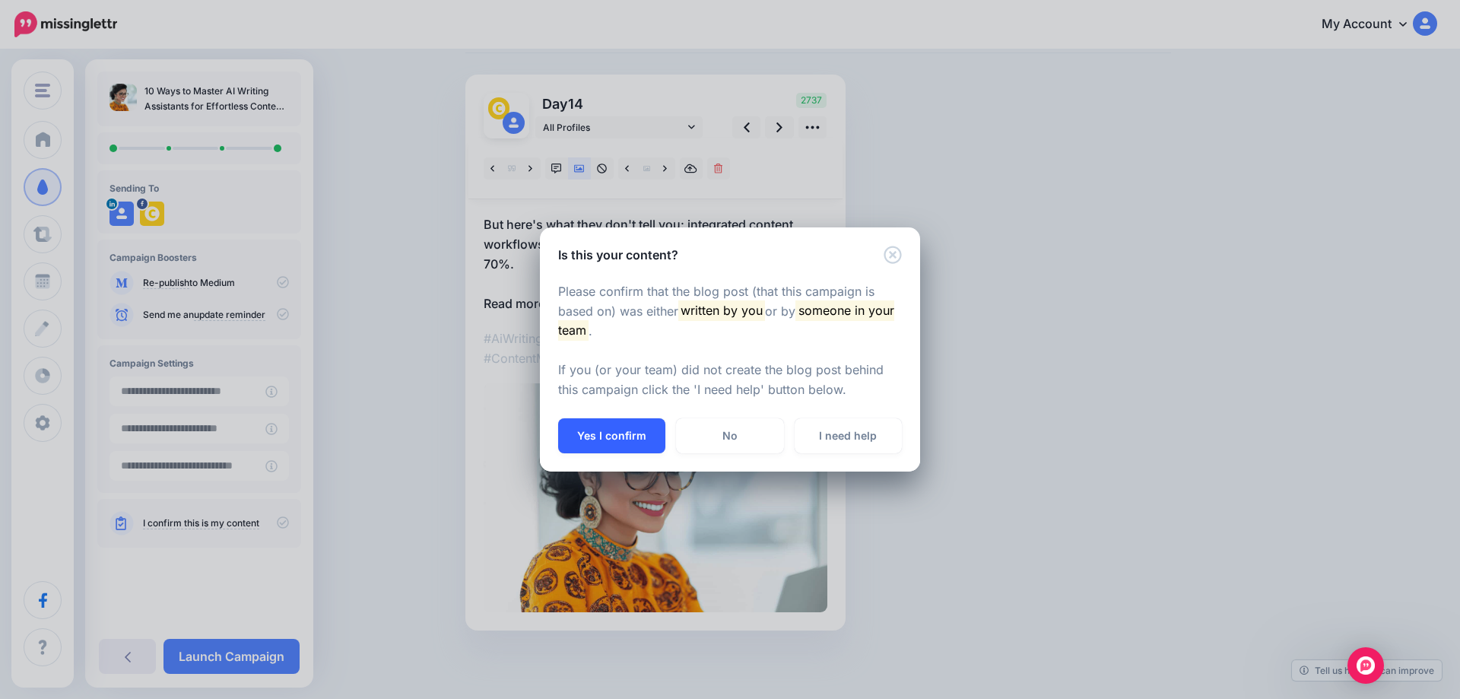
click at [577, 428] on button "Yes I confirm" at bounding box center [611, 435] width 107 height 35
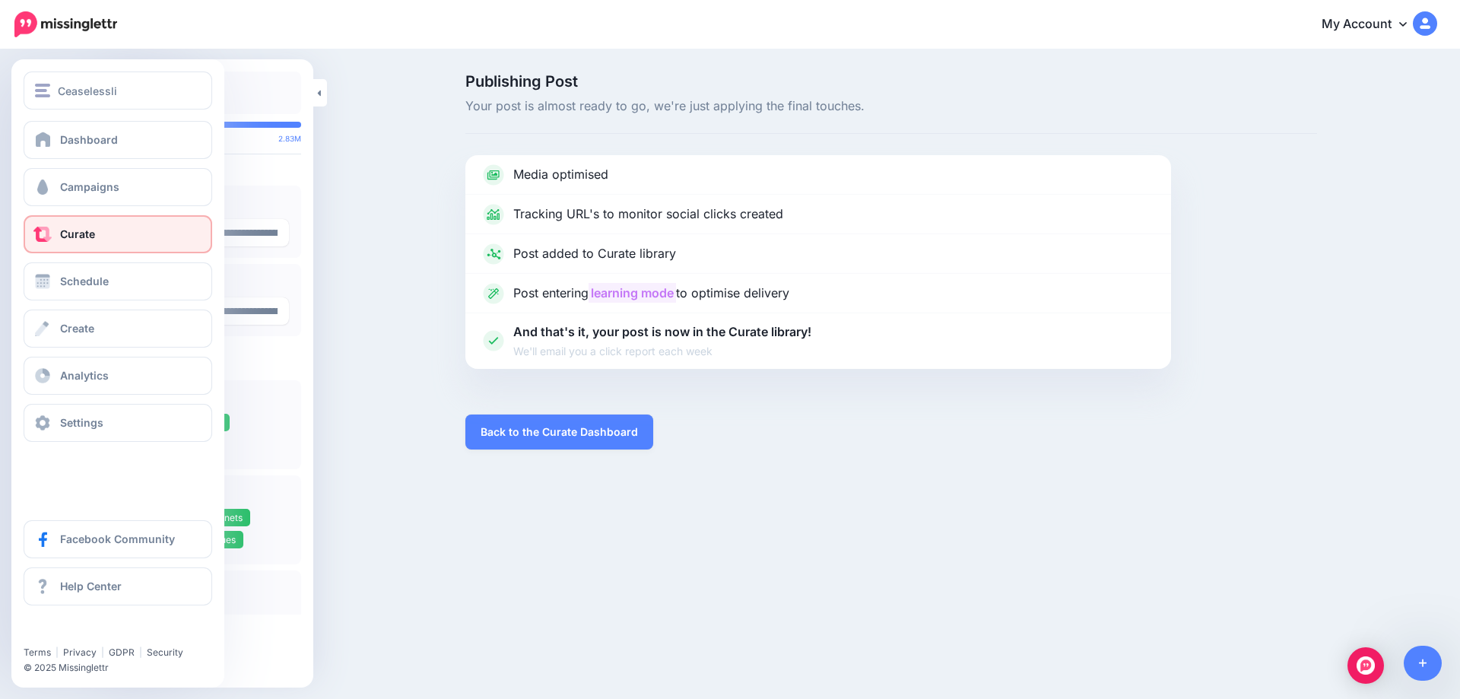
click at [65, 238] on span "Curate" at bounding box center [77, 233] width 35 height 13
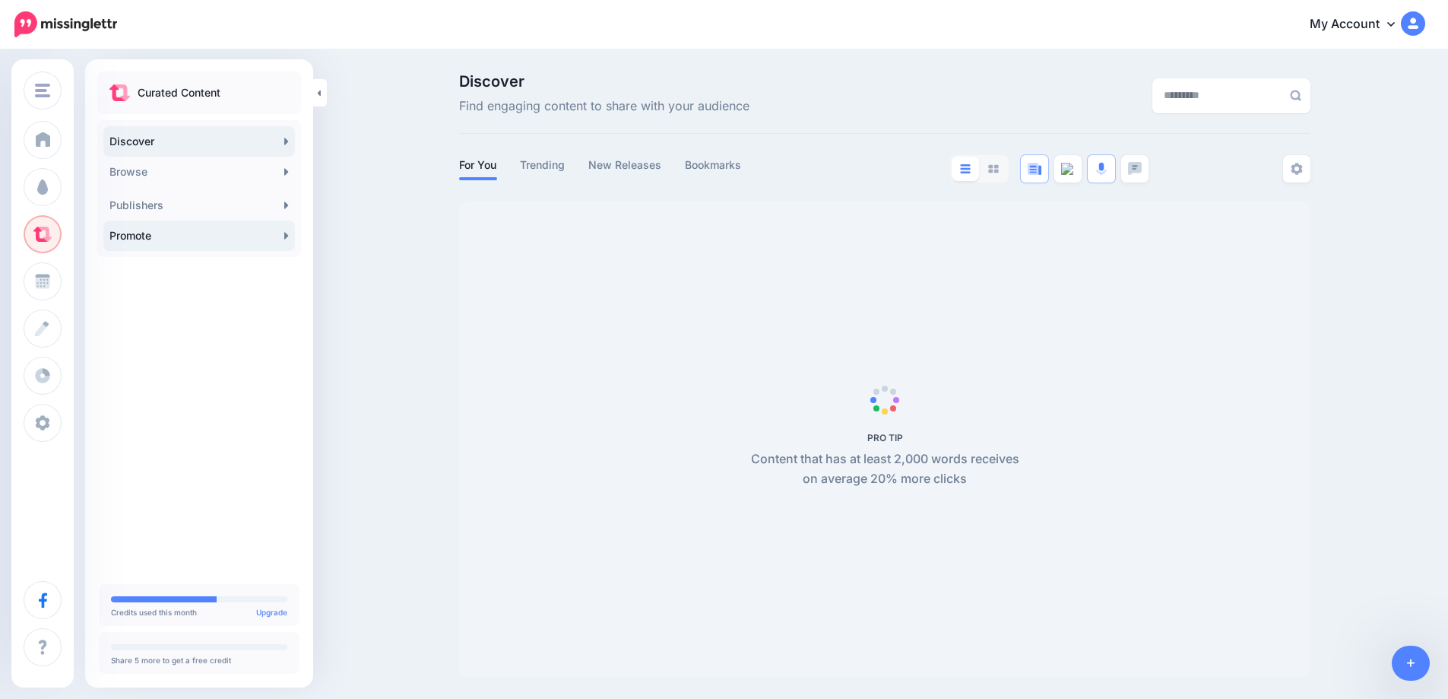
click at [288, 236] on icon at bounding box center [286, 235] width 4 height 7
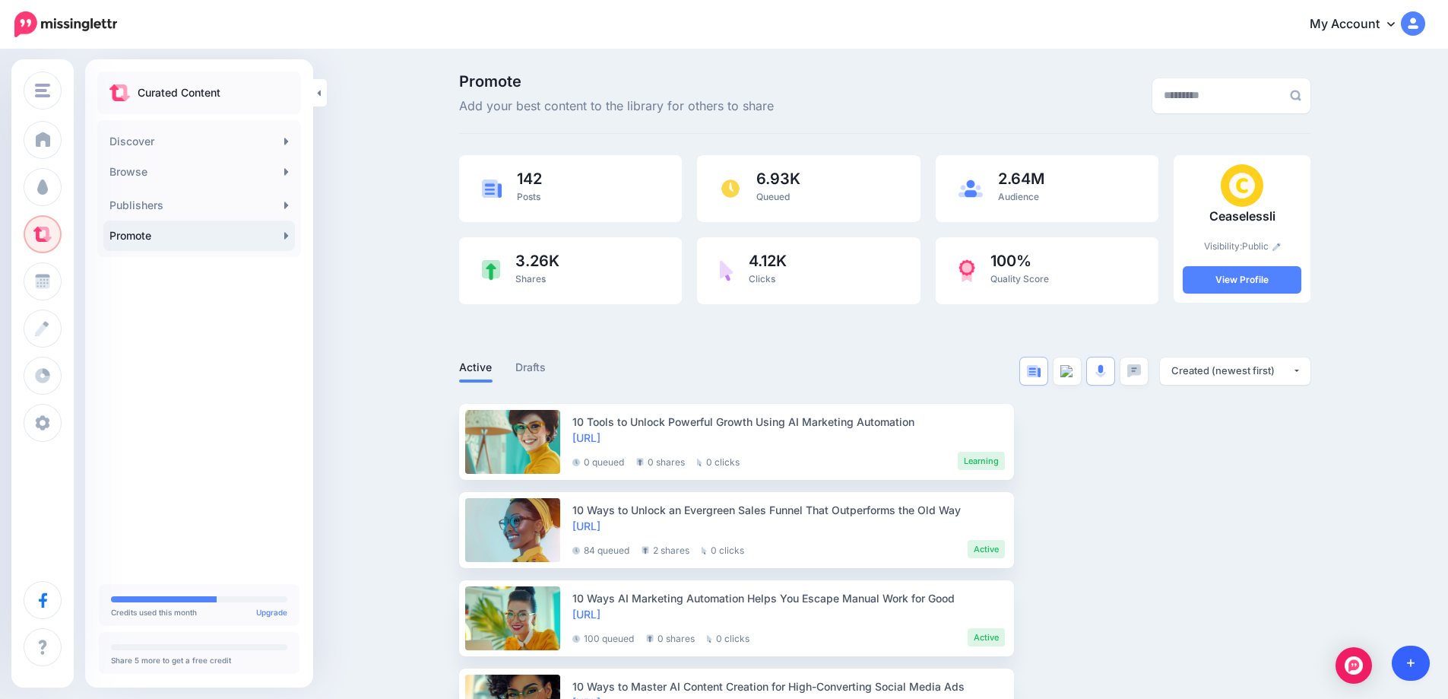
click at [1409, 665] on icon at bounding box center [1411, 663] width 8 height 11
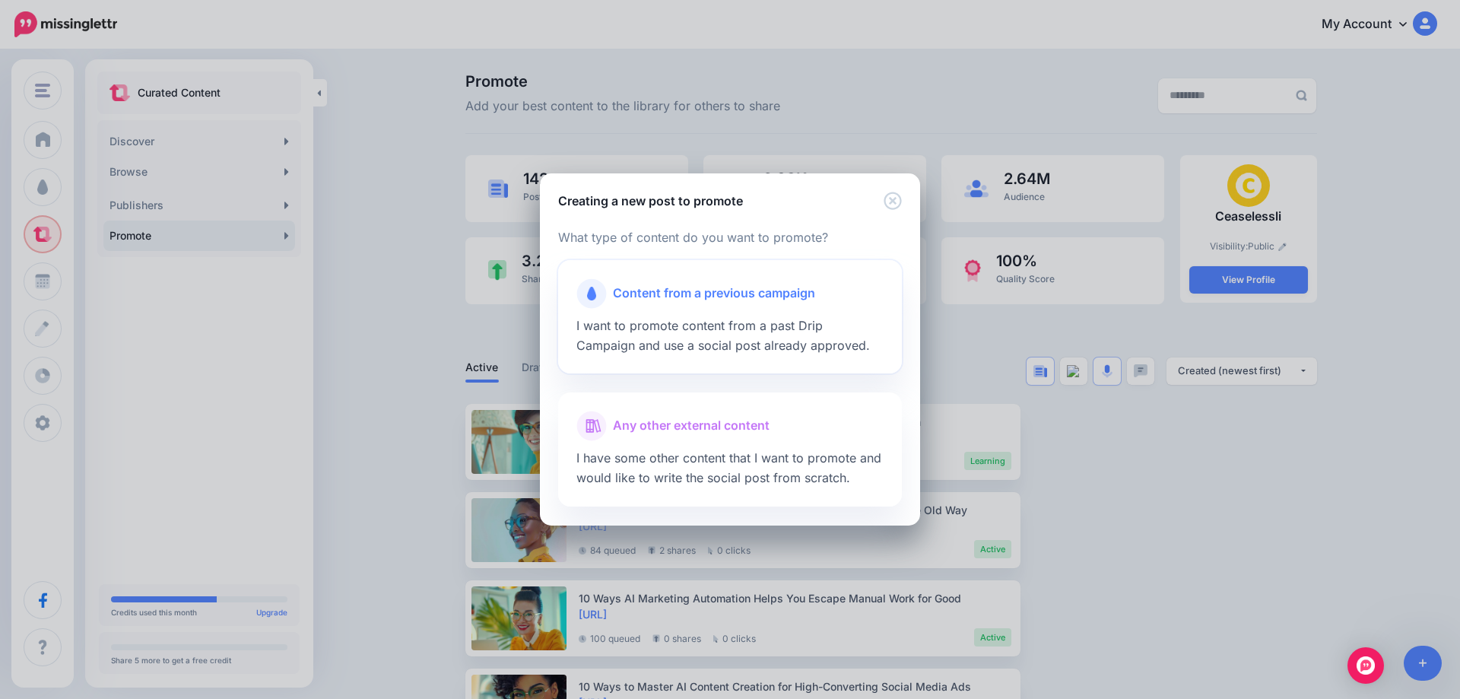
click at [649, 290] on span "Content from a previous campaign" at bounding box center [714, 294] width 202 height 20
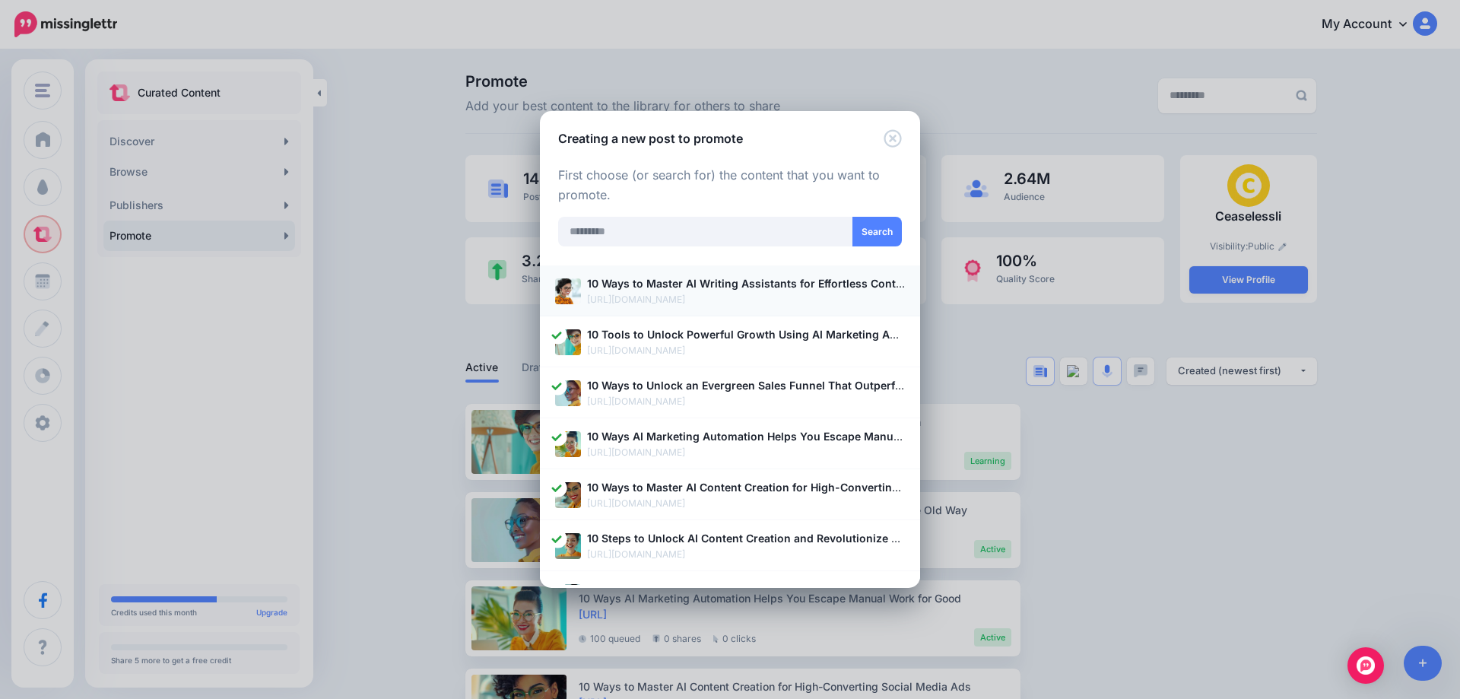
click at [740, 292] on p "10 Ways to Master AI Writing Assistants for Effortless Content Creation" at bounding box center [746, 282] width 318 height 17
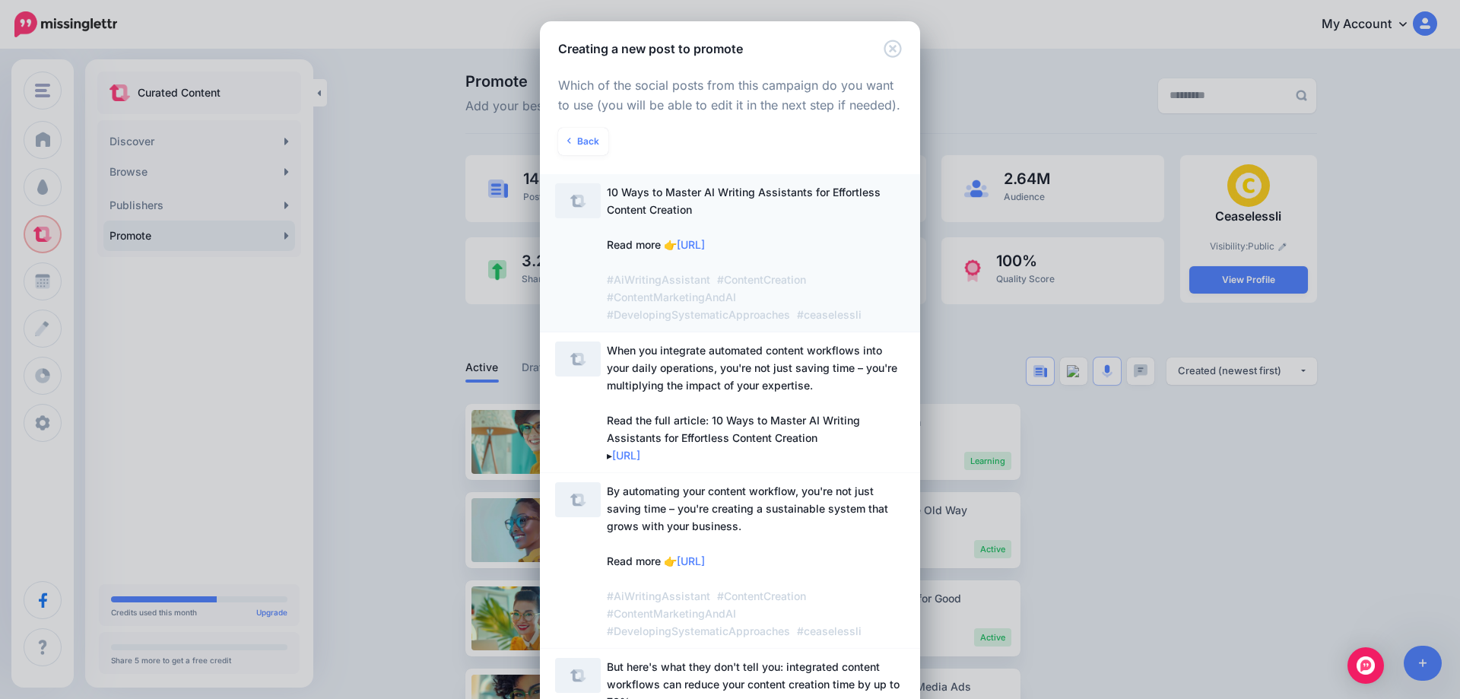
click at [709, 199] on span "10 Ways to Master AI Writing Assistants for Effortless Content Creation Read mo…" at bounding box center [744, 253] width 274 height 135
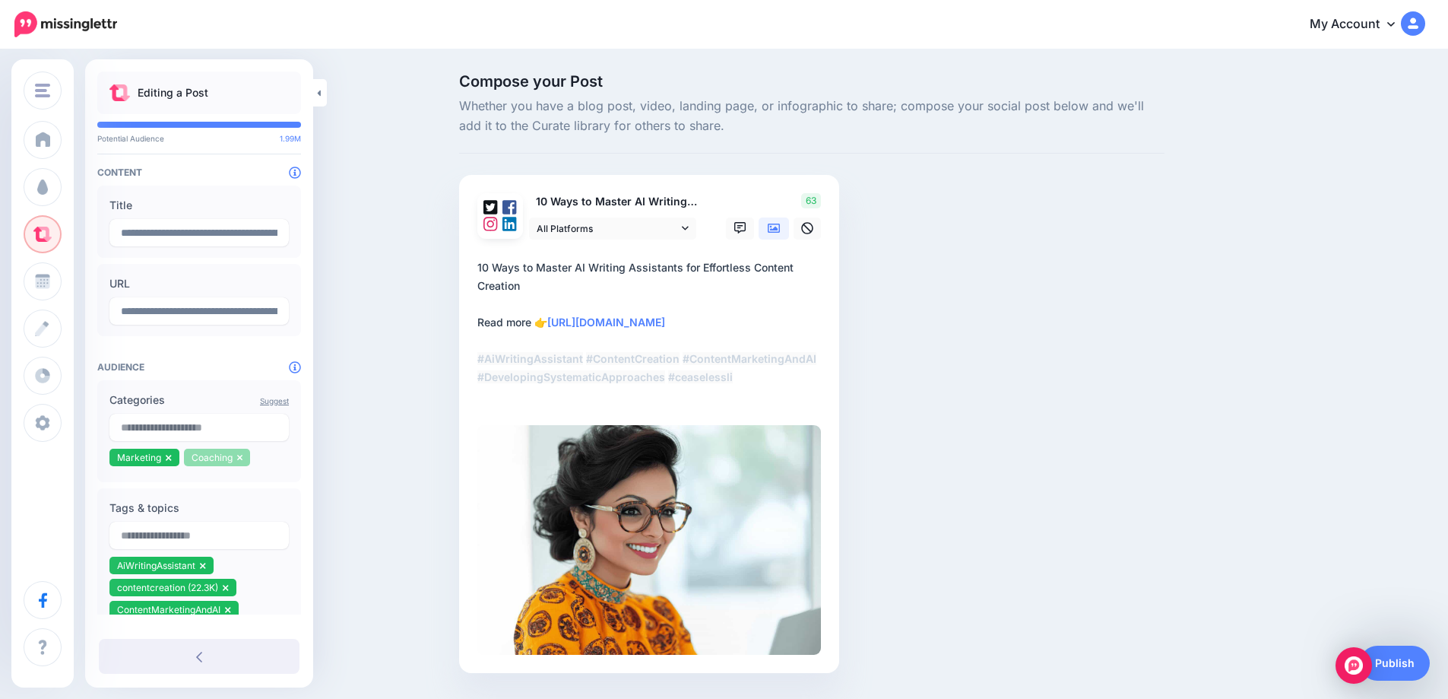
click at [243, 461] on li "Coaching" at bounding box center [217, 457] width 67 height 17
click at [237, 459] on icon at bounding box center [239, 458] width 5 height 6
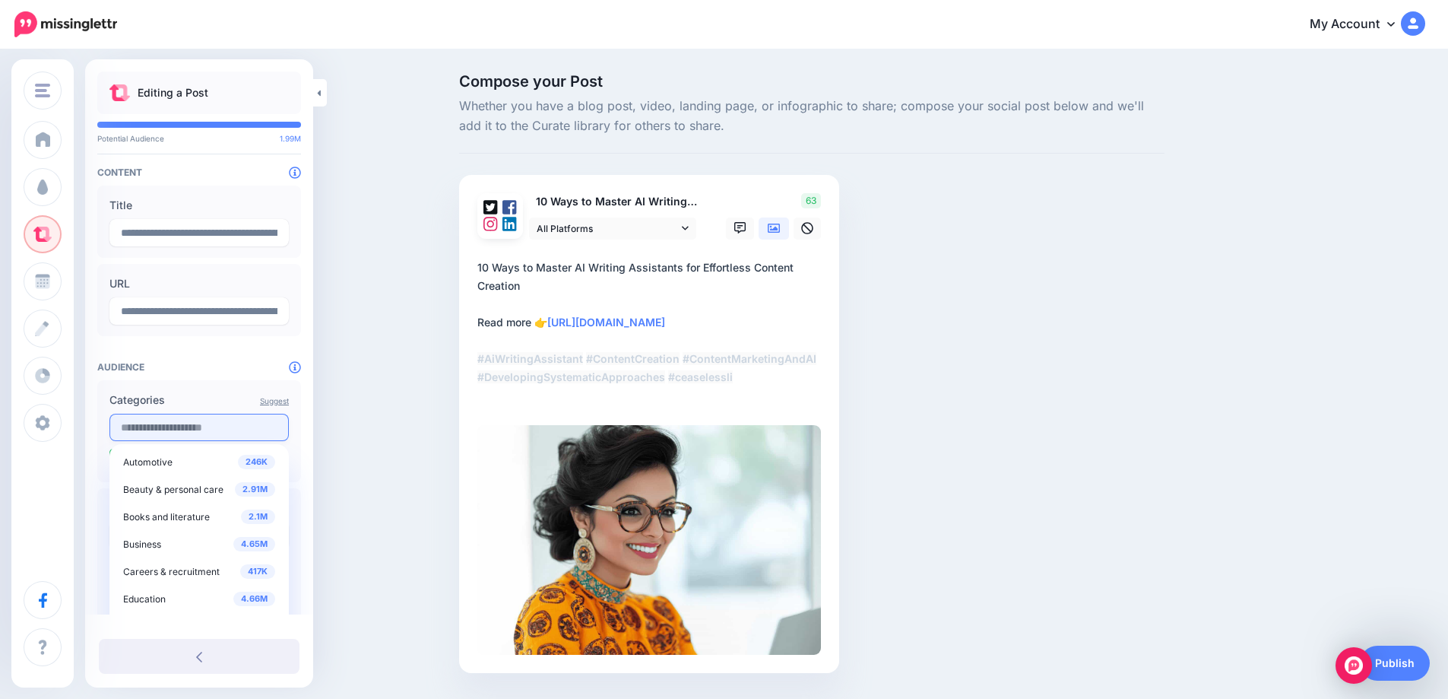
click at [205, 432] on input "text" at bounding box center [198, 427] width 179 height 27
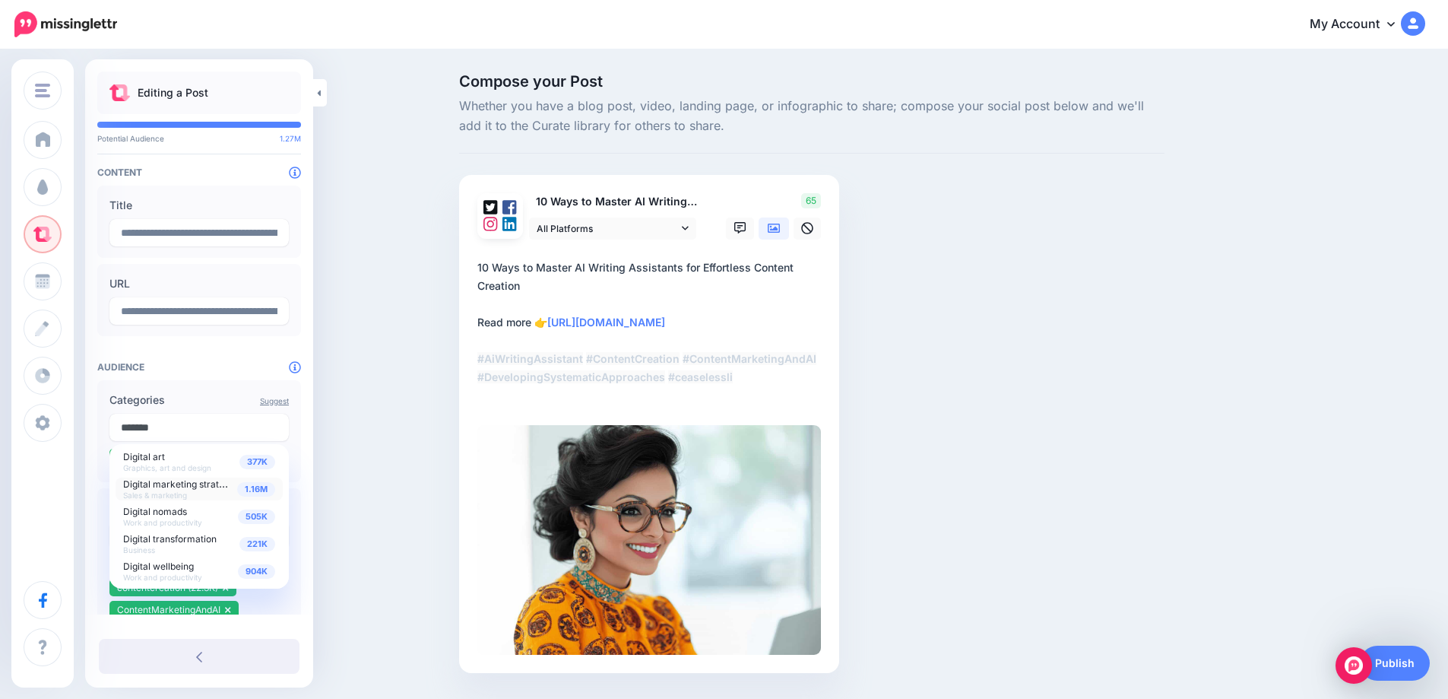
type input "*******"
click at [251, 493] on span "1.16M" at bounding box center [256, 489] width 38 height 14
click at [358, 494] on div "Compose your Post Whether you have a blog post, video, landing page, or infogra…" at bounding box center [724, 396] width 1448 height 690
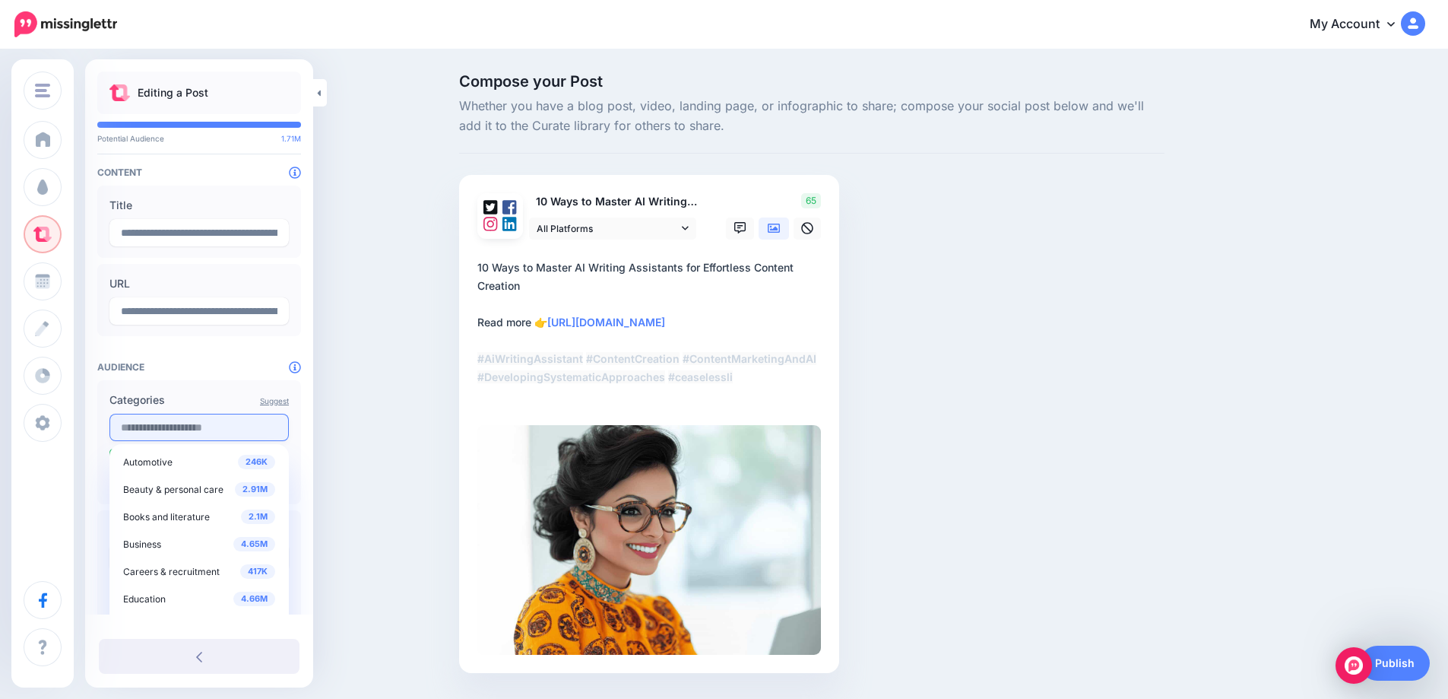
click at [221, 436] on input "text" at bounding box center [198, 427] width 179 height 27
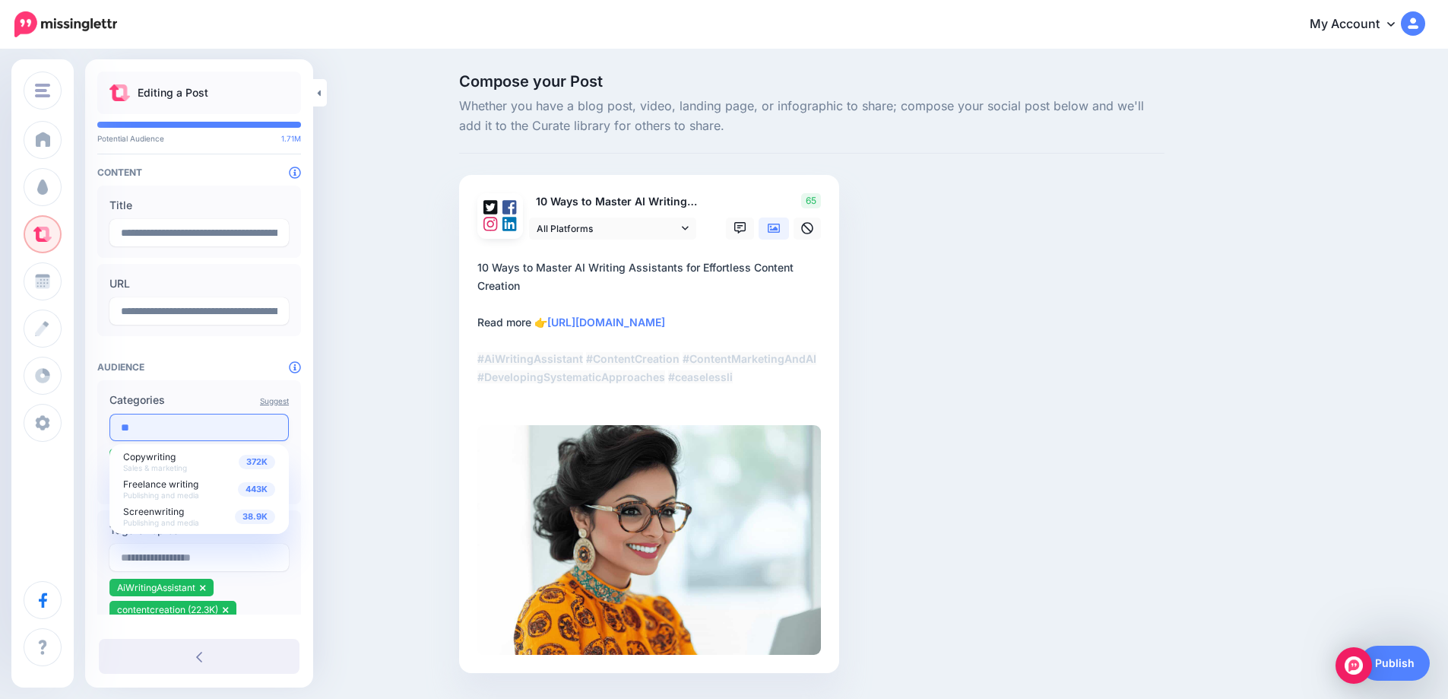
type input "*"
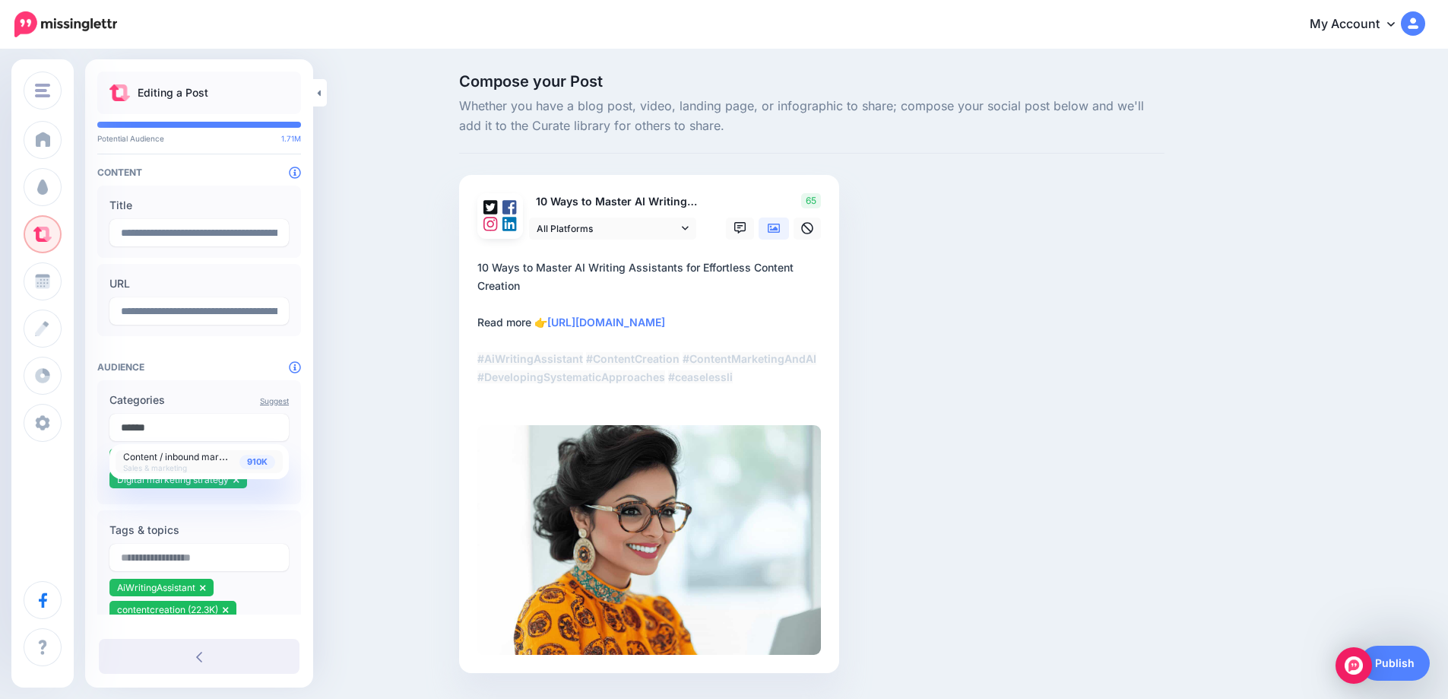
type input "******"
click at [257, 458] on span "910K" at bounding box center [257, 462] width 36 height 14
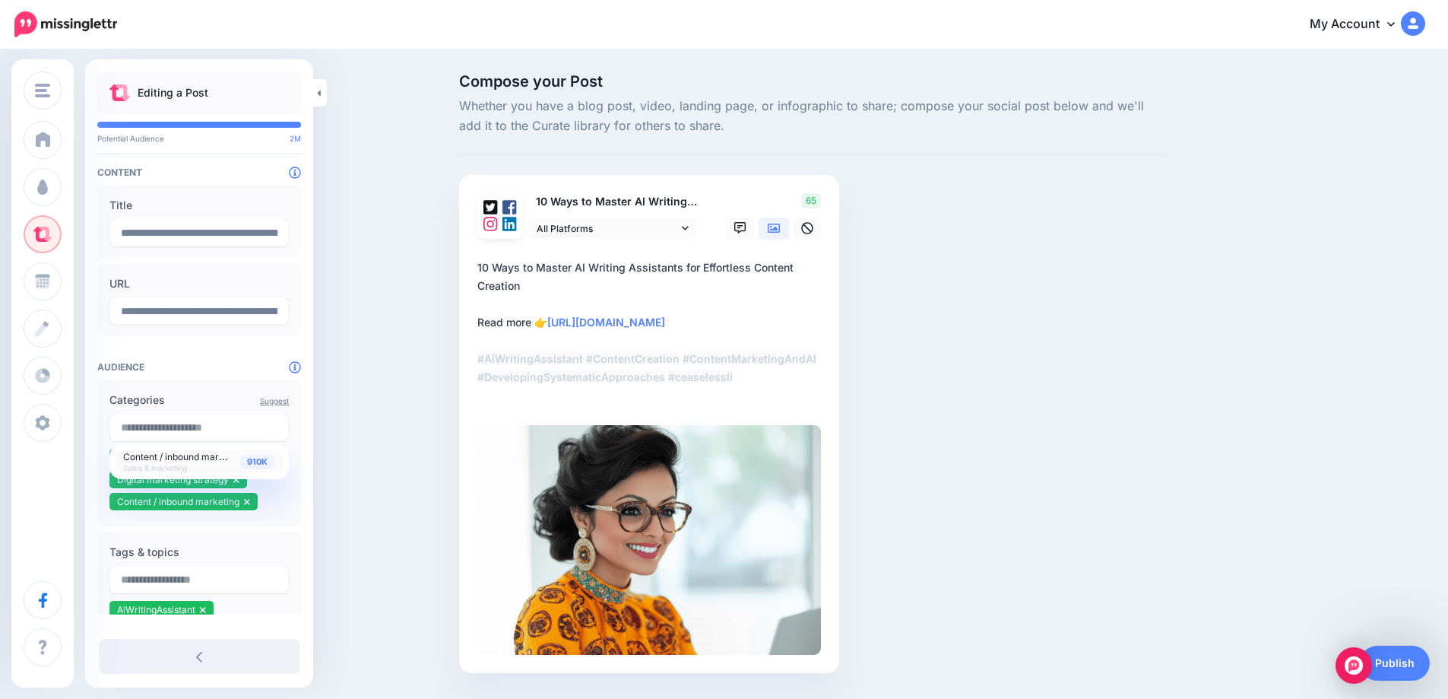
click at [377, 468] on div "Compose your Post Whether you have a blog post, video, landing page, or infogra…" at bounding box center [724, 396] width 1448 height 690
click at [1422, 670] on link "Publish" at bounding box center [1395, 662] width 70 height 35
